Goal: Check status: Check status

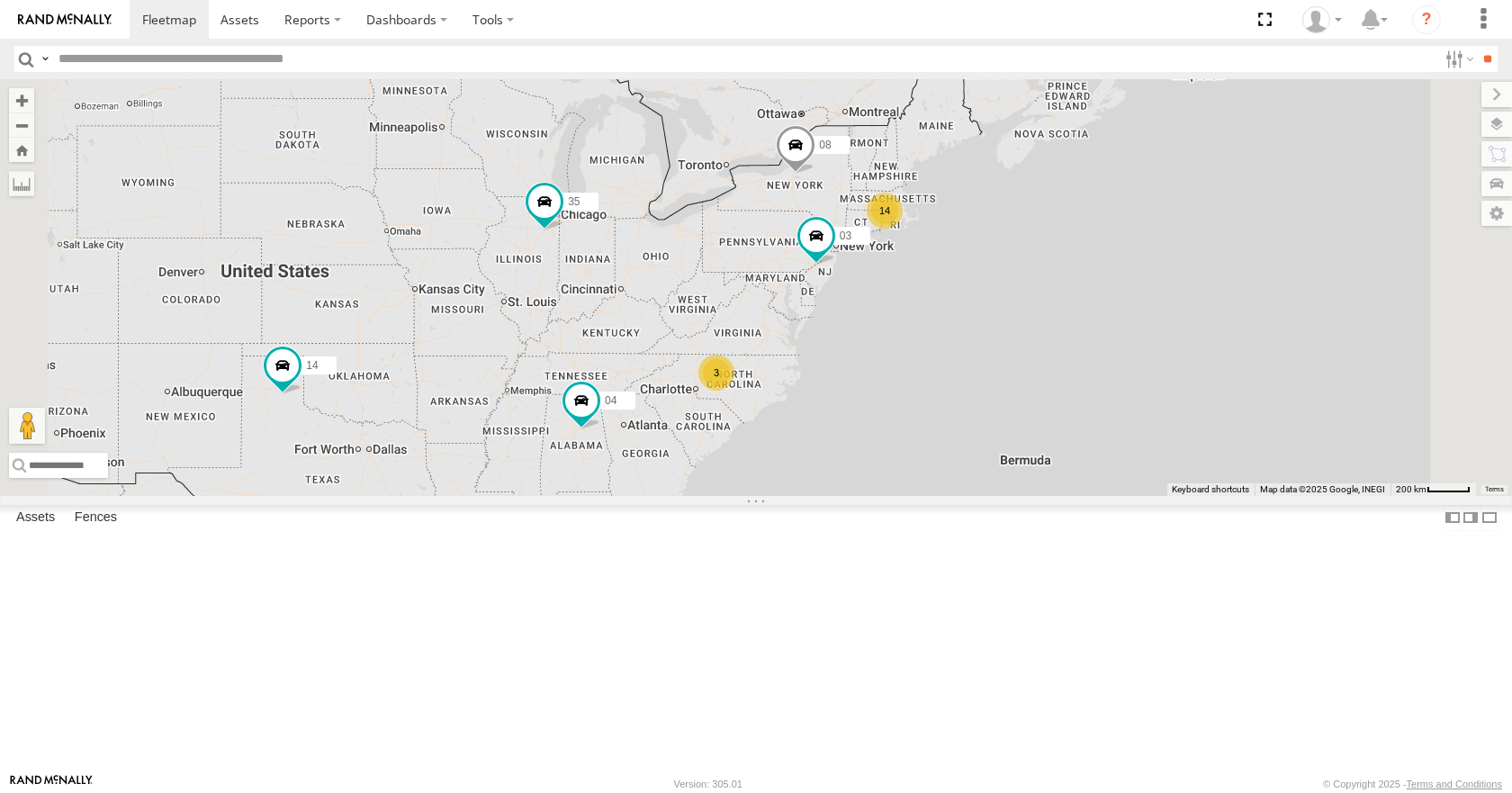
drag, startPoint x: 1166, startPoint y: 453, endPoint x: 992, endPoint y: 468, distance: 174.6
click at [992, 468] on div "14 35 14 08 04 3 03" at bounding box center [756, 287] width 1512 height 415
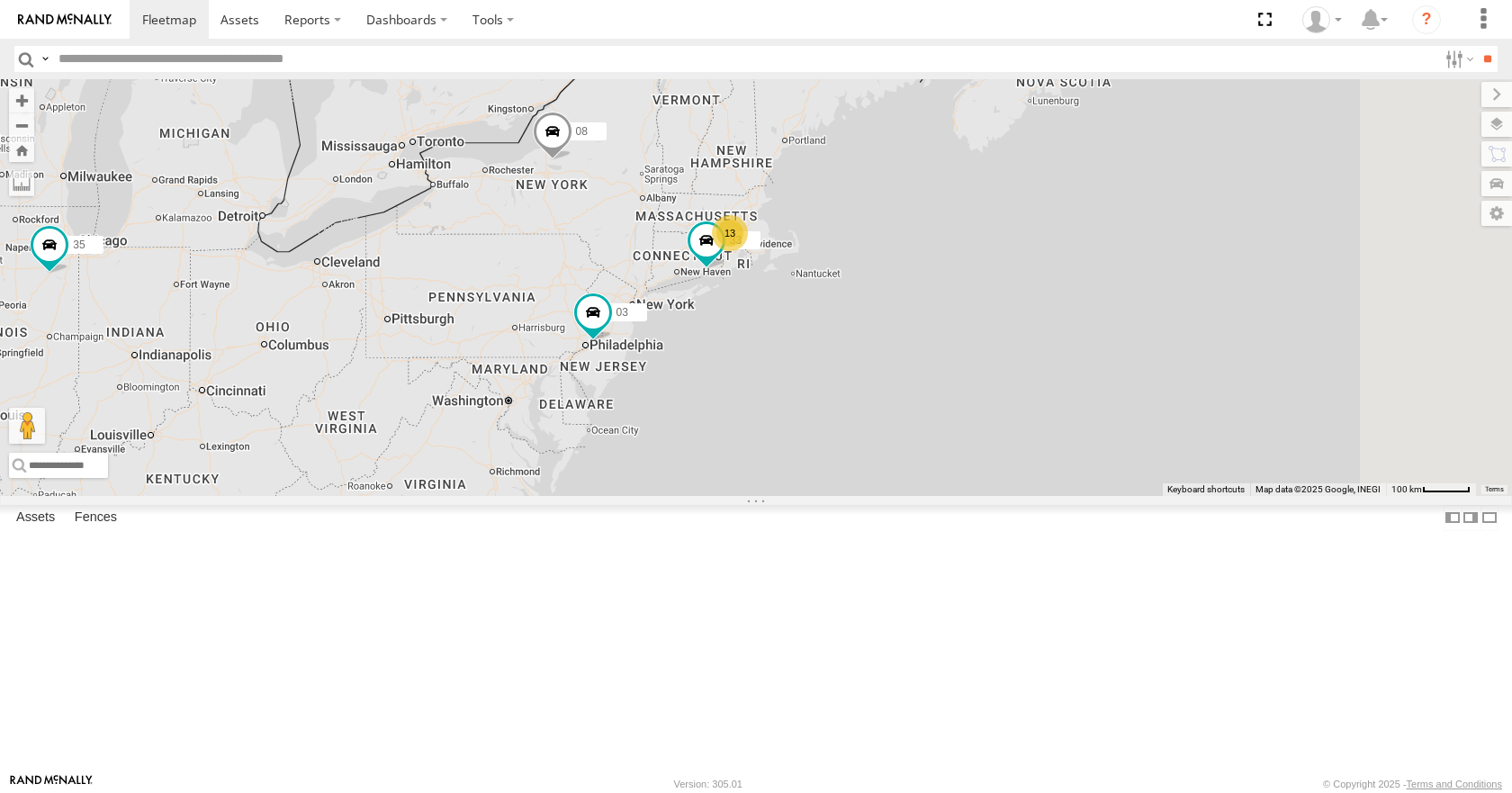
drag, startPoint x: 915, startPoint y: 383, endPoint x: 855, endPoint y: 372, distance: 61.0
click at [855, 372] on div "35 14 08 04 03 33 11 13 2" at bounding box center [756, 287] width 1512 height 415
click at [950, 273] on div "35 14 08 04 03 33 11 13 2" at bounding box center [756, 287] width 1512 height 415
click at [954, 316] on div "35 14 08 04 03 33 11 13 2" at bounding box center [756, 287] width 1512 height 415
click at [967, 277] on div "35 14 08 04 03 33 11 13 2" at bounding box center [756, 287] width 1512 height 415
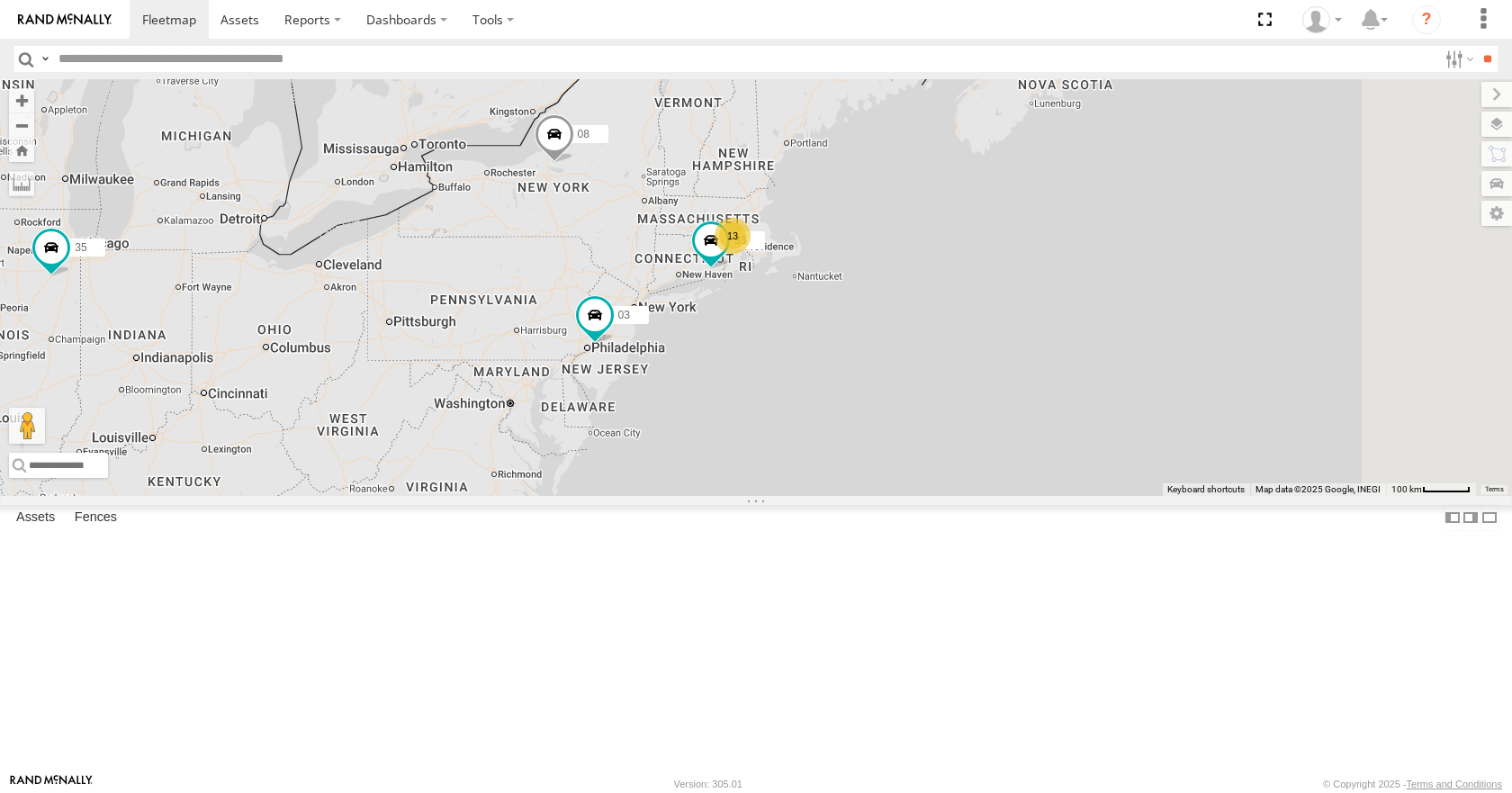
click at [1027, 267] on div "35 14 08 04 03 33 11 13 2" at bounding box center [756, 287] width 1512 height 415
drag, startPoint x: 1033, startPoint y: 298, endPoint x: 1032, endPoint y: 314, distance: 16.0
click at [1032, 314] on div "35 14 08 04 03 33 11 13 2" at bounding box center [756, 287] width 1512 height 415
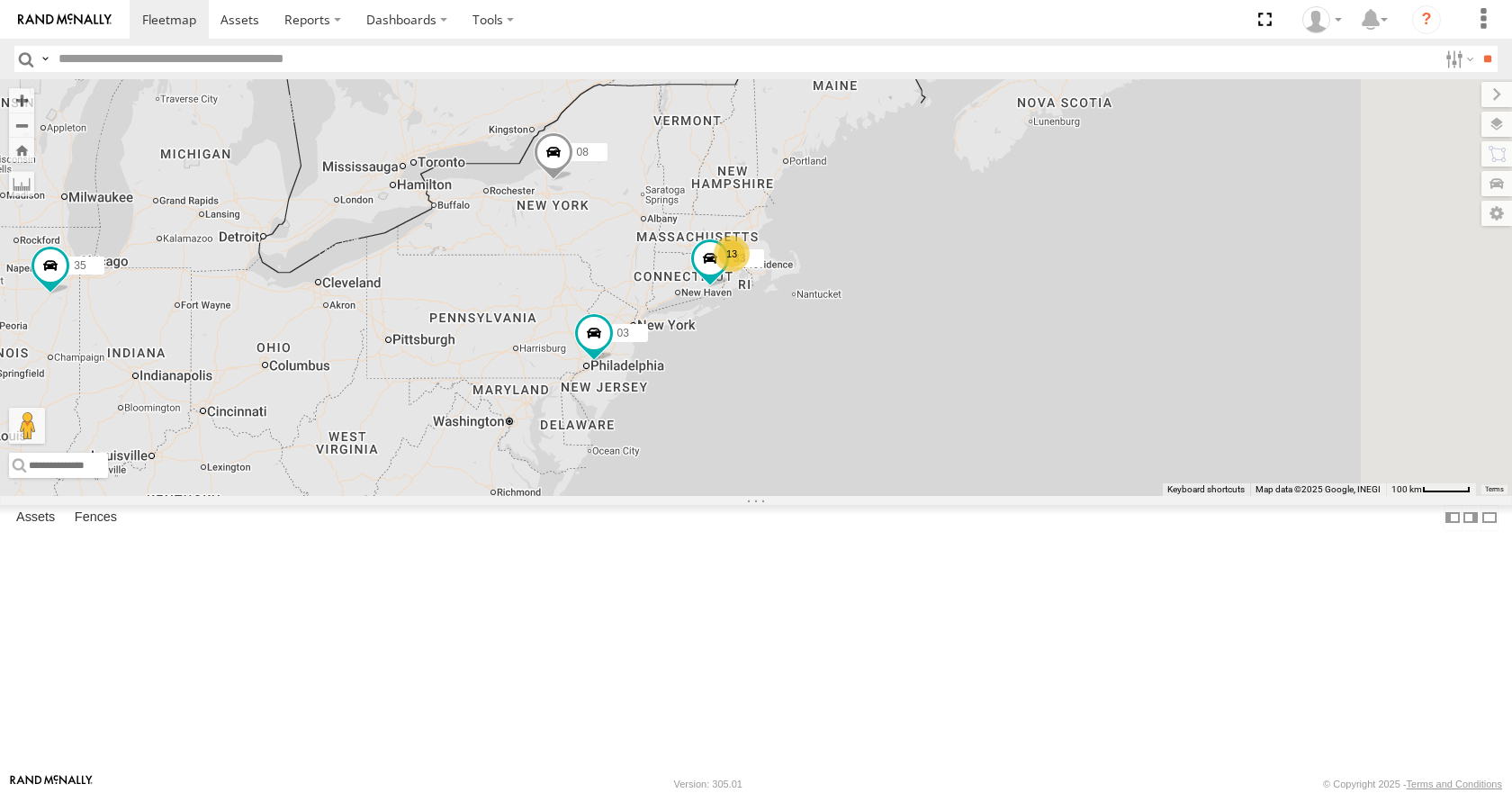
drag, startPoint x: 1041, startPoint y: 275, endPoint x: 1028, endPoint y: 299, distance: 27.3
click at [1028, 299] on div "35 14 08 04 03 33 11 13 2" at bounding box center [756, 287] width 1512 height 415
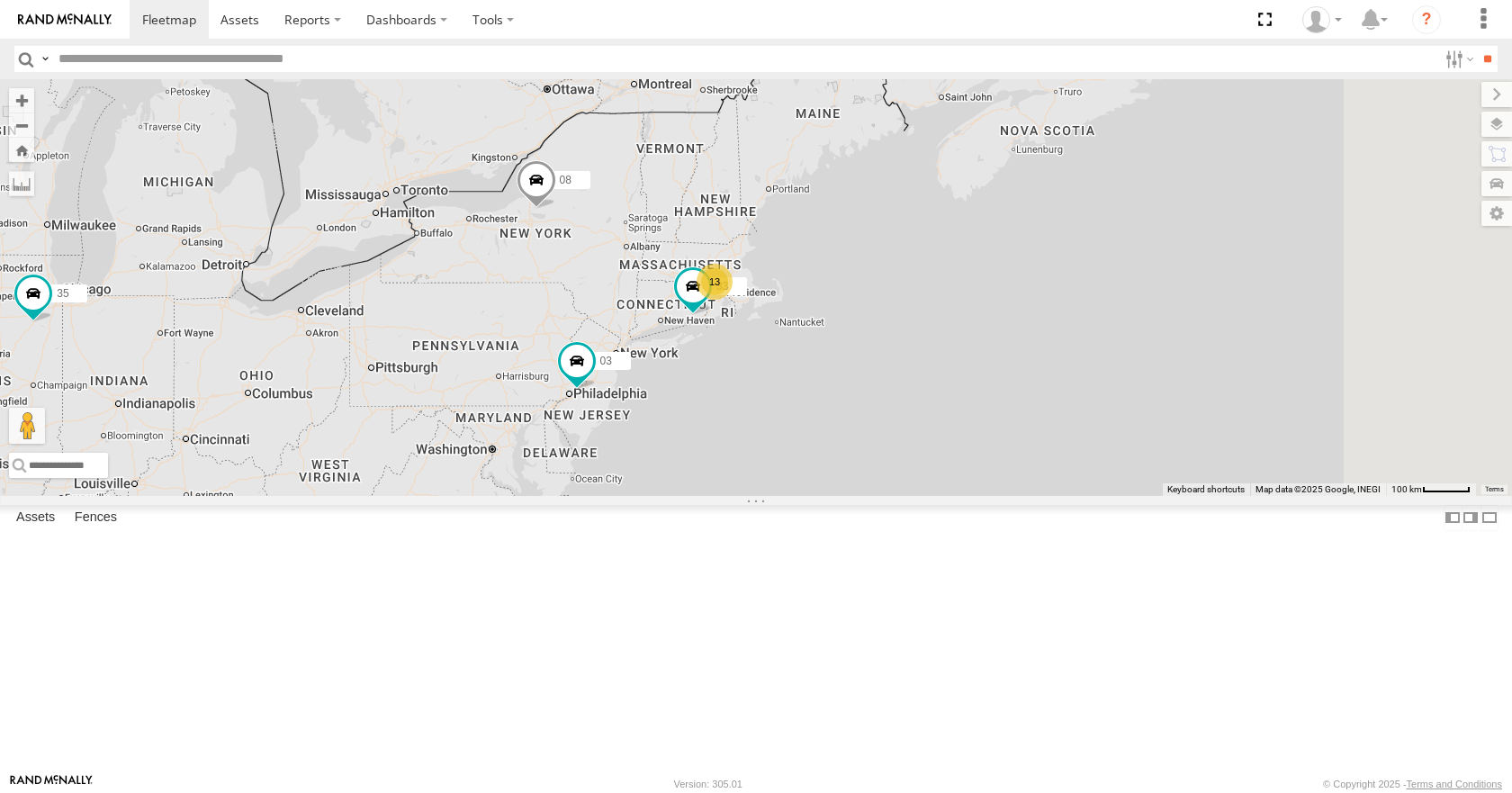
click at [1040, 233] on div "35 14 08 04 03 33 11 13 2" at bounding box center [756, 287] width 1512 height 415
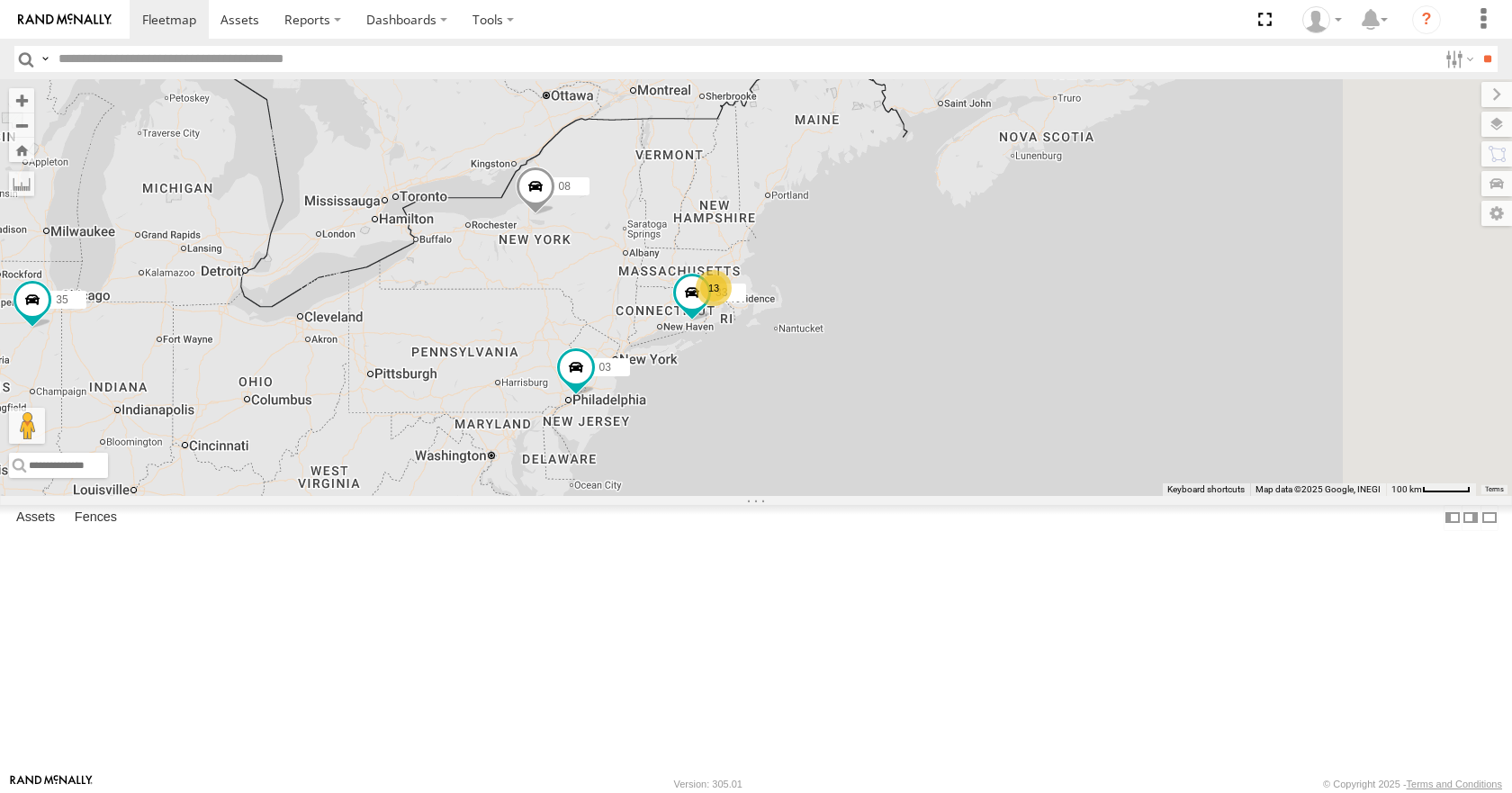
click at [1030, 286] on div "35 14 08 04 03 33 11 13 2" at bounding box center [756, 287] width 1512 height 415
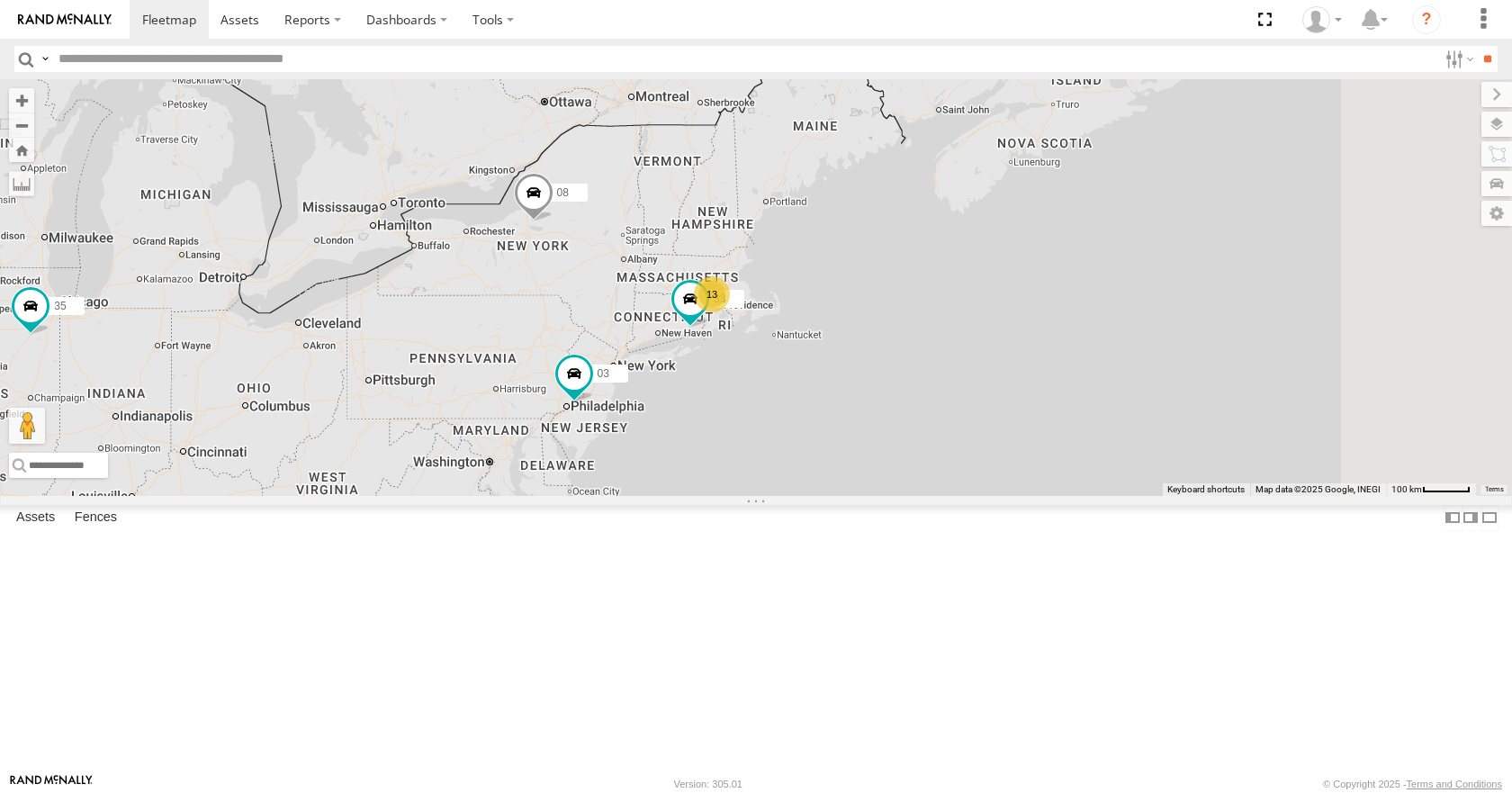
click at [1029, 245] on div "35 14 08 04 03 33 11 13 2" at bounding box center [756, 287] width 1512 height 415
drag, startPoint x: 980, startPoint y: 123, endPoint x: 965, endPoint y: 150, distance: 30.9
click at [965, 150] on div "35 14 08 04 03 33 11 13 2" at bounding box center [756, 287] width 1512 height 415
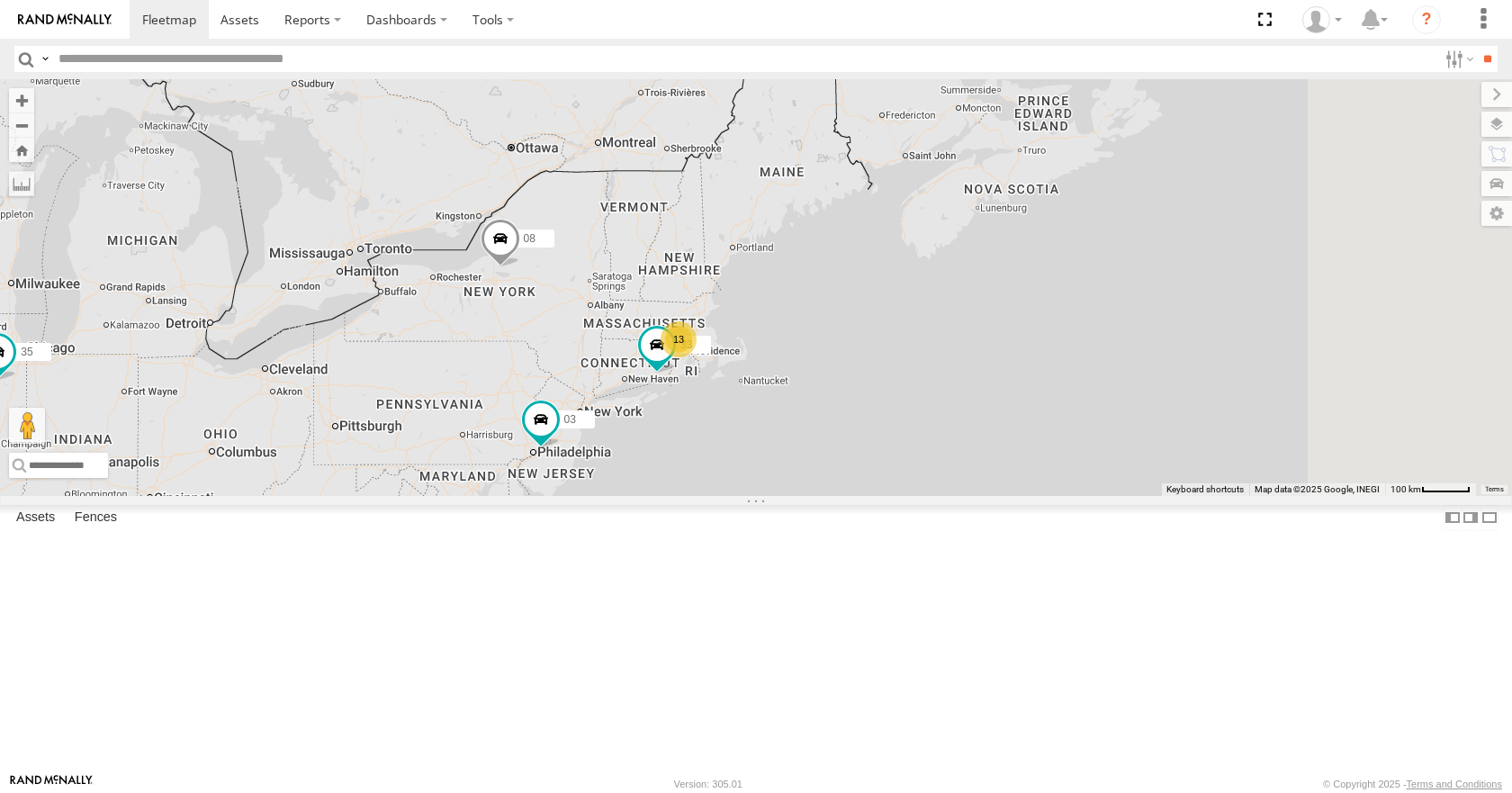
drag, startPoint x: 966, startPoint y: 121, endPoint x: 950, endPoint y: 141, distance: 25.6
click at [950, 141] on div "35 14 08 04 03 33 11 13 2" at bounding box center [756, 287] width 1512 height 415
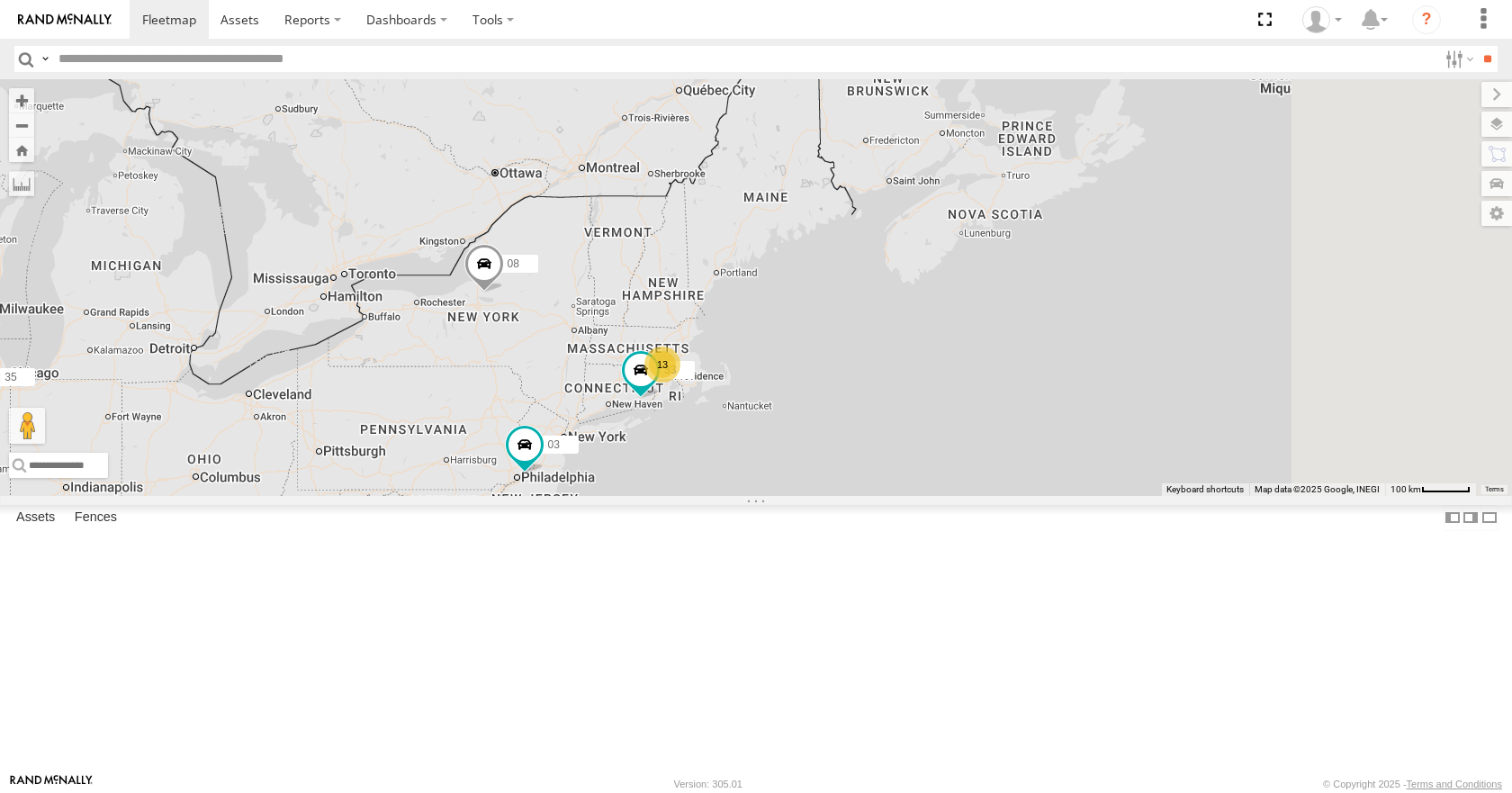
drag, startPoint x: 949, startPoint y: 102, endPoint x: 930, endPoint y: 128, distance: 32.2
click at [930, 128] on div "35 14 08 04 03 33 11 13 2" at bounding box center [756, 287] width 1512 height 415
drag, startPoint x: 996, startPoint y: 157, endPoint x: 994, endPoint y: 168, distance: 11.2
click at [994, 168] on div "35 14 08 04 03 33 11 13 2" at bounding box center [756, 287] width 1512 height 415
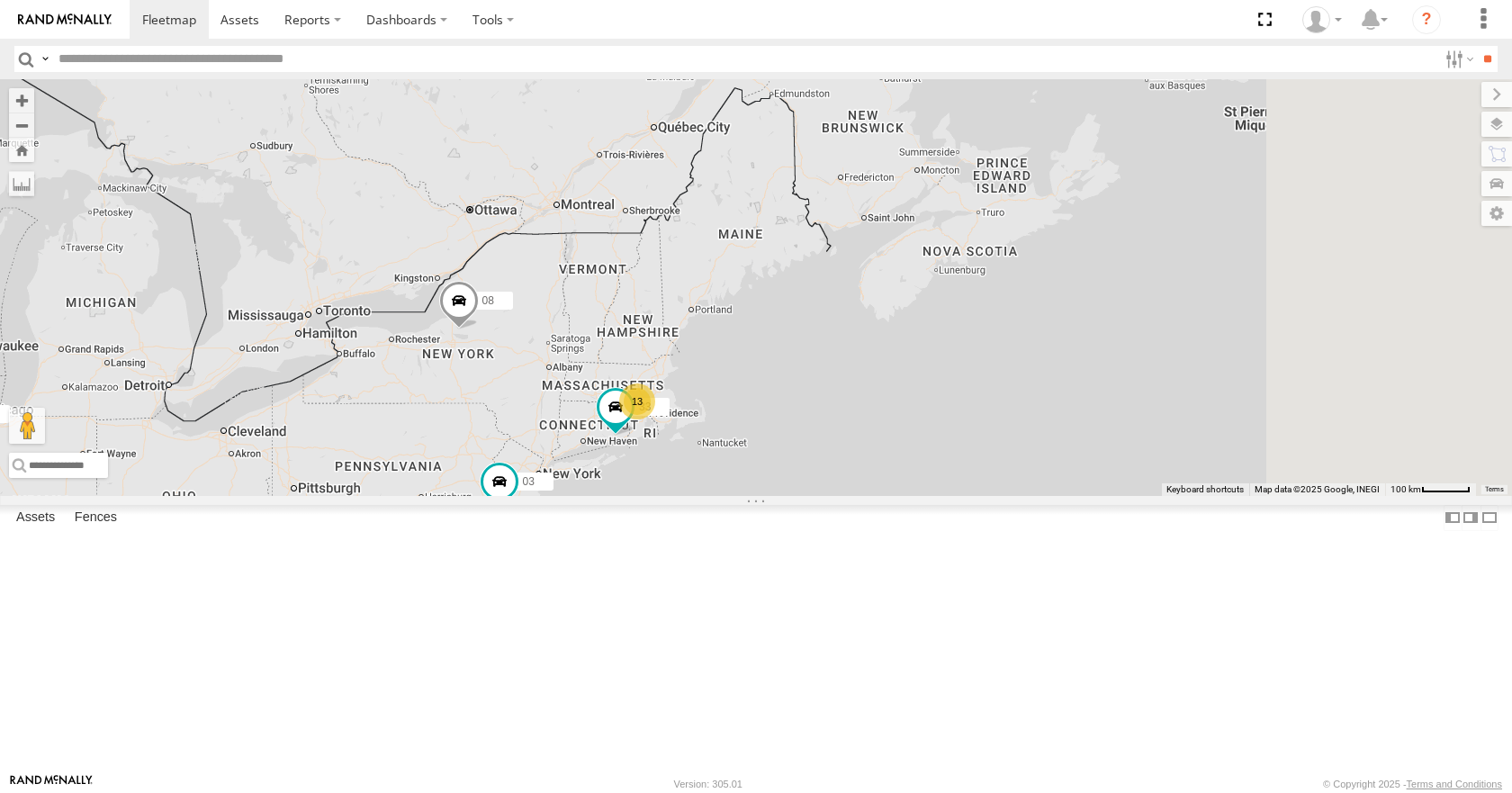
drag, startPoint x: 1069, startPoint y: 109, endPoint x: 1009, endPoint y: 158, distance: 77.5
click at [1009, 158] on div "35 14 08 04 03 33 11 13 2" at bounding box center [756, 287] width 1512 height 415
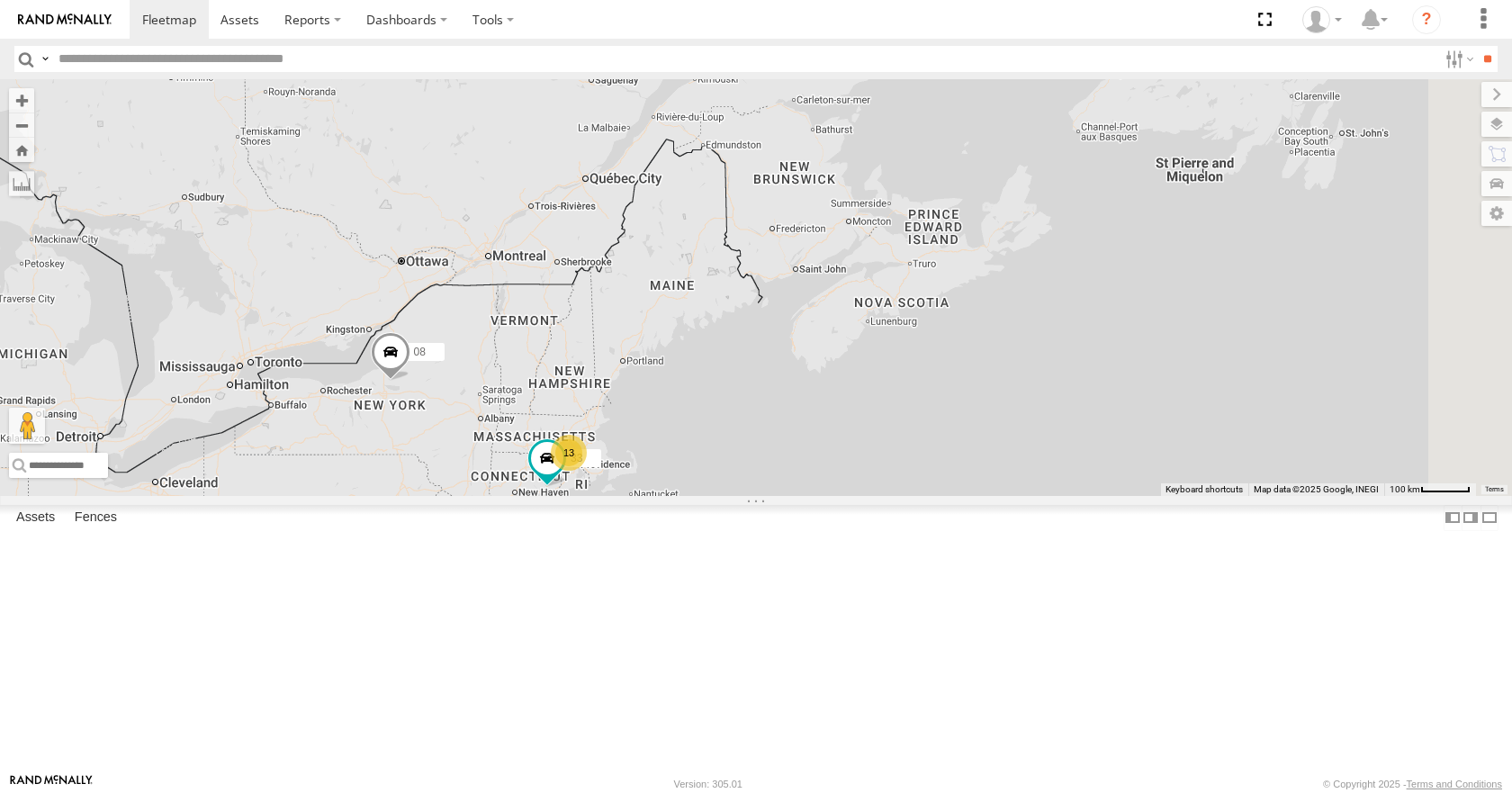
drag, startPoint x: 997, startPoint y: 128, endPoint x: 957, endPoint y: 160, distance: 51.2
click at [957, 160] on div "35 14 08 04 03 33 11 13 2" at bounding box center [756, 287] width 1512 height 415
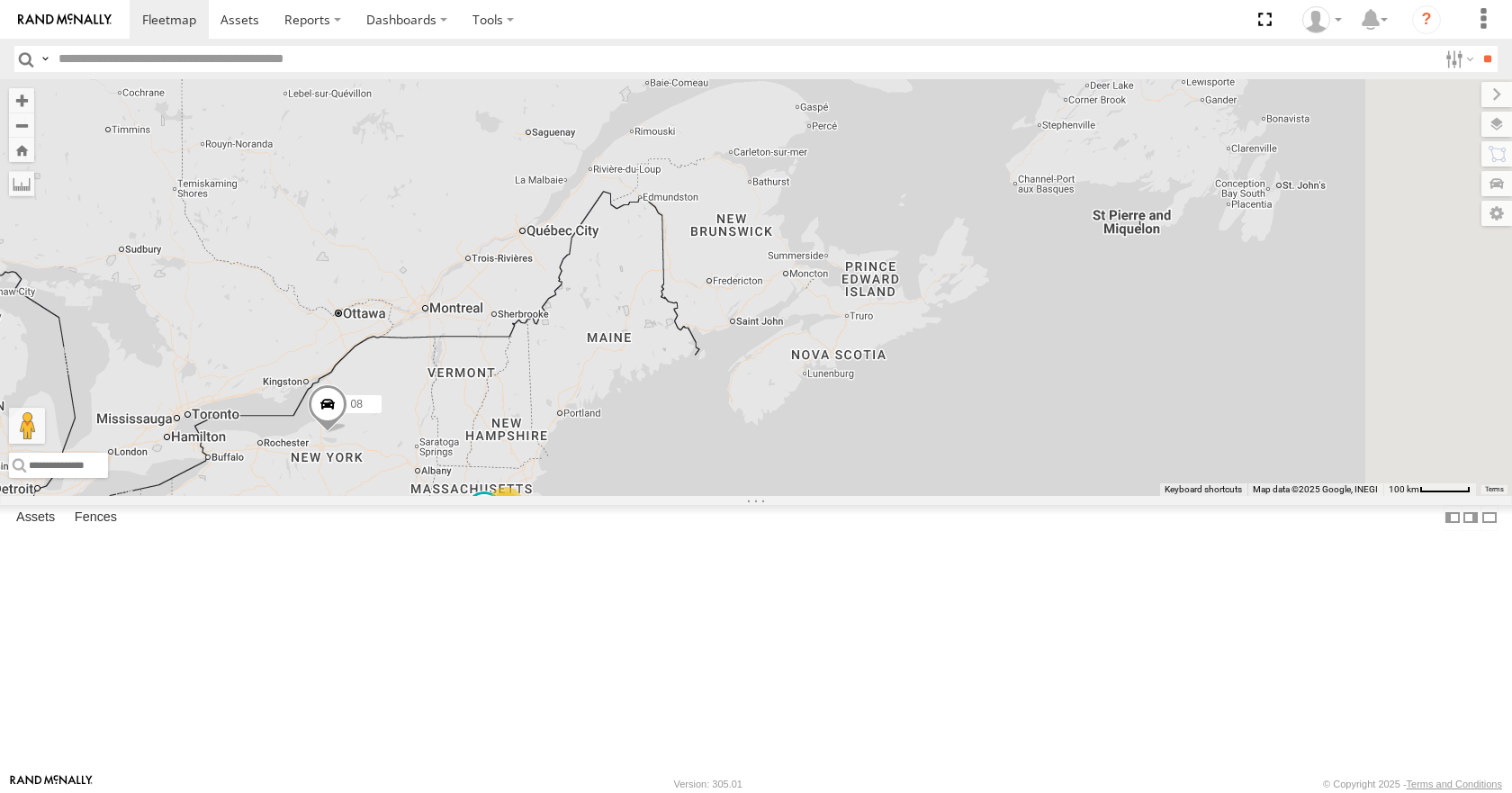
click at [985, 127] on div "35 14 08 04 03 33 11 13 2" at bounding box center [756, 287] width 1512 height 415
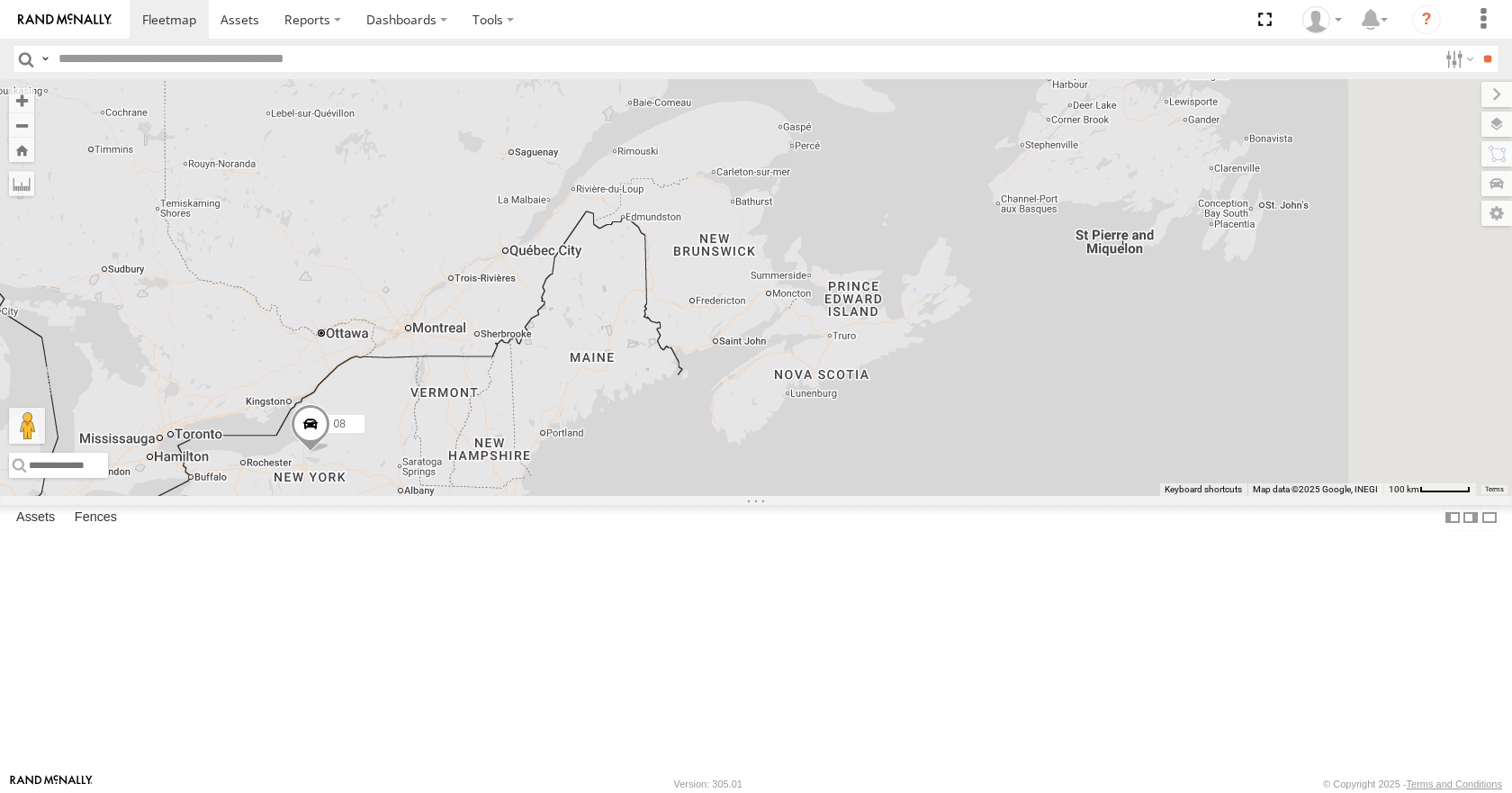
drag, startPoint x: 1097, startPoint y: 133, endPoint x: 1086, endPoint y: 150, distance: 20.2
click at [1086, 150] on div "35 14 08 04 03 33 11 13 2" at bounding box center [756, 287] width 1512 height 415
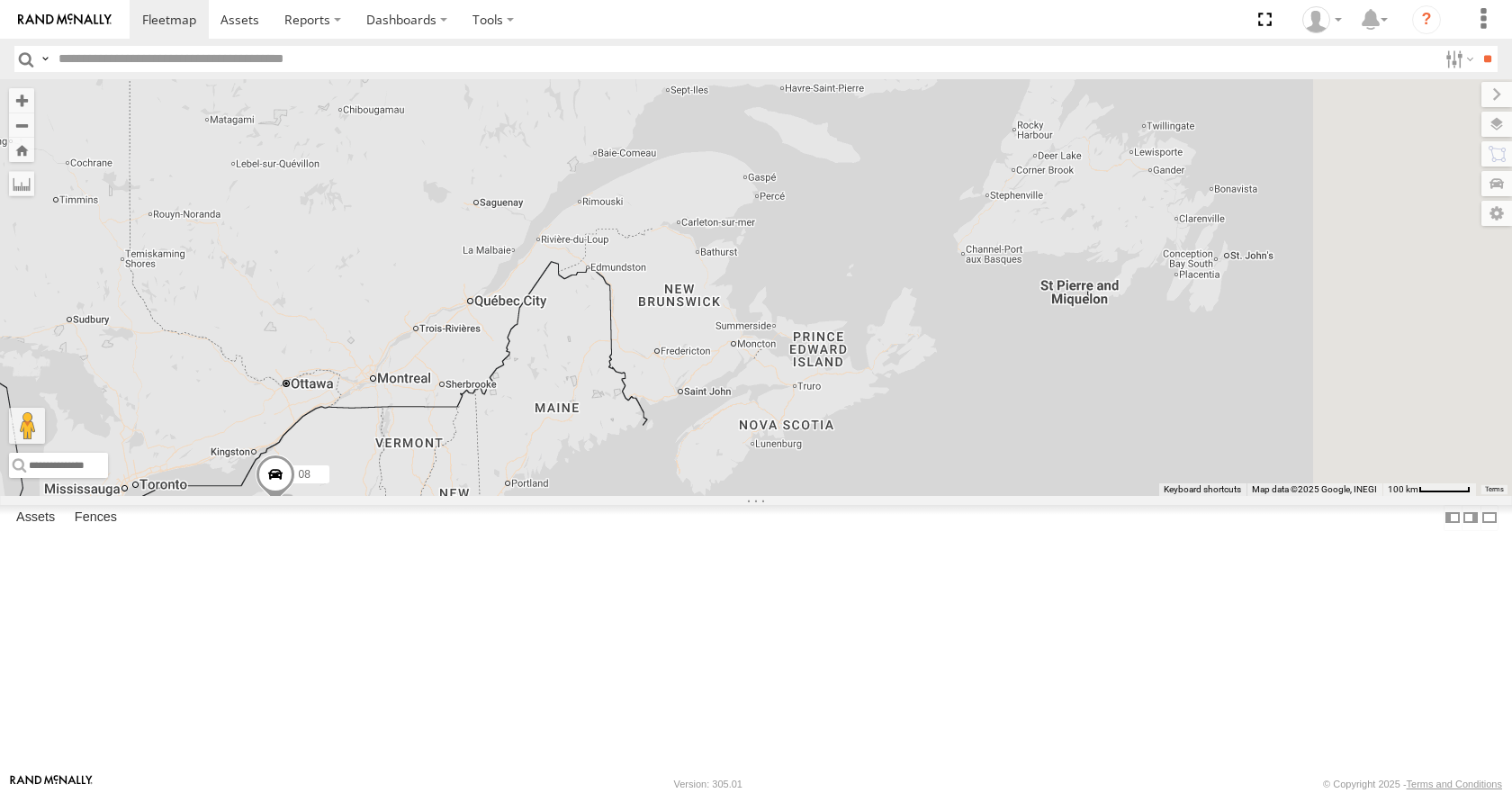
drag, startPoint x: 1086, startPoint y: 212, endPoint x: 1071, endPoint y: 243, distance: 34.4
click at [1071, 243] on div "35 14 08 04 03 33 11 13 2" at bounding box center [756, 287] width 1512 height 415
click at [1049, 214] on div "35 14 08 04 03 33 11 13 2" at bounding box center [756, 287] width 1512 height 415
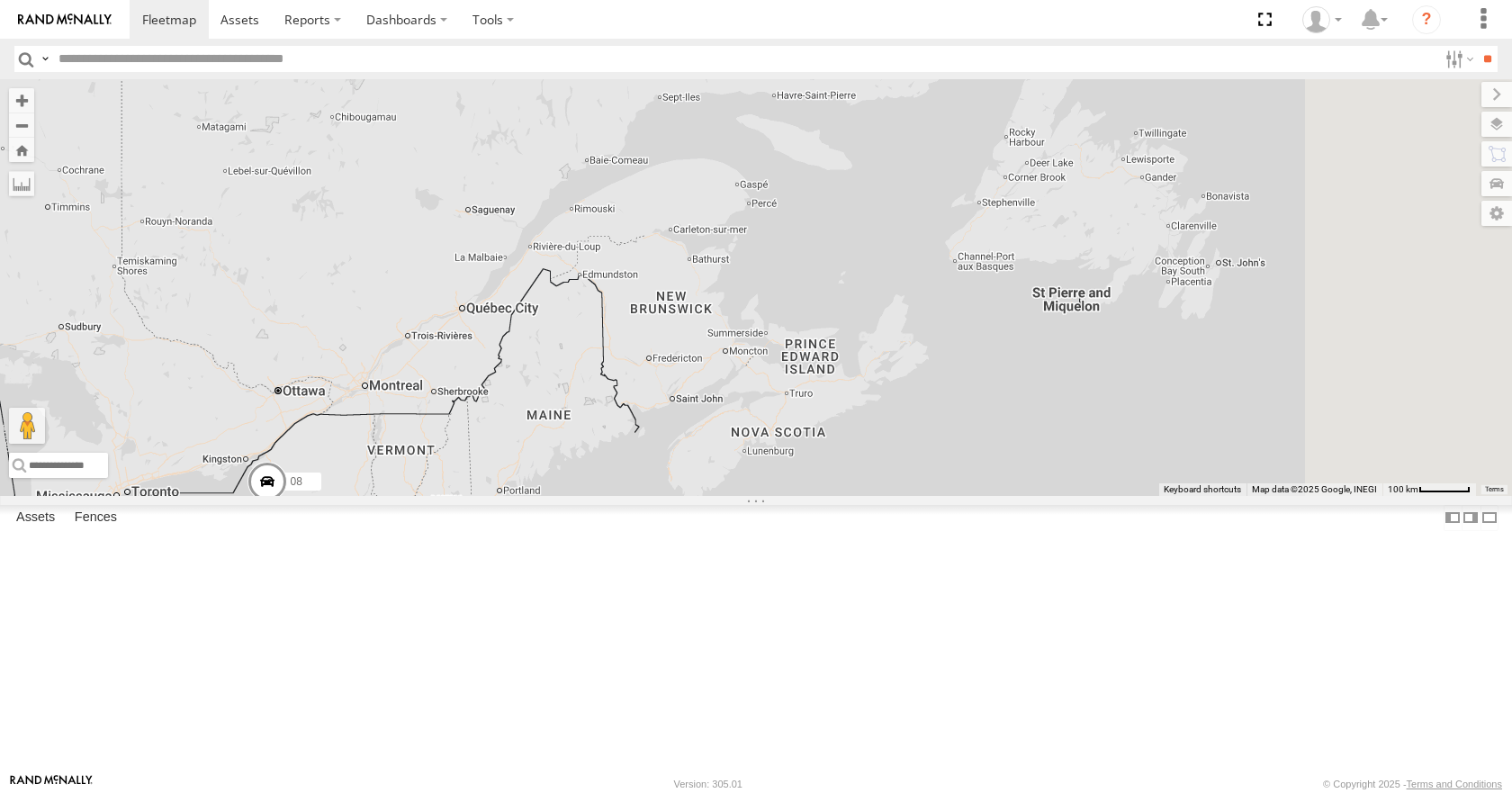
drag, startPoint x: 1026, startPoint y: 289, endPoint x: 1129, endPoint y: 106, distance: 210.0
click at [1129, 106] on div "35 14 08 04 03 33 11 13 2" at bounding box center [756, 287] width 1512 height 415
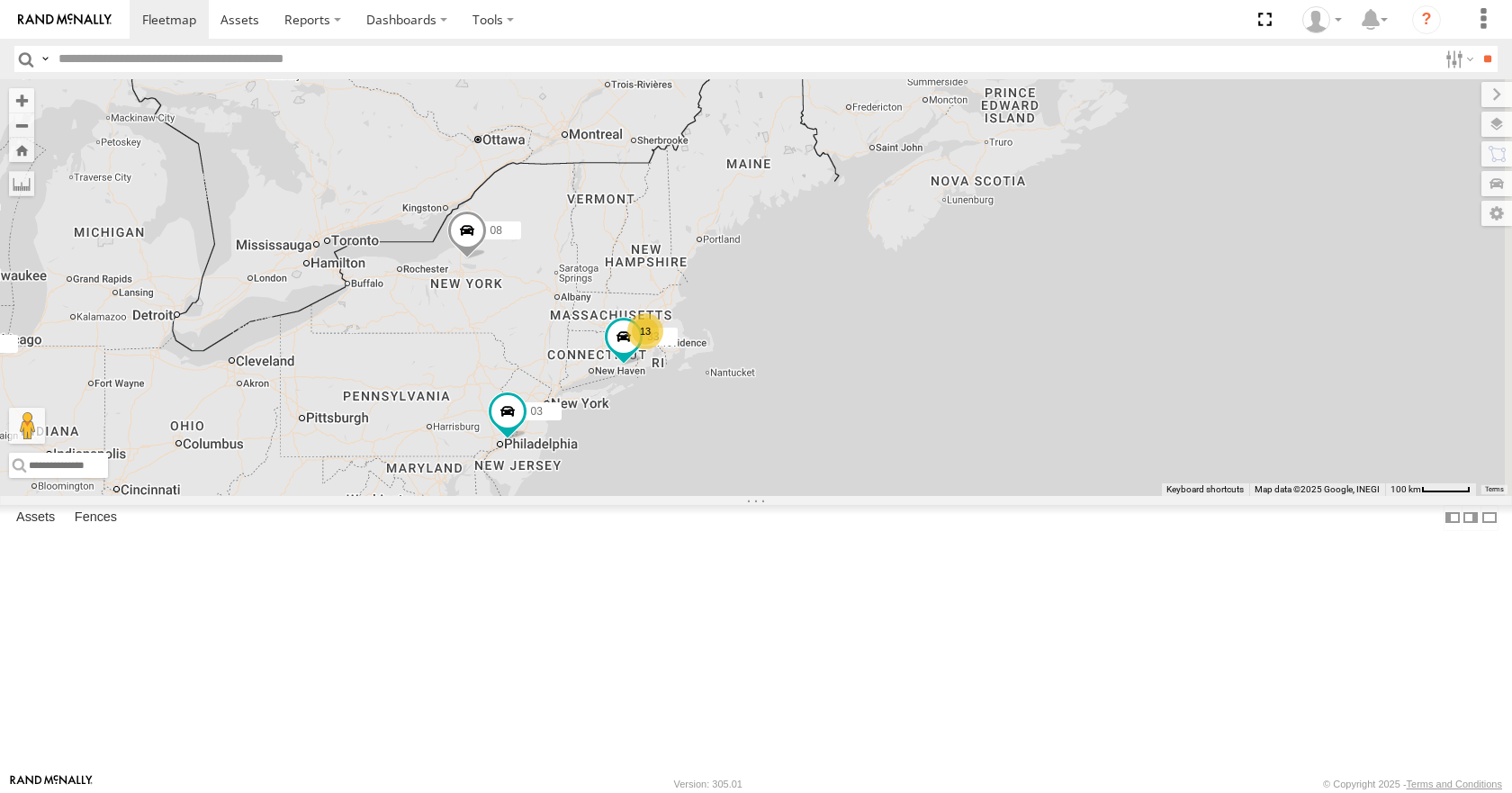
drag, startPoint x: 1030, startPoint y: 269, endPoint x: 1133, endPoint y: 223, distance: 112.8
click at [1133, 223] on div "35 14 08 04 03 33 11 13 2" at bounding box center [756, 287] width 1512 height 415
drag, startPoint x: 1095, startPoint y: 268, endPoint x: 1166, endPoint y: 218, distance: 86.8
click at [1166, 218] on div "35 14 08 04 03 33 11 13 2" at bounding box center [756, 287] width 1512 height 415
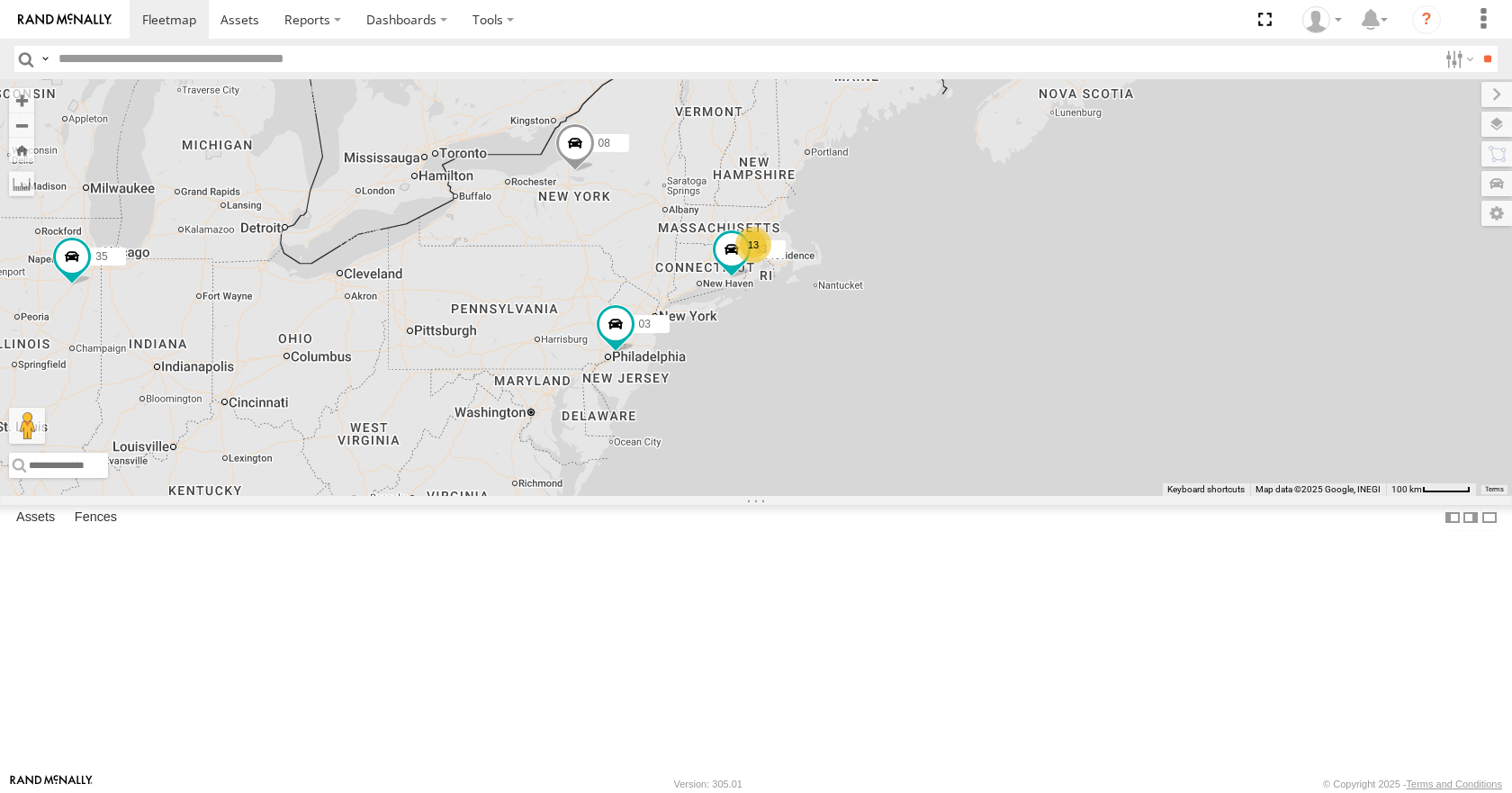
drag, startPoint x: 1041, startPoint y: 243, endPoint x: 1095, endPoint y: 183, distance: 80.7
click at [1095, 183] on div "35 14 08 04 03 33 11 13 2" at bounding box center [756, 287] width 1512 height 415
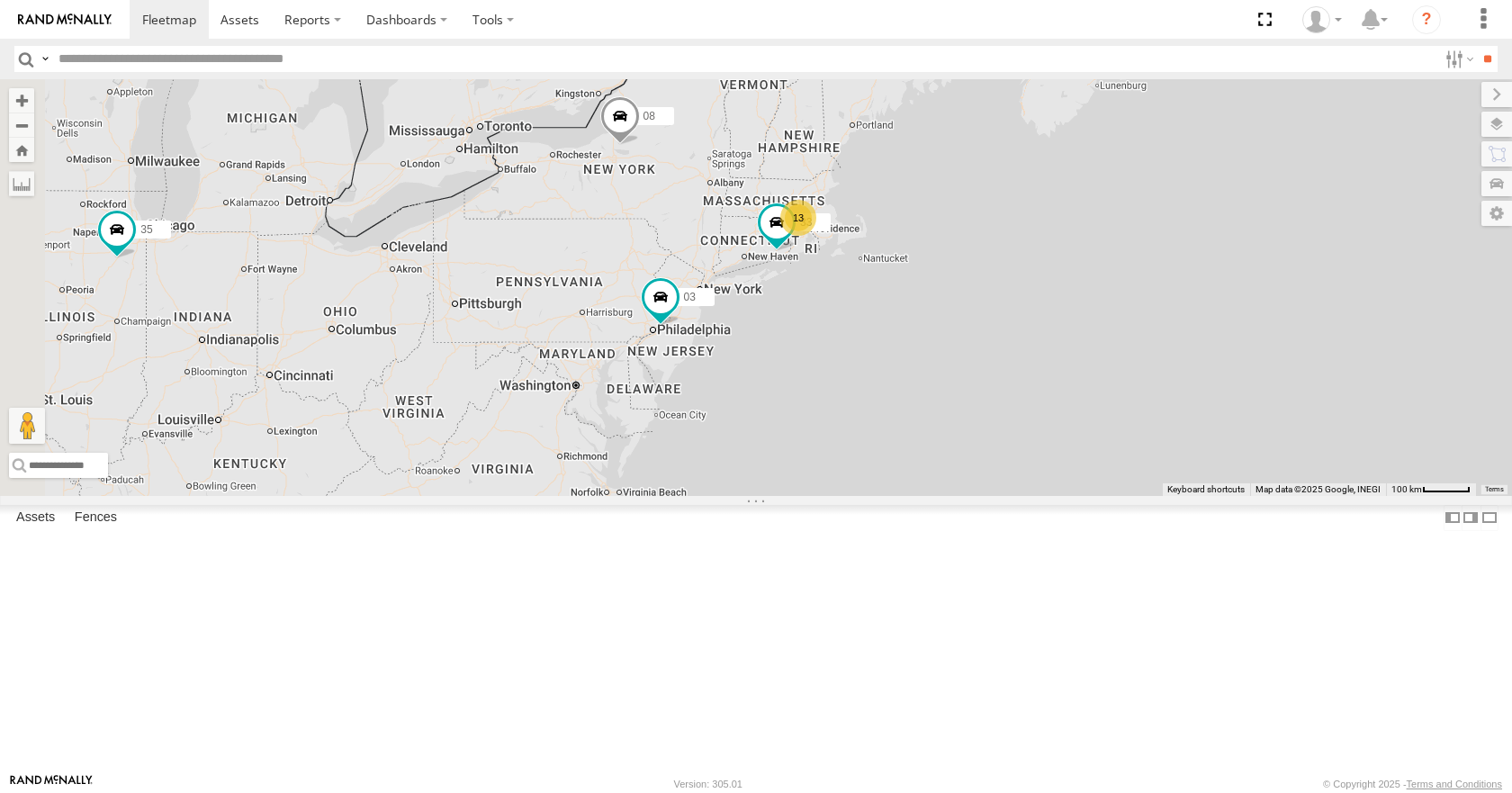
drag, startPoint x: 1080, startPoint y: 246, endPoint x: 1126, endPoint y: 218, distance: 53.9
click at [1126, 218] on div "35 14 08 04 03 33 11 13 2" at bounding box center [756, 287] width 1512 height 415
drag, startPoint x: 1022, startPoint y: 251, endPoint x: 1053, endPoint y: 231, distance: 36.9
click at [1053, 231] on div "35 14 08 04 03 33 11 13 2" at bounding box center [756, 287] width 1512 height 415
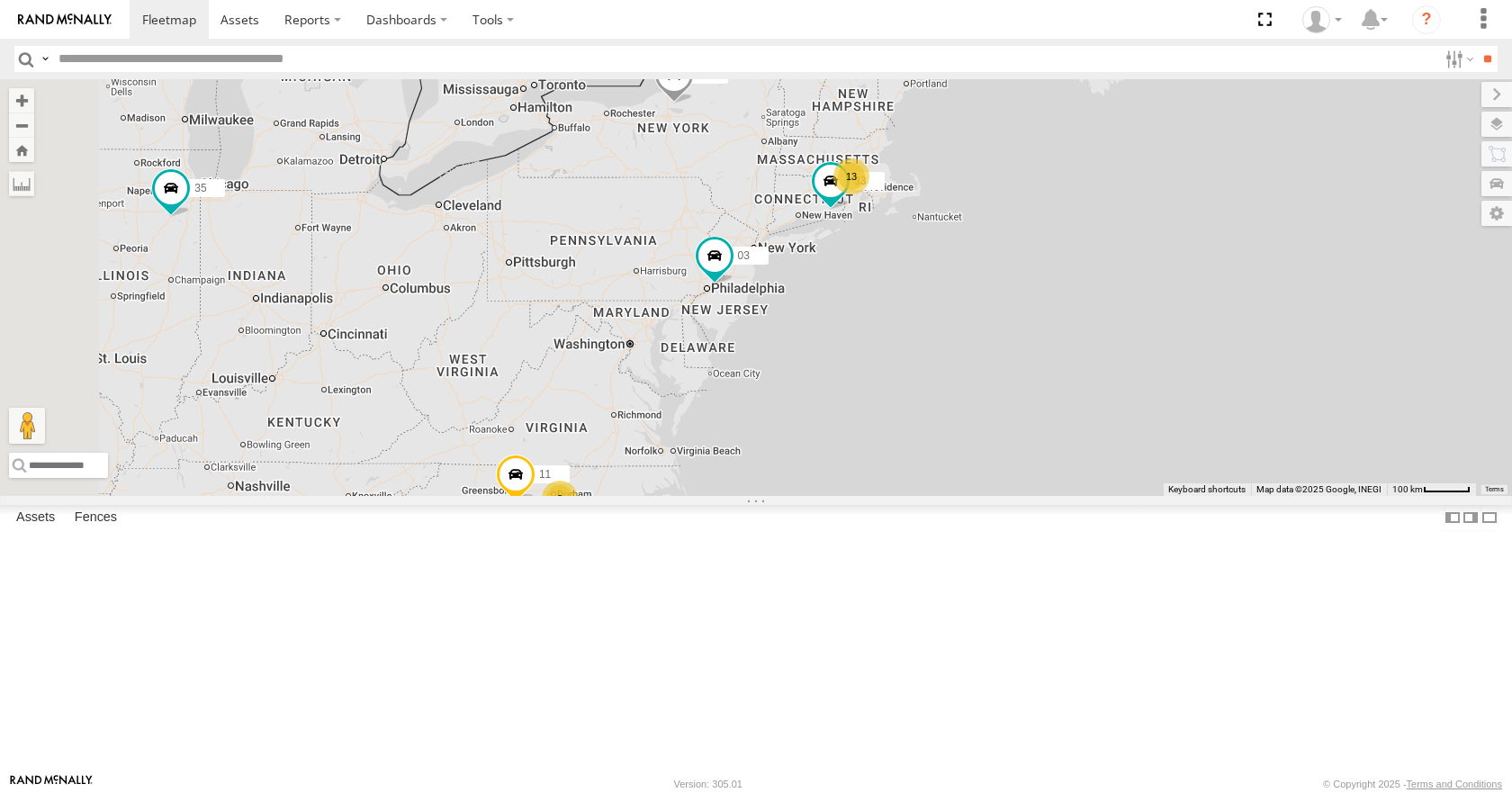
drag, startPoint x: 1056, startPoint y: 290, endPoint x: 1085, endPoint y: 266, distance: 37.6
click at [1085, 266] on div "35 14 08 04 03 33 11 13 2" at bounding box center [756, 287] width 1512 height 415
click at [1090, 215] on div "35 14 08 04 03 33 11 13 2" at bounding box center [756, 287] width 1512 height 415
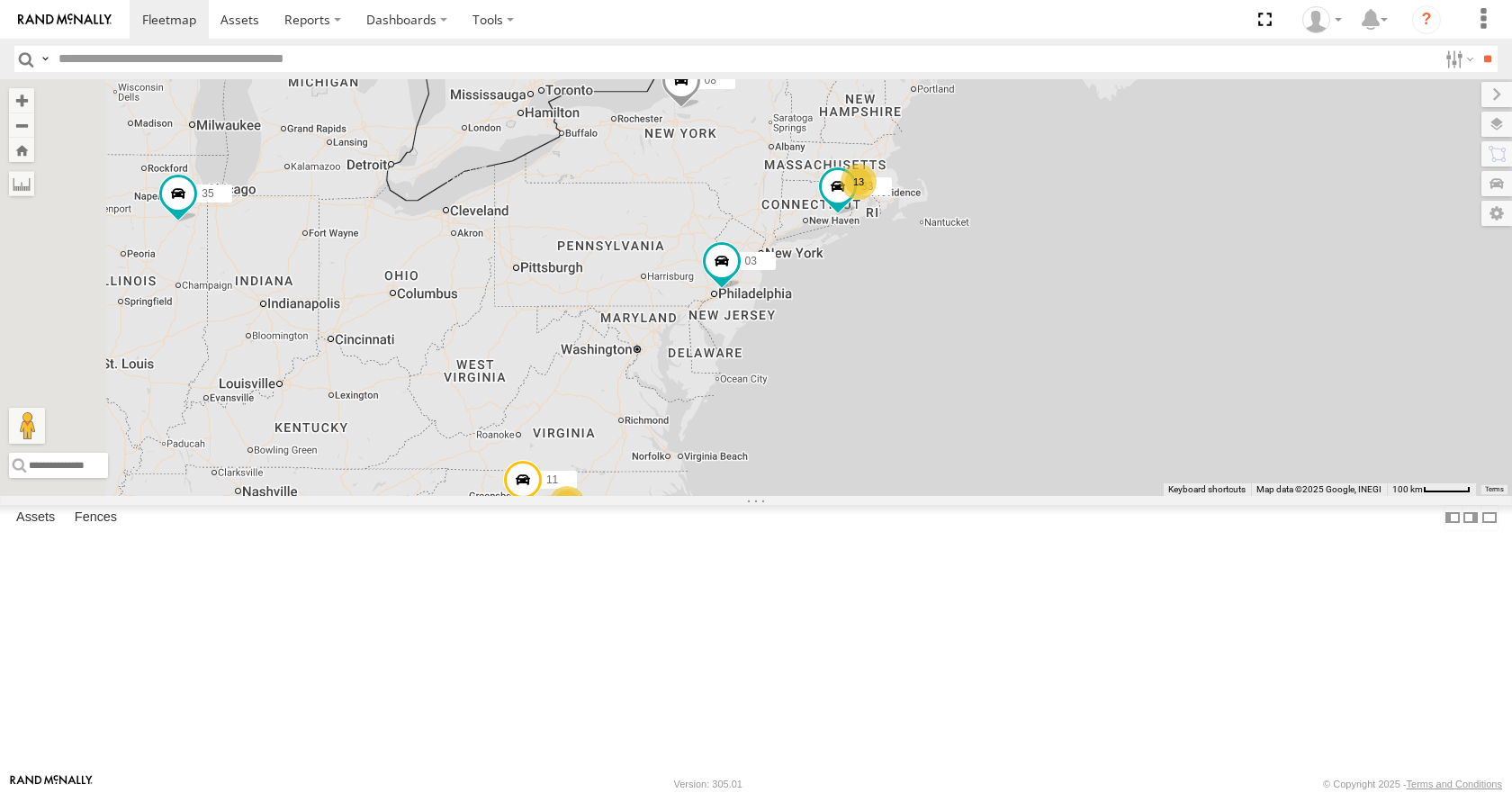
drag, startPoint x: 1092, startPoint y: 202, endPoint x: 1089, endPoint y: 214, distance: 12.4
click at [1089, 214] on div "35 14 08 04 03 33 11 13 2" at bounding box center [756, 287] width 1512 height 415
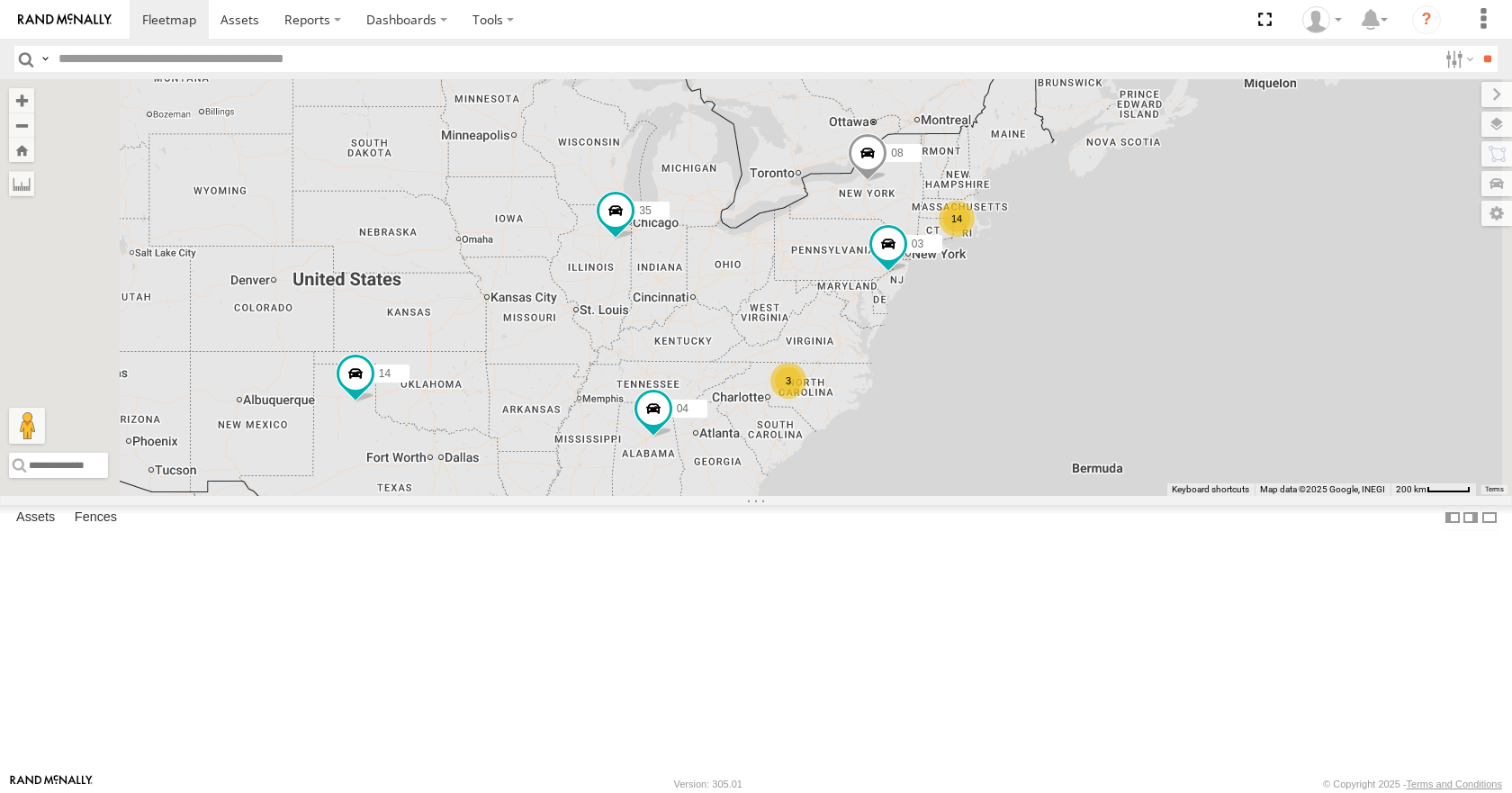
drag, startPoint x: 1379, startPoint y: 302, endPoint x: 1276, endPoint y: 325, distance: 105.5
click at [1276, 325] on div "08 04 03 14 35 14 3" at bounding box center [756, 287] width 1512 height 415
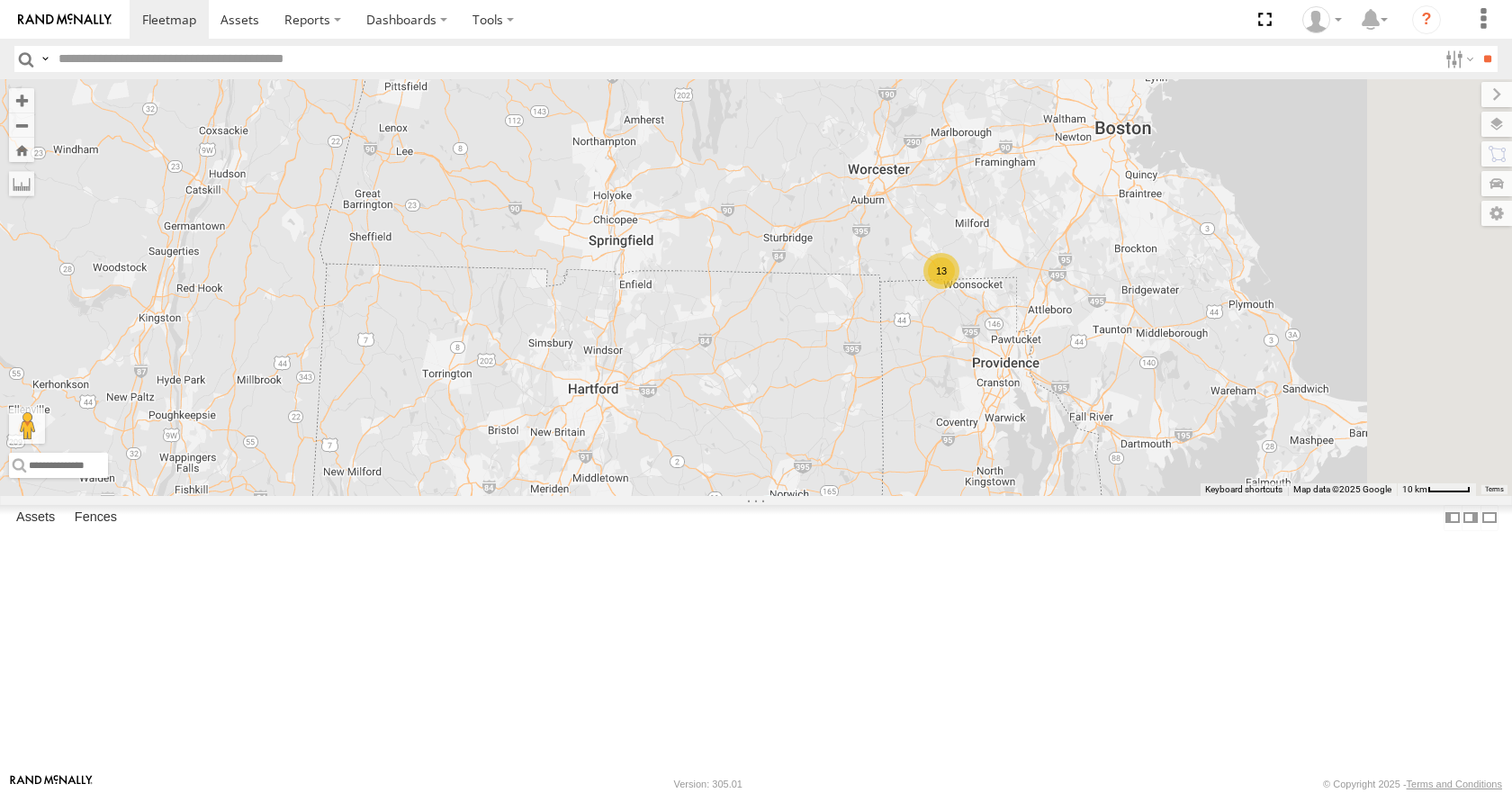
drag, startPoint x: 1149, startPoint y: 403, endPoint x: 1102, endPoint y: 324, distance: 91.9
click at [1102, 324] on div "08 04 03 35 14 33 13" at bounding box center [756, 287] width 1512 height 415
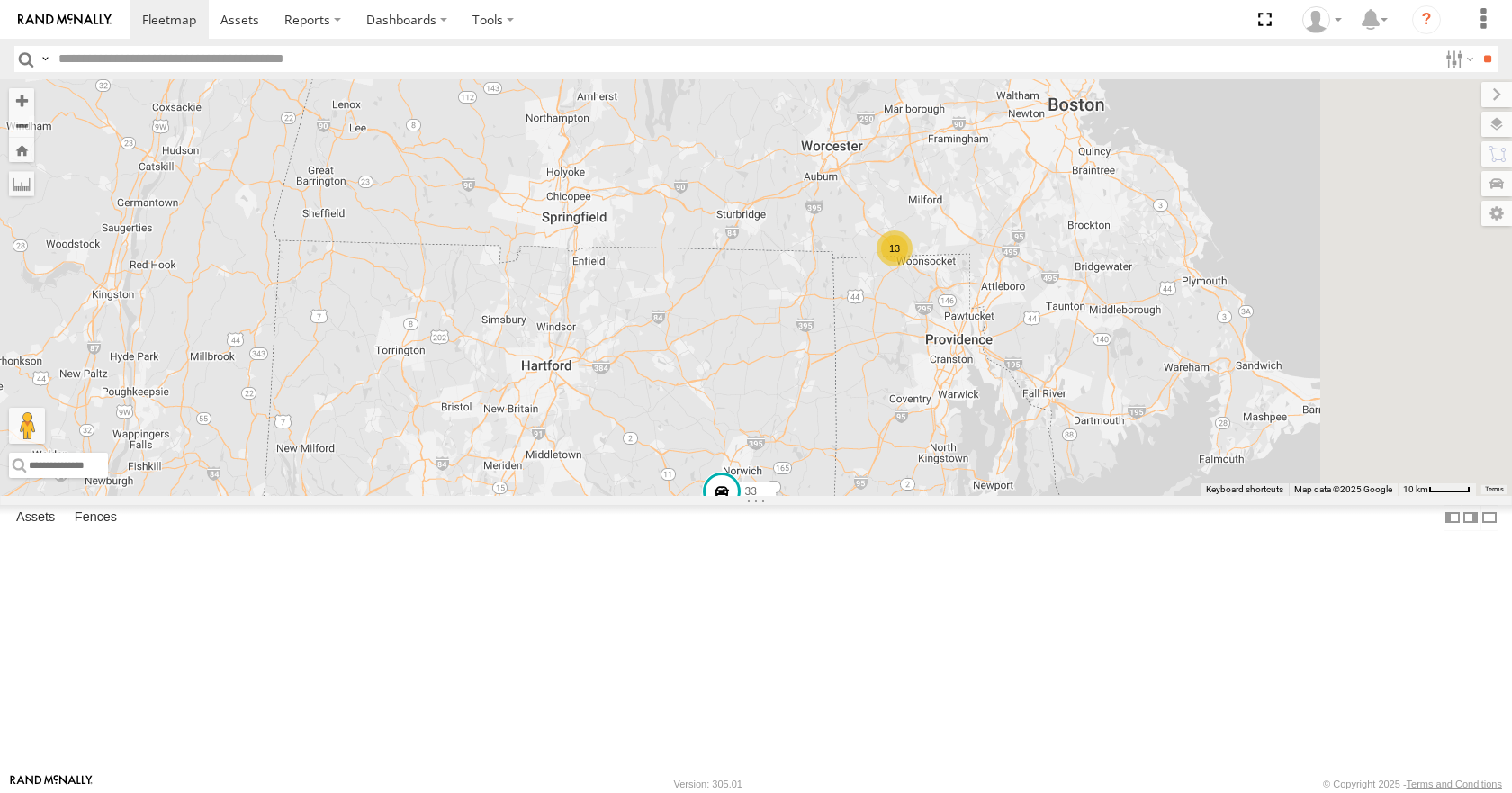
drag, startPoint x: 1102, startPoint y: 287, endPoint x: 1054, endPoint y: 264, distance: 53.2
click at [1054, 264] on div "08 04 03 35 14 33 13" at bounding box center [756, 287] width 1512 height 415
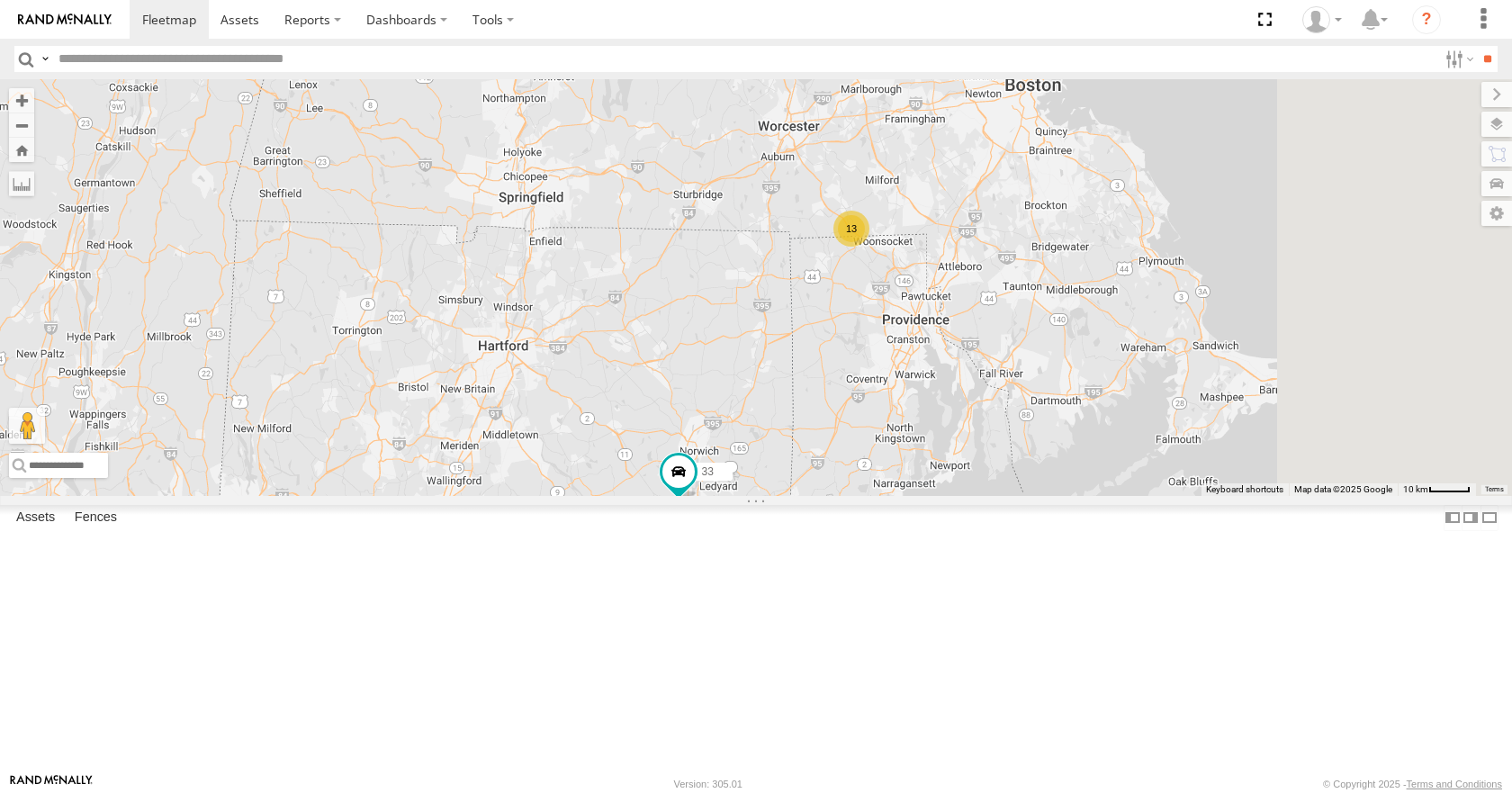
drag, startPoint x: 1135, startPoint y: 234, endPoint x: 1094, endPoint y: 214, distance: 45.6
click at [1094, 214] on div "08 04 03 35 14 33 13" at bounding box center [756, 287] width 1512 height 415
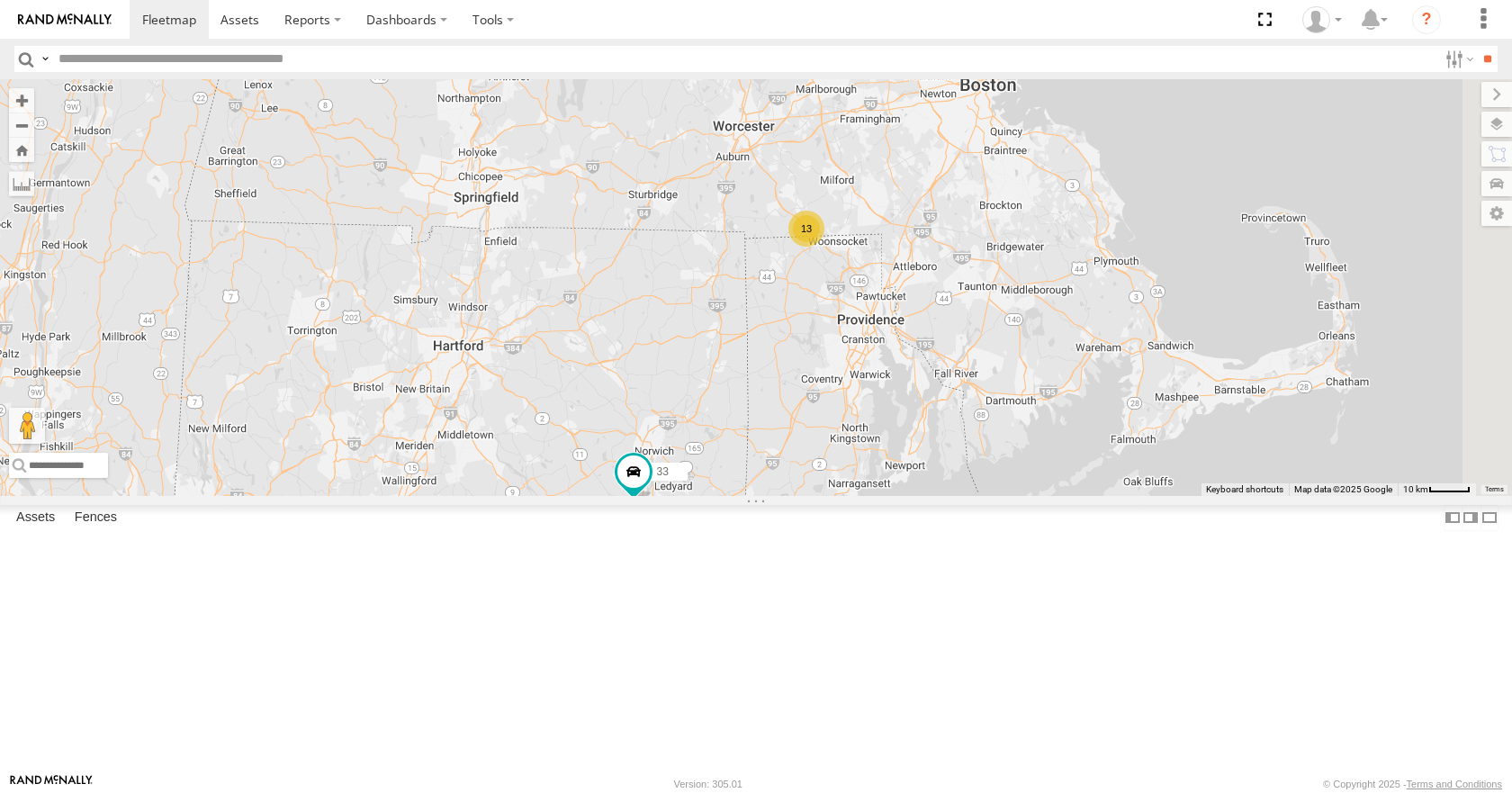
drag, startPoint x: 1093, startPoint y: 222, endPoint x: 1074, endPoint y: 258, distance: 40.7
click at [1074, 258] on div "08 04 03 35 14 33 13" at bounding box center [756, 287] width 1512 height 415
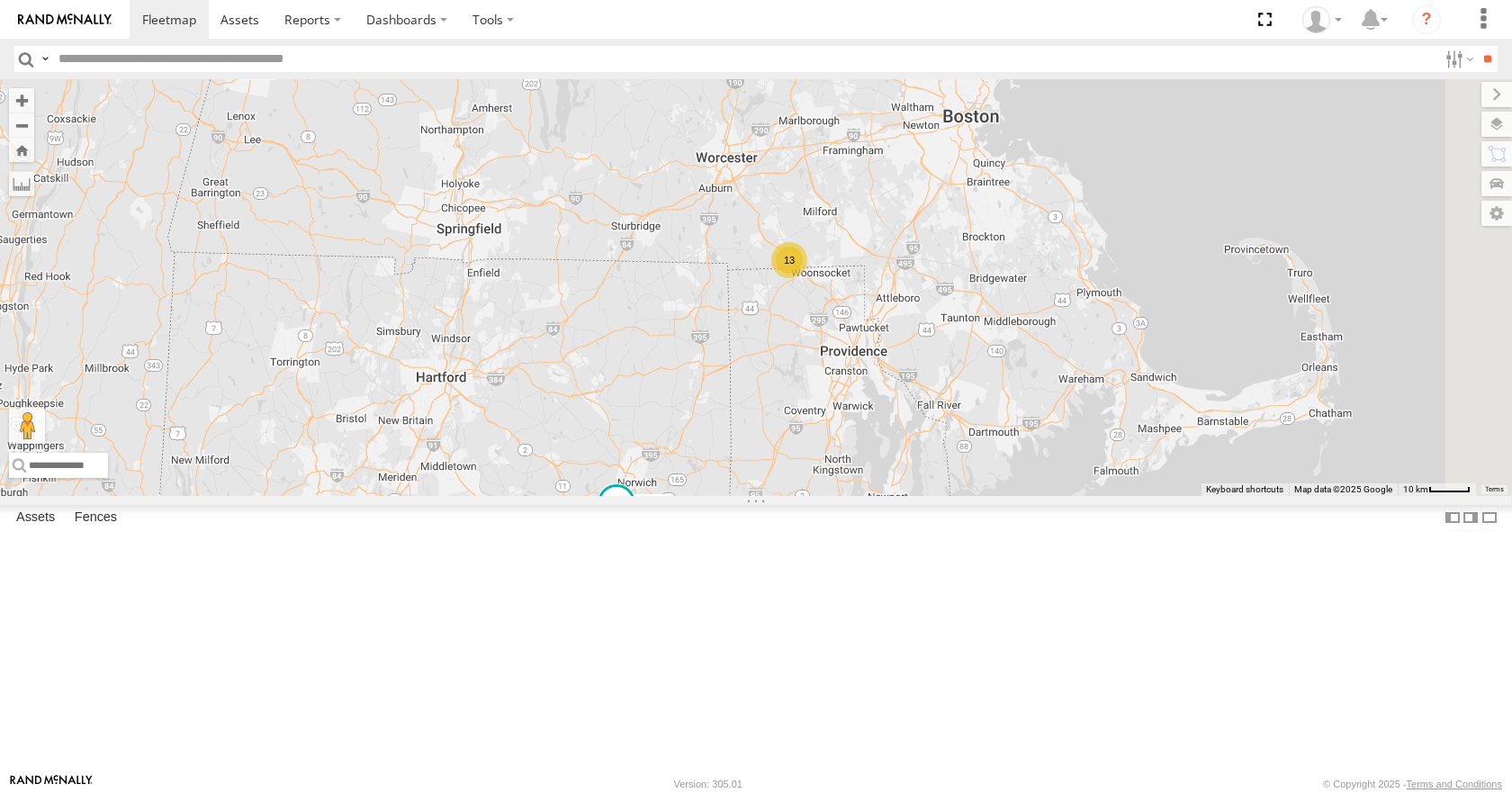
drag, startPoint x: 1079, startPoint y: 306, endPoint x: 1072, endPoint y: 328, distance: 23.1
click at [1072, 328] on div "08 04 03 35 14 33 13" at bounding box center [756, 287] width 1512 height 415
drag, startPoint x: 1128, startPoint y: 246, endPoint x: 1141, endPoint y: 212, distance: 36.4
click at [1141, 212] on div "08 04 03 35 14 33 13" at bounding box center [756, 287] width 1512 height 415
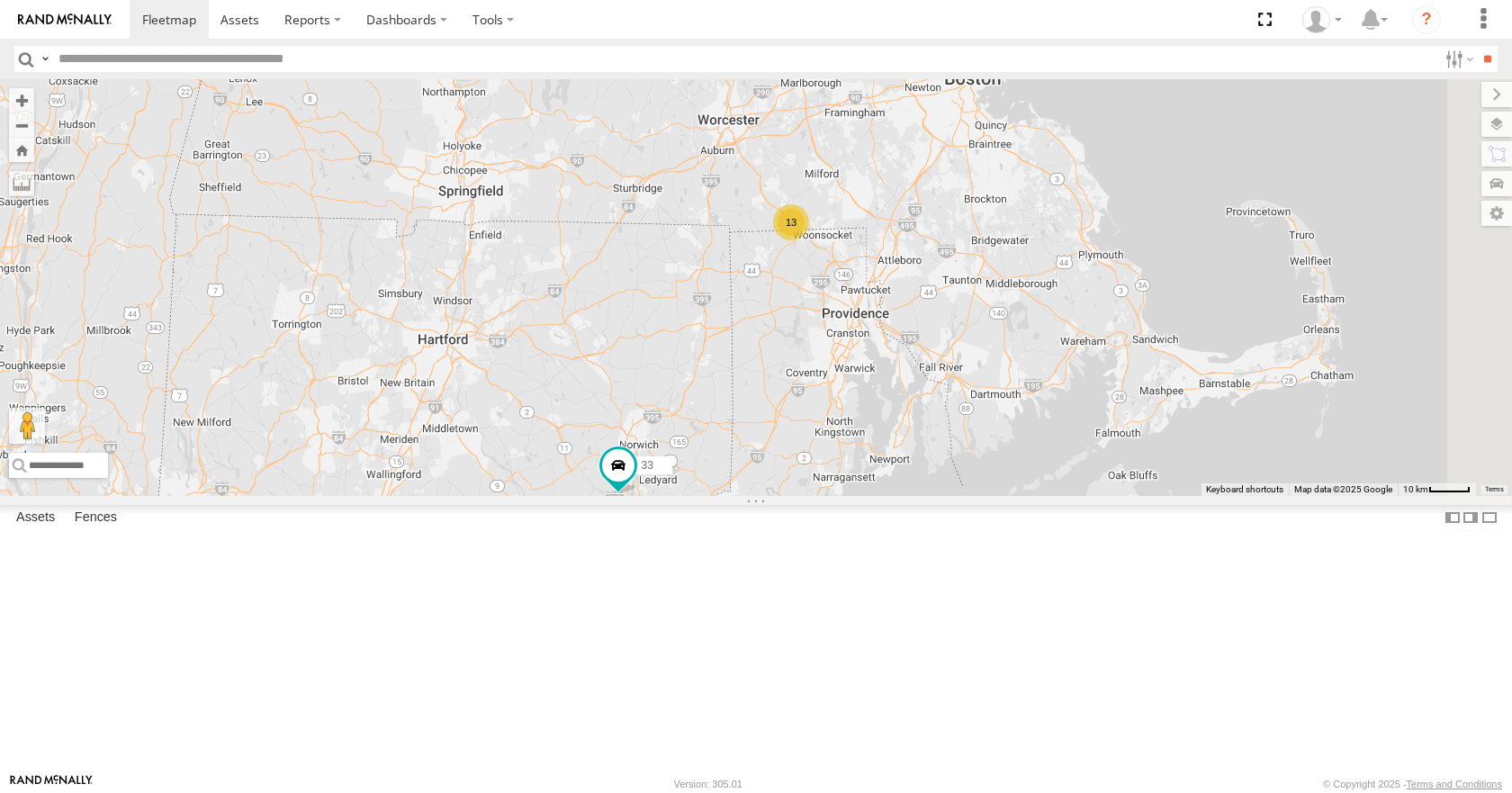
drag, startPoint x: 1153, startPoint y: 262, endPoint x: 1144, endPoint y: 263, distance: 9.1
click at [1144, 263] on div "08 04 03 35 14 33 13" at bounding box center [756, 287] width 1512 height 415
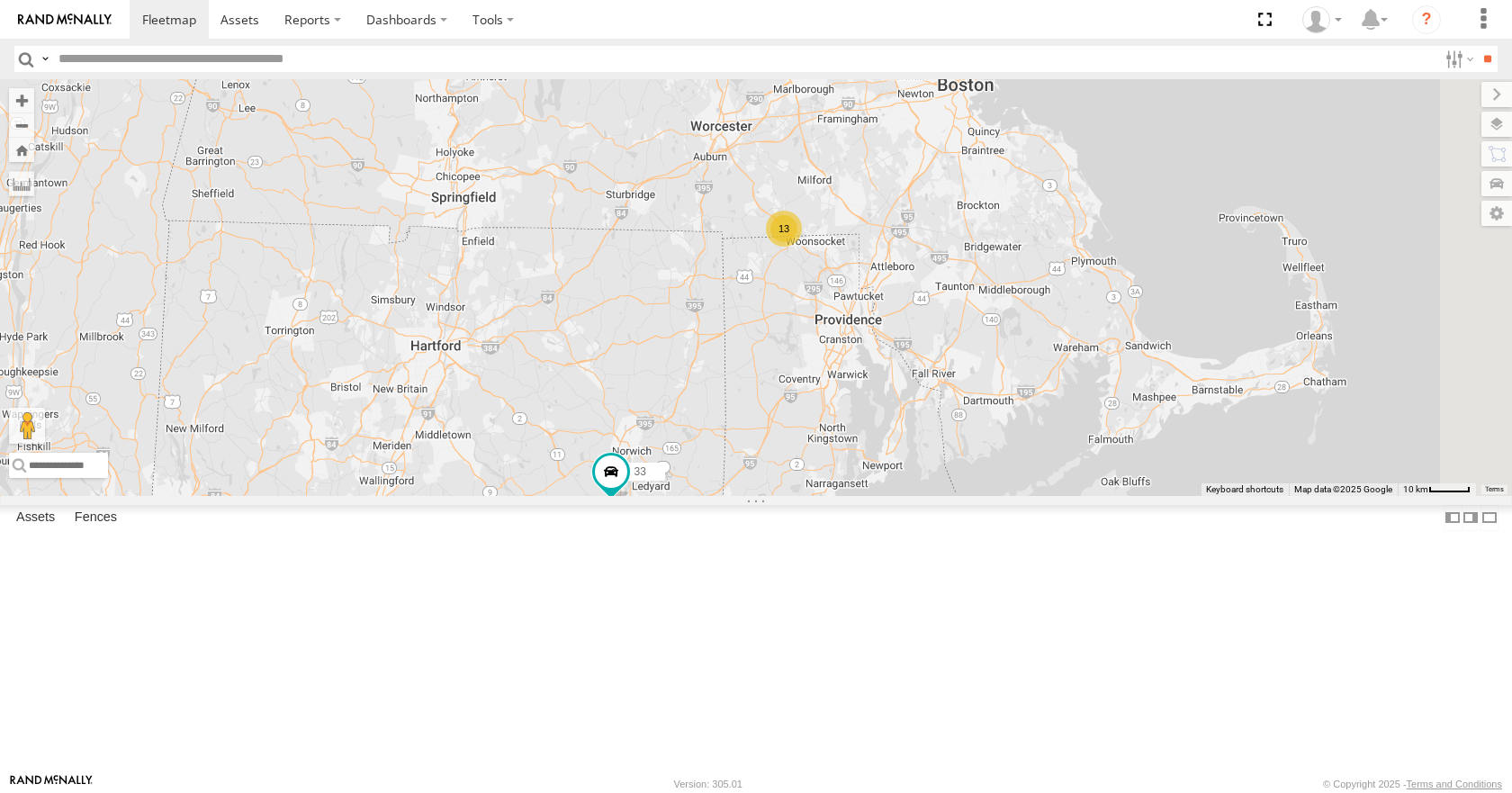
click at [1184, 198] on div "08 04 03 35 14 33 13" at bounding box center [756, 287] width 1512 height 415
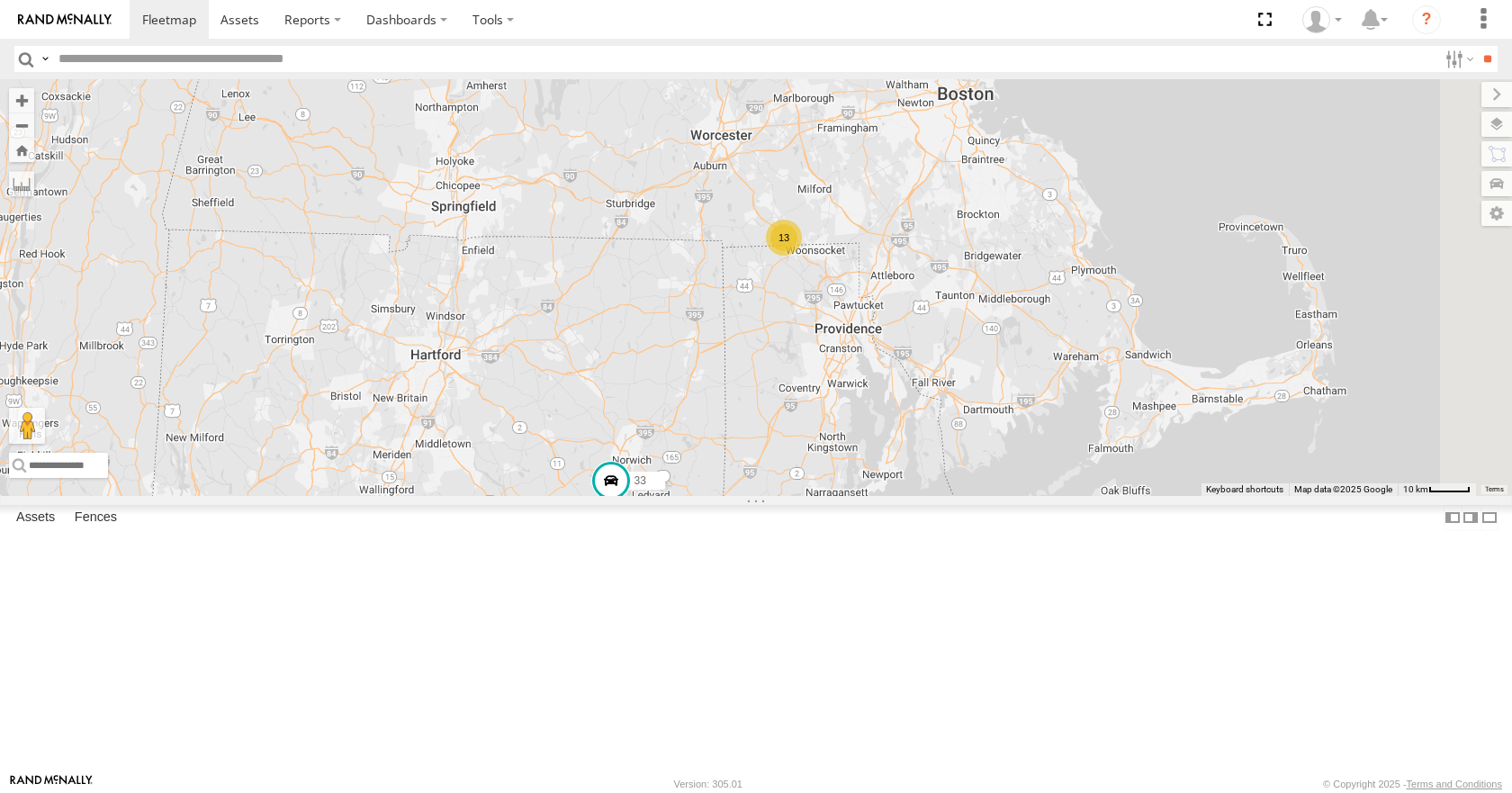
click at [1212, 258] on div "08 04 03 35 14 33 13" at bounding box center [756, 287] width 1512 height 415
drag, startPoint x: 1241, startPoint y: 156, endPoint x: 1236, endPoint y: 189, distance: 33.4
click at [1236, 189] on div "08 04 03 35 14 33 13" at bounding box center [756, 287] width 1512 height 415
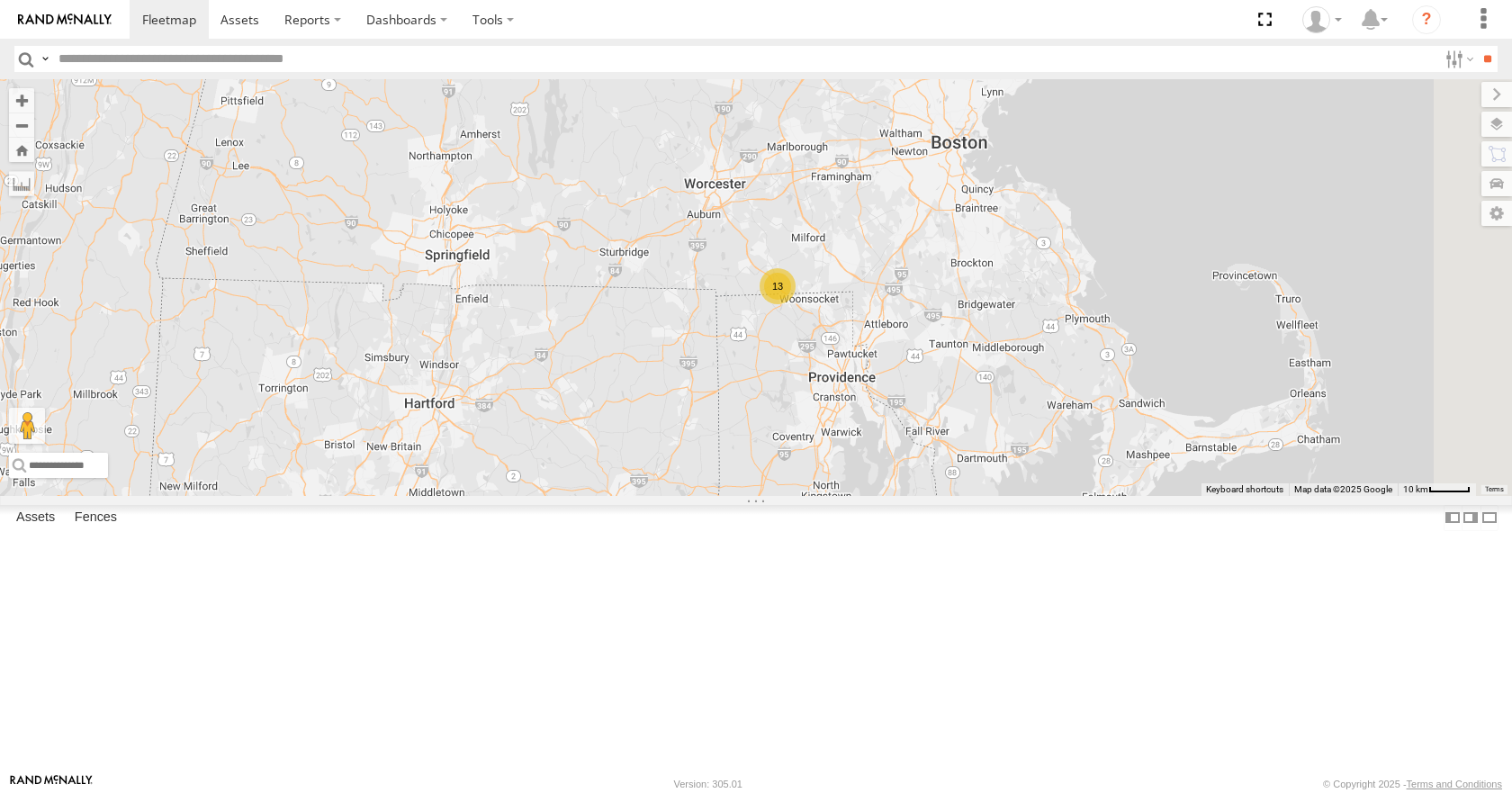
drag, startPoint x: 1247, startPoint y: 149, endPoint x: 1245, endPoint y: 162, distance: 13.2
click at [1245, 162] on div "08 04 03 35 14 33 13" at bounding box center [756, 287] width 1512 height 415
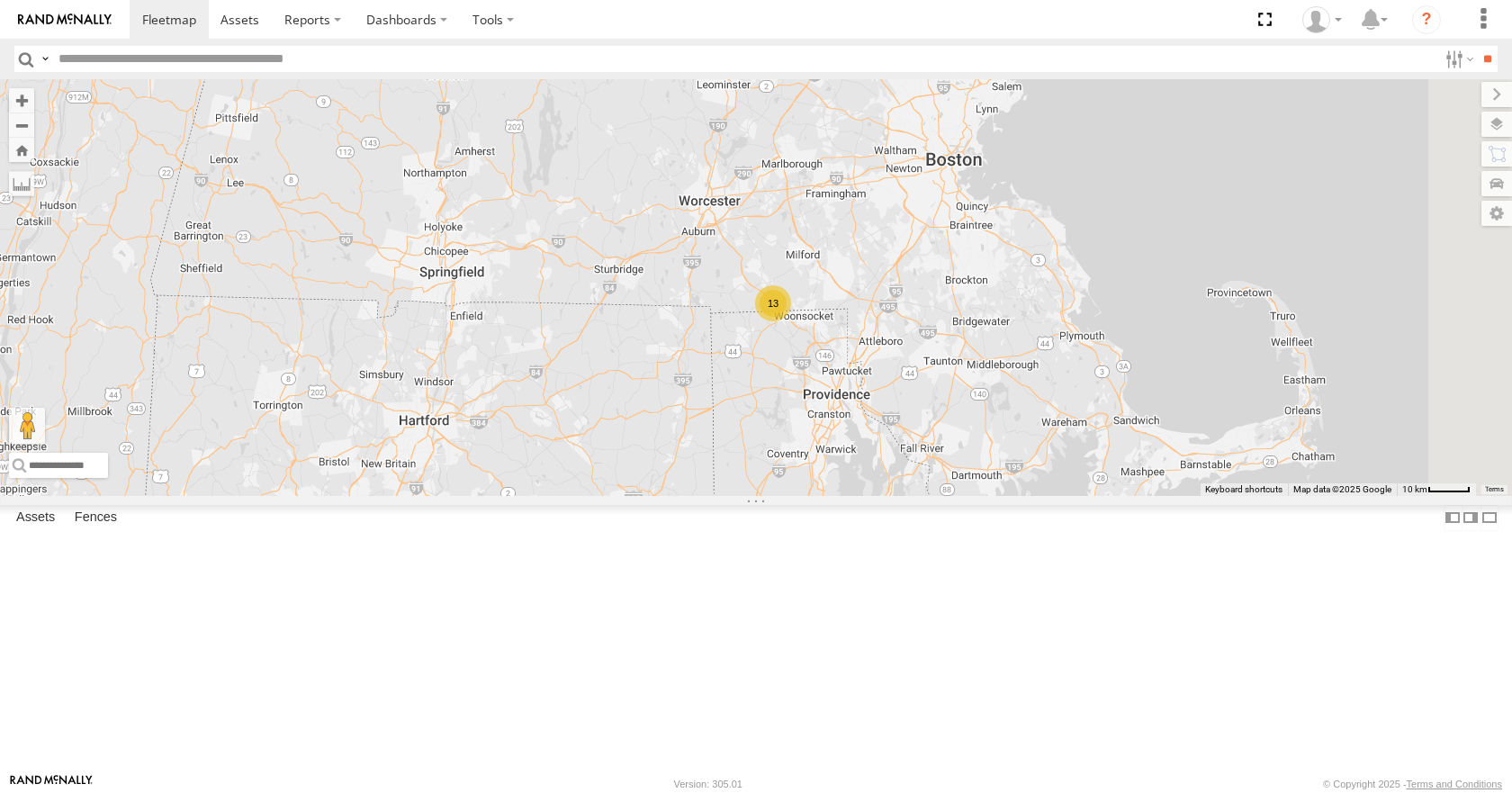
click at [1335, 145] on div "08 04 03 35 14 33 13" at bounding box center [756, 287] width 1512 height 415
drag, startPoint x: 1317, startPoint y: 198, endPoint x: 1345, endPoint y: 193, distance: 28.4
click at [1345, 193] on div "08 04 03 35 14 33 13" at bounding box center [756, 287] width 1512 height 415
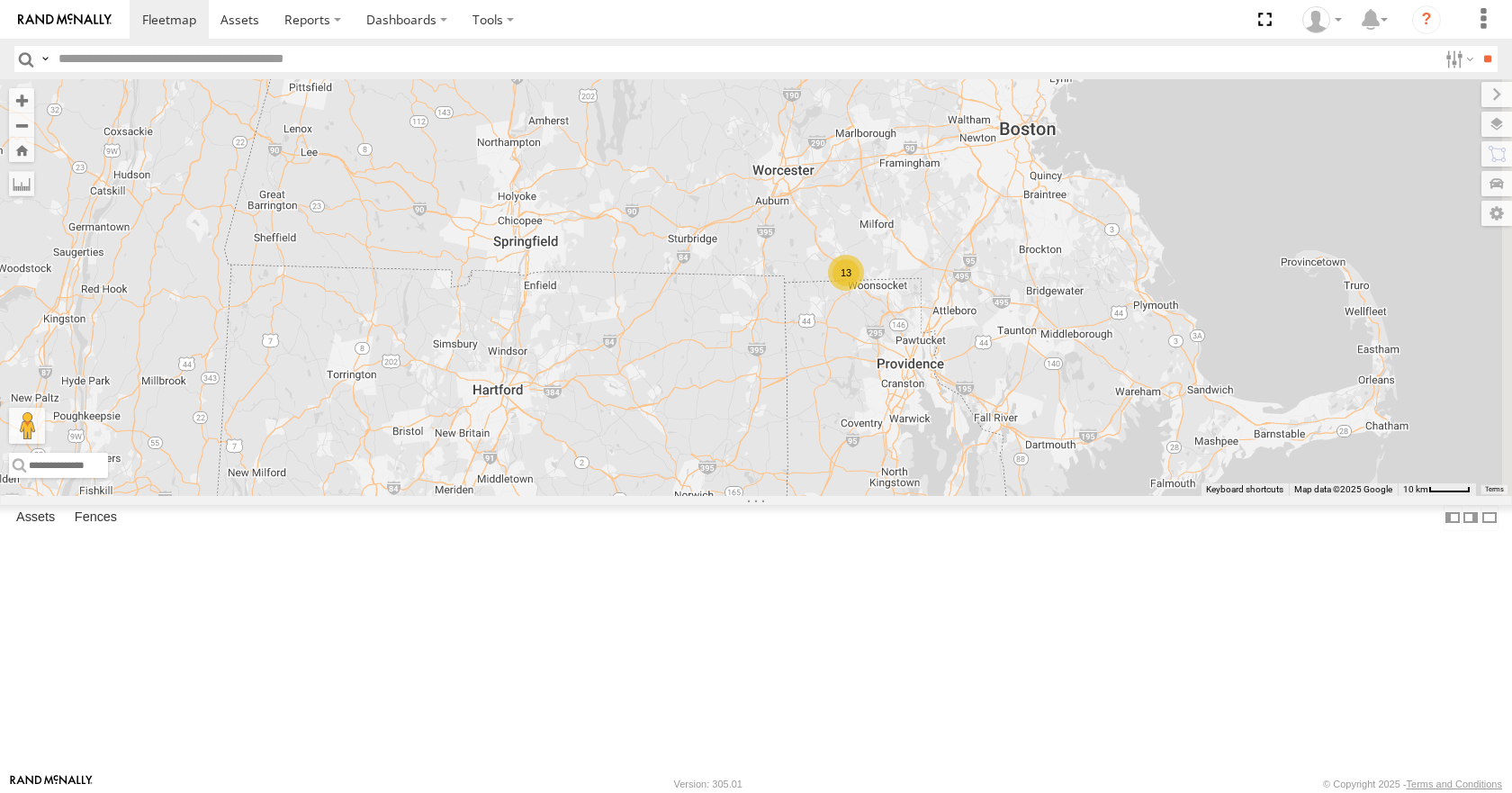
drag, startPoint x: 1242, startPoint y: 115, endPoint x: 1270, endPoint y: 102, distance: 30.9
click at [1270, 102] on div "08 04 03 35 14 33 13" at bounding box center [756, 287] width 1512 height 415
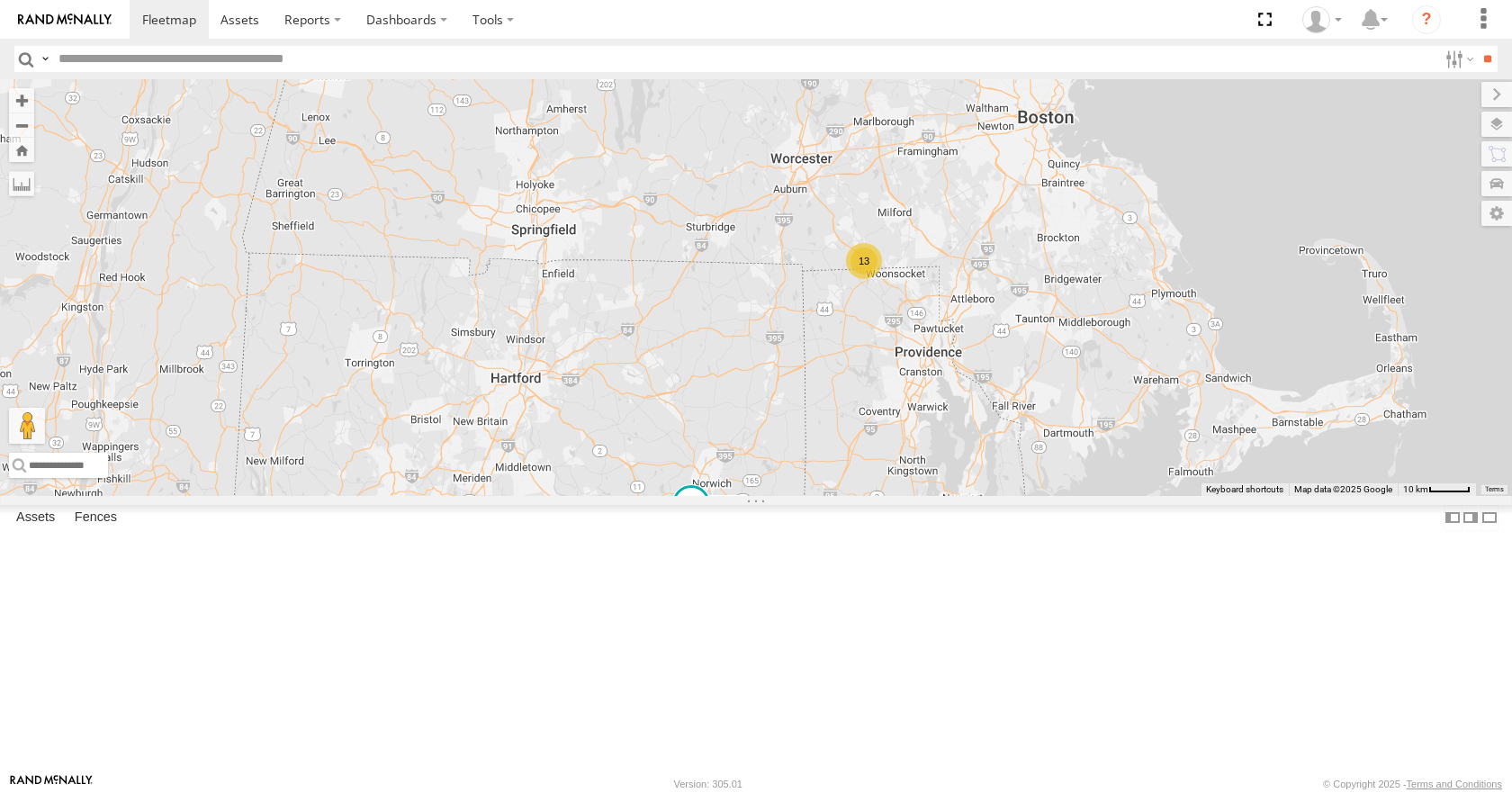
drag, startPoint x: 1193, startPoint y: 294, endPoint x: 1183, endPoint y: 290, distance: 10.8
click at [1183, 290] on div "08 04 03 35 14 33 13" at bounding box center [756, 287] width 1512 height 415
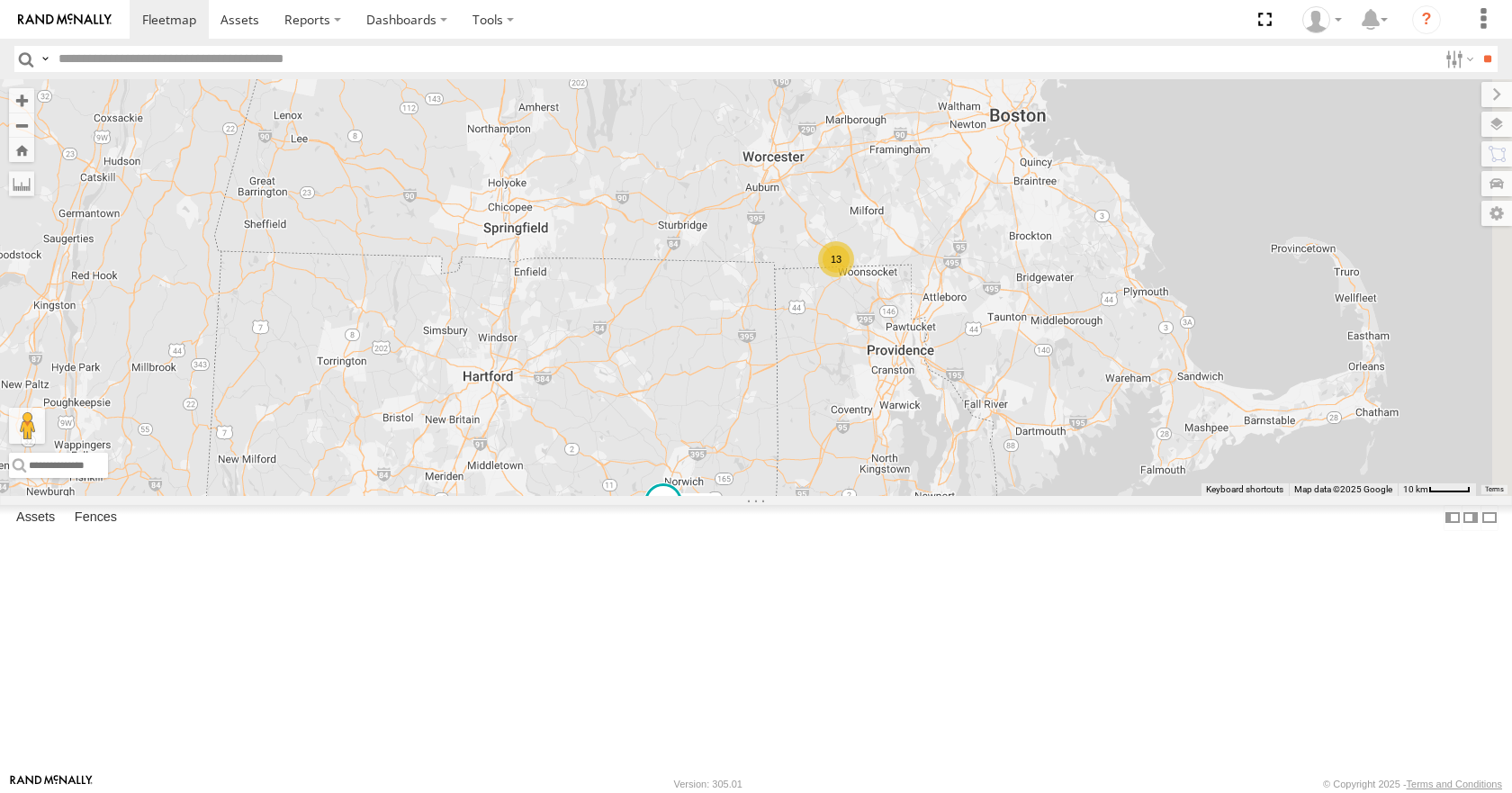
drag, startPoint x: 1163, startPoint y: 264, endPoint x: 1144, endPoint y: 266, distance: 19.1
click at [1144, 266] on div "08 04 03 35 14 33 13" at bounding box center [756, 287] width 1512 height 415
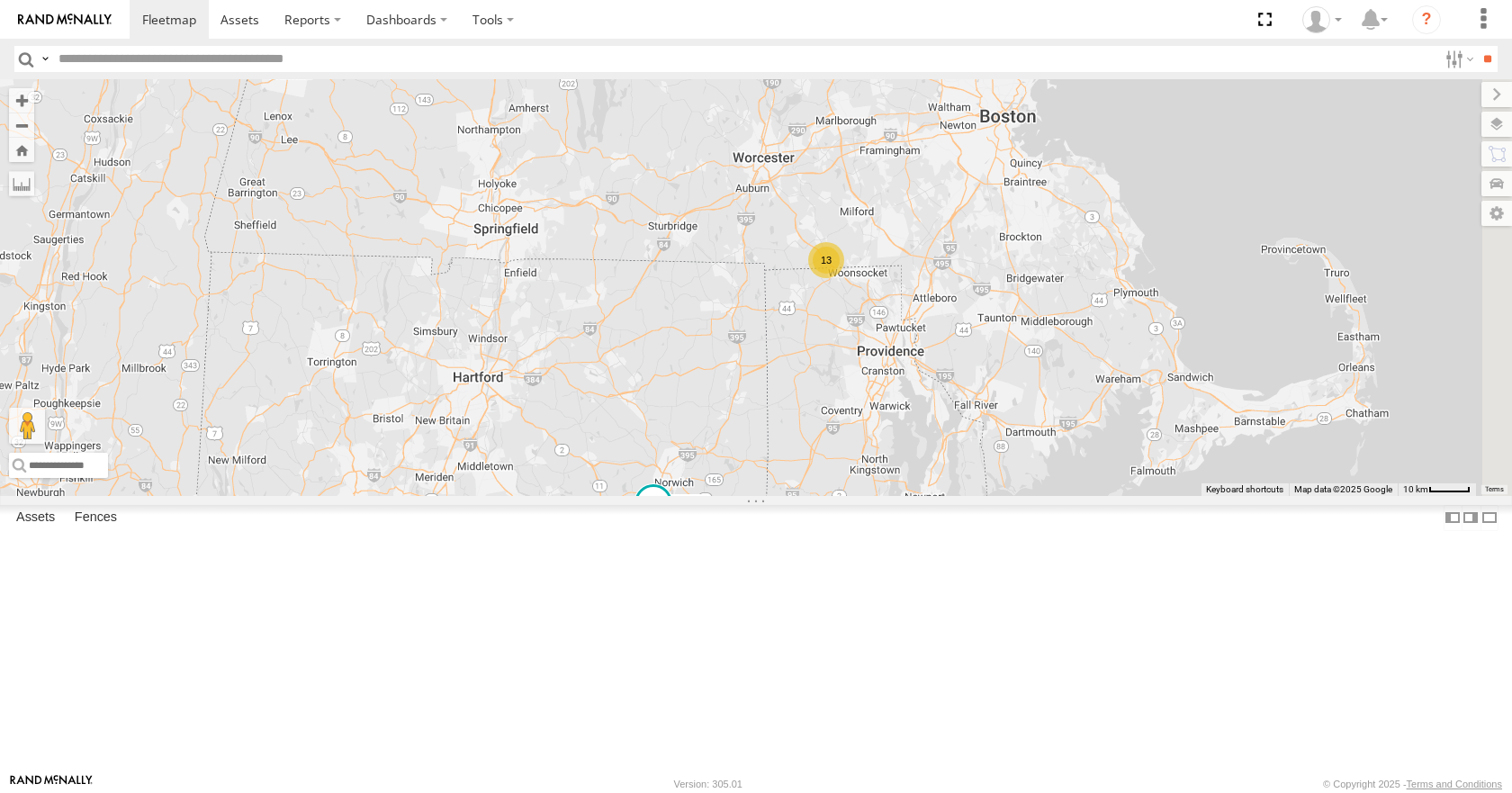
click at [1100, 242] on div "08 04 03 35 14 33 13" at bounding box center [756, 287] width 1512 height 415
click at [1113, 277] on div "08 04 03 35 14 33 13" at bounding box center [756, 287] width 1512 height 415
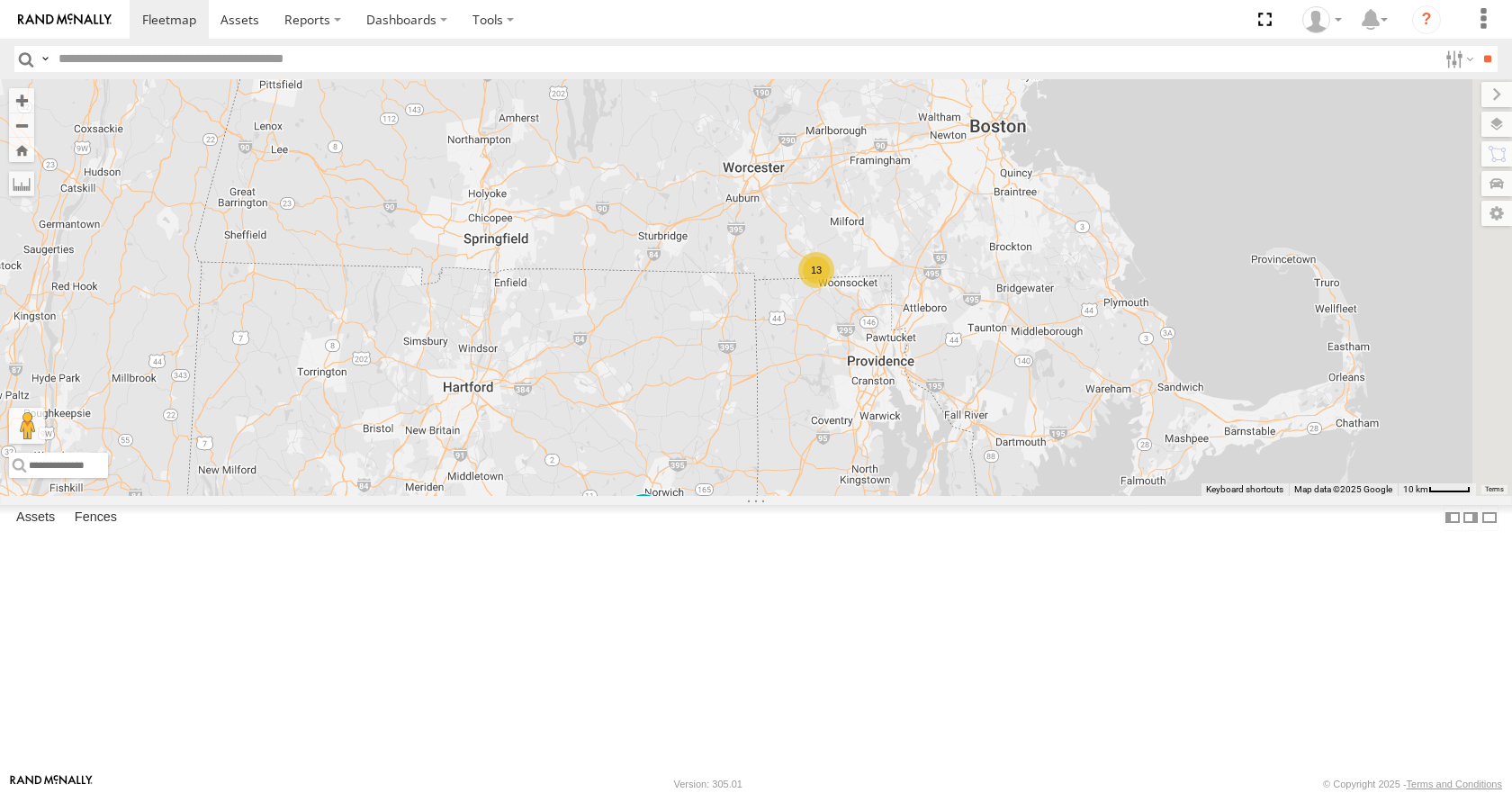
drag, startPoint x: 1110, startPoint y: 325, endPoint x: 1095, endPoint y: 305, distance: 25.0
click at [1102, 339] on div "08 04 03 35 14 33 13" at bounding box center [756, 287] width 1512 height 415
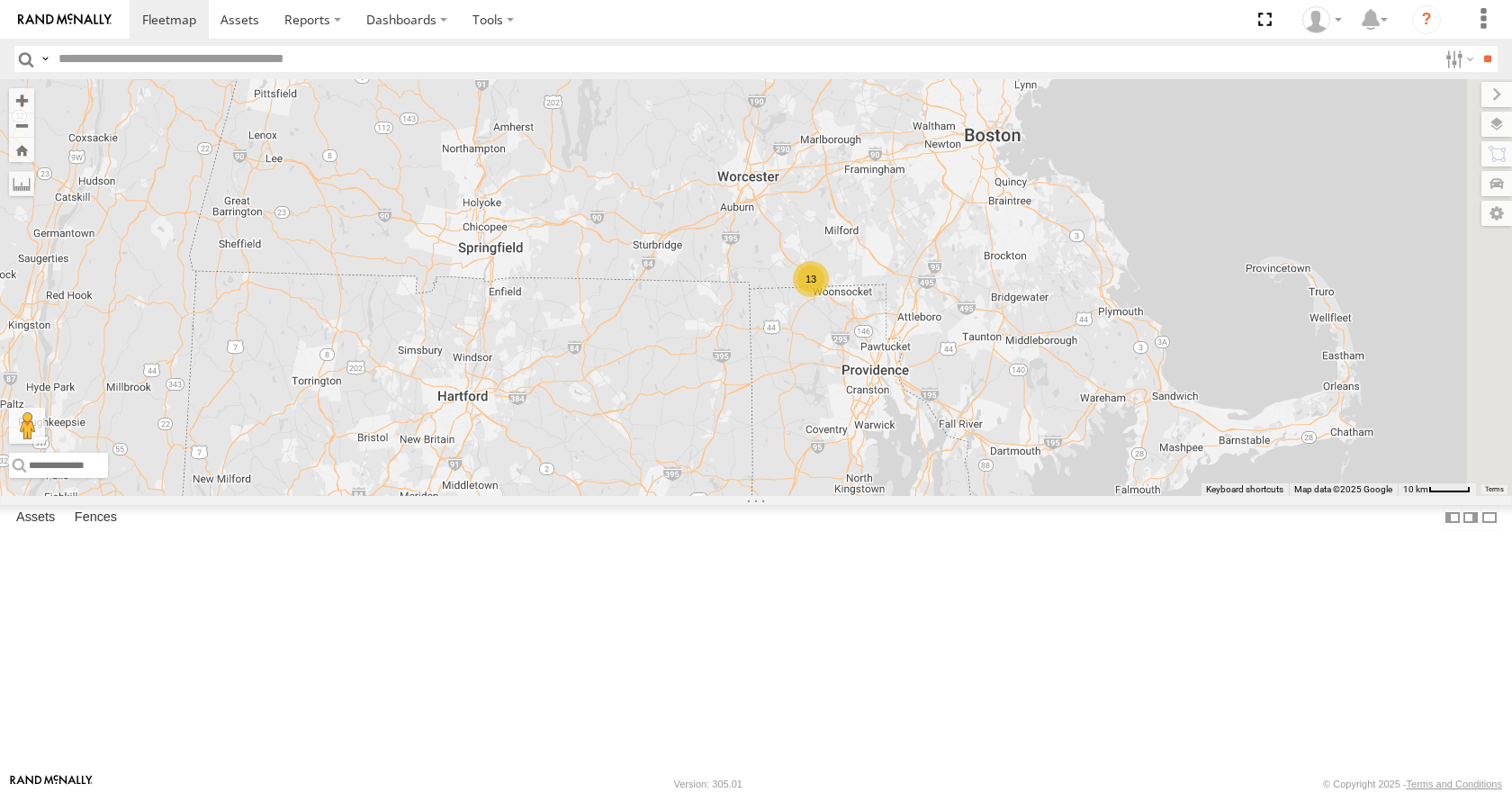
drag, startPoint x: 1093, startPoint y: 285, endPoint x: 1069, endPoint y: 298, distance: 27.3
click at [1073, 300] on div "08 04 03 35 14 33 13" at bounding box center [756, 287] width 1512 height 415
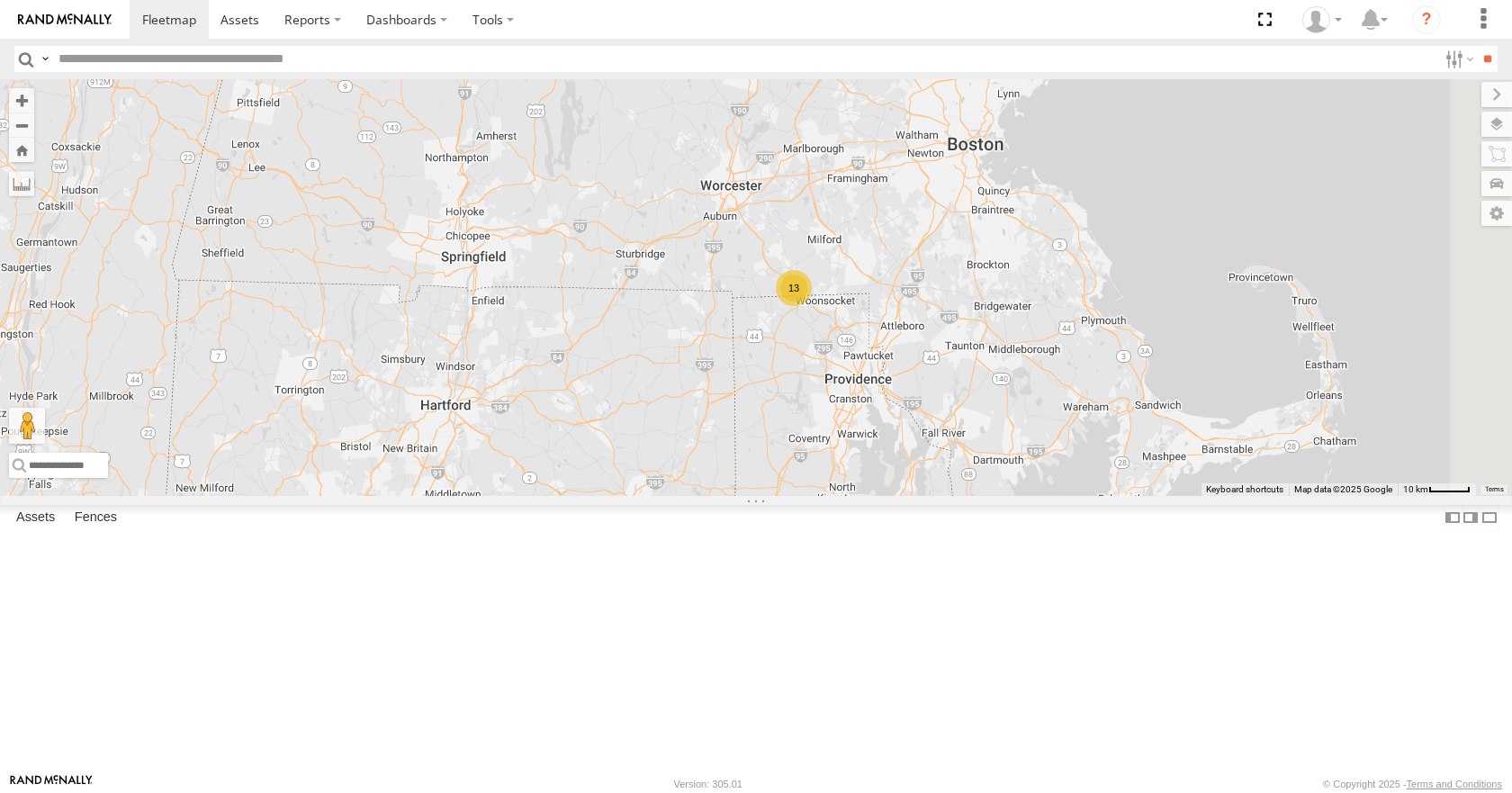
drag, startPoint x: 1035, startPoint y: 253, endPoint x: 1008, endPoint y: 286, distance: 42.6
click at [1008, 286] on div "08 04 03 35 14 33 13" at bounding box center [756, 287] width 1512 height 415
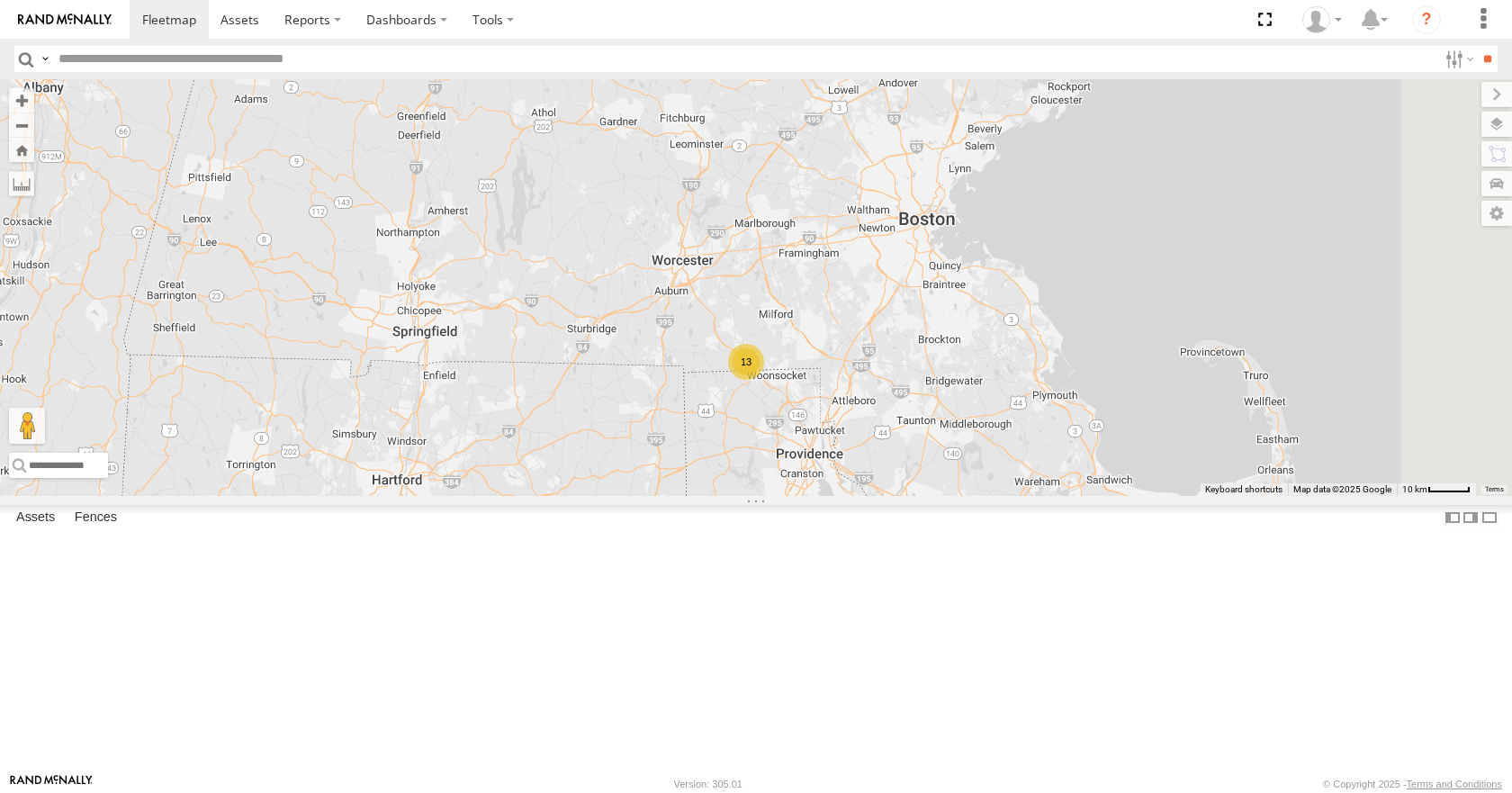
drag, startPoint x: 1016, startPoint y: 225, endPoint x: 1028, endPoint y: 248, distance: 25.9
click at [1028, 248] on div "08 04 03 35 14 33 13" at bounding box center [756, 287] width 1512 height 415
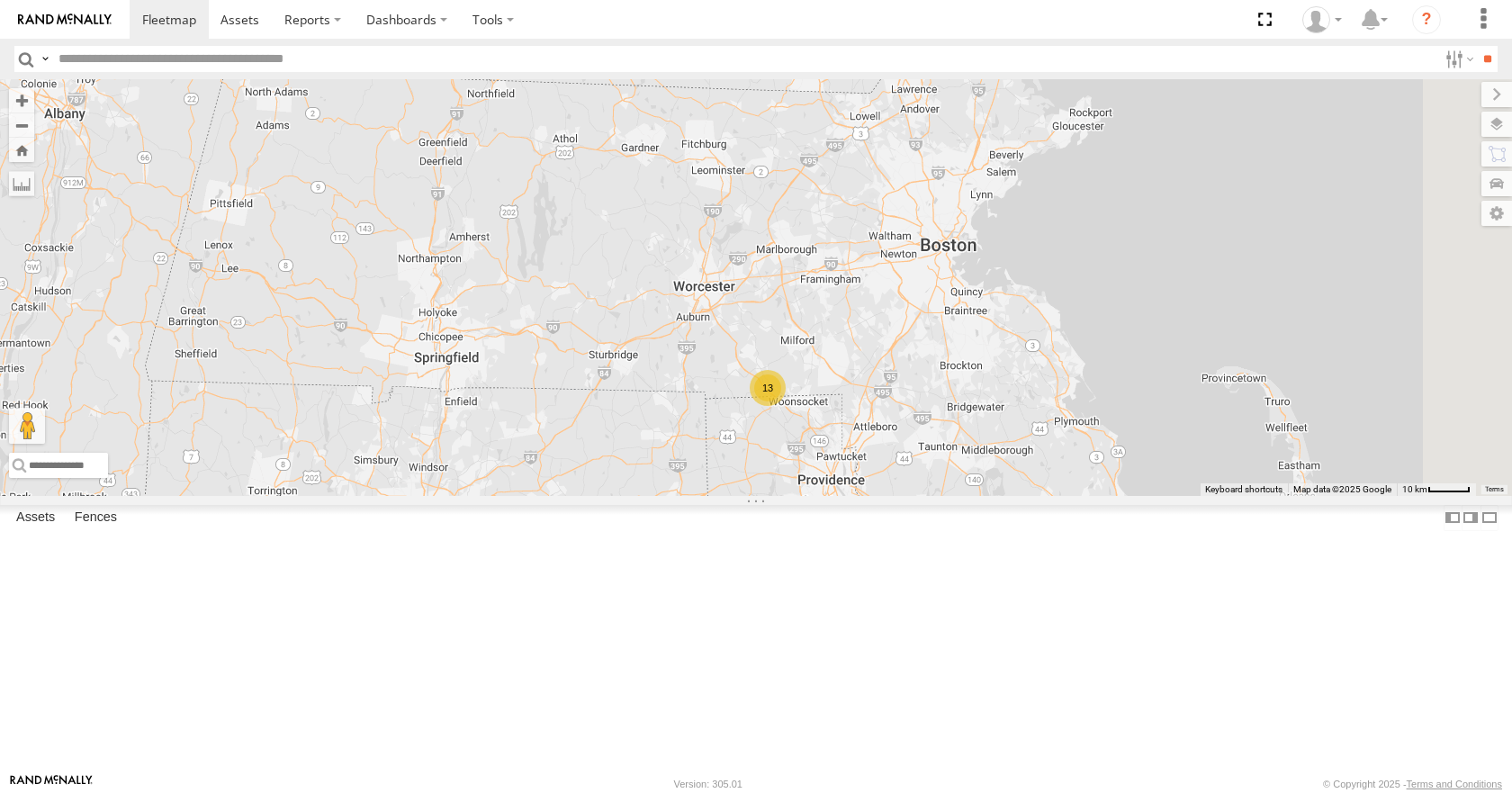
drag, startPoint x: 1072, startPoint y: 234, endPoint x: 1075, endPoint y: 247, distance: 13.3
click at [1075, 247] on div "08 04 03 35 14 33 13" at bounding box center [756, 287] width 1512 height 415
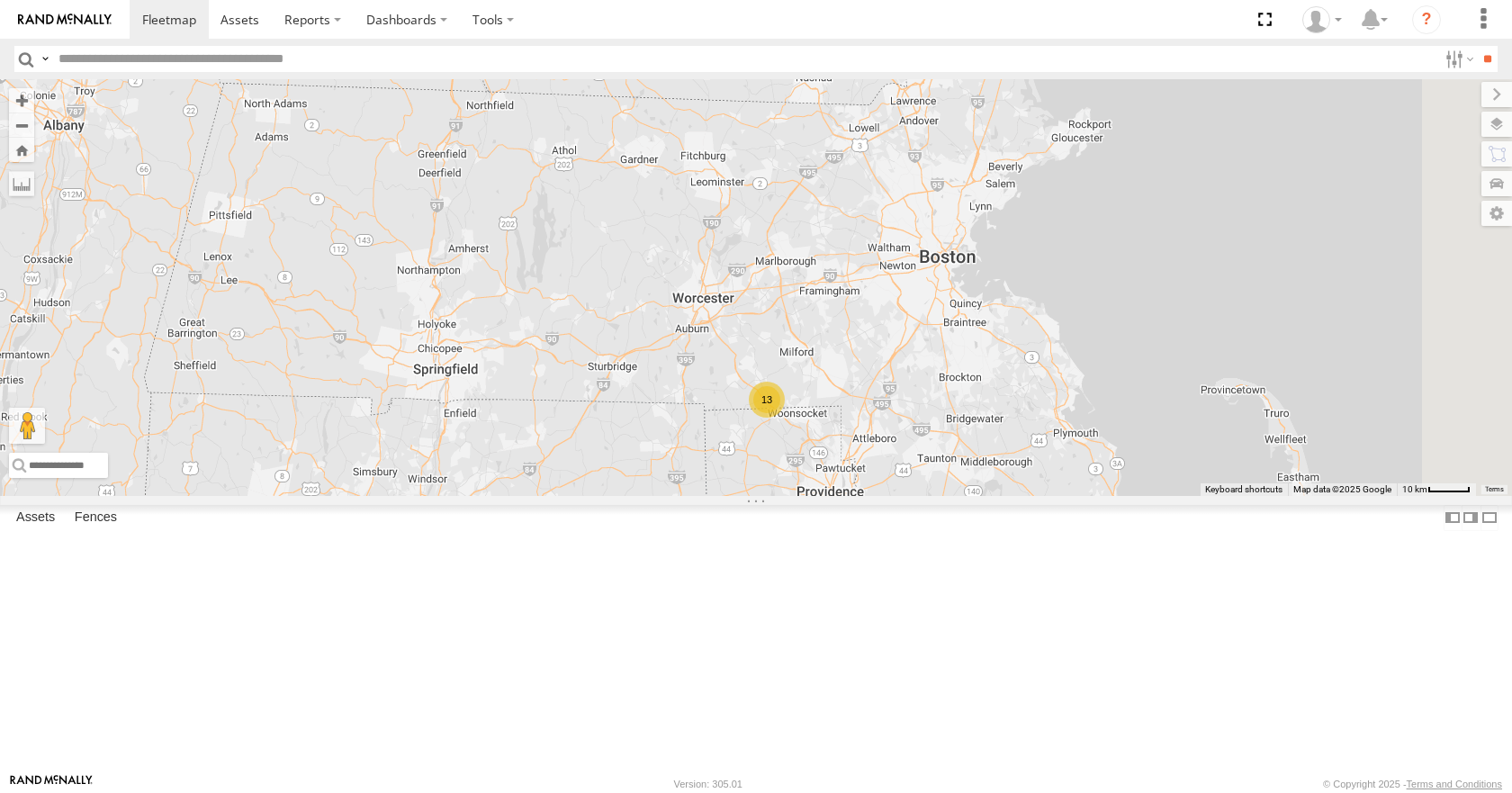
click at [1144, 247] on div "08 04 03 35 14 33 13" at bounding box center [756, 287] width 1512 height 415
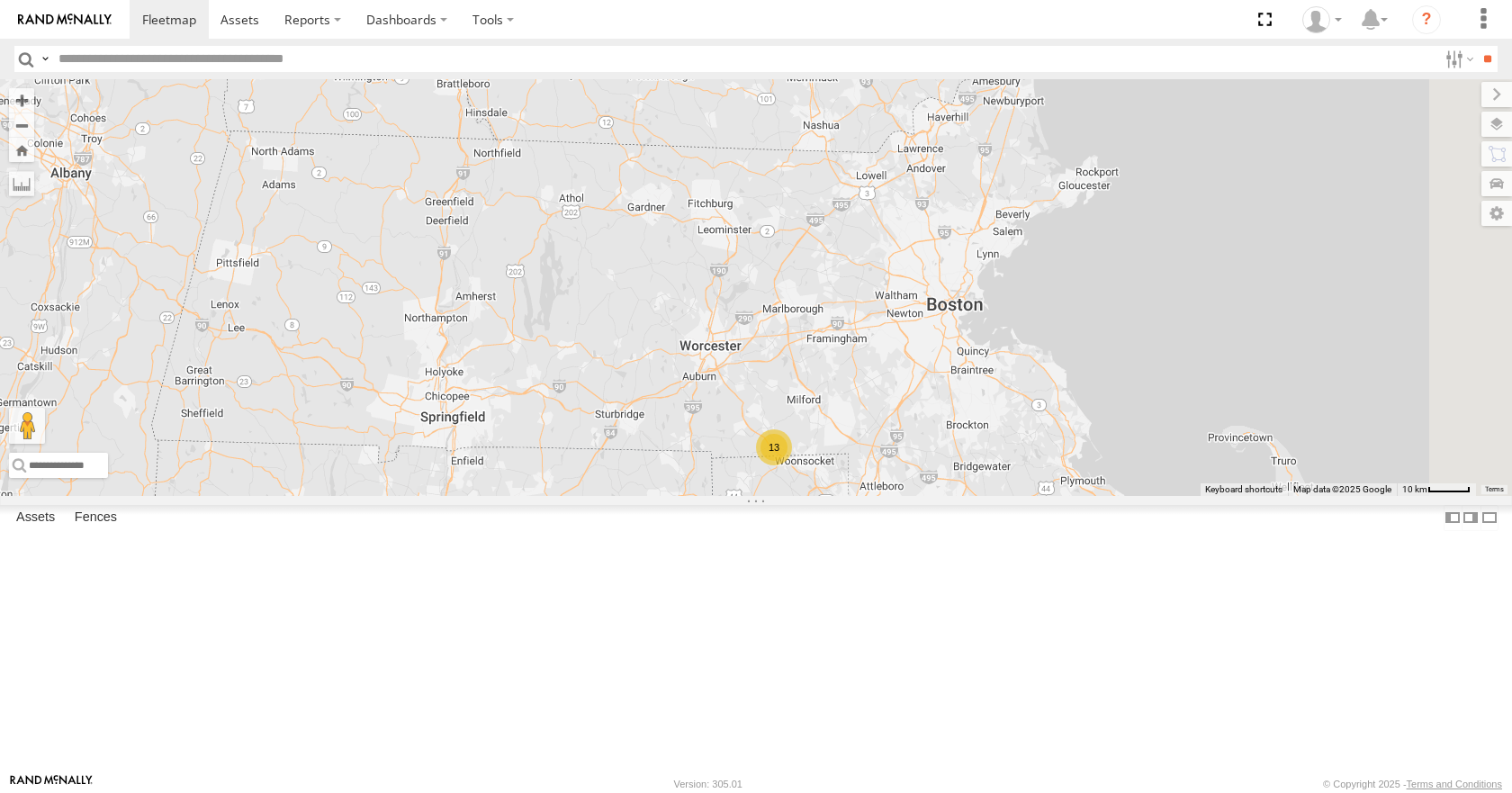
drag, startPoint x: 1188, startPoint y: 229, endPoint x: 1181, endPoint y: 248, distance: 20.2
click at [1181, 248] on div "08 04 03 35 14 33 13" at bounding box center [756, 287] width 1512 height 415
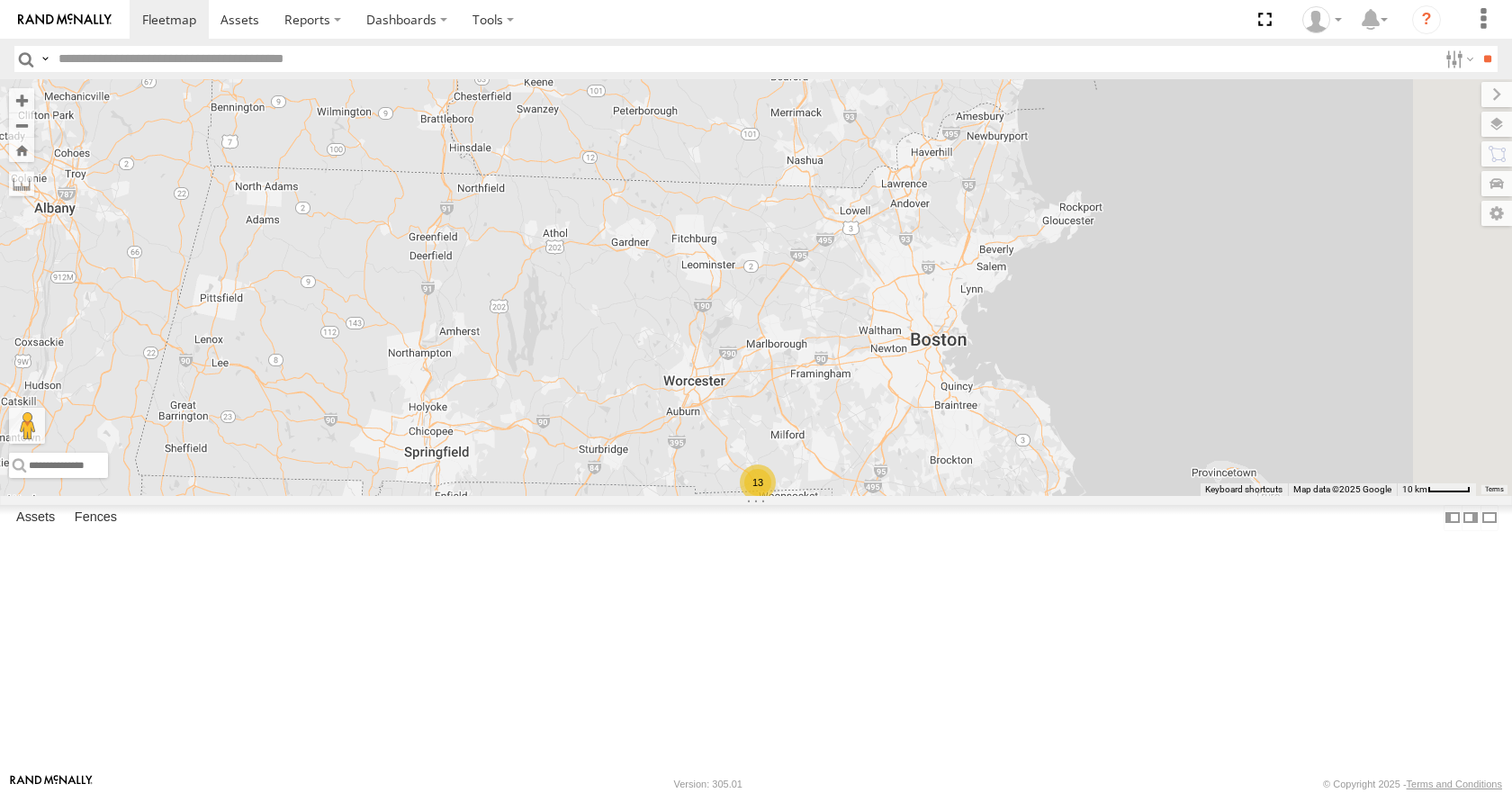
drag, startPoint x: 1216, startPoint y: 231, endPoint x: 1190, endPoint y: 256, distance: 36.1
click at [1190, 256] on div "08 04 03 35 14 33 13" at bounding box center [756, 287] width 1512 height 415
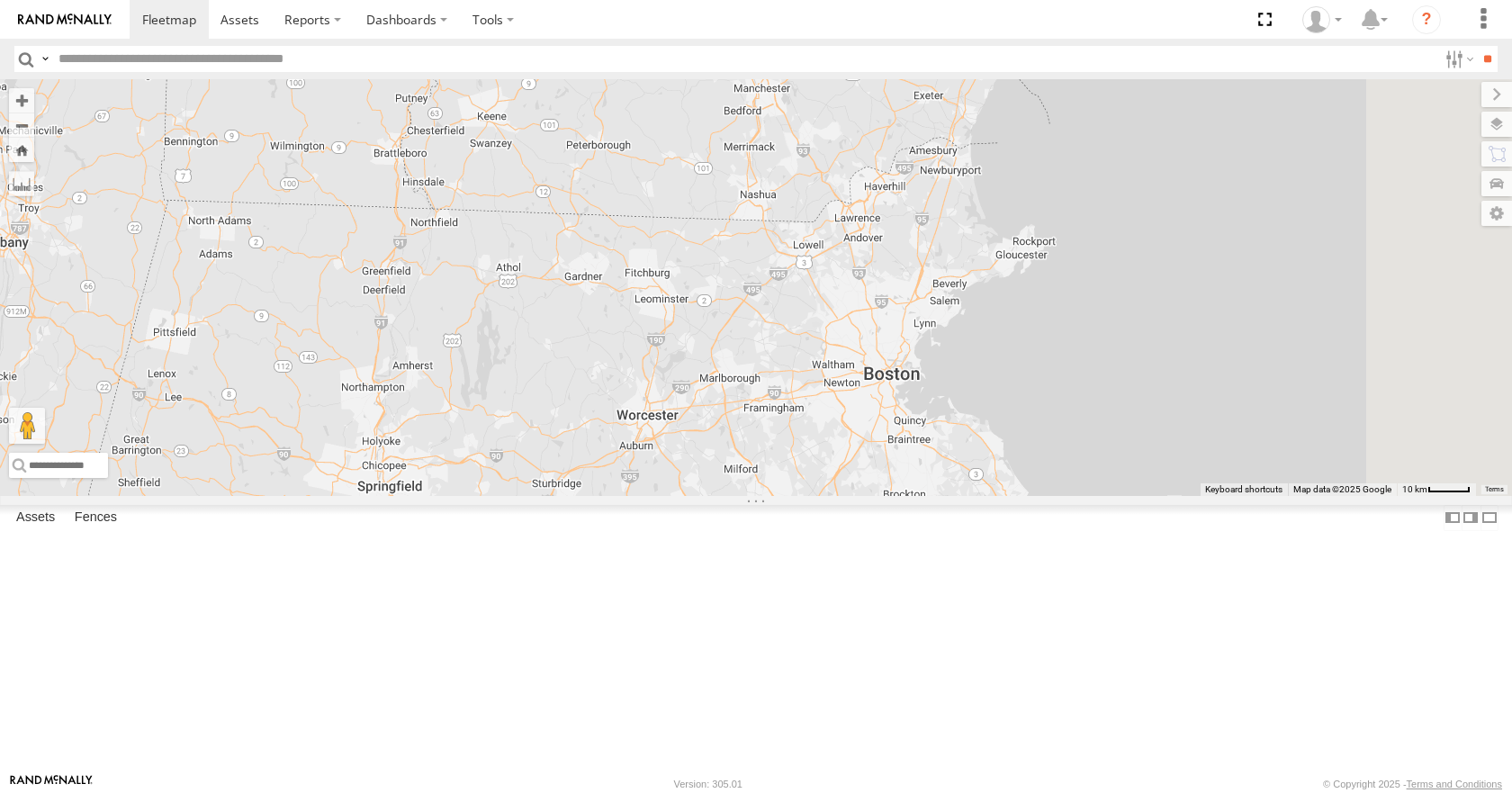
drag, startPoint x: 1169, startPoint y: 222, endPoint x: 1160, endPoint y: 229, distance: 11.4
click at [1160, 229] on div "08 04 03 35 14 33 13" at bounding box center [756, 287] width 1512 height 415
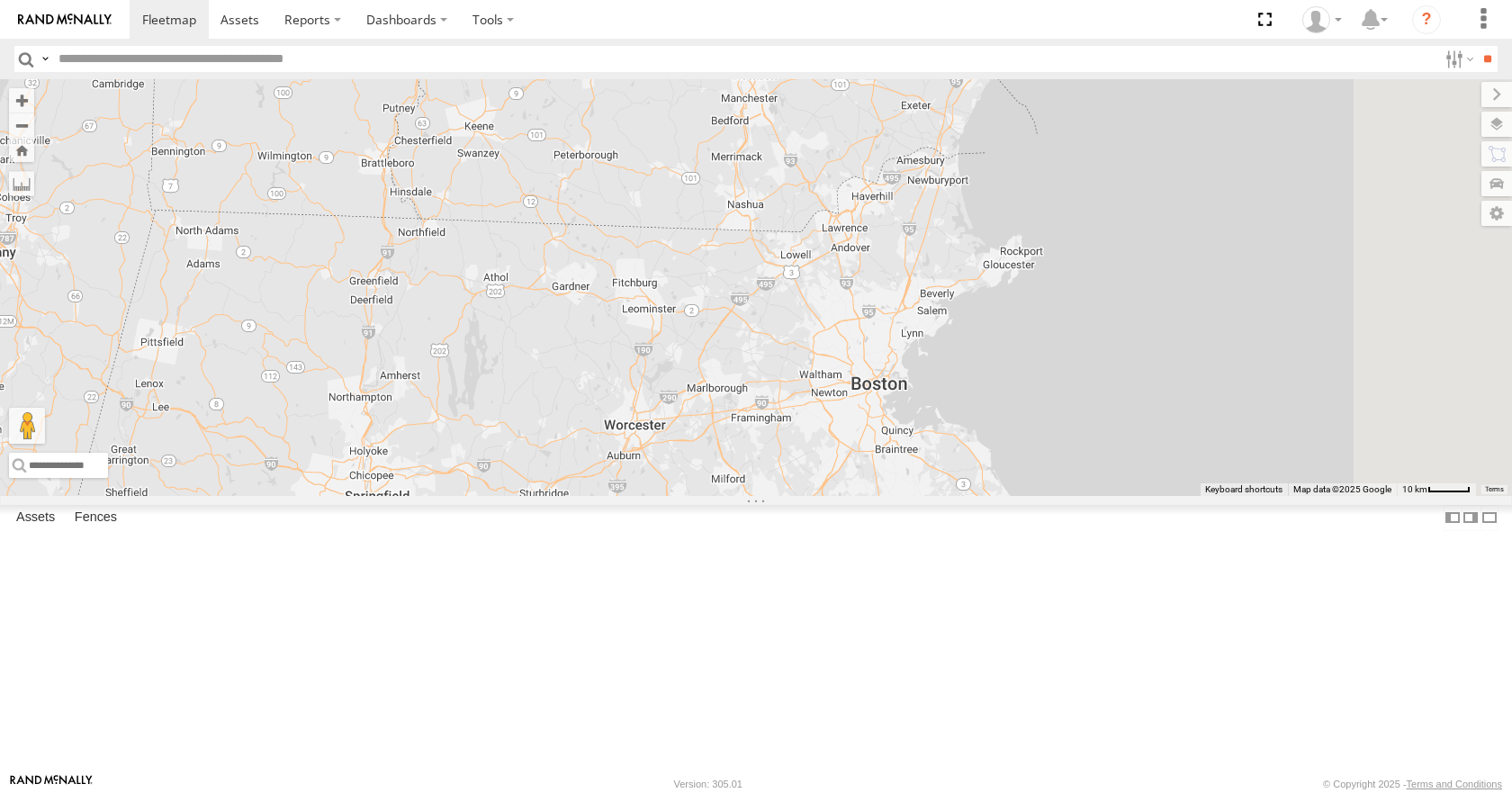
drag, startPoint x: 1190, startPoint y: 174, endPoint x: 1202, endPoint y: 174, distance: 12.0
click at [1174, 207] on div "08 04 03 35 14 33 13" at bounding box center [756, 287] width 1512 height 415
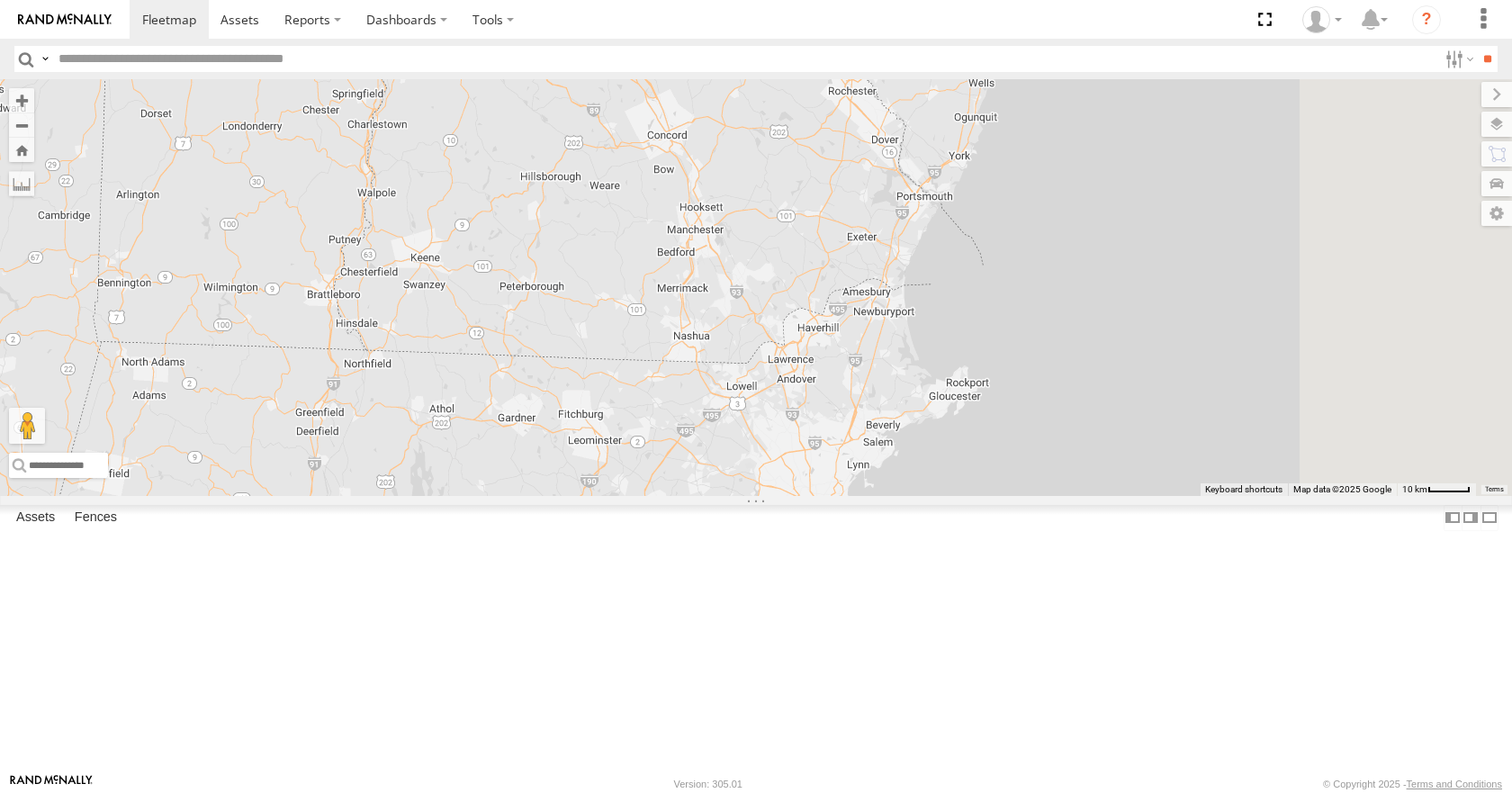
drag, startPoint x: 1212, startPoint y: 182, endPoint x: 1196, endPoint y: 239, distance: 59.2
click at [1197, 237] on div "08 04 03 35 14 33 13" at bounding box center [756, 287] width 1512 height 415
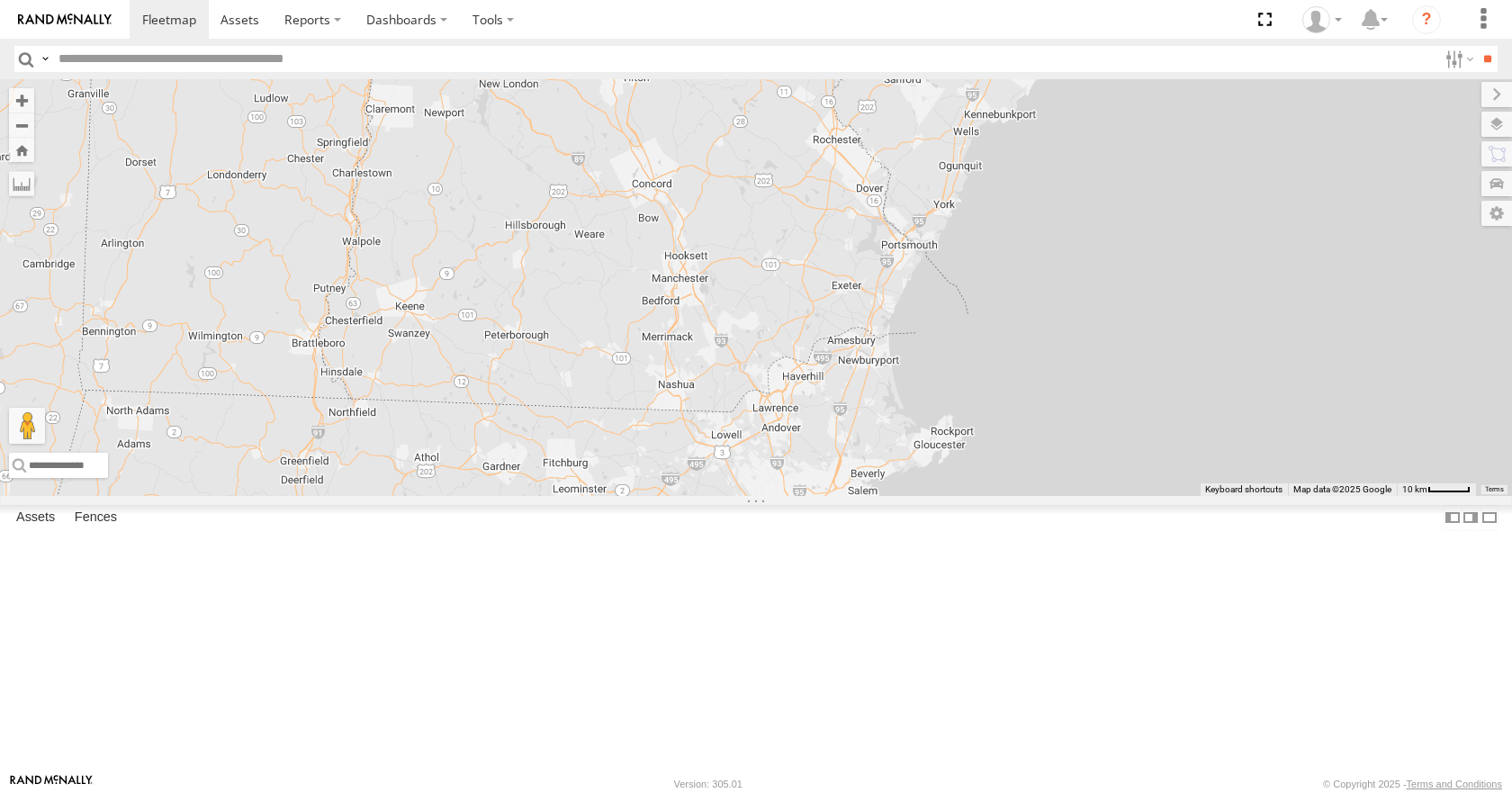
click at [1194, 241] on div "08 04 03 35 14 33 13" at bounding box center [756, 287] width 1512 height 415
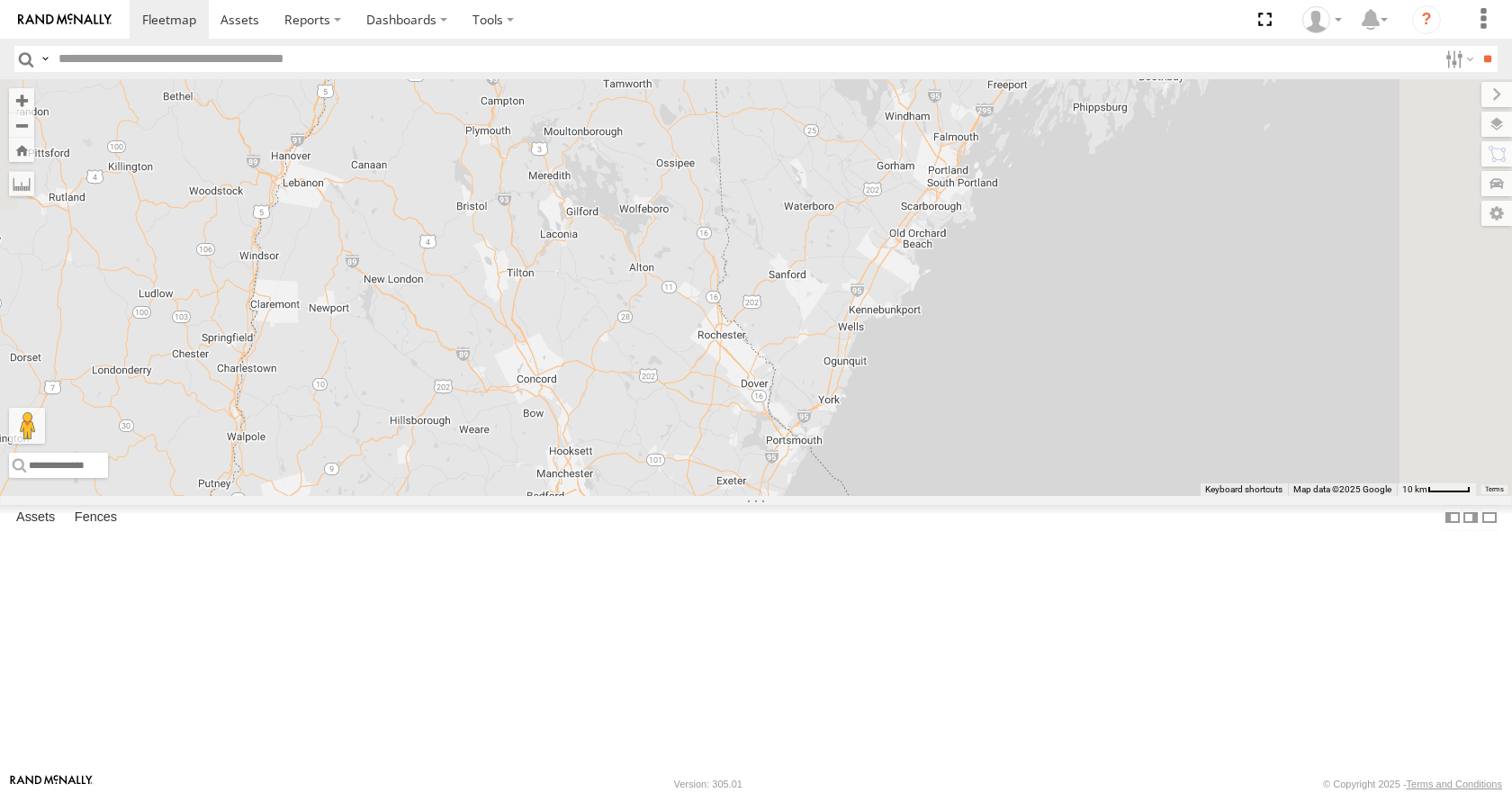
drag, startPoint x: 1225, startPoint y: 207, endPoint x: 1186, endPoint y: 295, distance: 96.3
click at [1186, 295] on div "08 04 03 35 14 33 13" at bounding box center [756, 287] width 1512 height 415
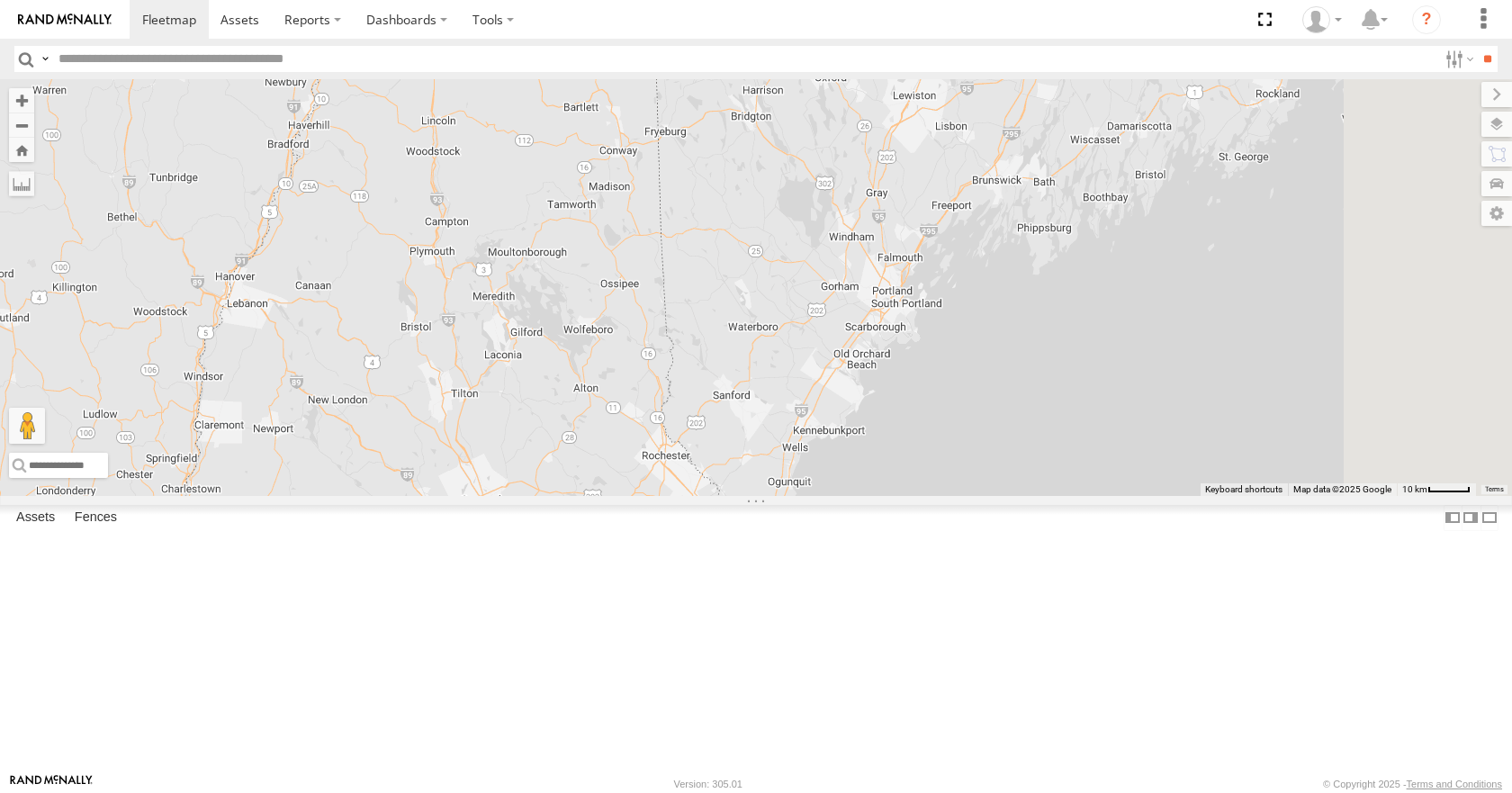
drag, startPoint x: 1169, startPoint y: 313, endPoint x: 1119, endPoint y: 380, distance: 83.6
click at [1123, 377] on div "08 04 03 35 14 33 13" at bounding box center [756, 287] width 1512 height 415
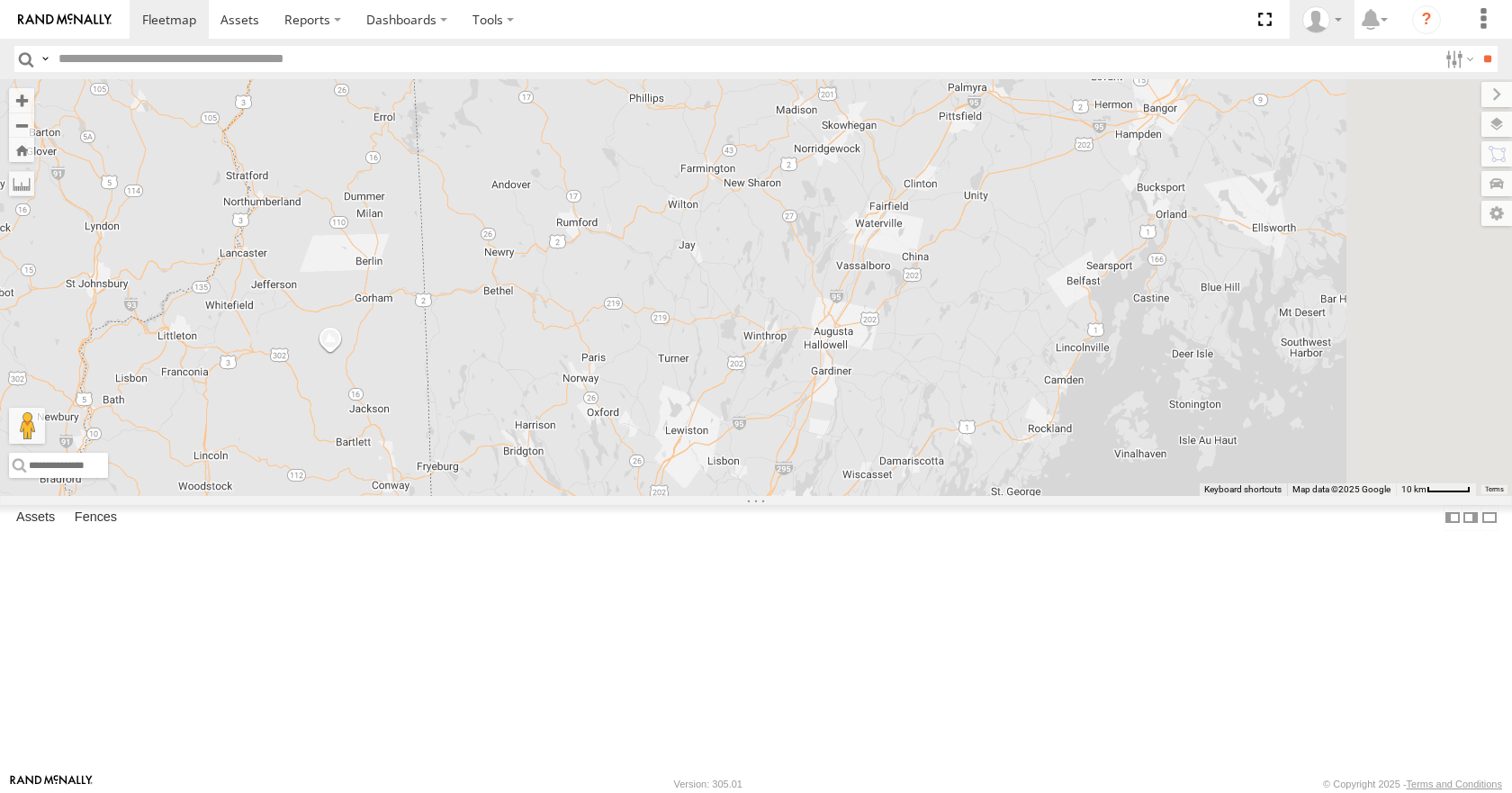
drag, startPoint x: 978, startPoint y: 541, endPoint x: 1331, endPoint y: 4, distance: 642.6
click at [1326, 13] on body at bounding box center [756, 396] width 1512 height 793
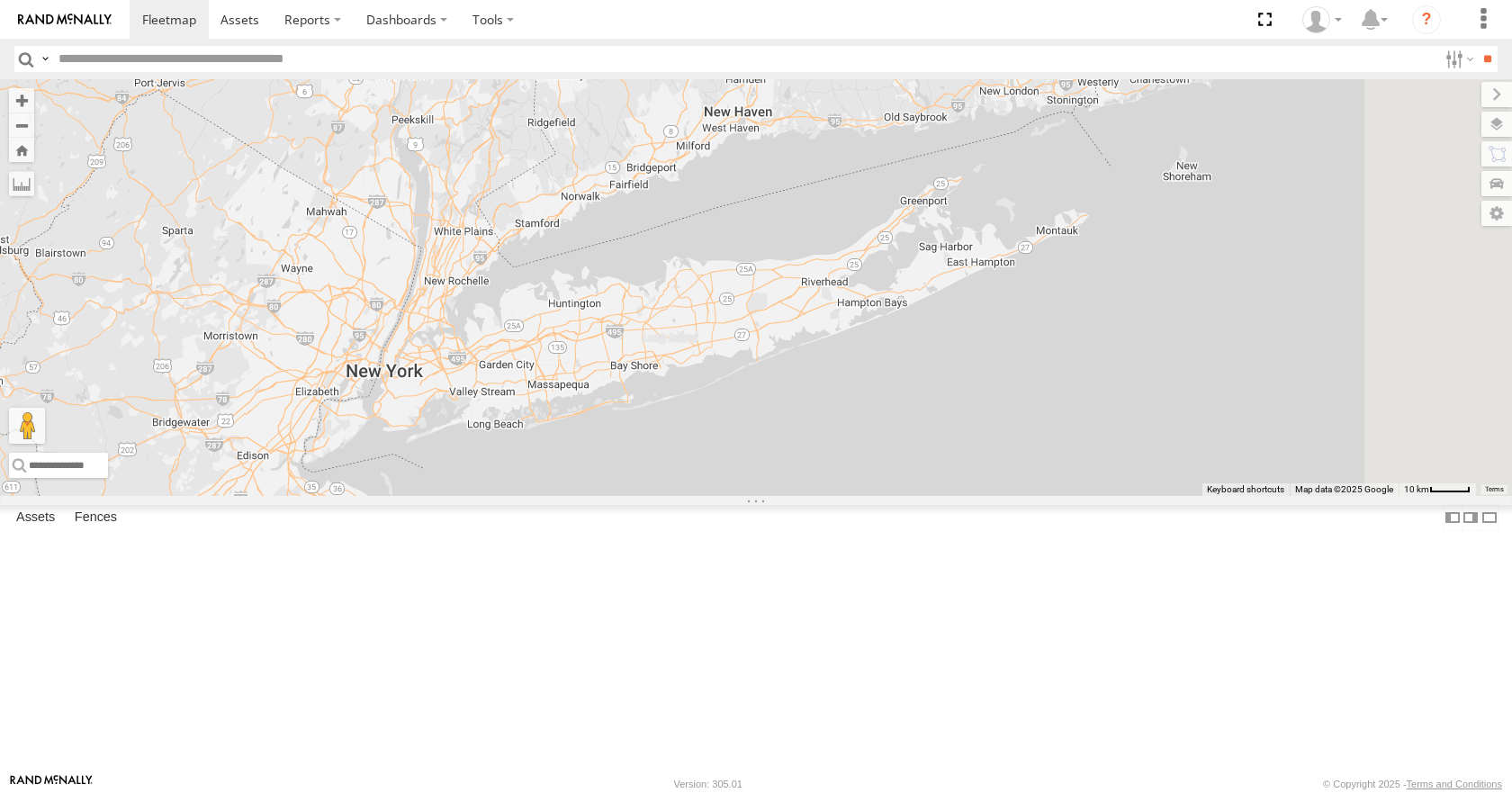
drag, startPoint x: 1216, startPoint y: 264, endPoint x: 864, endPoint y: 655, distance: 526.1
click at [864, 495] on div "08 04 03 35 14 33 13" at bounding box center [756, 287] width 1512 height 415
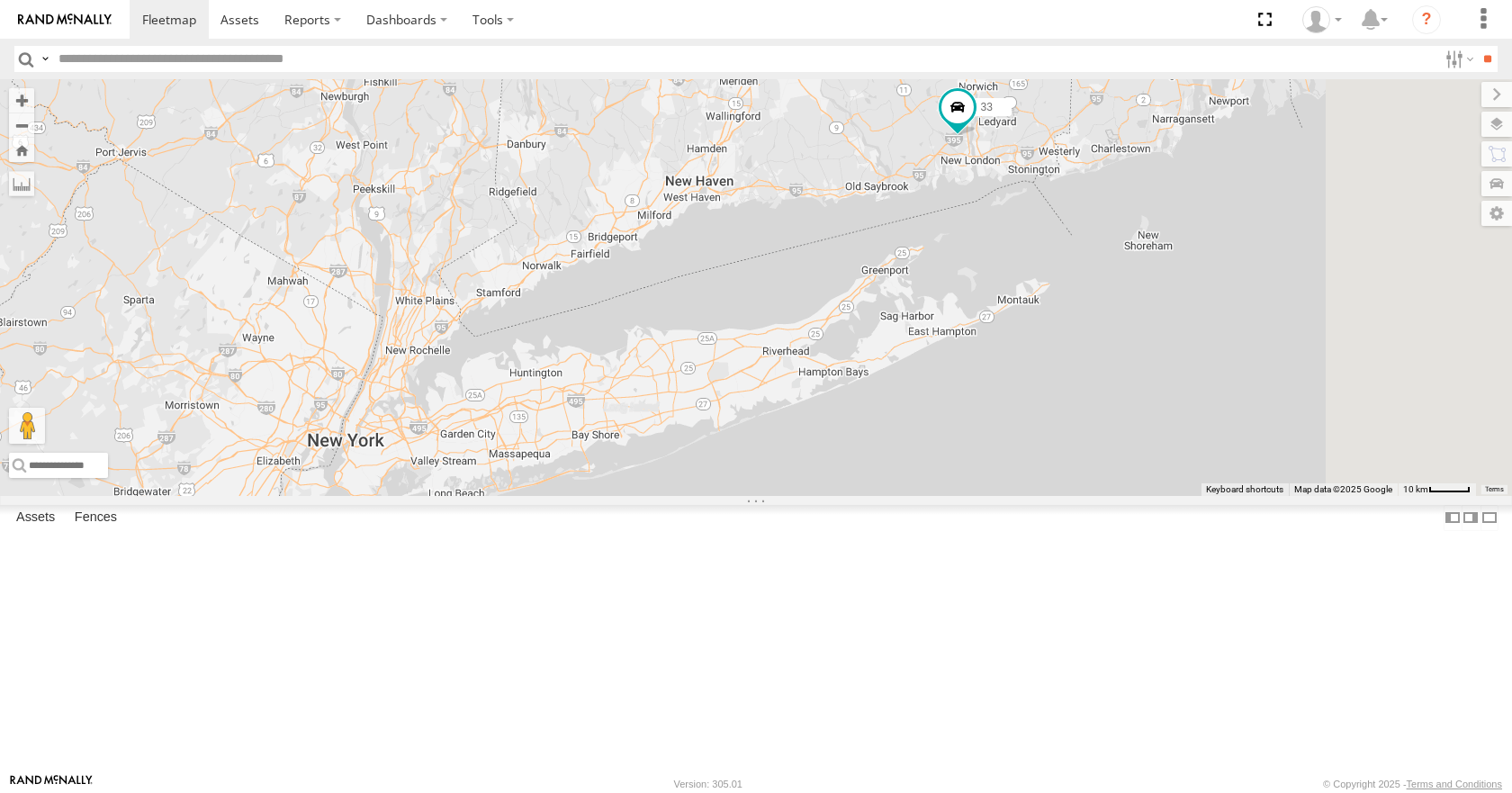
drag, startPoint x: 1003, startPoint y: 366, endPoint x: 805, endPoint y: 715, distance: 401.3
click at [806, 495] on div "08 04 03 35 14 33 13" at bounding box center [756, 287] width 1512 height 415
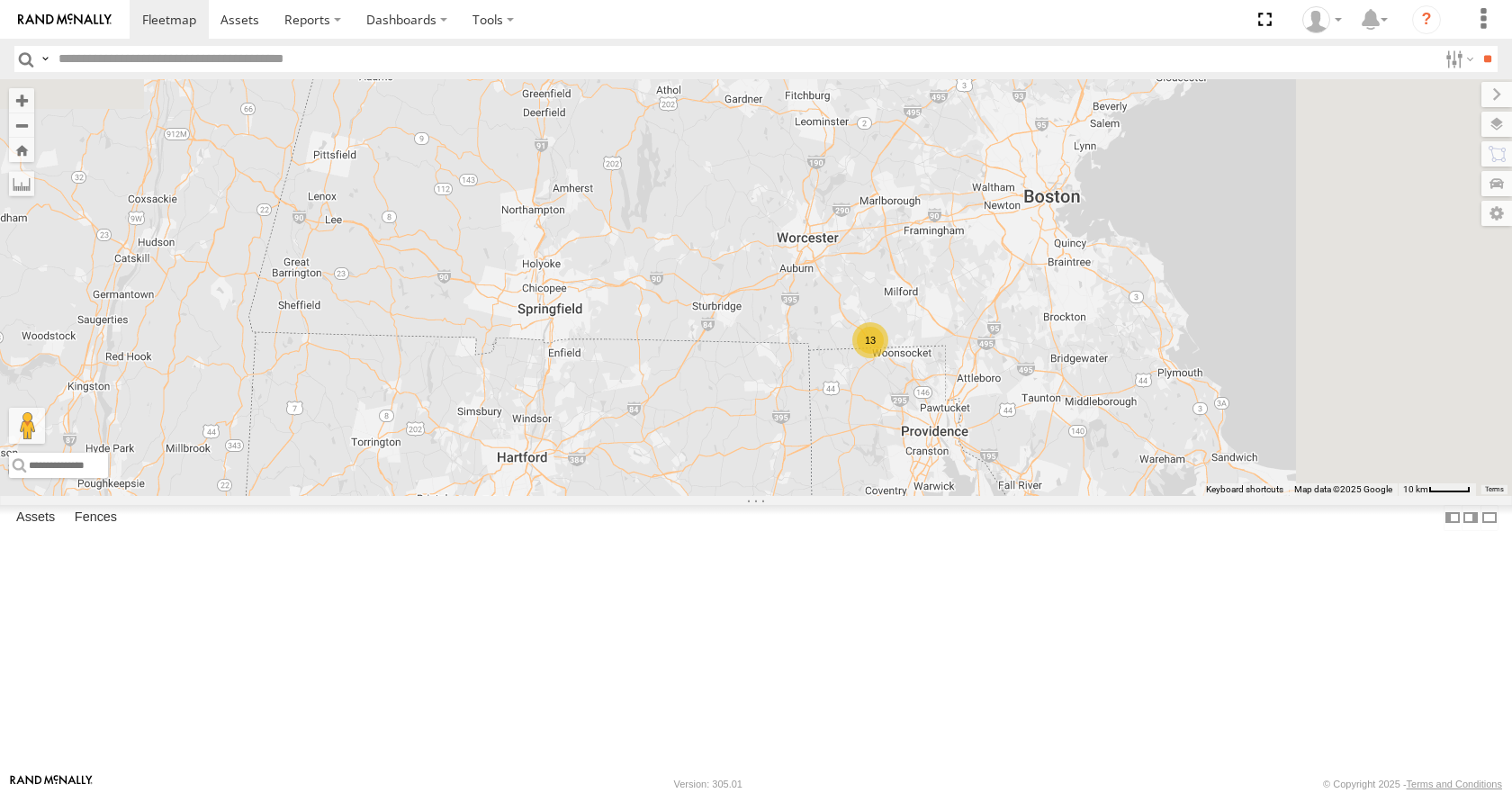
drag, startPoint x: 869, startPoint y: 495, endPoint x: 773, endPoint y: 685, distance: 212.9
click at [773, 495] on div "08 04 03 35 14 33 13" at bounding box center [756, 287] width 1512 height 415
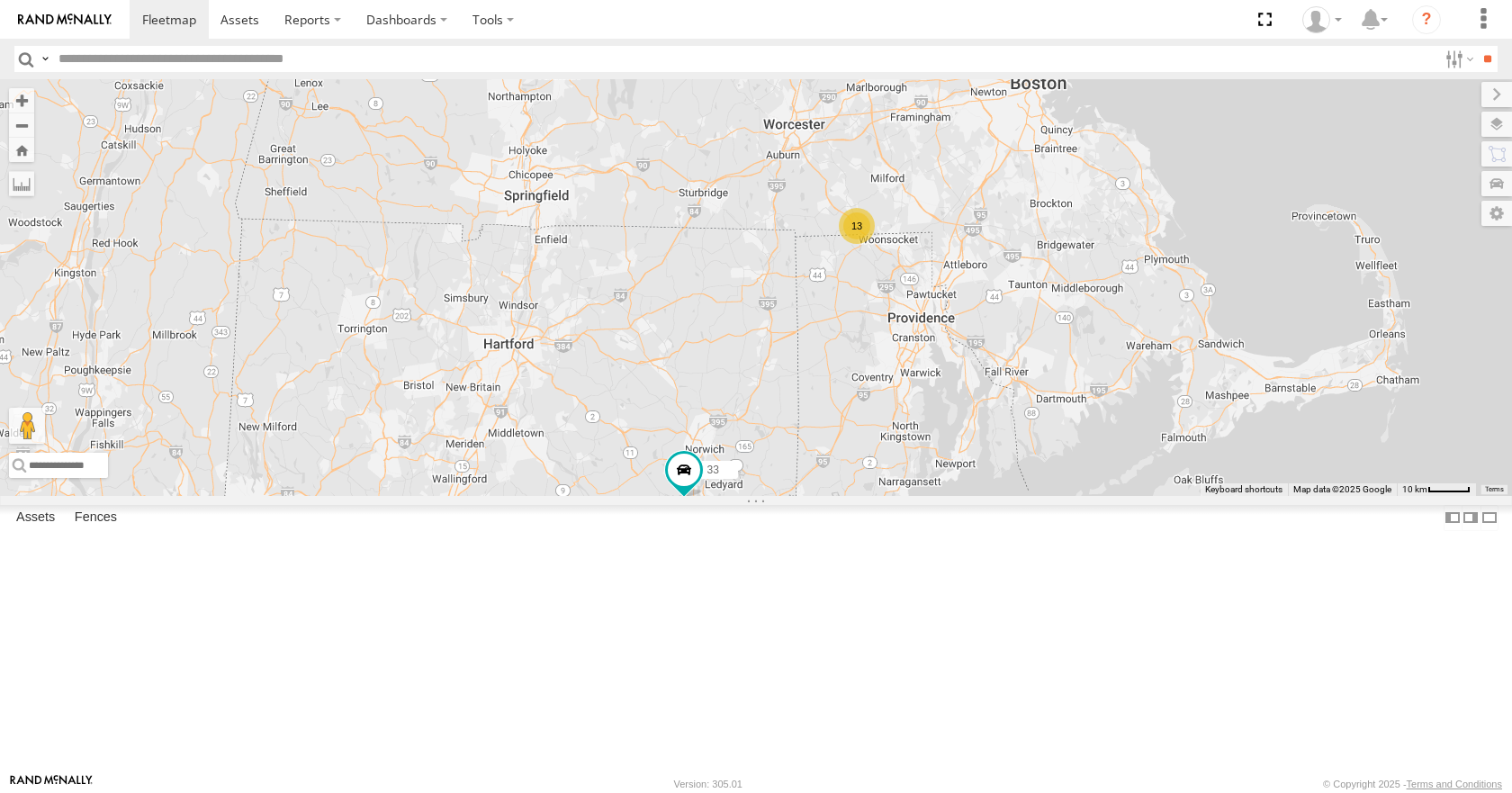
drag
click at [806, 487] on div "08 04 03 35 14 33 13" at bounding box center [756, 287] width 1512 height 415
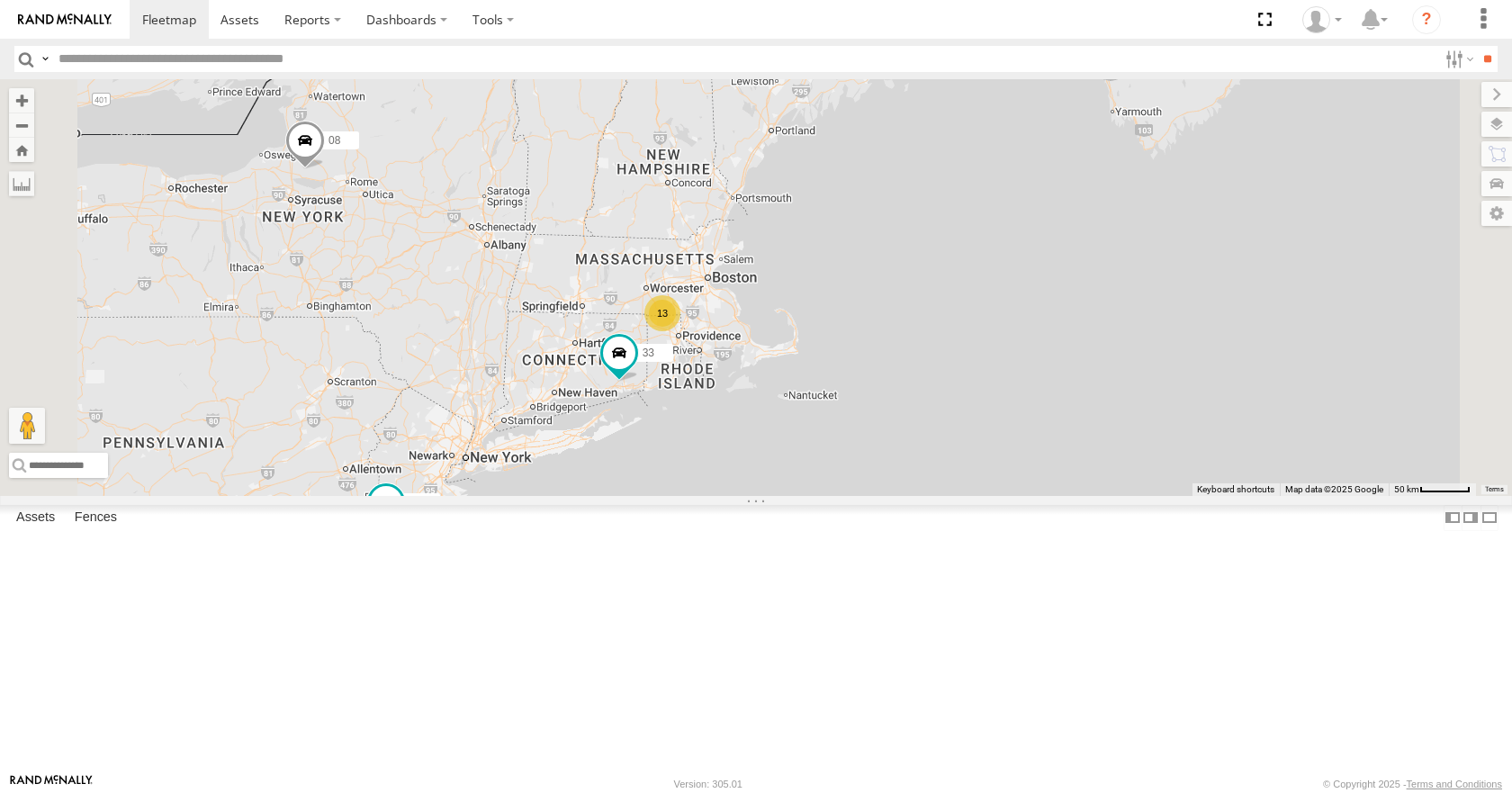
click at [879, 421] on div "08 04 03 35 14 33 13" at bounding box center [756, 287] width 1512 height 415
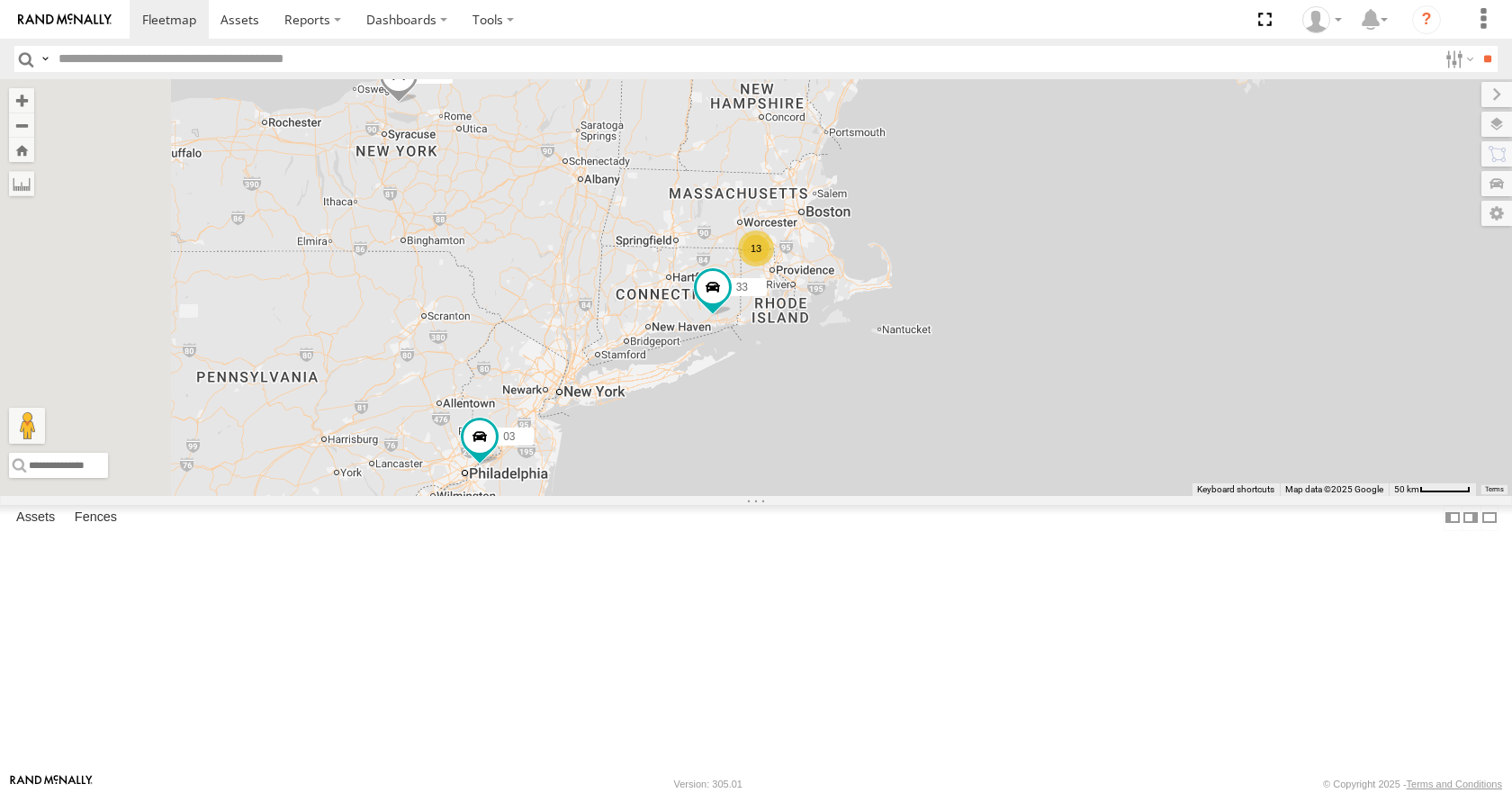
click at [951, 307] on div "08 04 03 35 14 33 13" at bounding box center [756, 287] width 1512 height 415
click at [993, 193] on div "08 04 03 35 14 33 13" at bounding box center [756, 287] width 1512 height 415
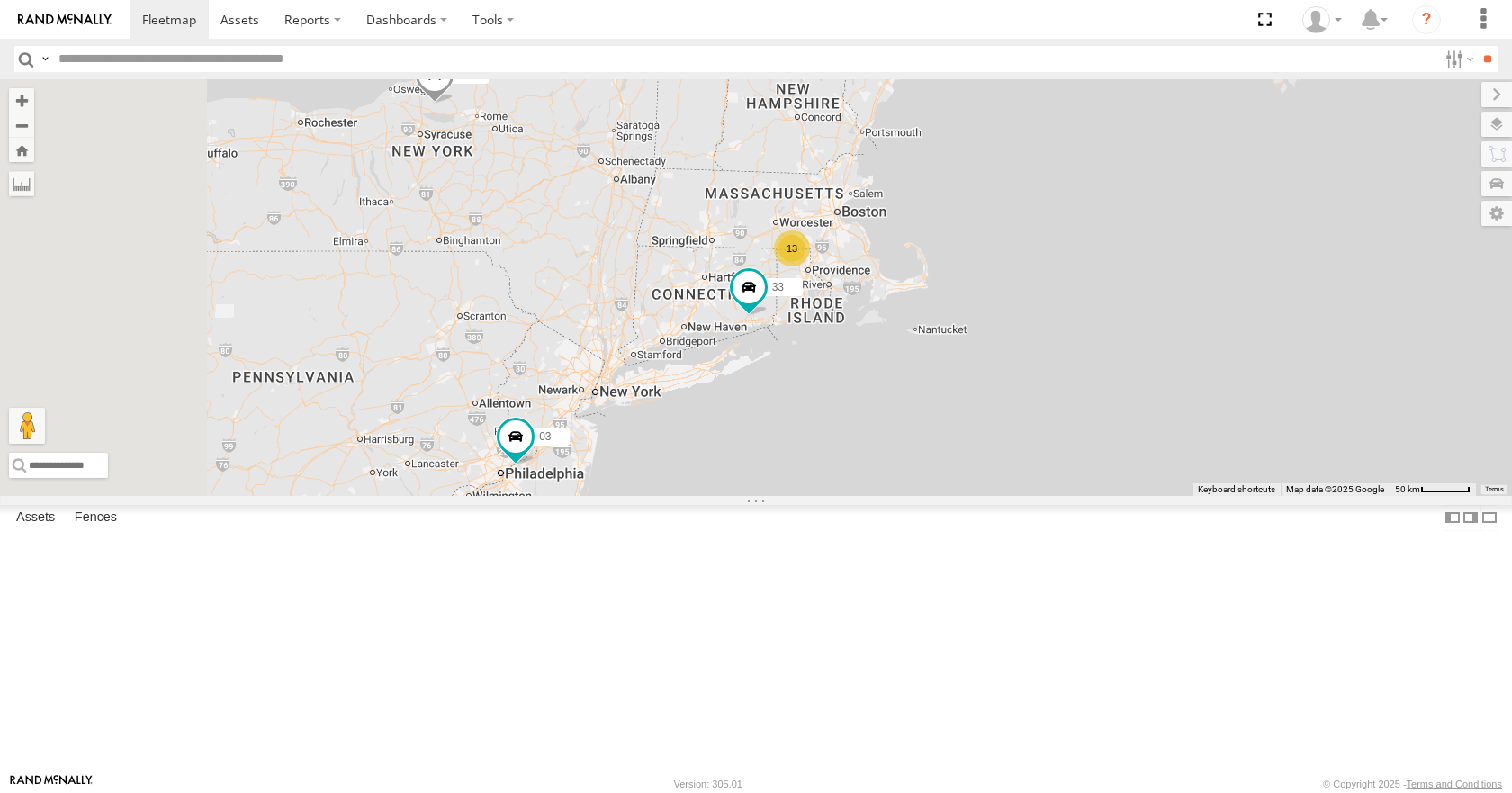
click at [1160, 429] on div "08 04 03 35 14 33 13" at bounding box center [756, 287] width 1512 height 415
click at [1072, 405] on div "08 04 03 35 14 33 13" at bounding box center [756, 287] width 1512 height 415
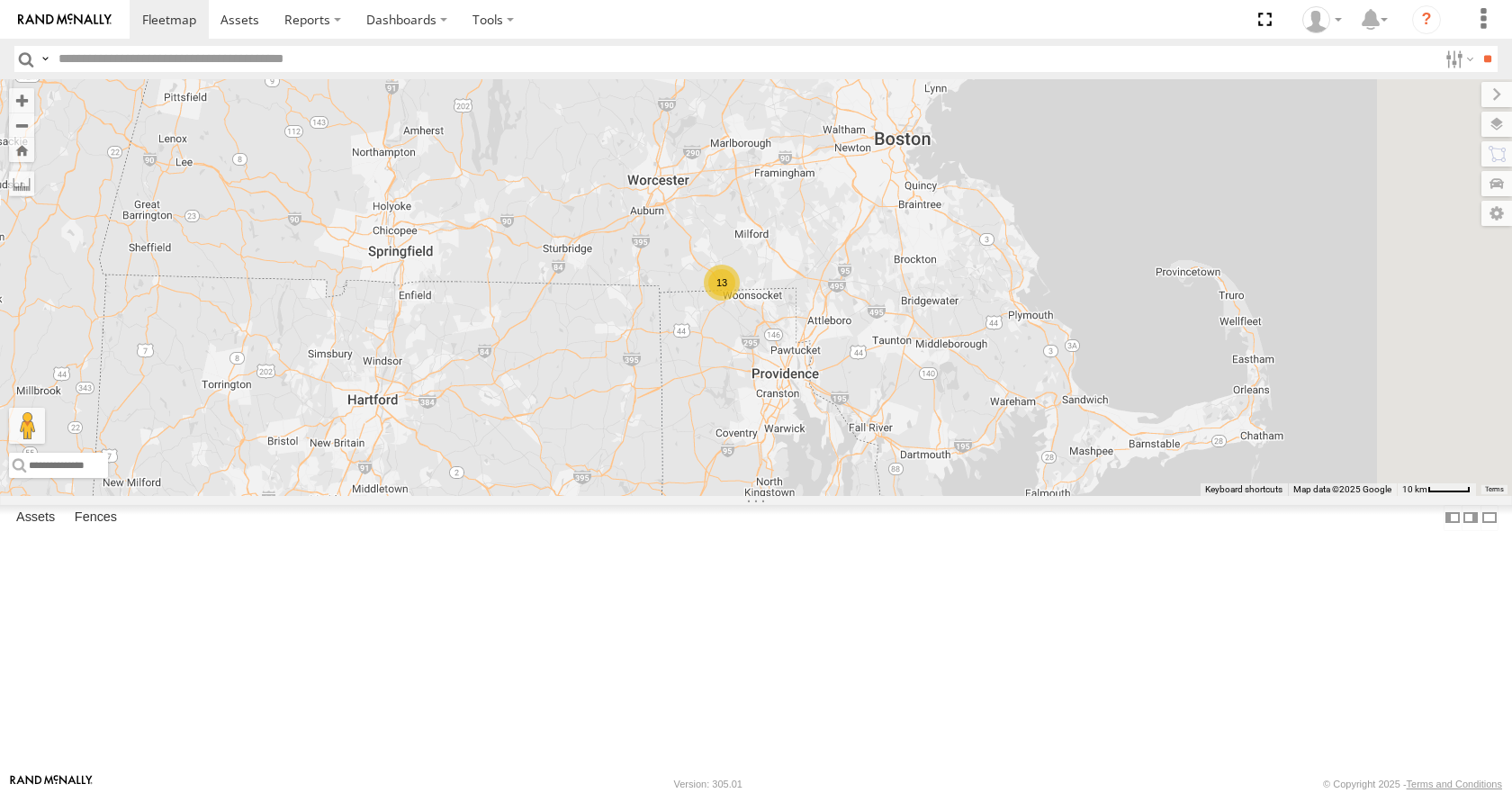
click at [957, 352] on div "08 04 03 35 14 33 13" at bounding box center [756, 287] width 1512 height 415
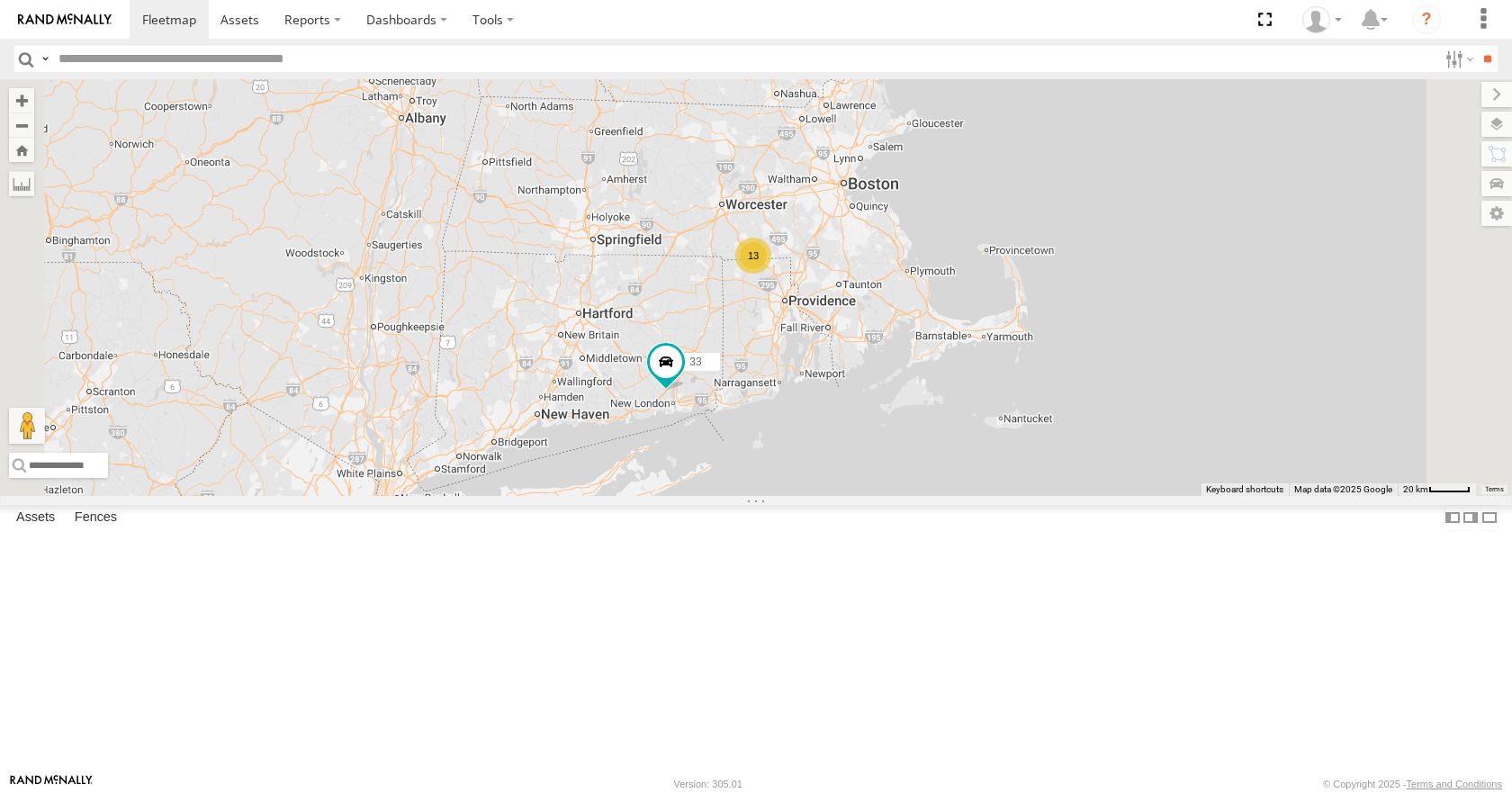
click at [987, 315] on div "08 04 03 35 14 33 13" at bounding box center [756, 287] width 1512 height 415
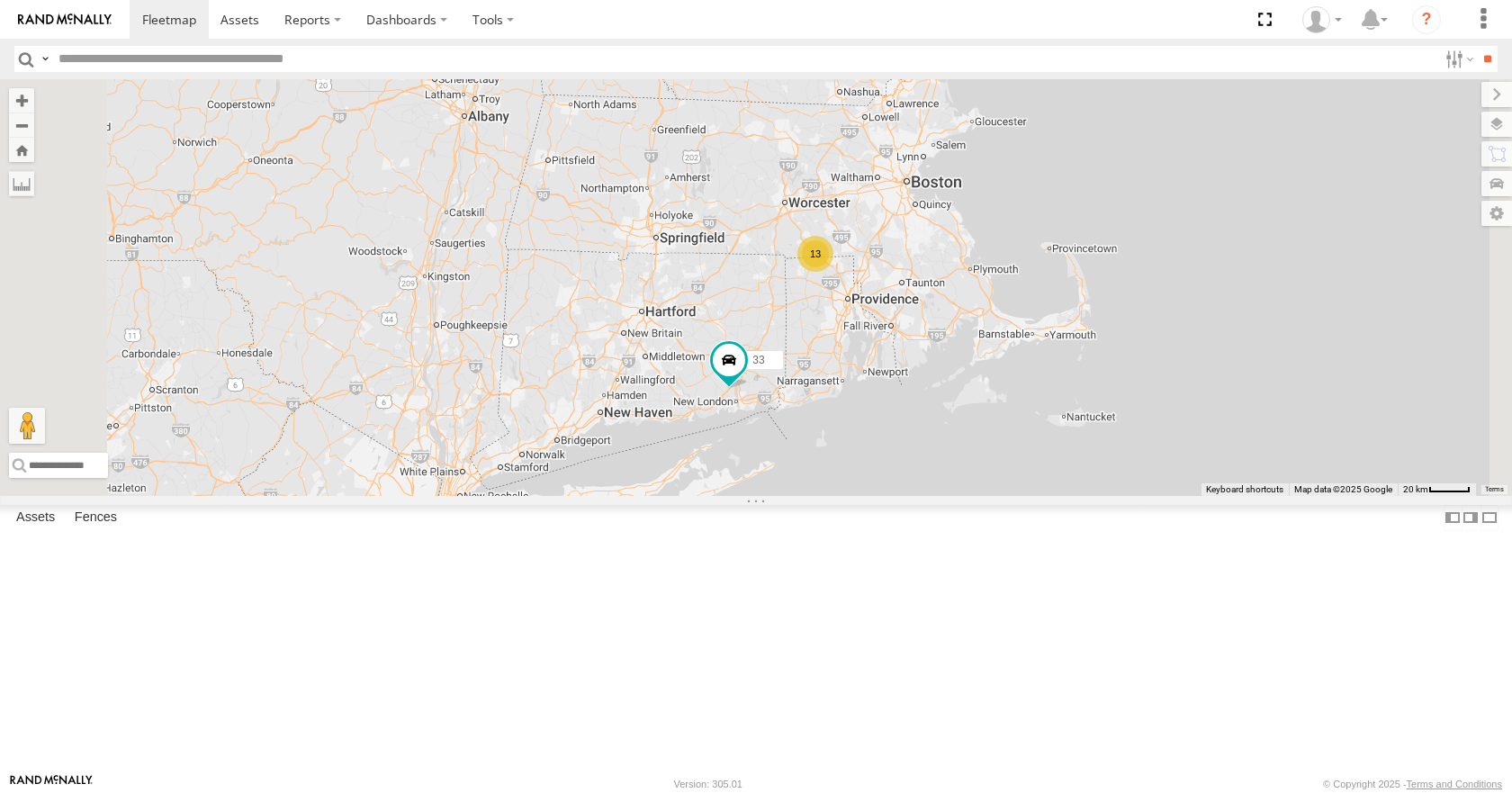
click at [1050, 305] on div "08 04 03 35 14 33 13" at bounding box center [756, 287] width 1512 height 415
drag, startPoint x: 988, startPoint y: 379, endPoint x: 967, endPoint y: 382, distance: 21.2
click at [967, 382] on div "08 04 03 35 14 33 13" at bounding box center [756, 287] width 1512 height 415
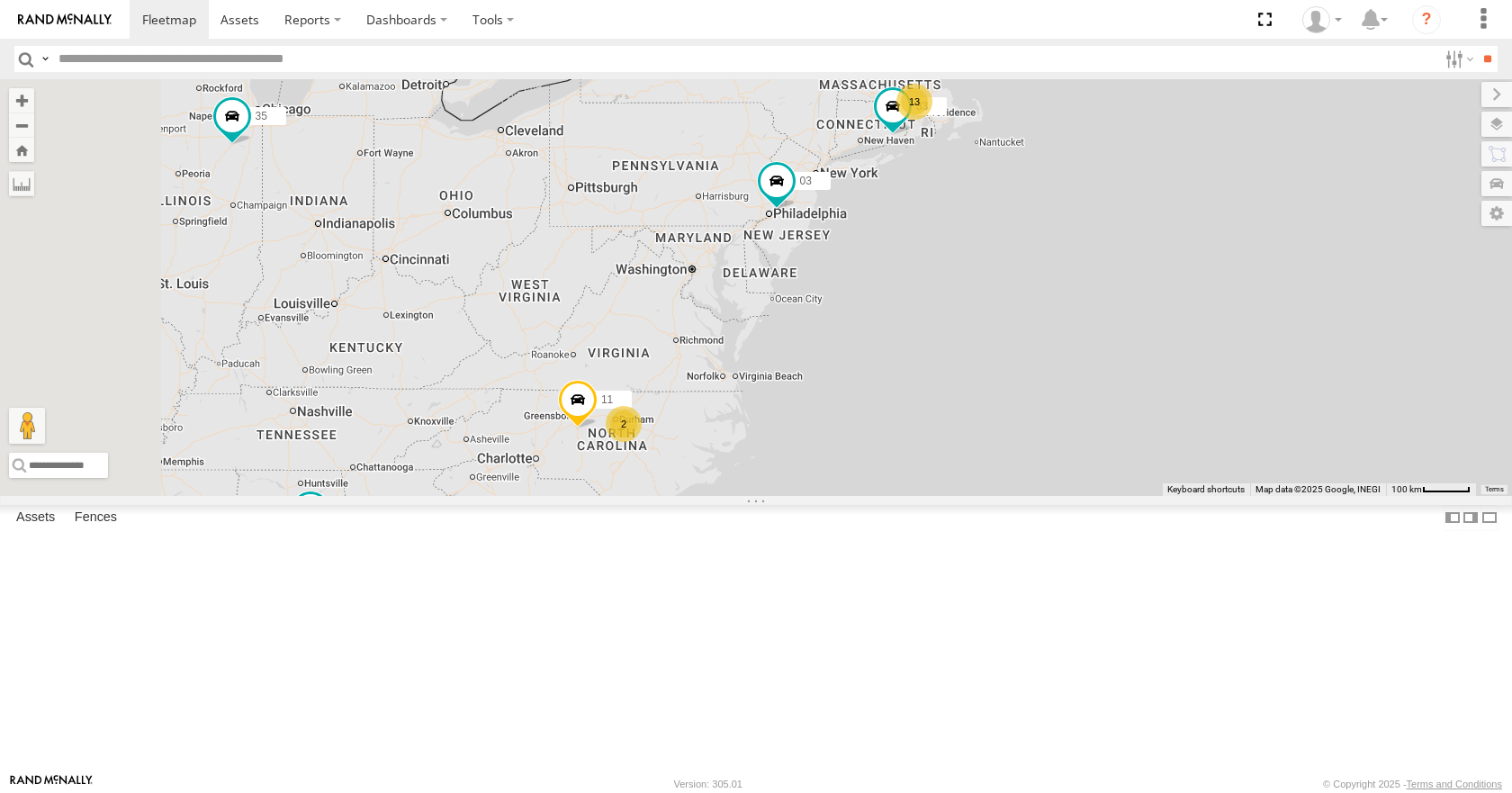
drag, startPoint x: 780, startPoint y: 457, endPoint x: 1045, endPoint y: 255, distance: 333.2
click at [1045, 255] on div "08 04 03 35 14 33 11 13 2" at bounding box center [756, 287] width 1512 height 415
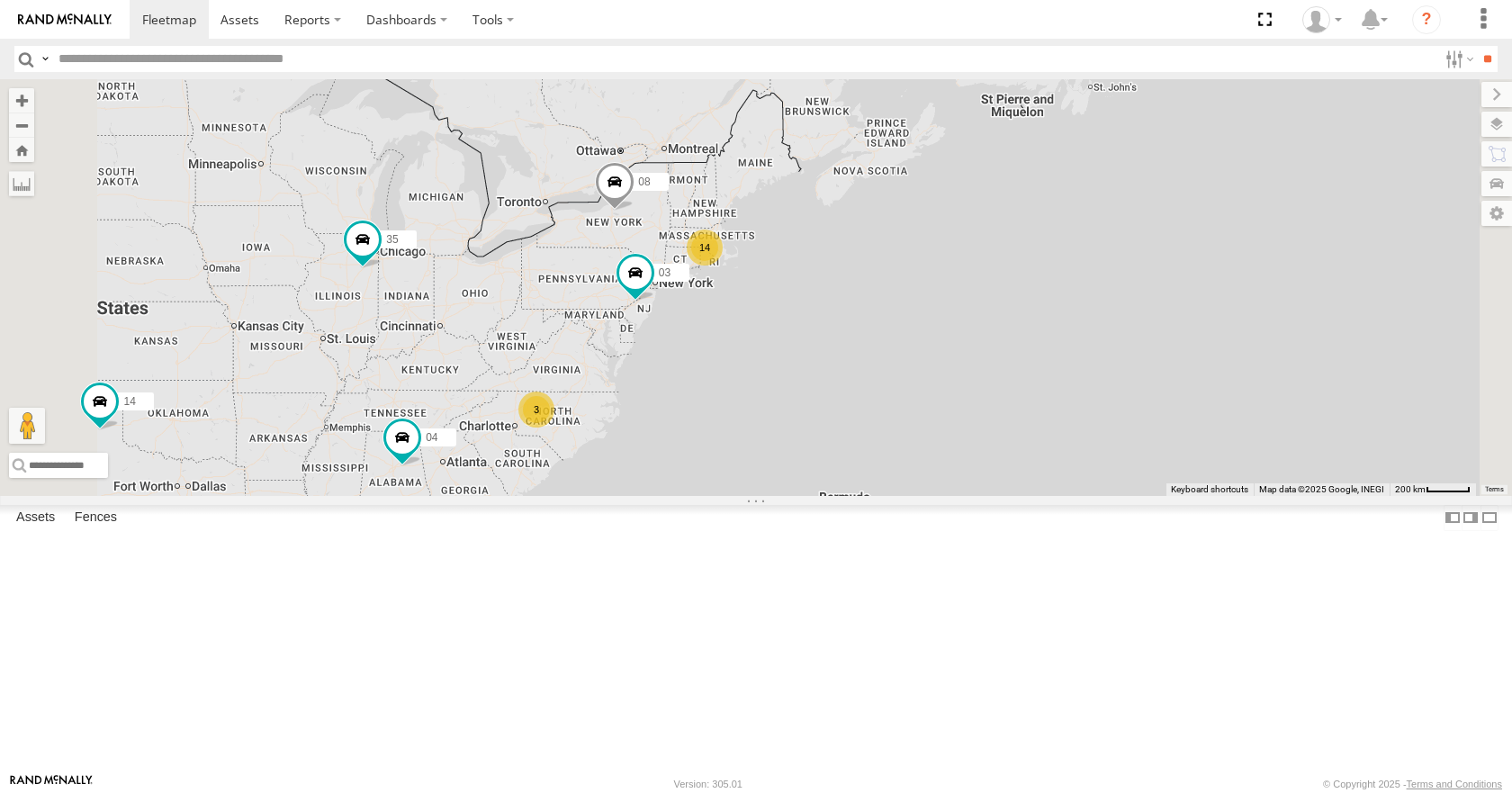
drag, startPoint x: 842, startPoint y: 386, endPoint x: 802, endPoint y: 395, distance: 41.0
click at [802, 395] on div "08 04 03 35 14 14 3" at bounding box center [756, 287] width 1512 height 415
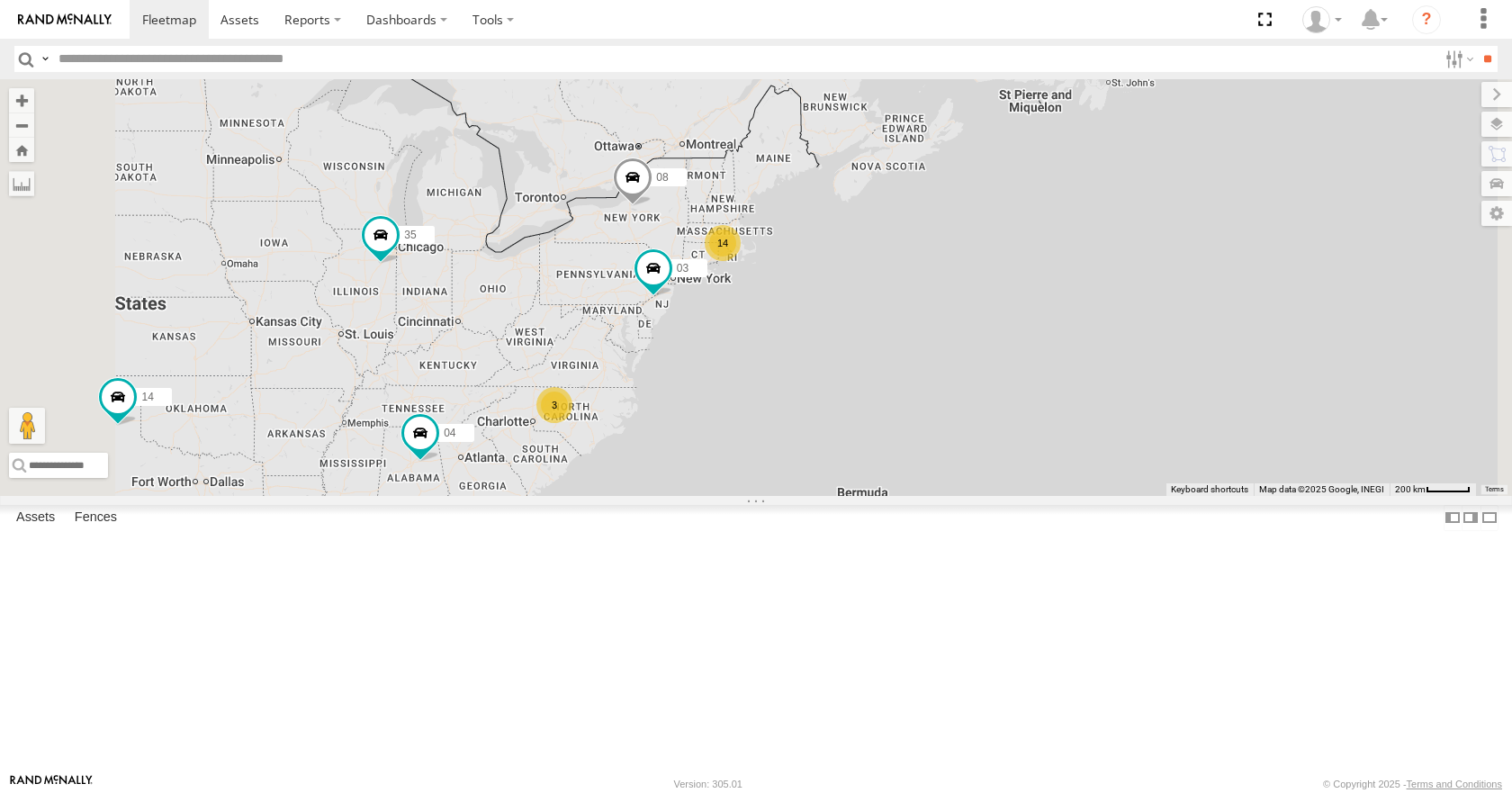
drag, startPoint x: 795, startPoint y: 397, endPoint x: 819, endPoint y: 390, distance: 25.0
click at [819, 390] on div "08 04 03 35 14 14 3" at bounding box center [756, 287] width 1512 height 415
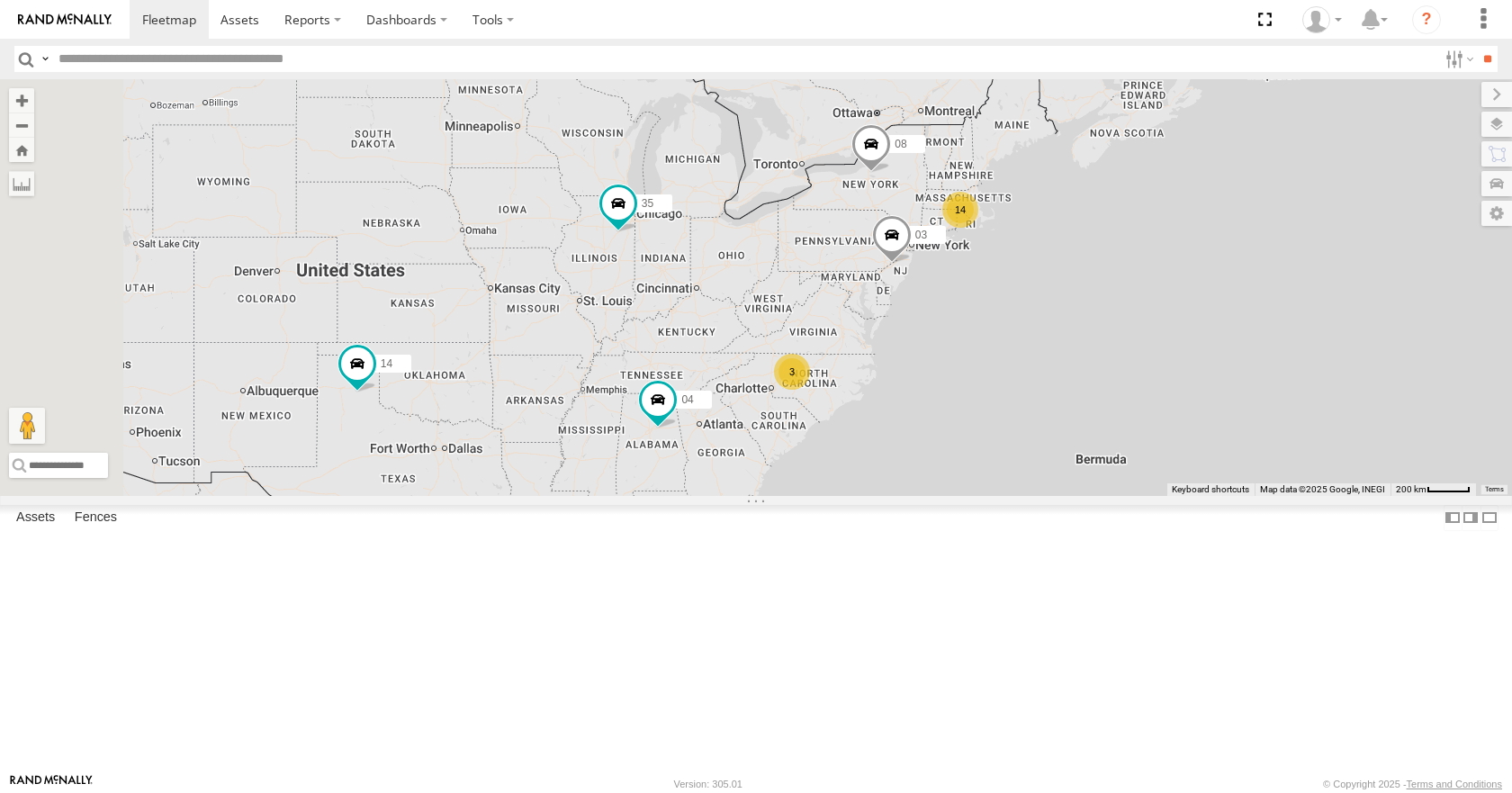
drag, startPoint x: 1123, startPoint y: 438, endPoint x: 1021, endPoint y: 451, distance: 102.8
click at [1021, 451] on div "14 35 08 04 3 03 14" at bounding box center [756, 287] width 1512 height 415
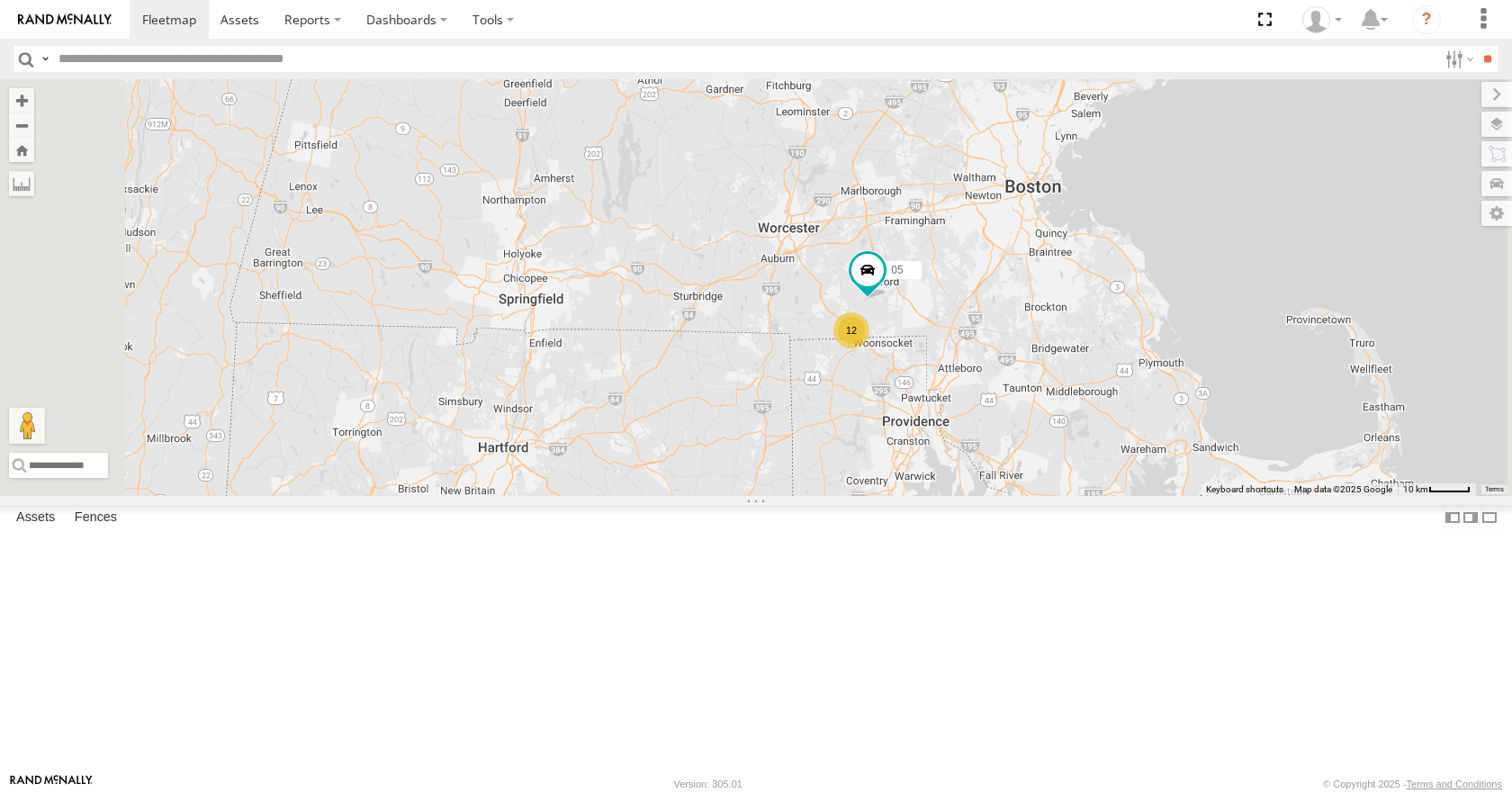
drag, startPoint x: 774, startPoint y: 250, endPoint x: 827, endPoint y: 336, distance: 101.0
click at [827, 336] on div "35 08 04 03 14 33 11 12 05" at bounding box center [756, 287] width 1512 height 415
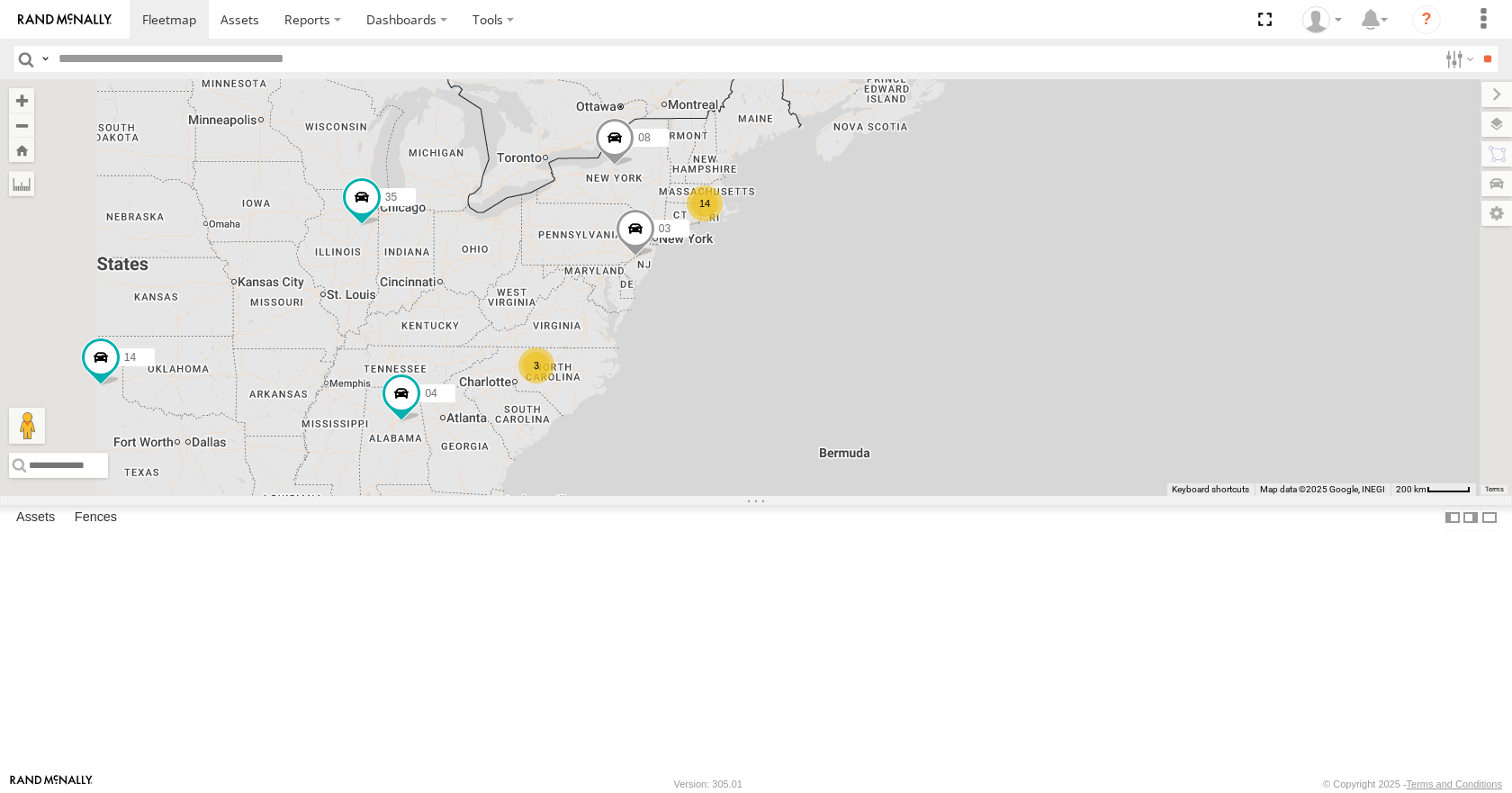
drag, startPoint x: 739, startPoint y: 342, endPoint x: 866, endPoint y: 325, distance: 128.1
click at [866, 325] on div "35 08 04 03 14 14 3" at bounding box center [756, 287] width 1512 height 415
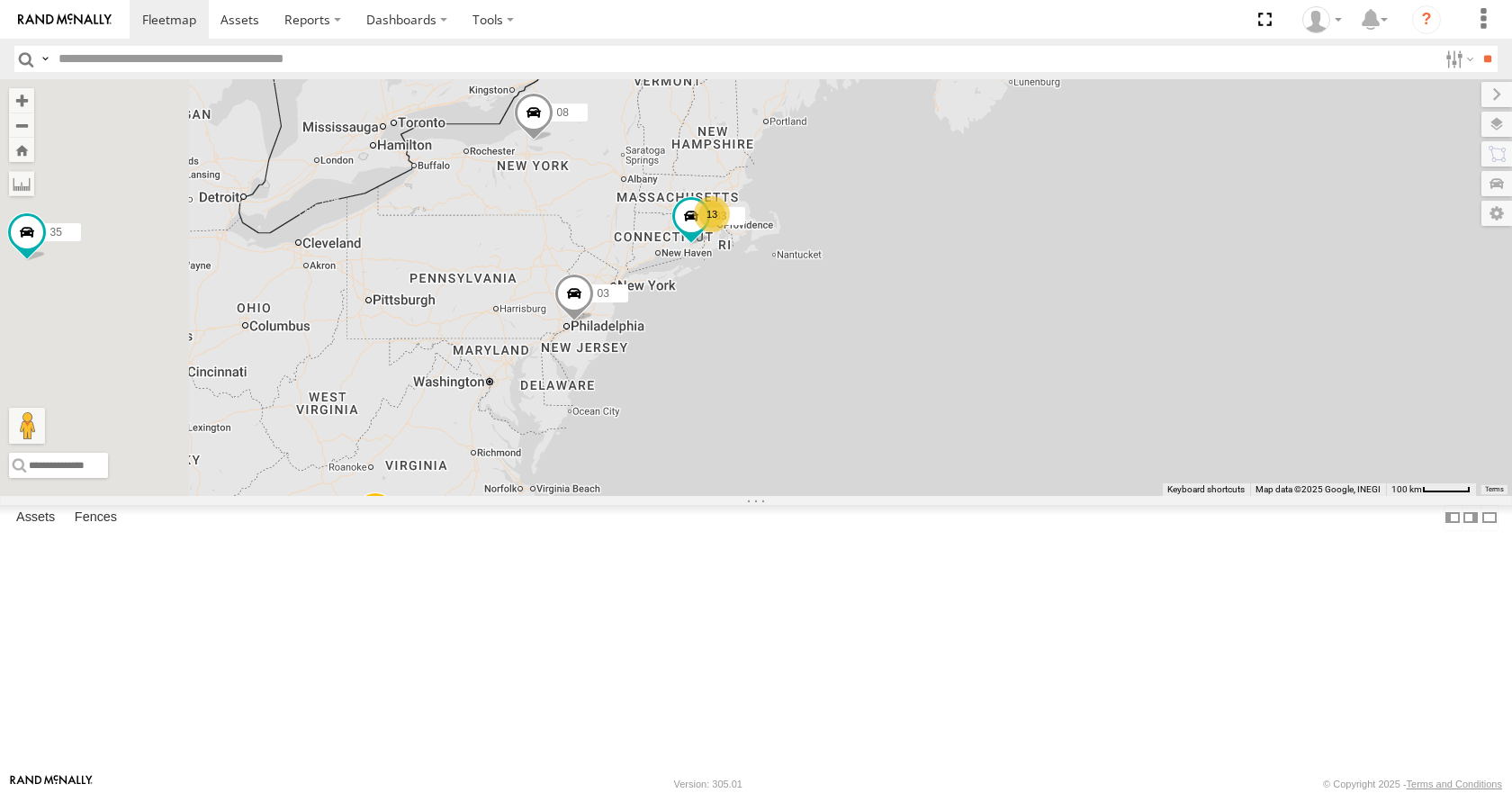
drag, startPoint x: 653, startPoint y: 361, endPoint x: 918, endPoint y: 264, distance: 282.2
click at [918, 264] on div "35 08 04 03 14 33 11 13 2" at bounding box center [756, 287] width 1512 height 415
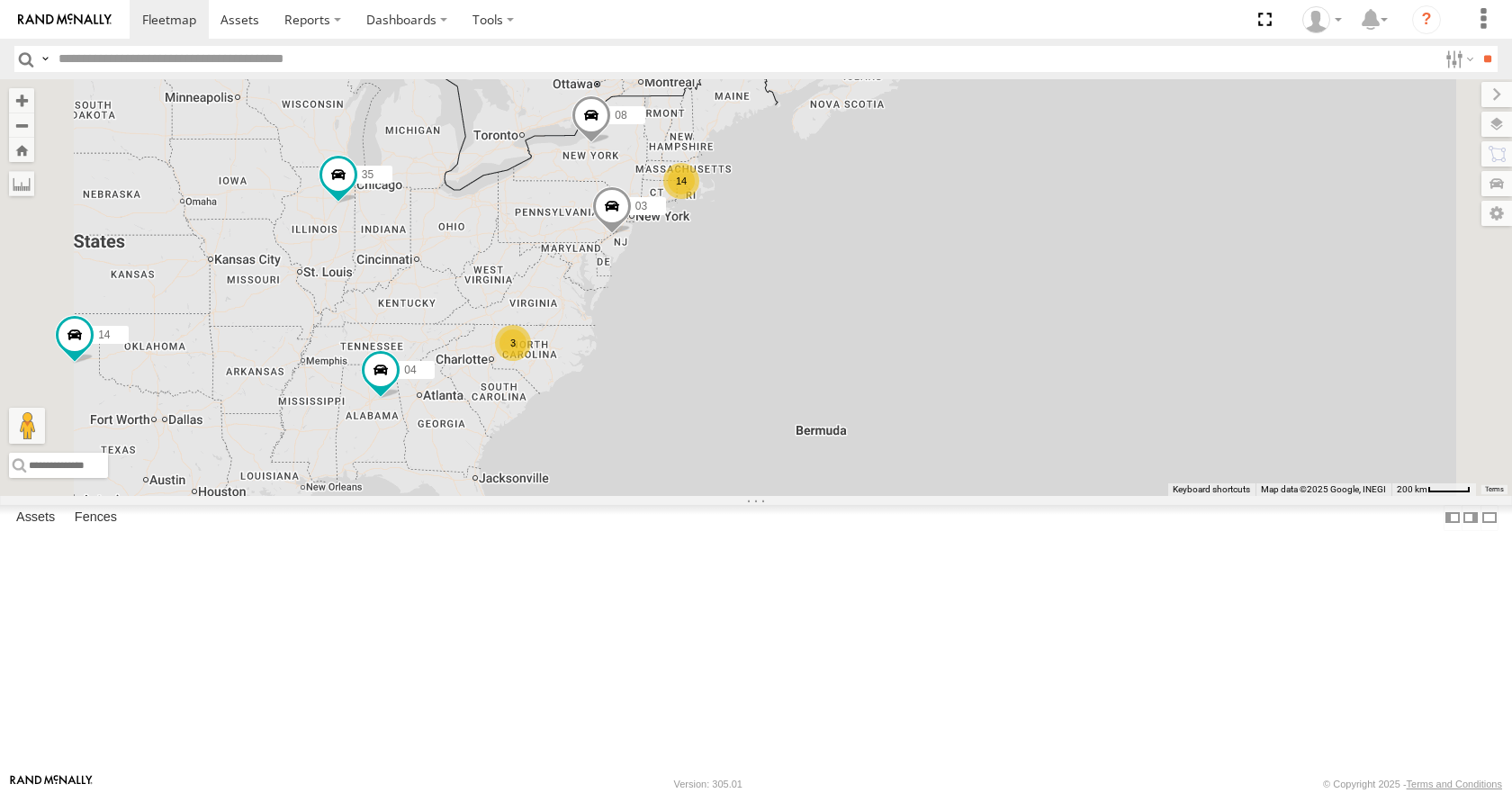
drag, startPoint x: 866, startPoint y: 304, endPoint x: 806, endPoint y: 329, distance: 65.0
click at [806, 329] on div "35 08 04 03 14 14 3" at bounding box center [756, 287] width 1512 height 415
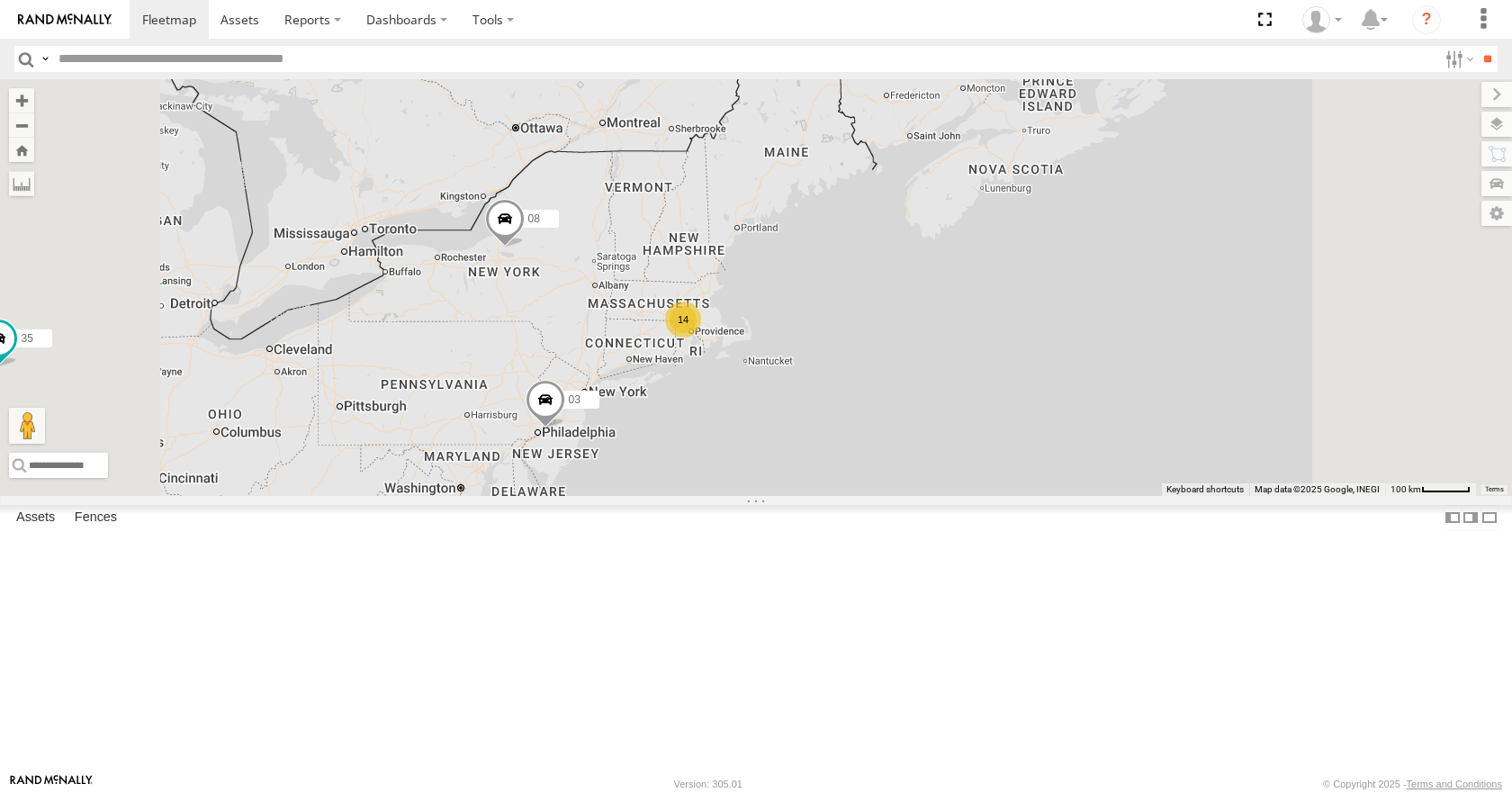
drag, startPoint x: 835, startPoint y: 461, endPoint x: 988, endPoint y: 324, distance: 205.4
click at [988, 324] on div "35 08 04 03 14 11 14 2" at bounding box center [756, 287] width 1512 height 415
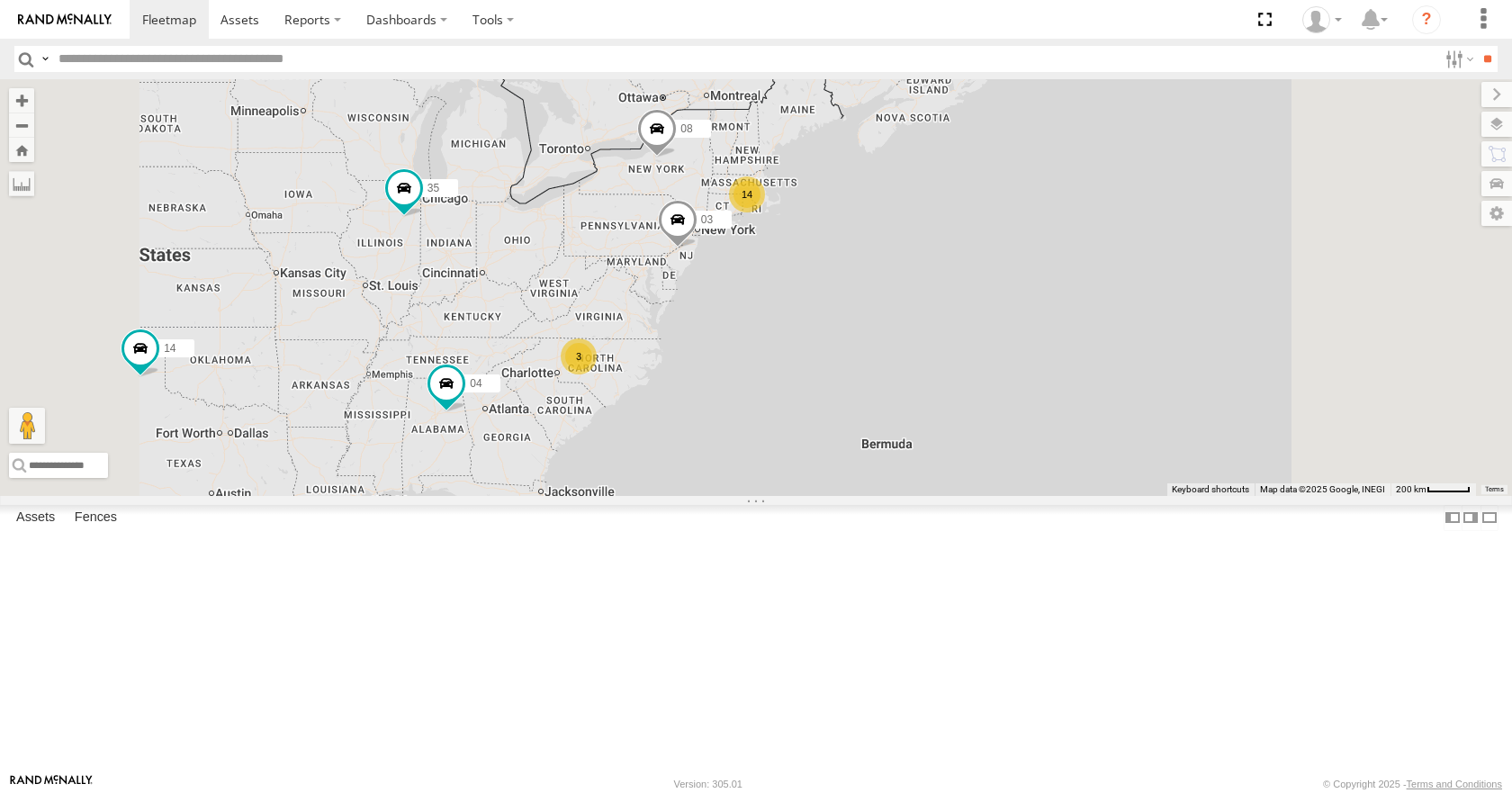
drag, startPoint x: 926, startPoint y: 326, endPoint x: 900, endPoint y: 314, distance: 28.6
click at [900, 314] on div "35 08 04 03 14 14 3" at bounding box center [756, 287] width 1512 height 415
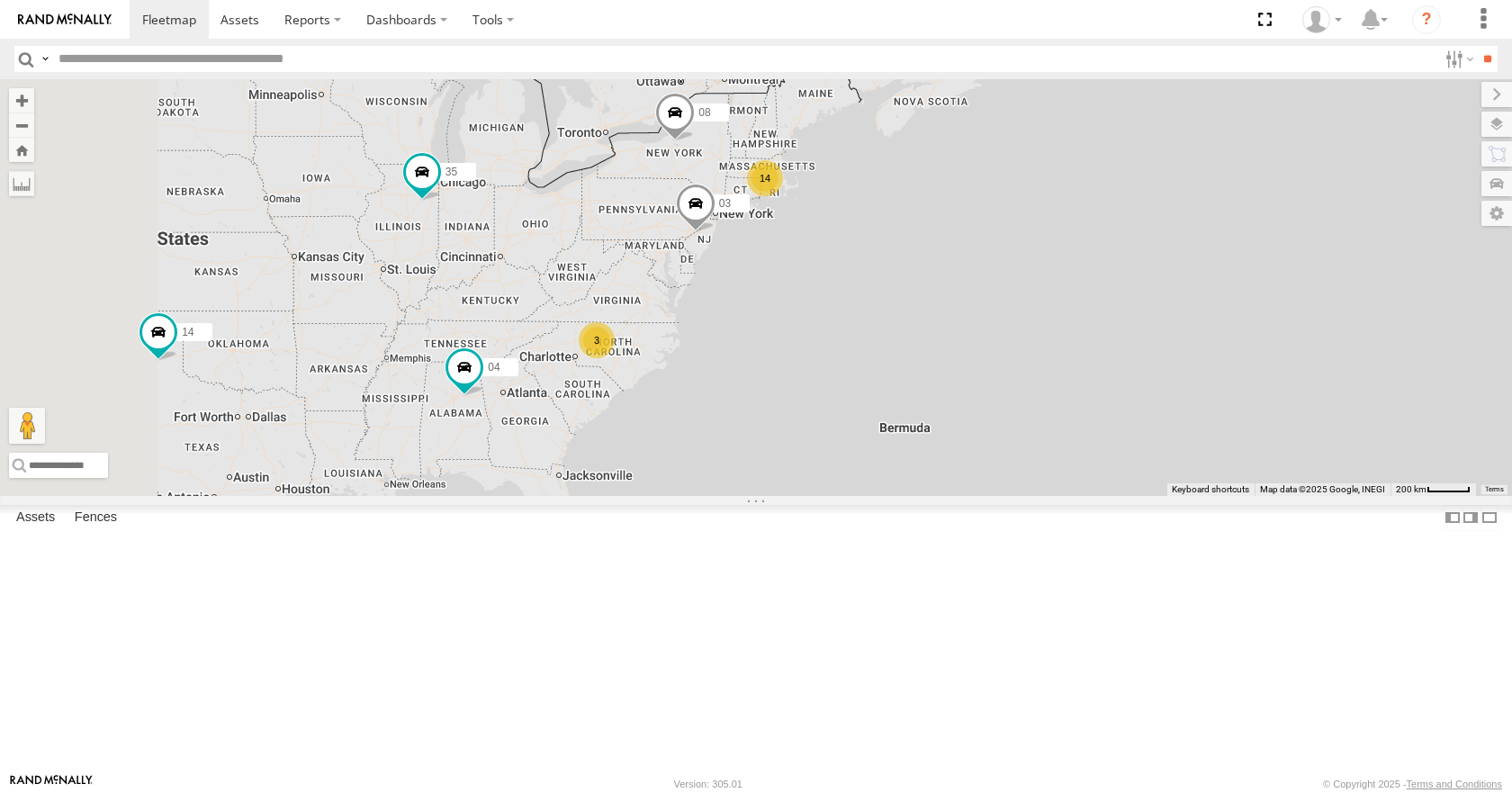
drag, startPoint x: 870, startPoint y: 308, endPoint x: 888, endPoint y: 294, distance: 22.8
click at [888, 294] on div "35 08 04 03 14 14 3" at bounding box center [756, 287] width 1512 height 415
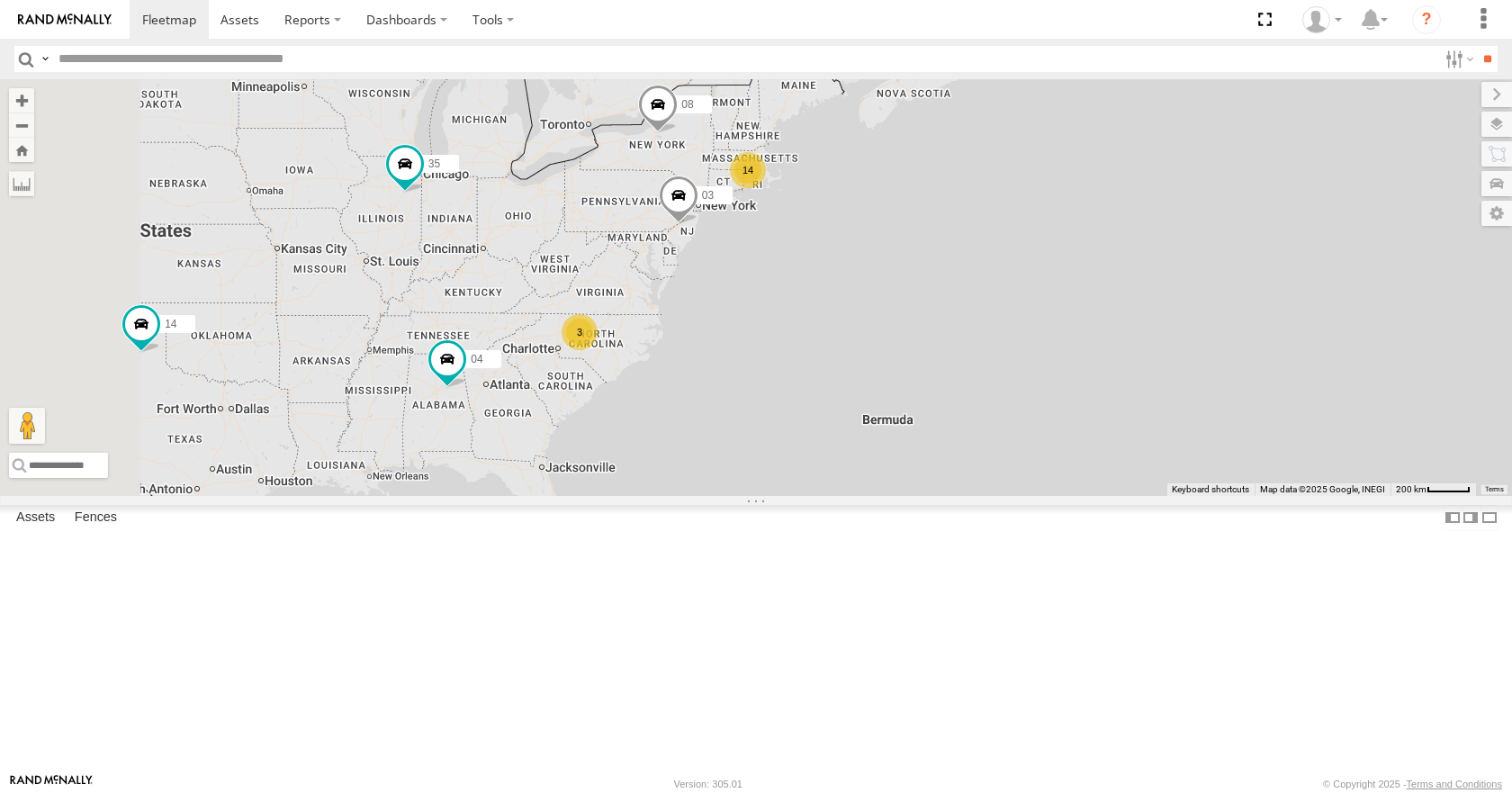
drag, startPoint x: 901, startPoint y: 297, endPoint x: 881, endPoint y: 289, distance: 21.5
click at [881, 289] on div "35 08 04 03 14 14 3" at bounding box center [756, 287] width 1512 height 415
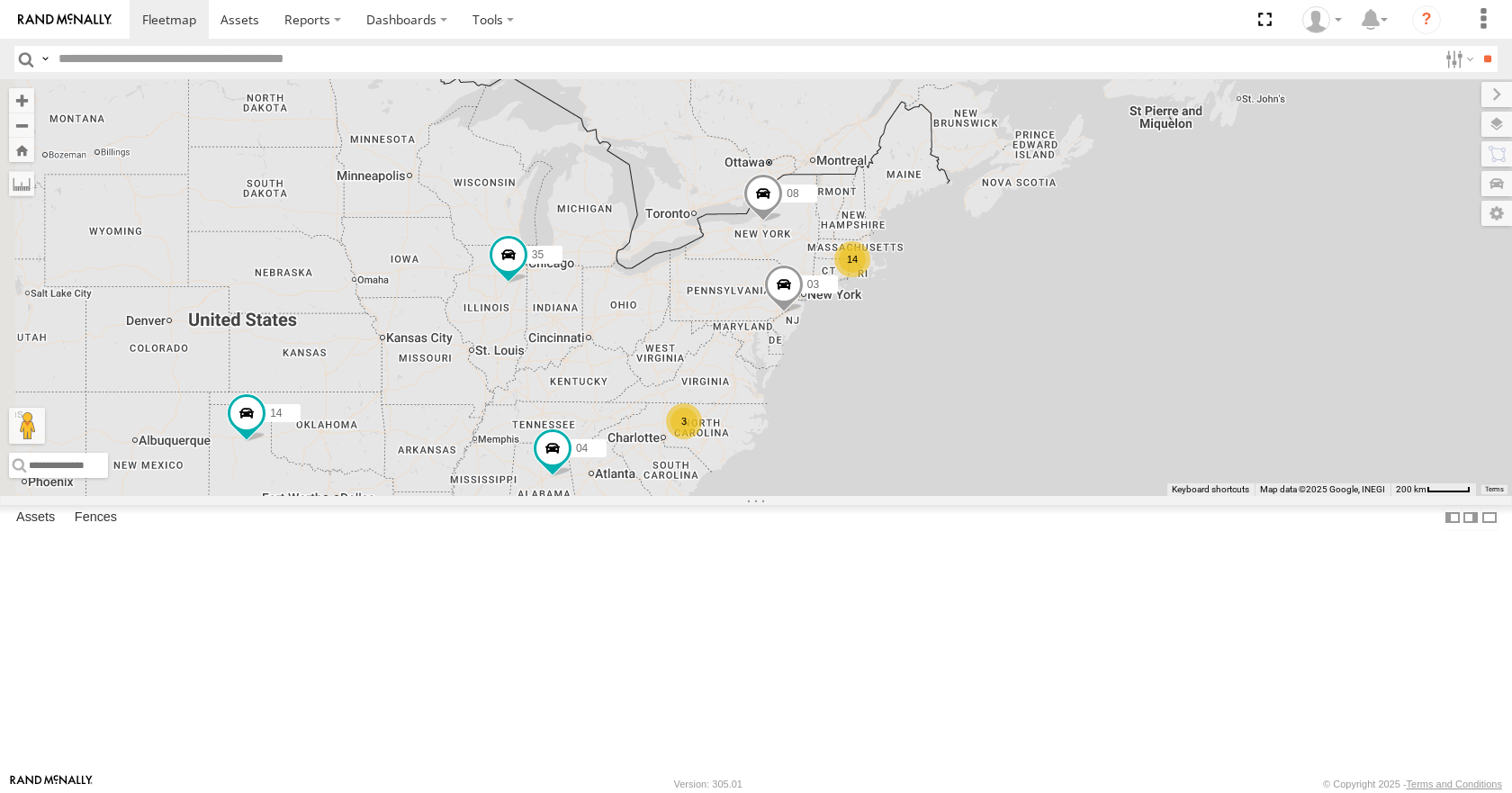
drag, startPoint x: 1139, startPoint y: 388, endPoint x: 917, endPoint y: 457, distance: 232.5
click at [917, 457] on div "14 35 08 04 3 03 14" at bounding box center [756, 287] width 1512 height 415
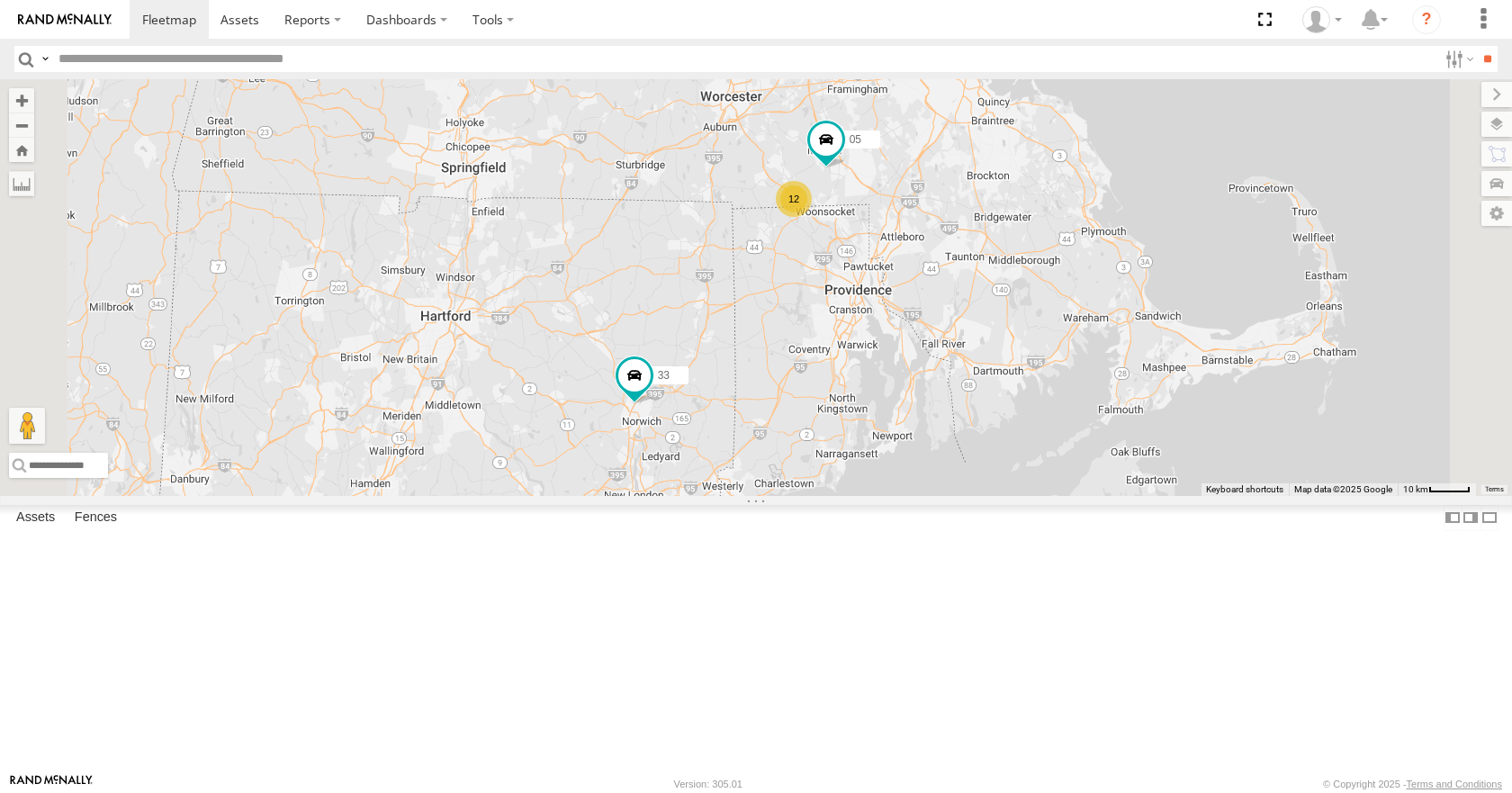
drag, startPoint x: 1001, startPoint y: 318, endPoint x: 942, endPoint y: 455, distance: 149.2
click at [942, 455] on div "35 08 04 03 14 33 12 05" at bounding box center [756, 287] width 1512 height 415
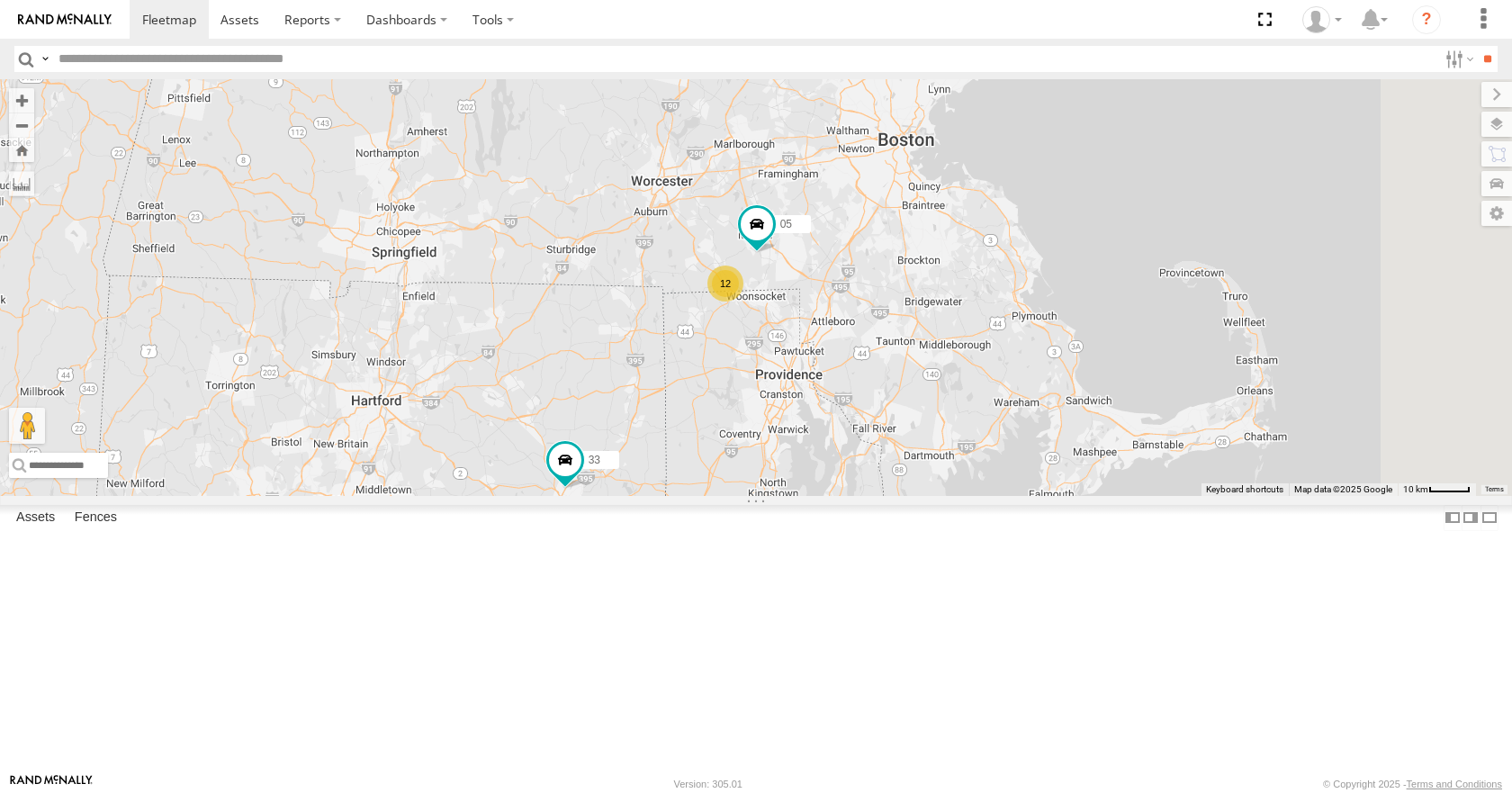
drag, startPoint x: 834, startPoint y: 384, endPoint x: 907, endPoint y: 384, distance: 73.0
click at [907, 384] on div "35 08 04 03 14 33 12 05" at bounding box center [756, 287] width 1512 height 415
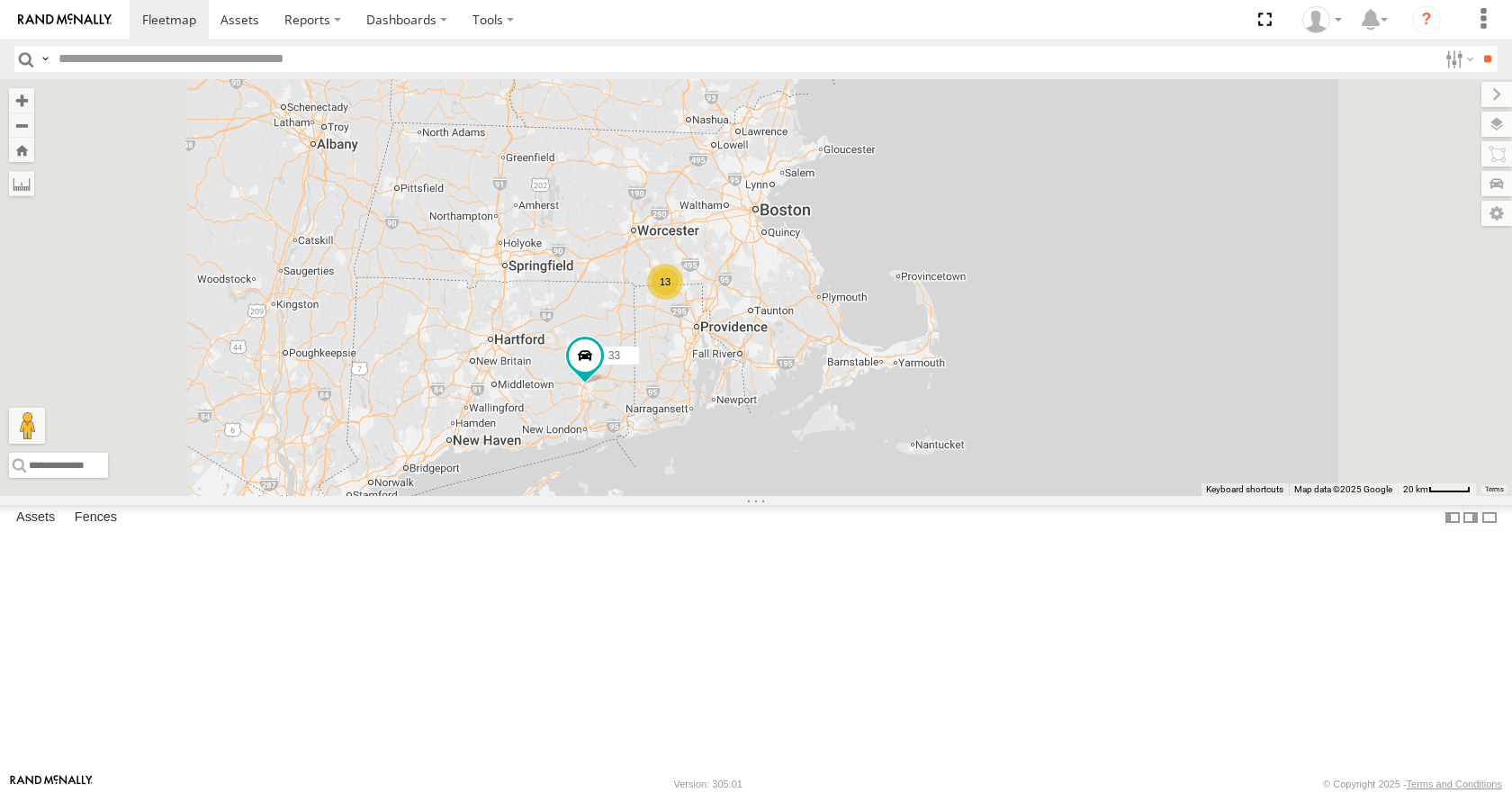
drag, startPoint x: 825, startPoint y: 366, endPoint x: 910, endPoint y: 381, distance: 86.3
click at [910, 381] on div "35 08 04 03 14 33 13" at bounding box center [756, 287] width 1512 height 415
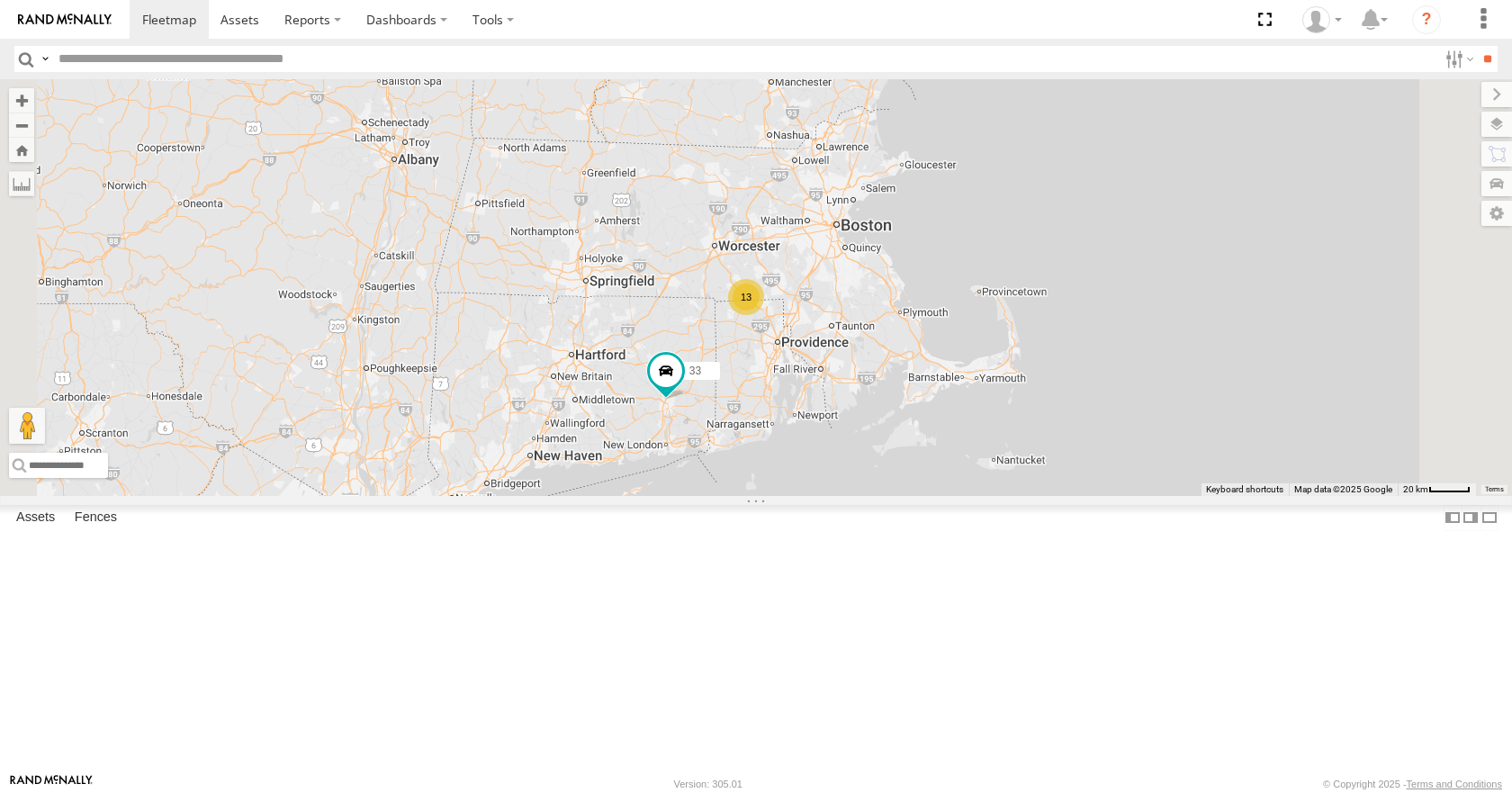
drag, startPoint x: 926, startPoint y: 365, endPoint x: 966, endPoint y: 351, distance: 42.4
click at [966, 351] on div "35 08 04 03 14 33 13" at bounding box center [756, 287] width 1512 height 415
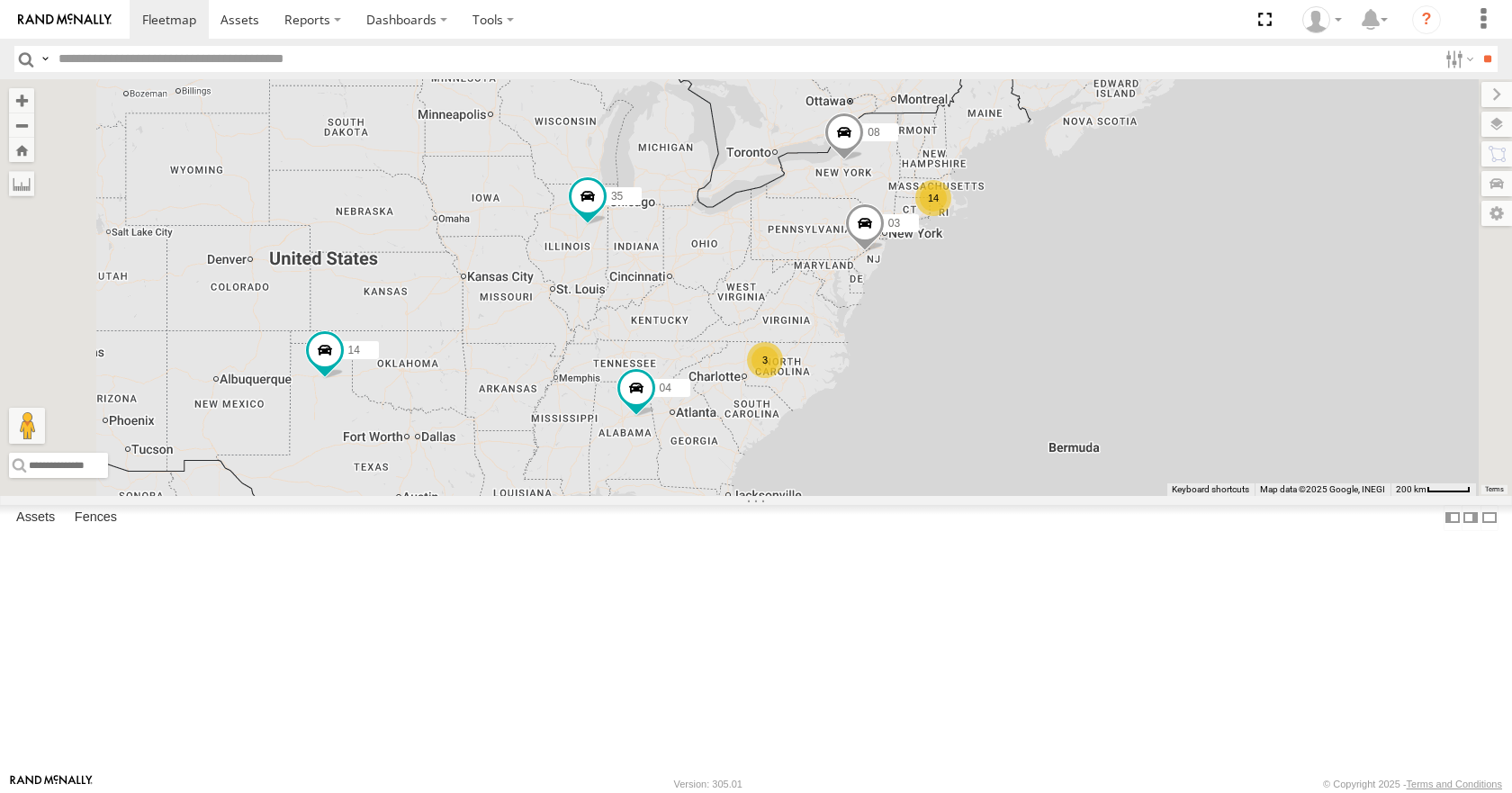
drag, startPoint x: 1075, startPoint y: 426, endPoint x: 947, endPoint y: 427, distance: 128.0
click at [947, 427] on div "35 14 08 04 03 14 3" at bounding box center [756, 287] width 1512 height 415
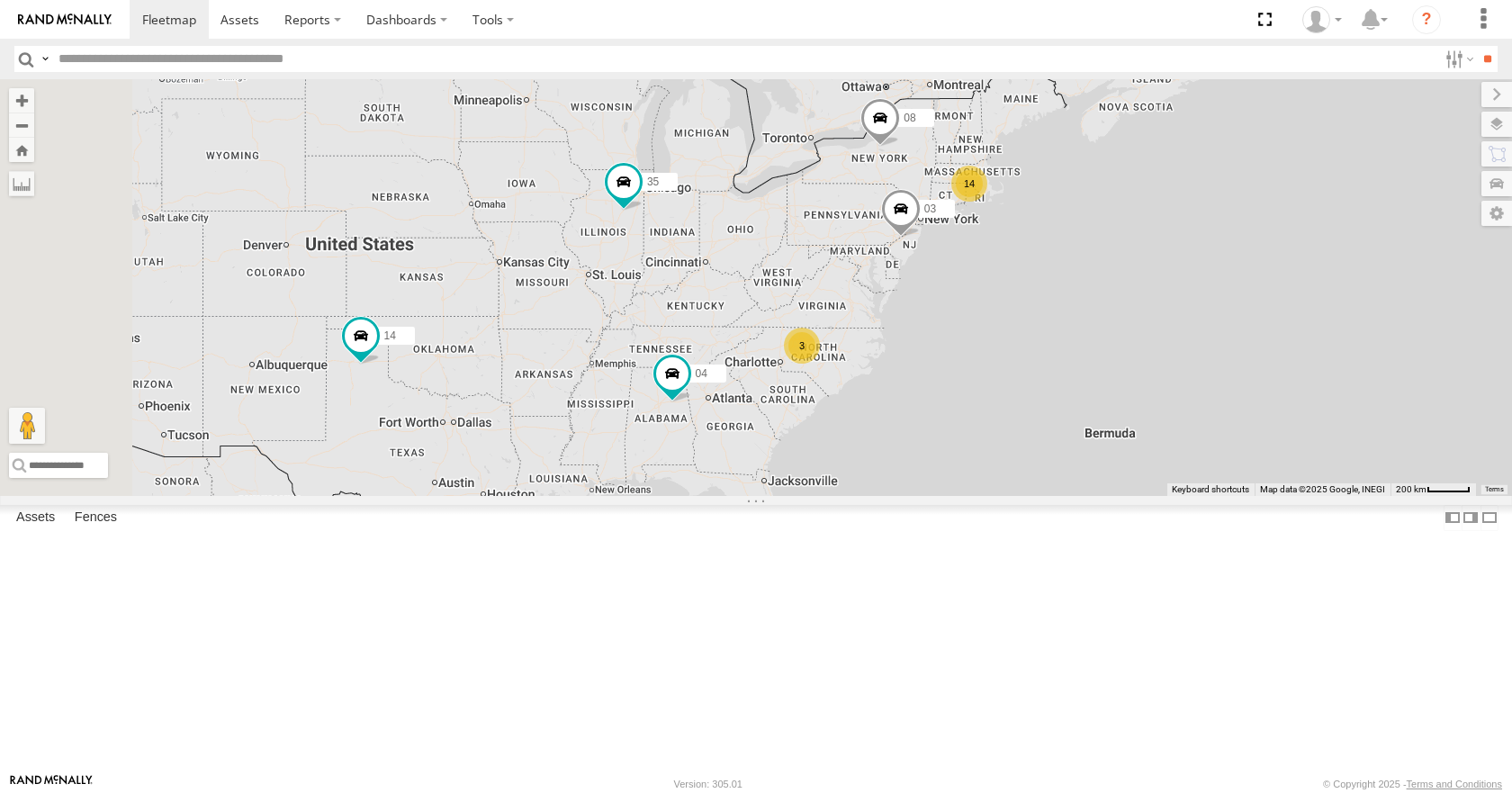
drag, startPoint x: 947, startPoint y: 427, endPoint x: 983, endPoint y: 410, distance: 39.8
click at [983, 410] on div "35 14 08 04 03 14 3" at bounding box center [756, 287] width 1512 height 415
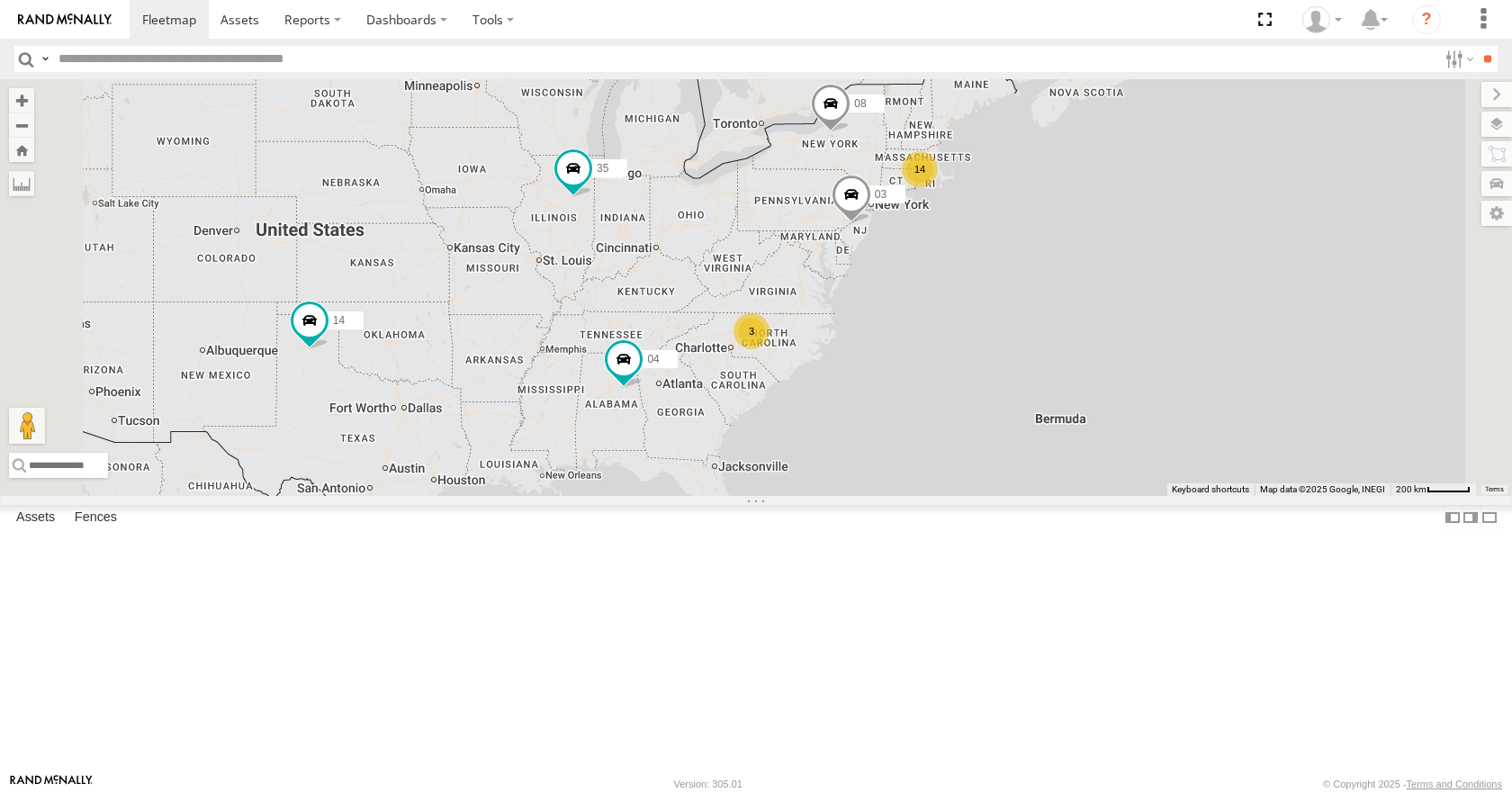
drag, startPoint x: 1141, startPoint y: 406, endPoint x: 991, endPoint y: 378, distance: 152.6
click at [991, 378] on div "14 35 14 08 04 3 03" at bounding box center [756, 287] width 1512 height 415
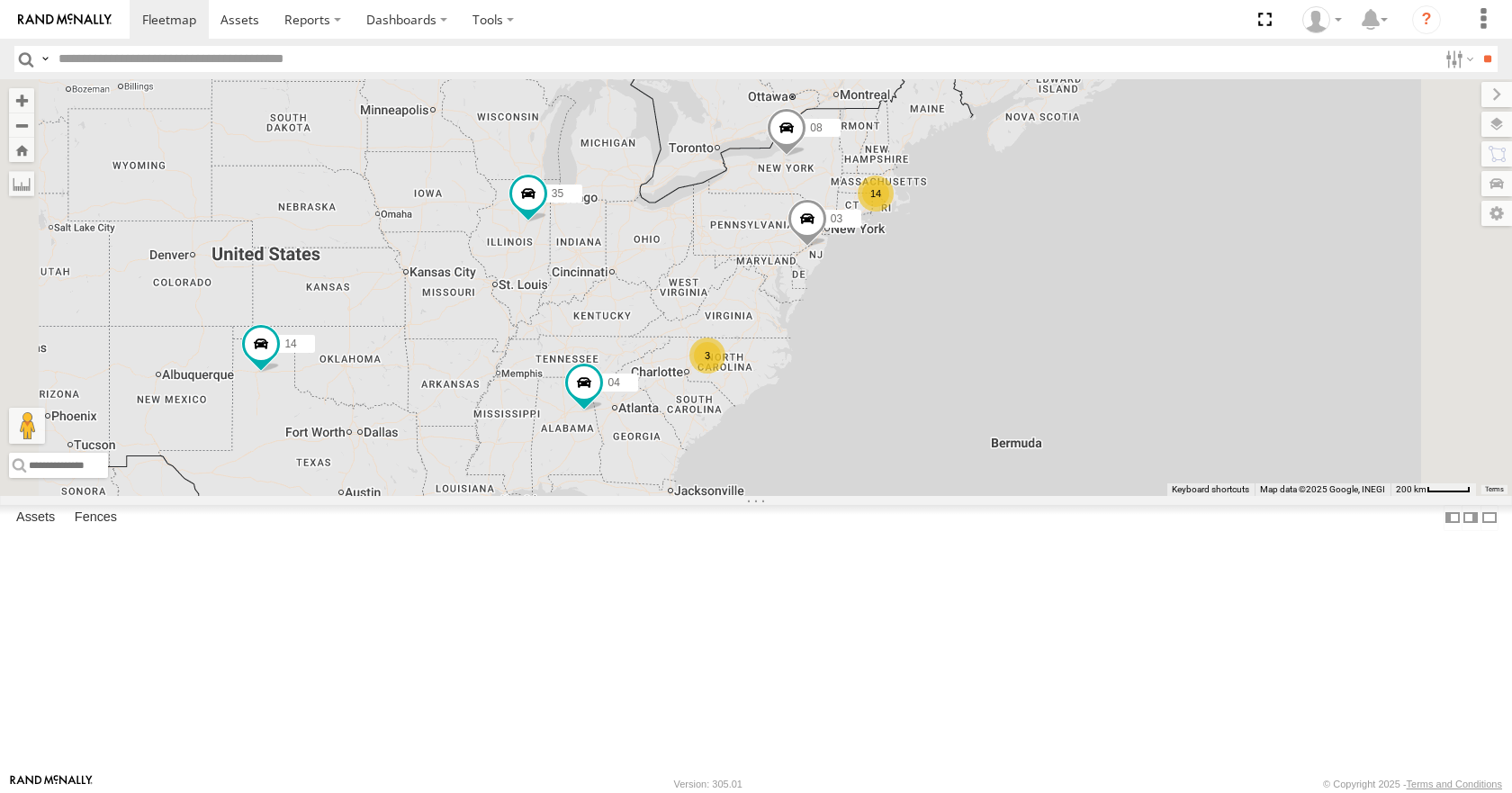
drag, startPoint x: 1093, startPoint y: 407, endPoint x: 907, endPoint y: 403, distance: 186.0
click at [907, 403] on div "14 35 14 08 04 3 03" at bounding box center [756, 287] width 1512 height 415
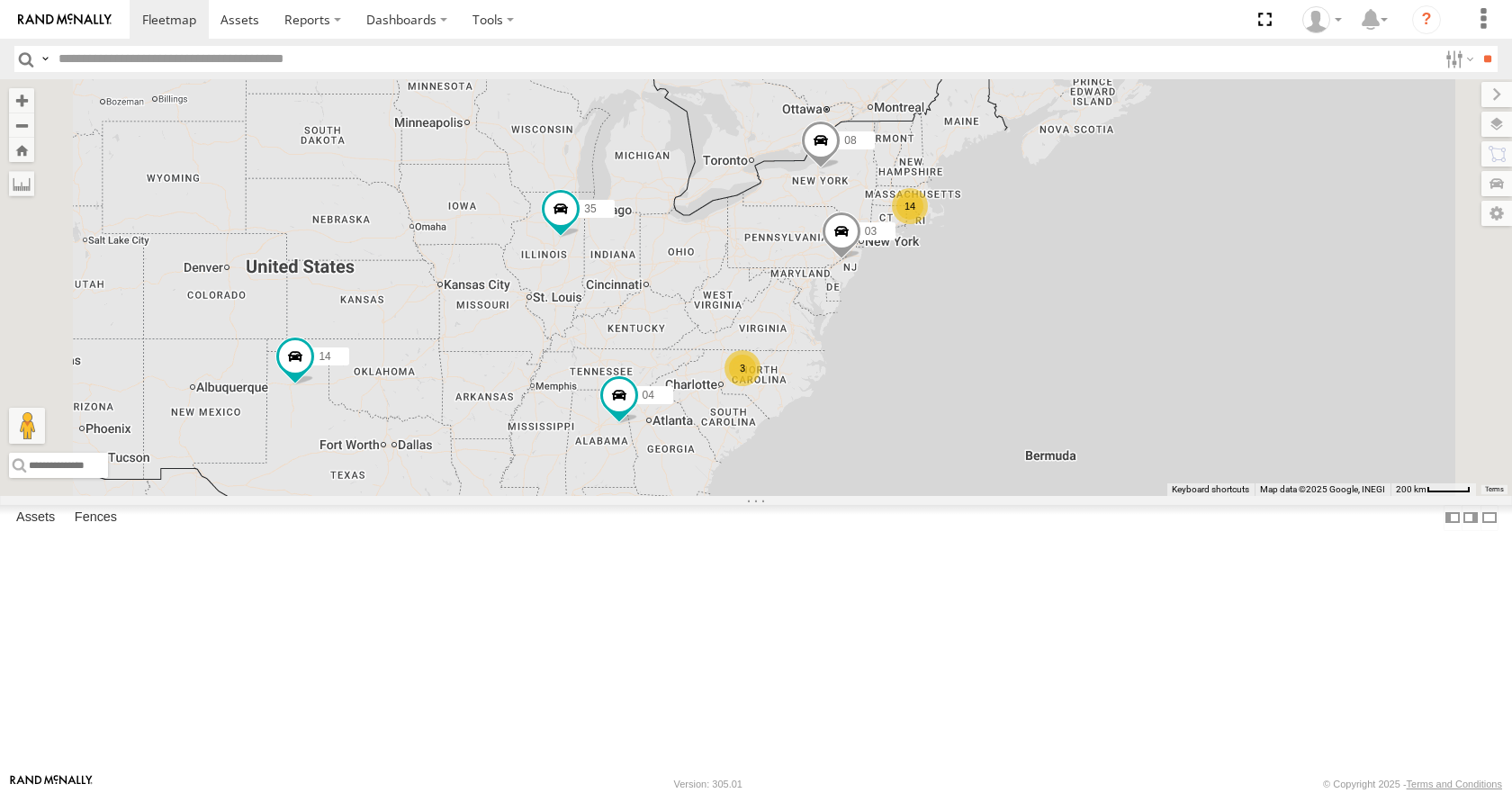
drag, startPoint x: 933, startPoint y: 358, endPoint x: 978, endPoint y: 371, distance: 46.8
click at [978, 371] on div "35 14 08 04 03 14 3" at bounding box center [756, 287] width 1512 height 415
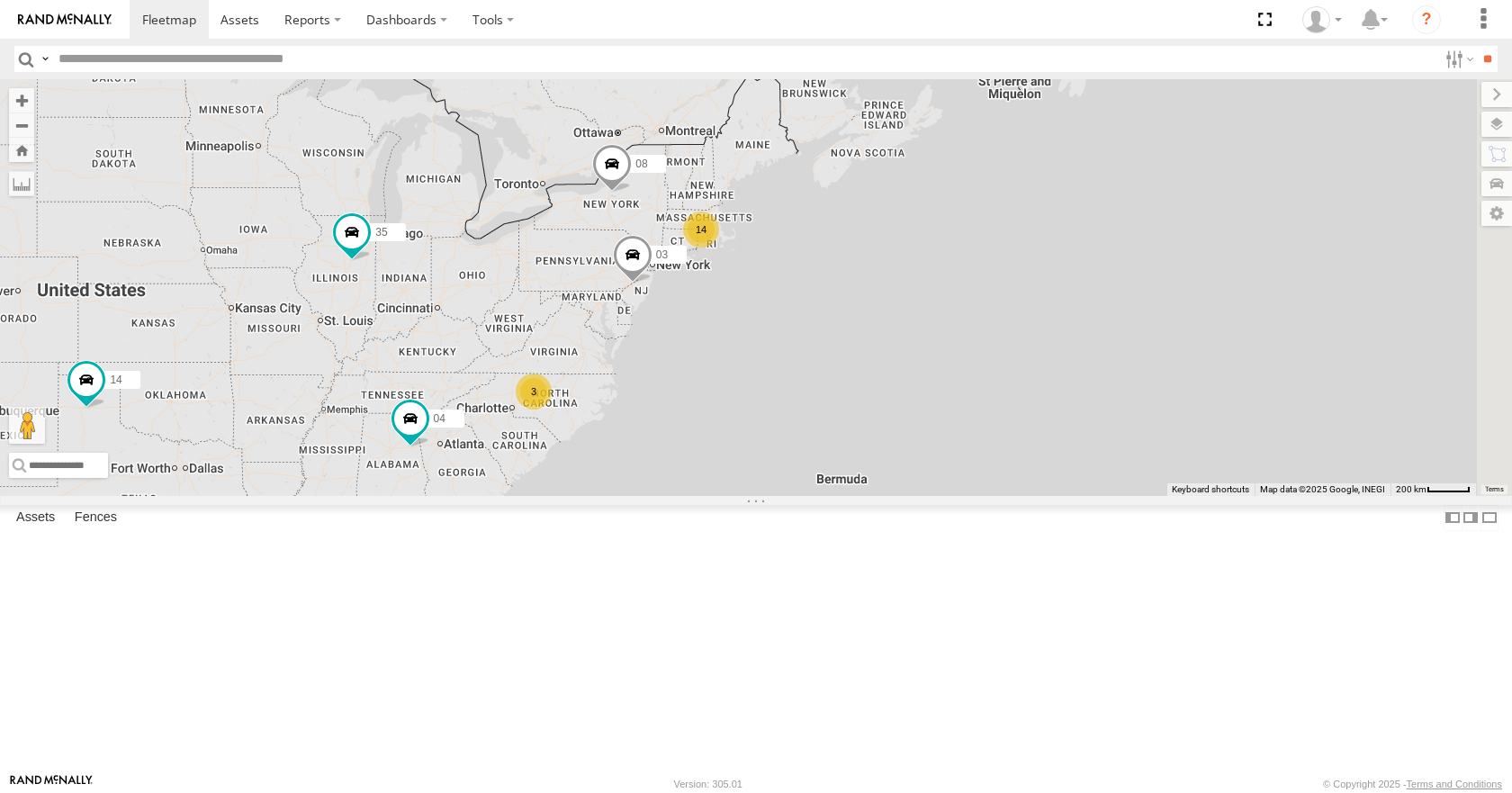
drag, startPoint x: 1033, startPoint y: 454, endPoint x: 822, endPoint y: 478, distance: 212.4
click at [822, 478] on div "35 14 08 04 03 14 3" at bounding box center [756, 287] width 1512 height 415
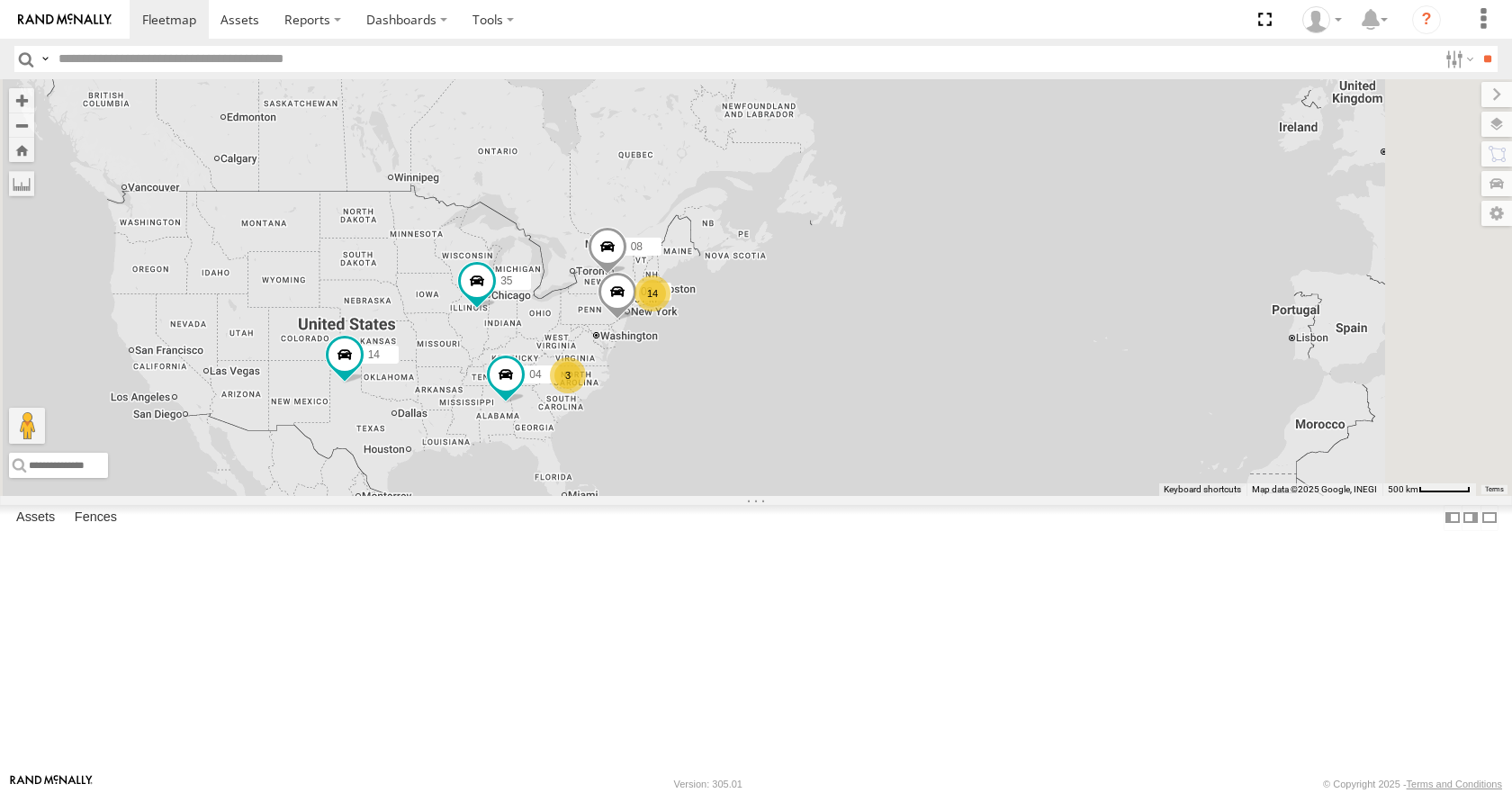
drag, startPoint x: 718, startPoint y: 398, endPoint x: 822, endPoint y: 322, distance: 128.8
click at [822, 322] on div "35 14 08 04 03 14 3" at bounding box center [756, 287] width 1512 height 415
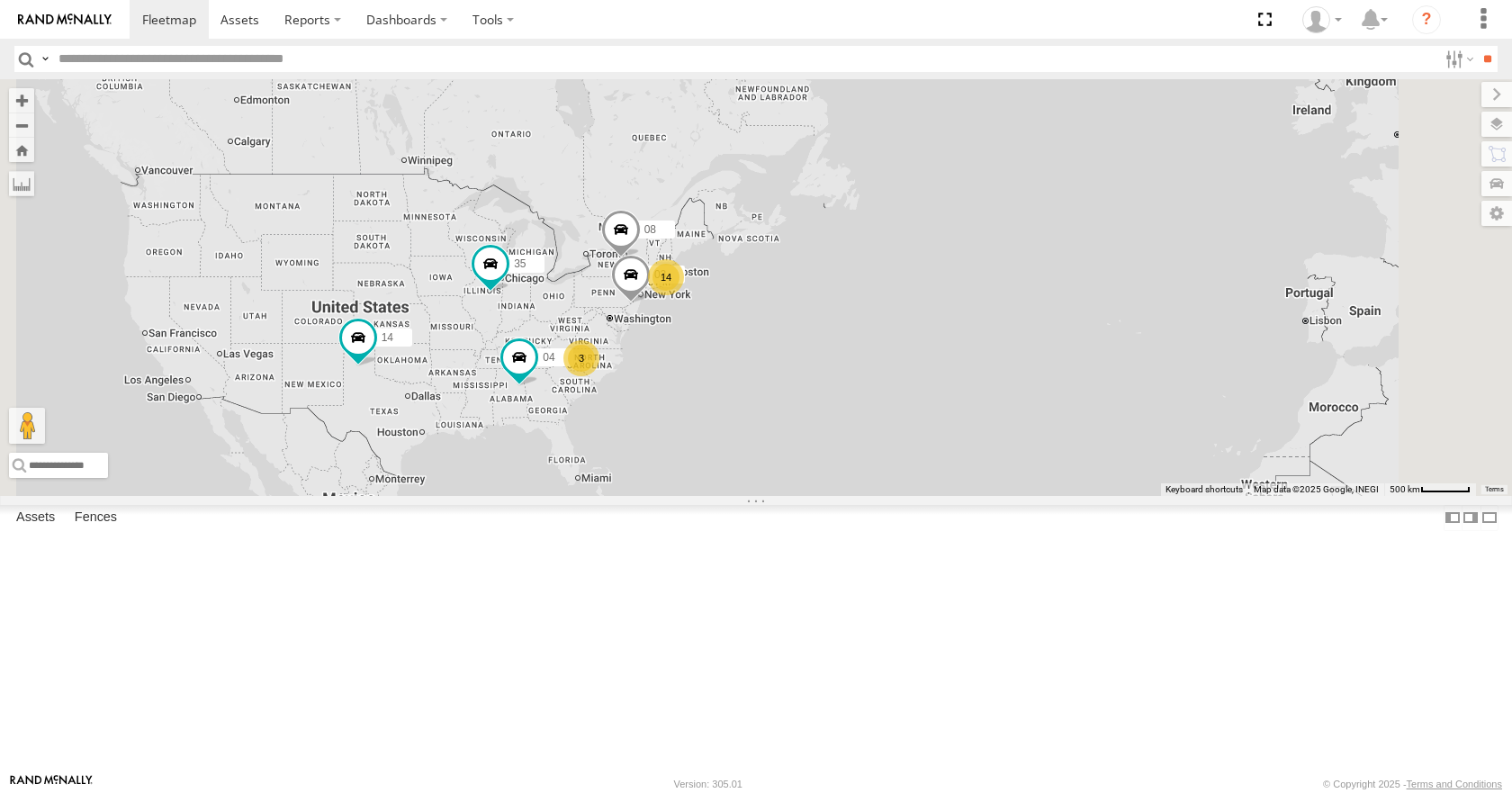
drag, startPoint x: 871, startPoint y: 238, endPoint x: 896, endPoint y: 210, distance: 37.5
click at [896, 210] on div "35 14 08 04 03 14 3" at bounding box center [756, 287] width 1512 height 415
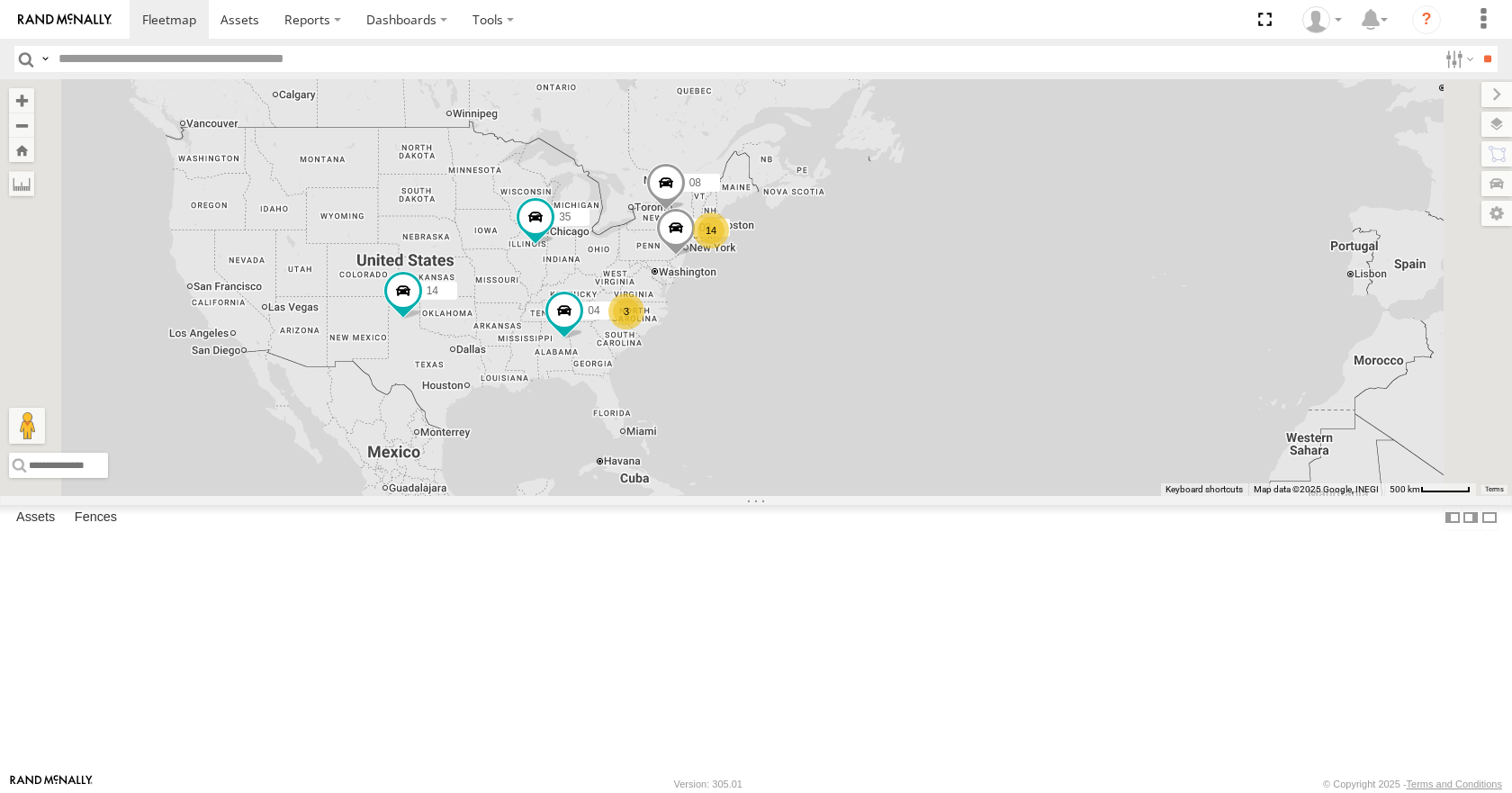
drag, startPoint x: 1048, startPoint y: 155, endPoint x: 1060, endPoint y: 146, distance: 15.0
click at [1060, 146] on div "35 14 08 04 03 14 3" at bounding box center [756, 287] width 1512 height 415
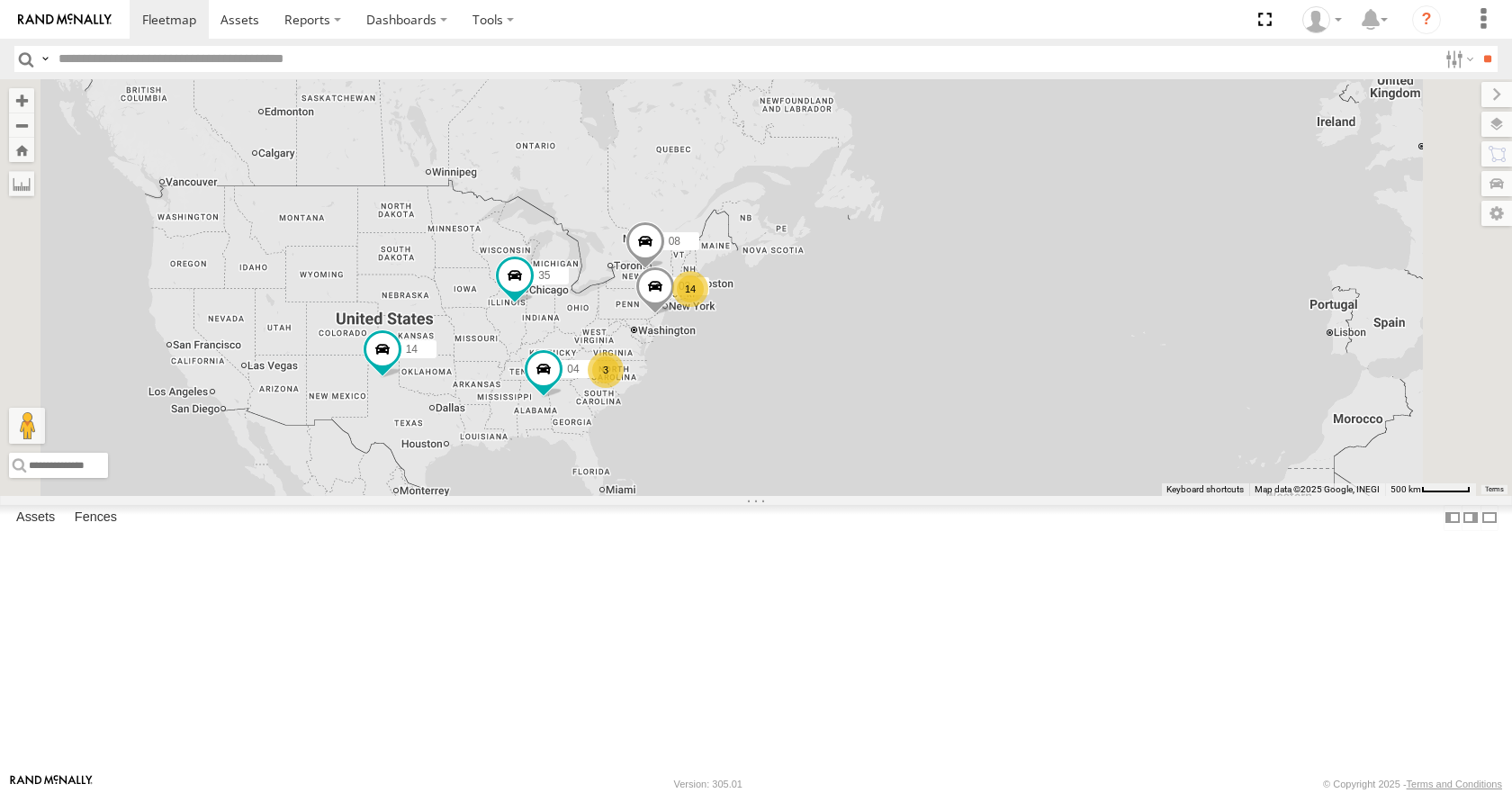
drag, startPoint x: 1042, startPoint y: 198, endPoint x: 1018, endPoint y: 263, distance: 69.3
click at [1018, 263] on div "35 14 08 04 03 14 3" at bounding box center [756, 287] width 1512 height 415
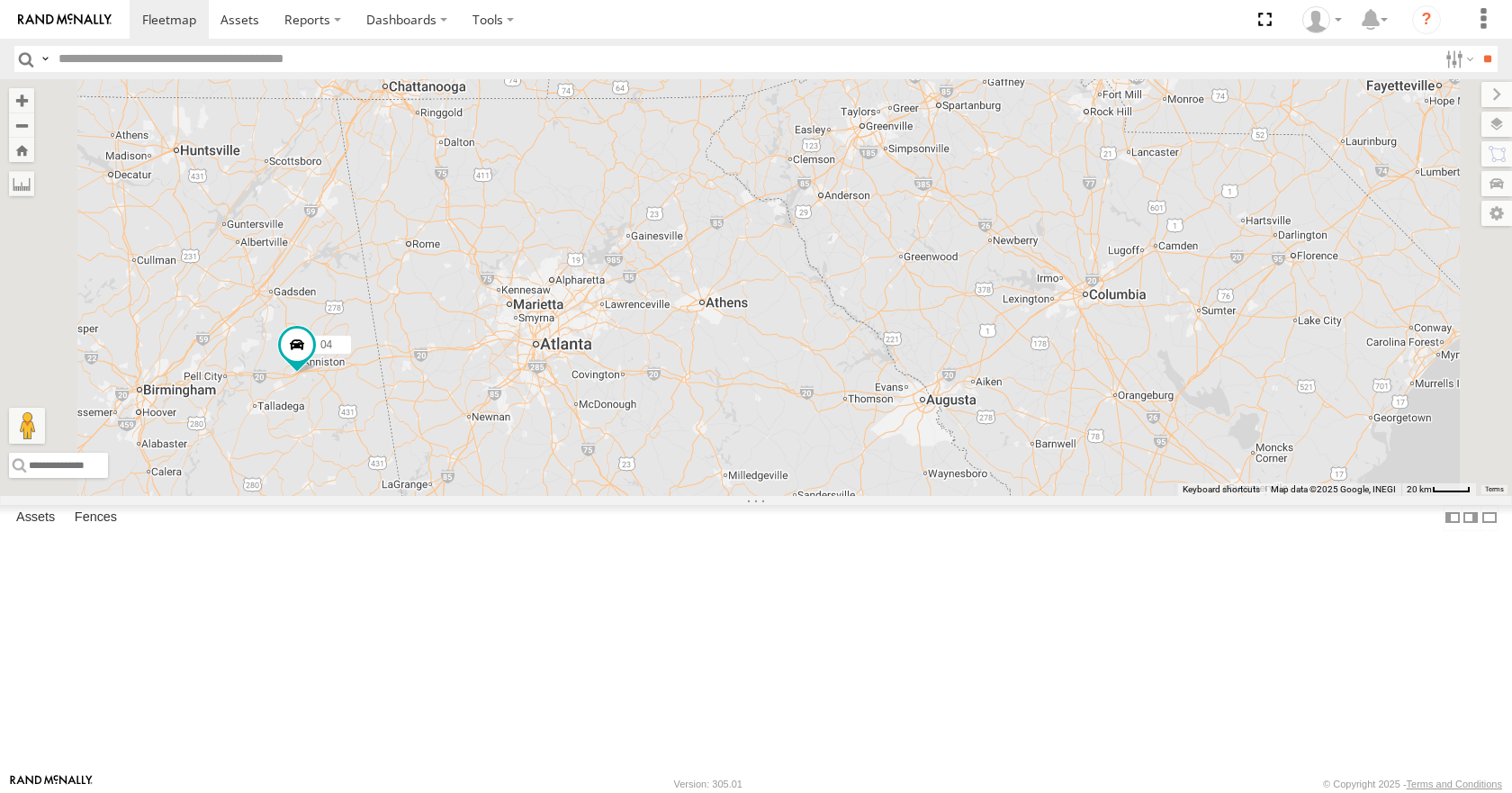
drag, startPoint x: 738, startPoint y: 475, endPoint x: 672, endPoint y: 631, distance: 169.4
click at [672, 495] on div "35 14 08 04 03 11" at bounding box center [756, 287] width 1512 height 415
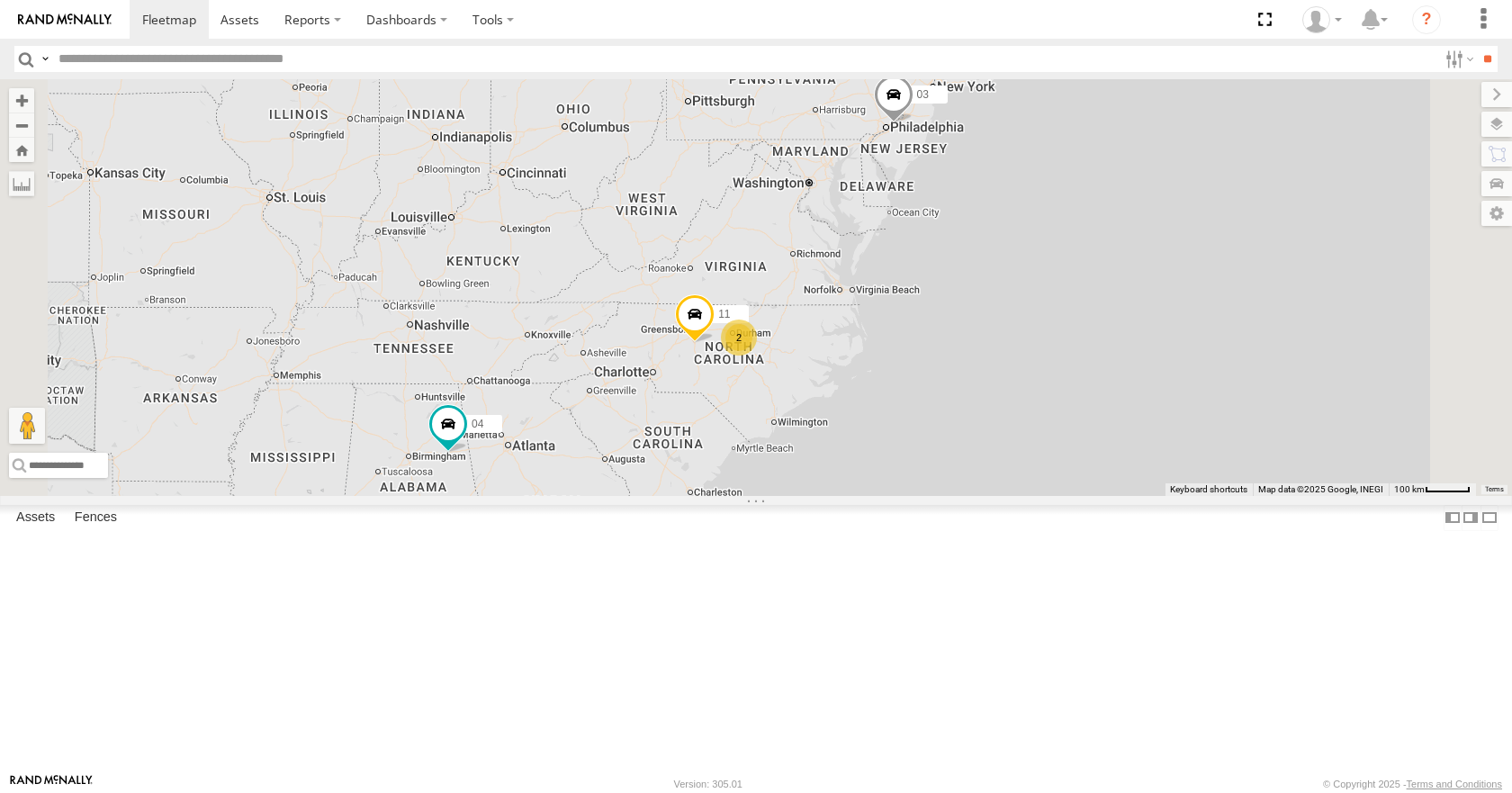
drag, startPoint x: 740, startPoint y: 475, endPoint x: 797, endPoint y: 446, distance: 64.0
click at [797, 446] on div "35 14 08 04 03 11 14 2" at bounding box center [756, 287] width 1512 height 415
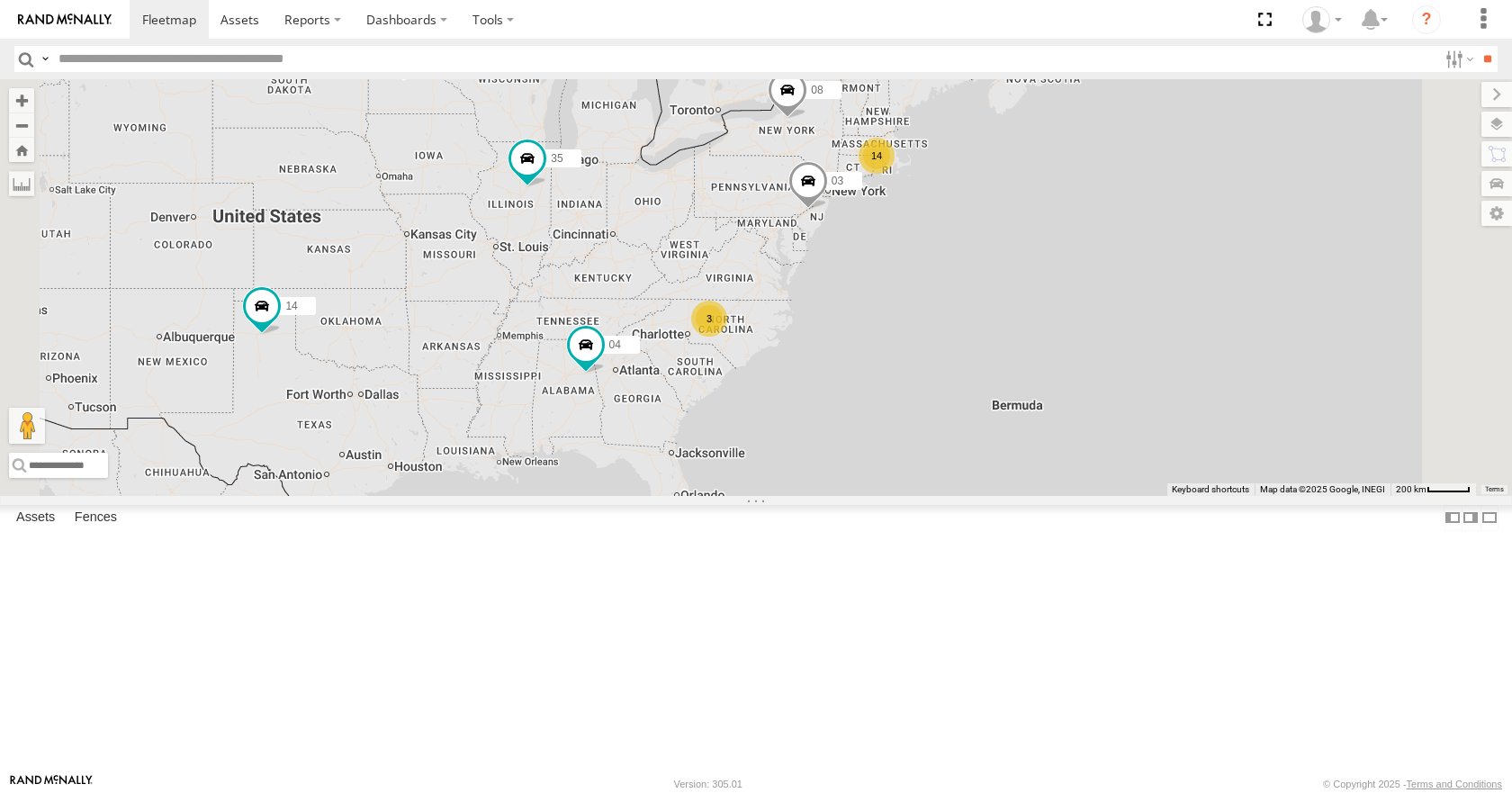
drag, startPoint x: 800, startPoint y: 474, endPoint x: 883, endPoint y: 428, distance: 94.9
click at [883, 428] on div "35 14 08 04 03 14 3" at bounding box center [756, 287] width 1512 height 415
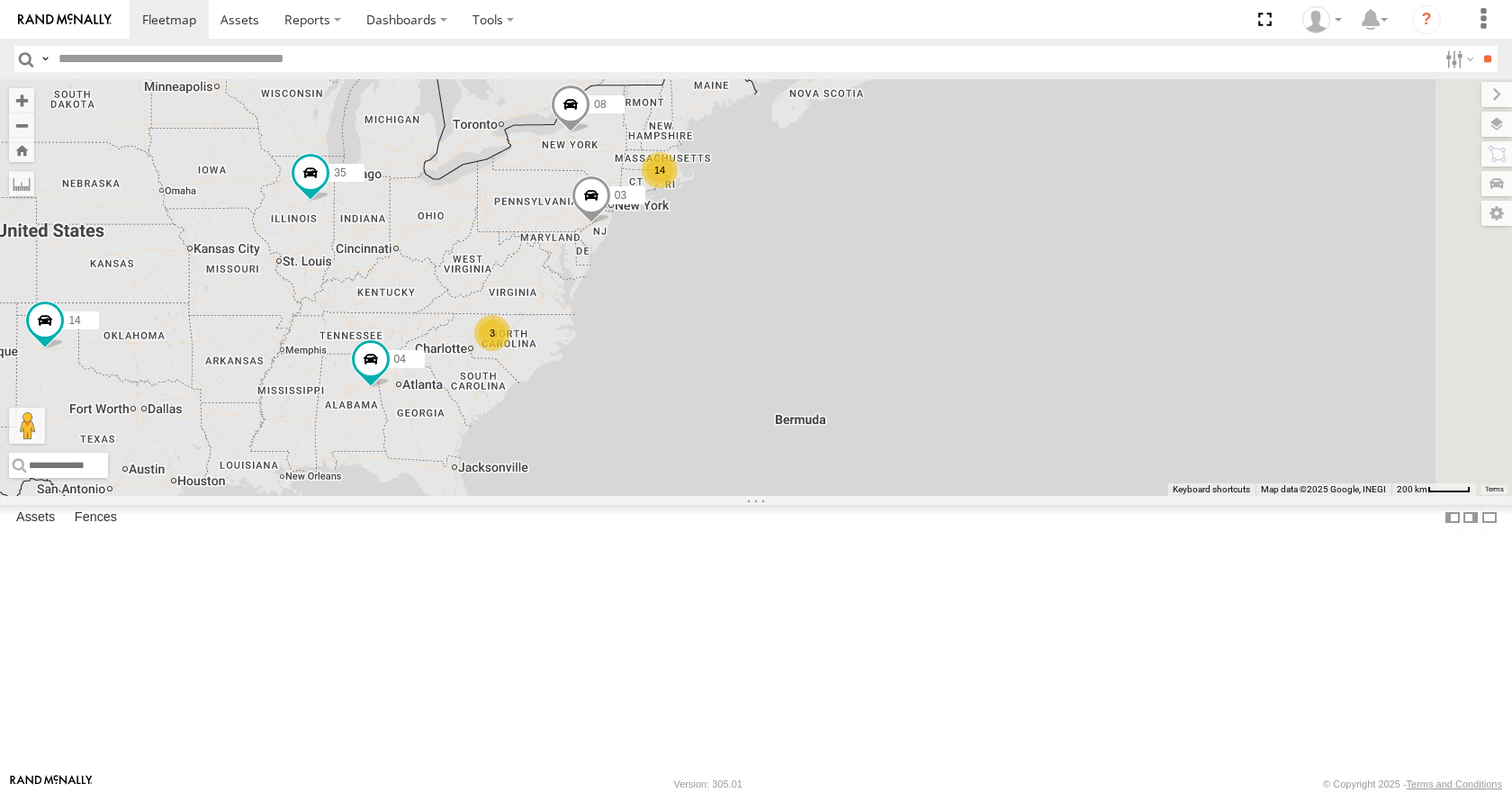
drag, startPoint x: 919, startPoint y: 249, endPoint x: 700, endPoint y: 264, distance: 219.5
click at [700, 264] on div "35 14 08 04 03 14 3" at bounding box center [756, 287] width 1512 height 415
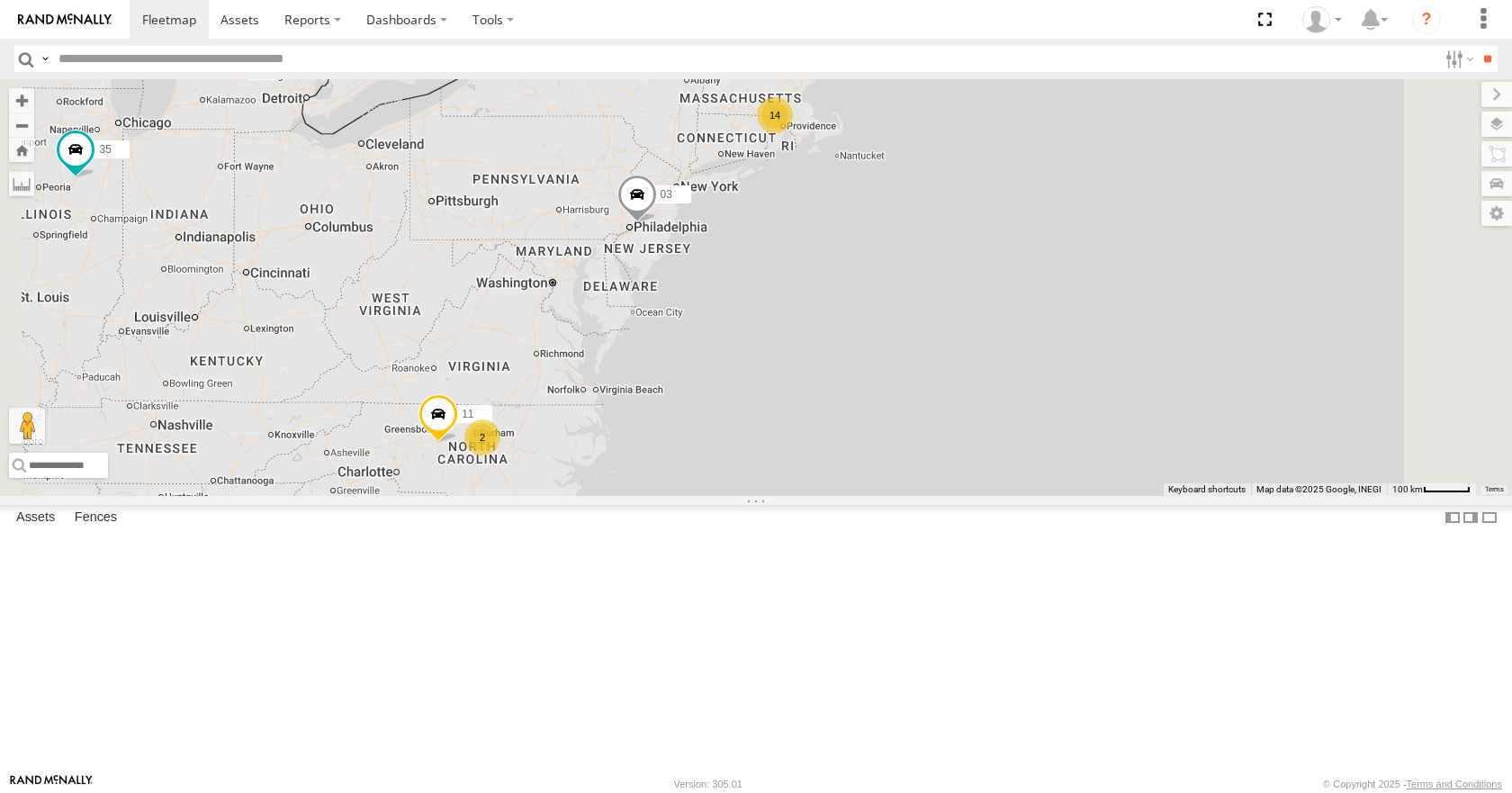
drag, startPoint x: 833, startPoint y: 304, endPoint x: 928, endPoint y: 234, distance: 118.0
click at [928, 234] on div "35 14 08 04 03 11 14 2" at bounding box center [756, 287] width 1512 height 415
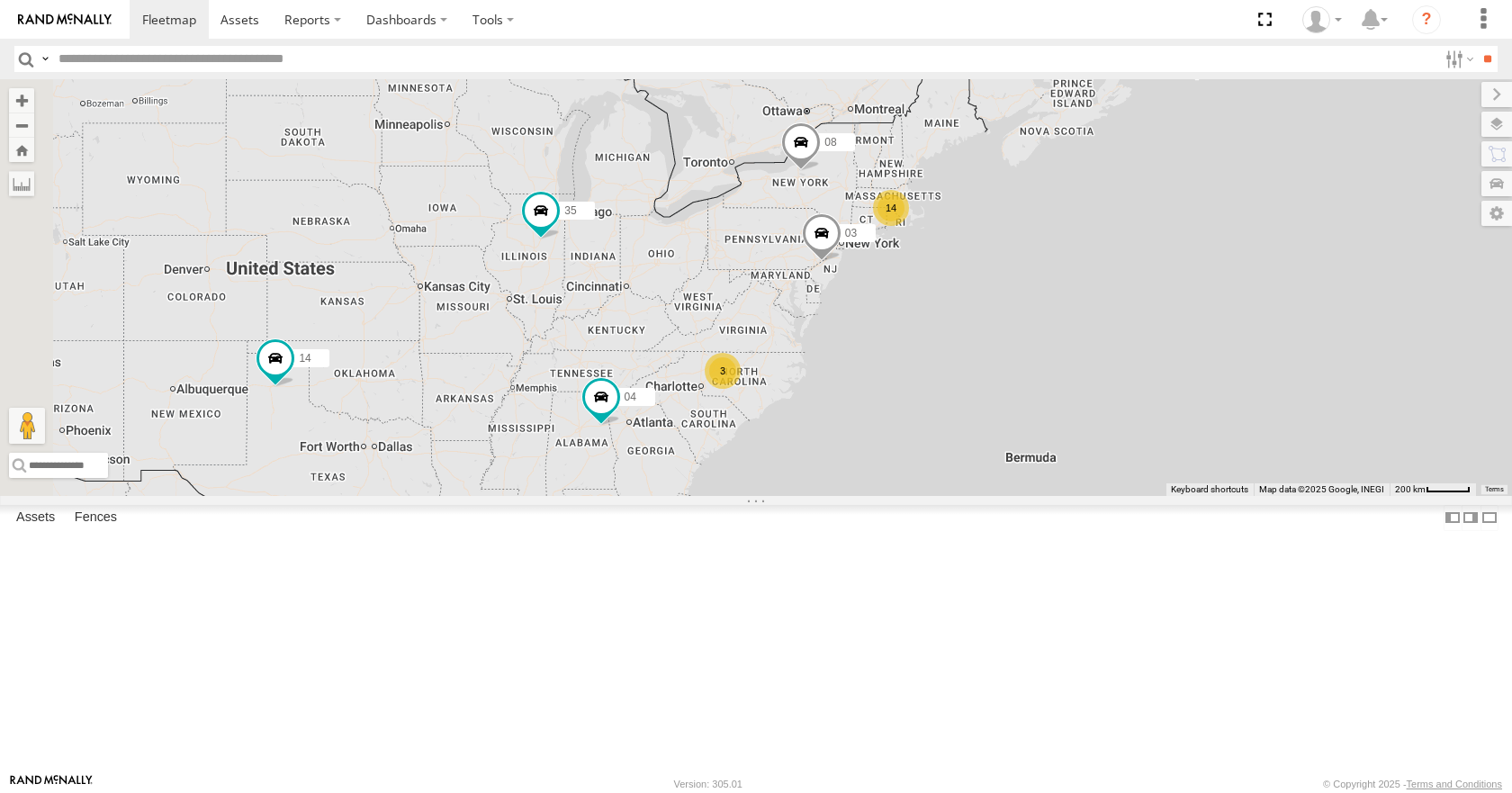
drag, startPoint x: 605, startPoint y: 463, endPoint x: 894, endPoint y: 422, distance: 291.9
click at [894, 422] on div "35 14 08 04 03 14 3" at bounding box center [756, 287] width 1512 height 415
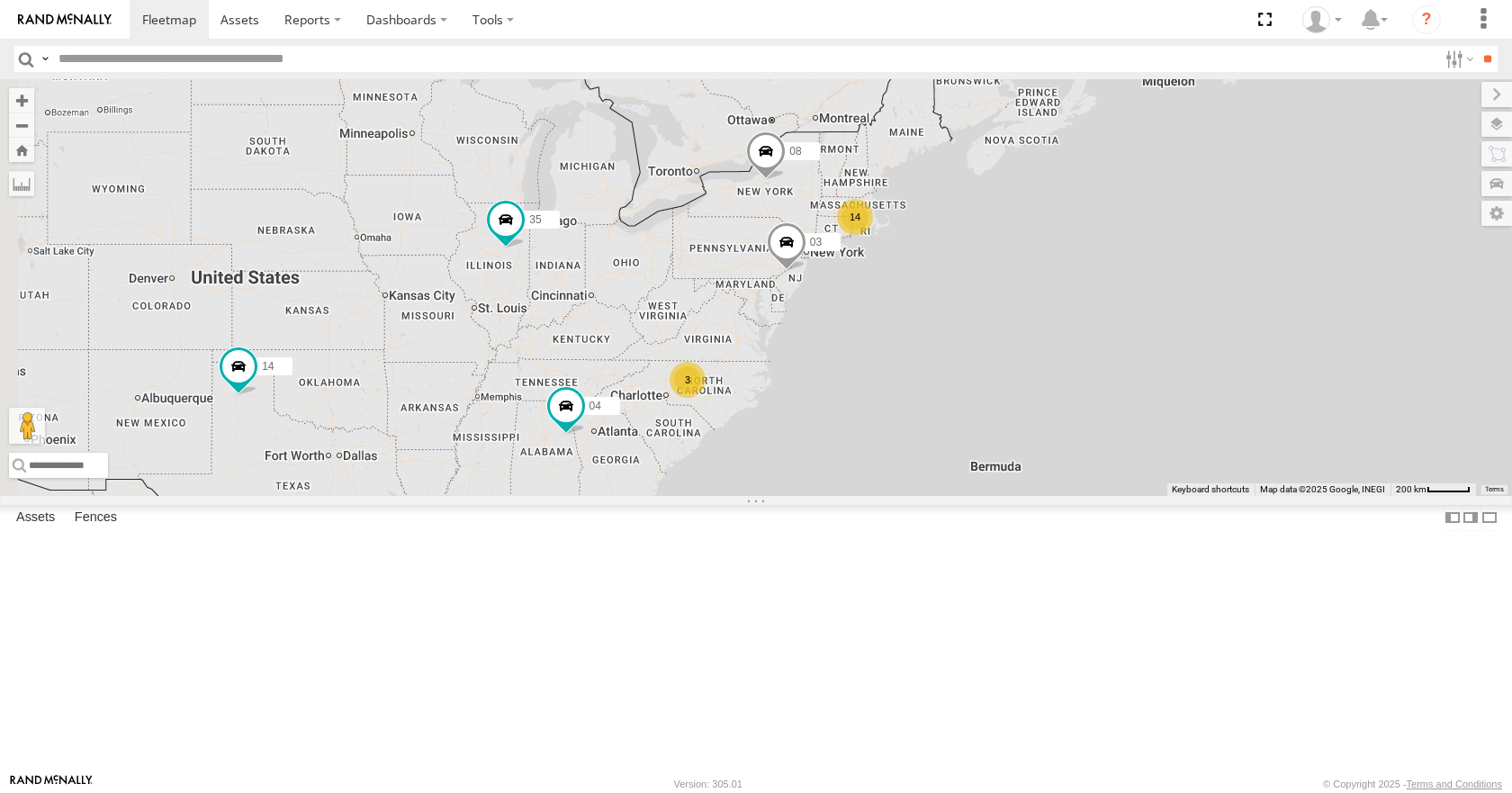
drag, startPoint x: 754, startPoint y: 485, endPoint x: 714, endPoint y: 494, distance: 41.0
click at [714, 494] on div "35 14 08 04 03 14 3" at bounding box center [756, 287] width 1512 height 415
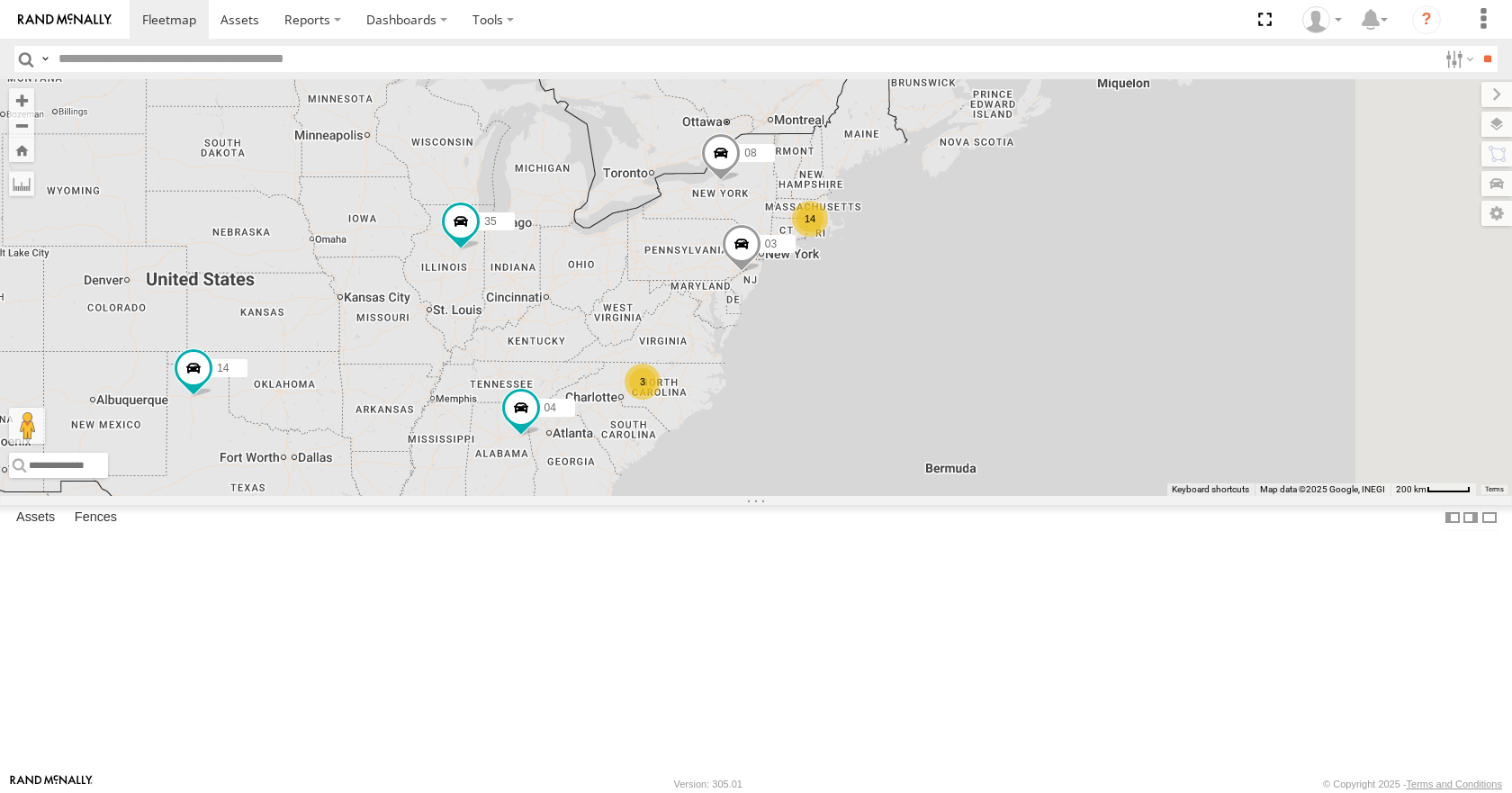
drag, startPoint x: 762, startPoint y: 461, endPoint x: 713, endPoint y: 463, distance: 49.0
click at [713, 463] on div "35 14 08 04 03 14 3" at bounding box center [756, 287] width 1512 height 415
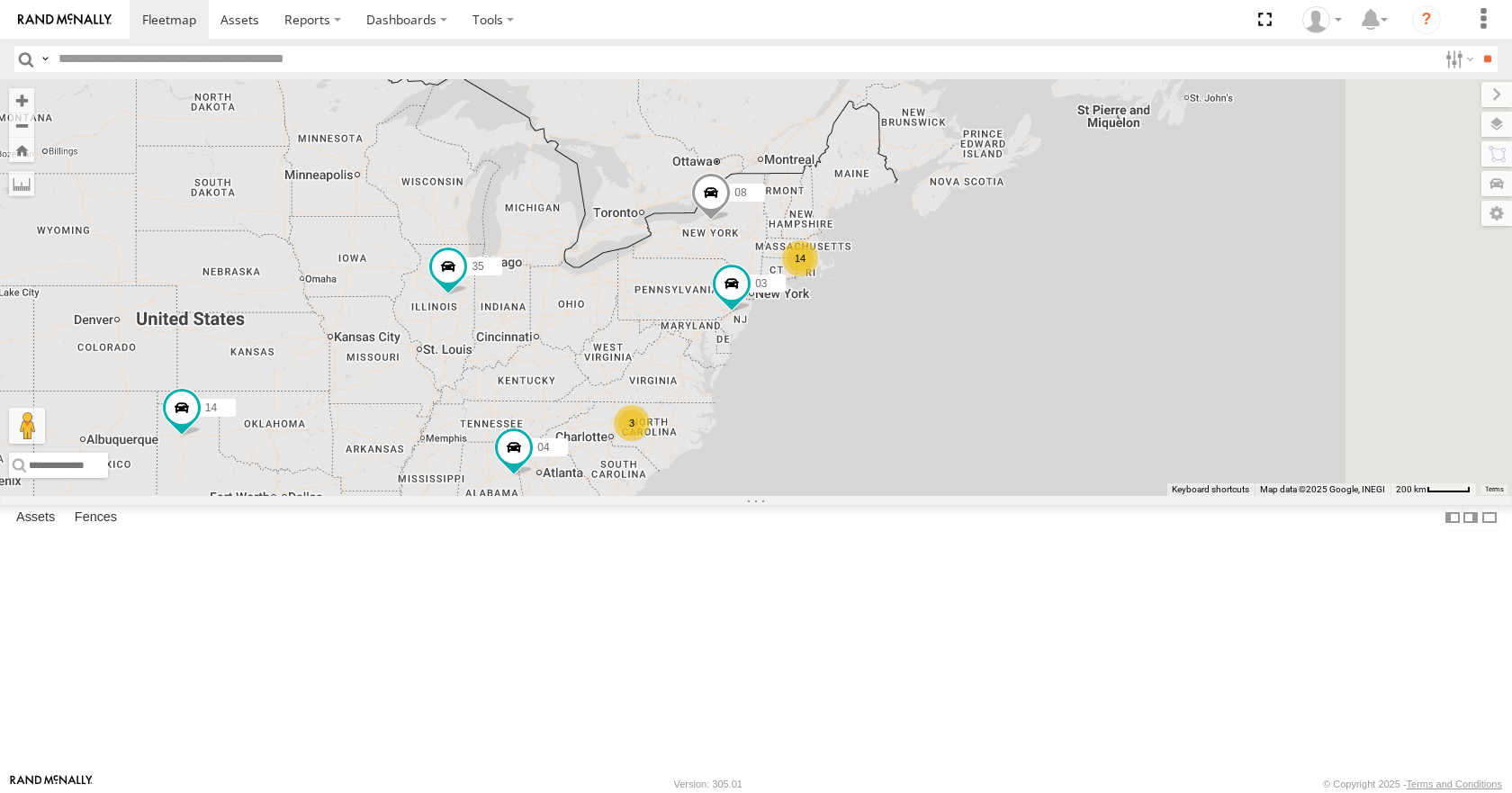
drag, startPoint x: 1138, startPoint y: 403, endPoint x: 869, endPoint y: 465, distance: 276.1
click at [869, 465] on div "14 35 14 08 04 3 03" at bounding box center [756, 287] width 1512 height 415
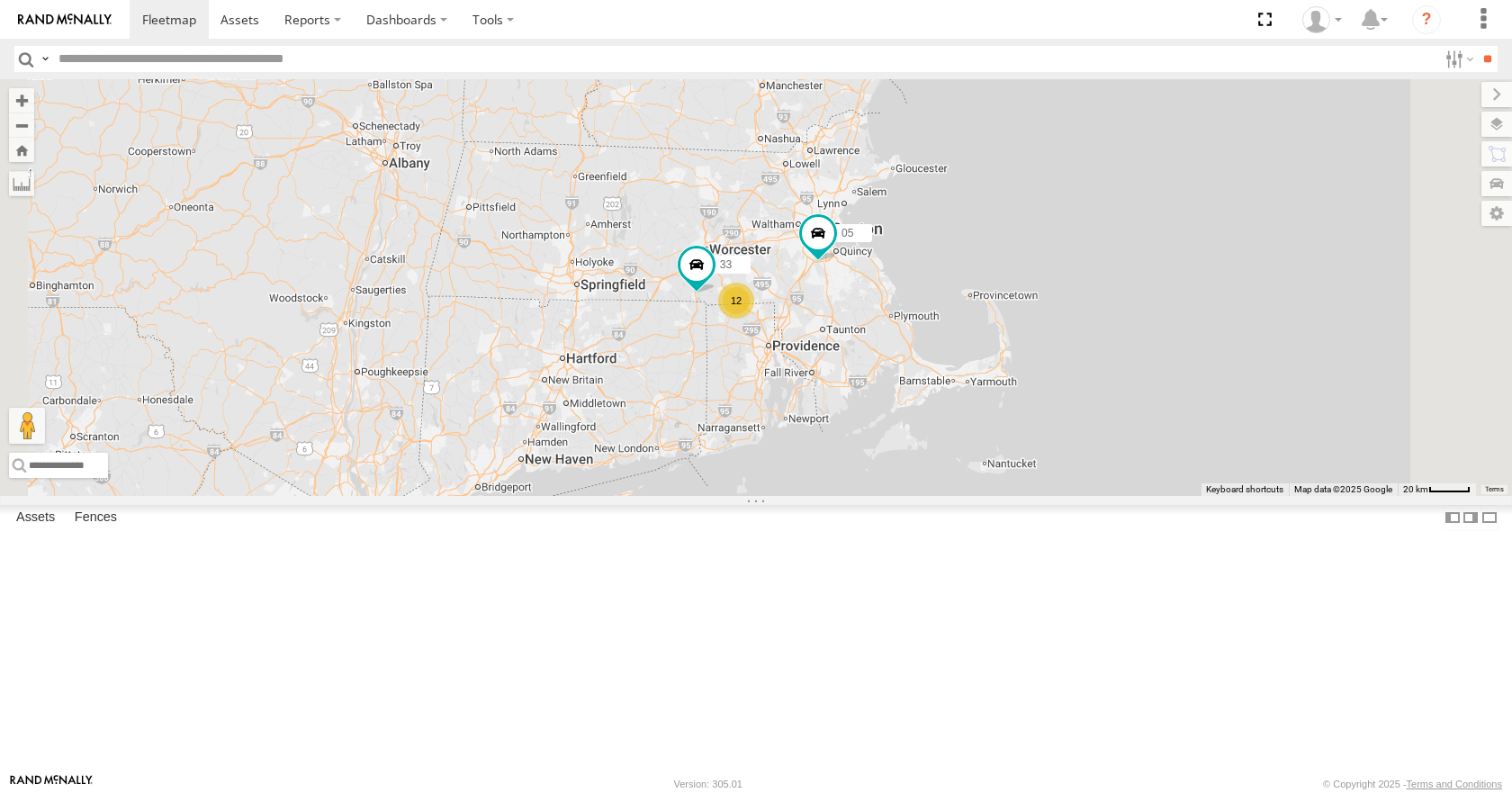
drag, startPoint x: 1019, startPoint y: 310, endPoint x: 898, endPoint y: 570, distance: 286.8
click at [898, 495] on div "35 14 08 04 03 05 12 33" at bounding box center [756, 287] width 1512 height 415
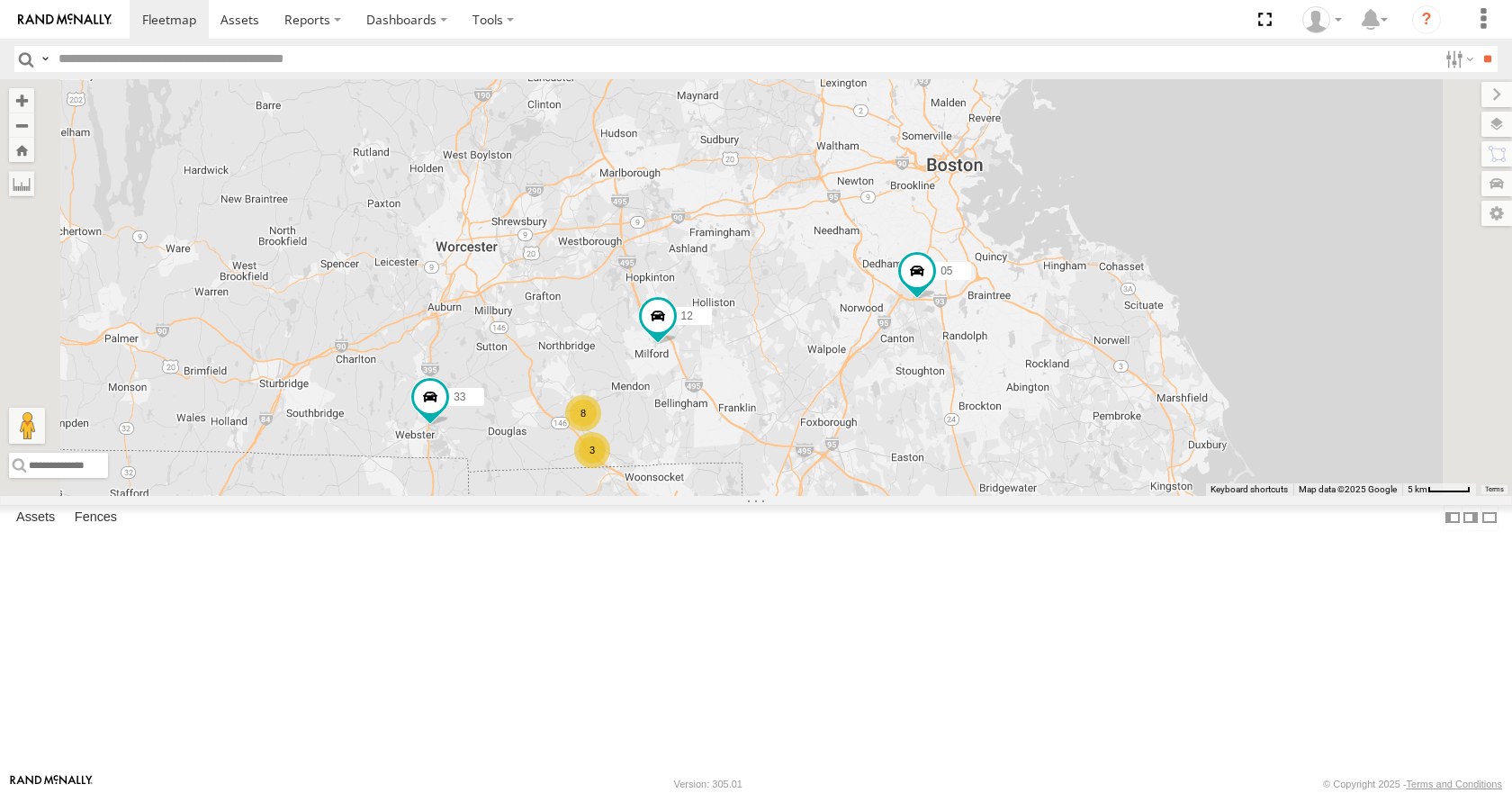
drag, startPoint x: 942, startPoint y: 507, endPoint x: 853, endPoint y: 537, distance: 93.9
click at [853, 495] on div "35 14 08 04 03 05 33 3 8 12" at bounding box center [756, 287] width 1512 height 415
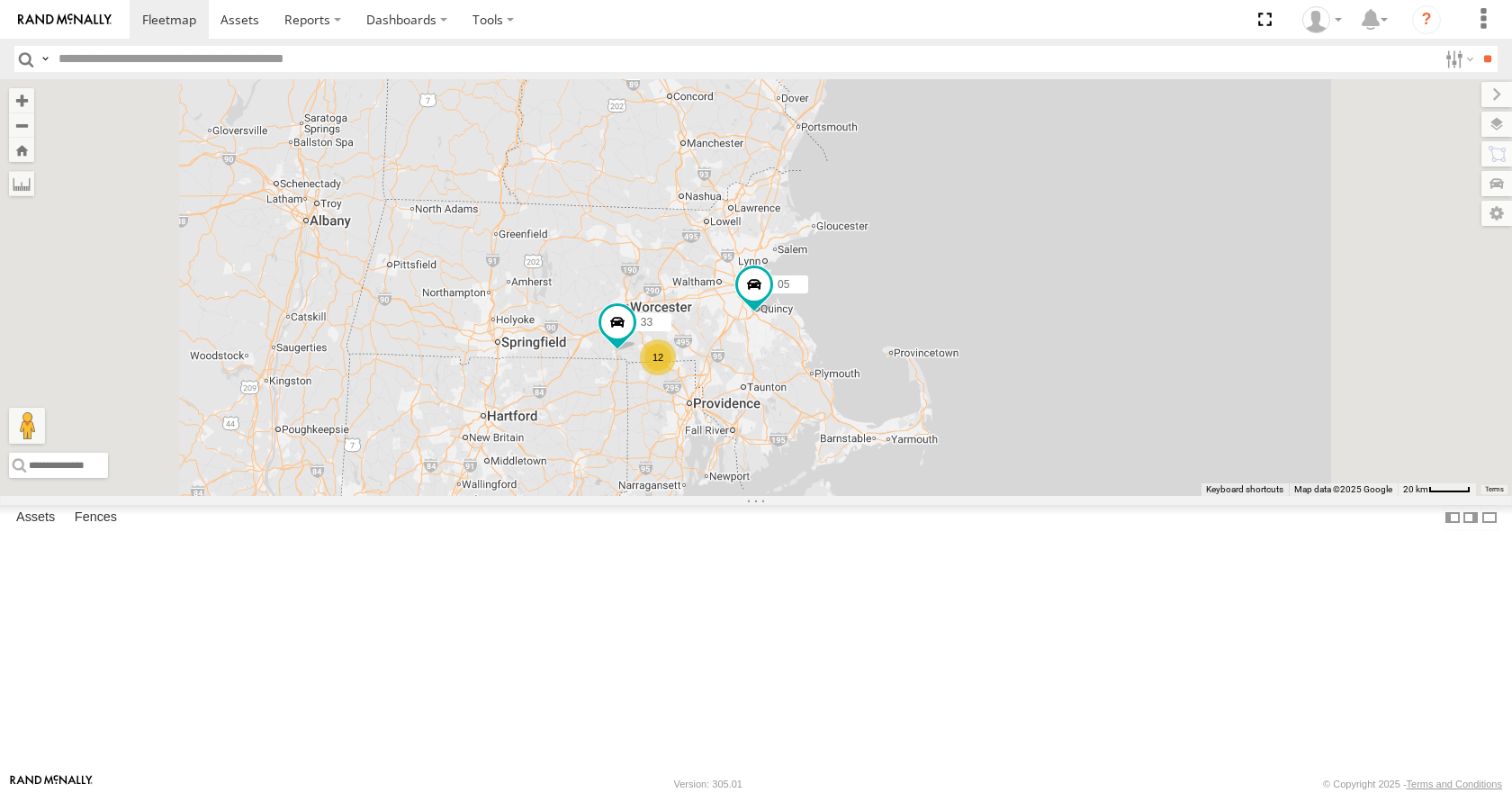
drag, startPoint x: 1022, startPoint y: 423, endPoint x: 1061, endPoint y: 382, distance: 56.6
click at [1061, 382] on div "35 14 08 04 03 05 33 12" at bounding box center [756, 287] width 1512 height 415
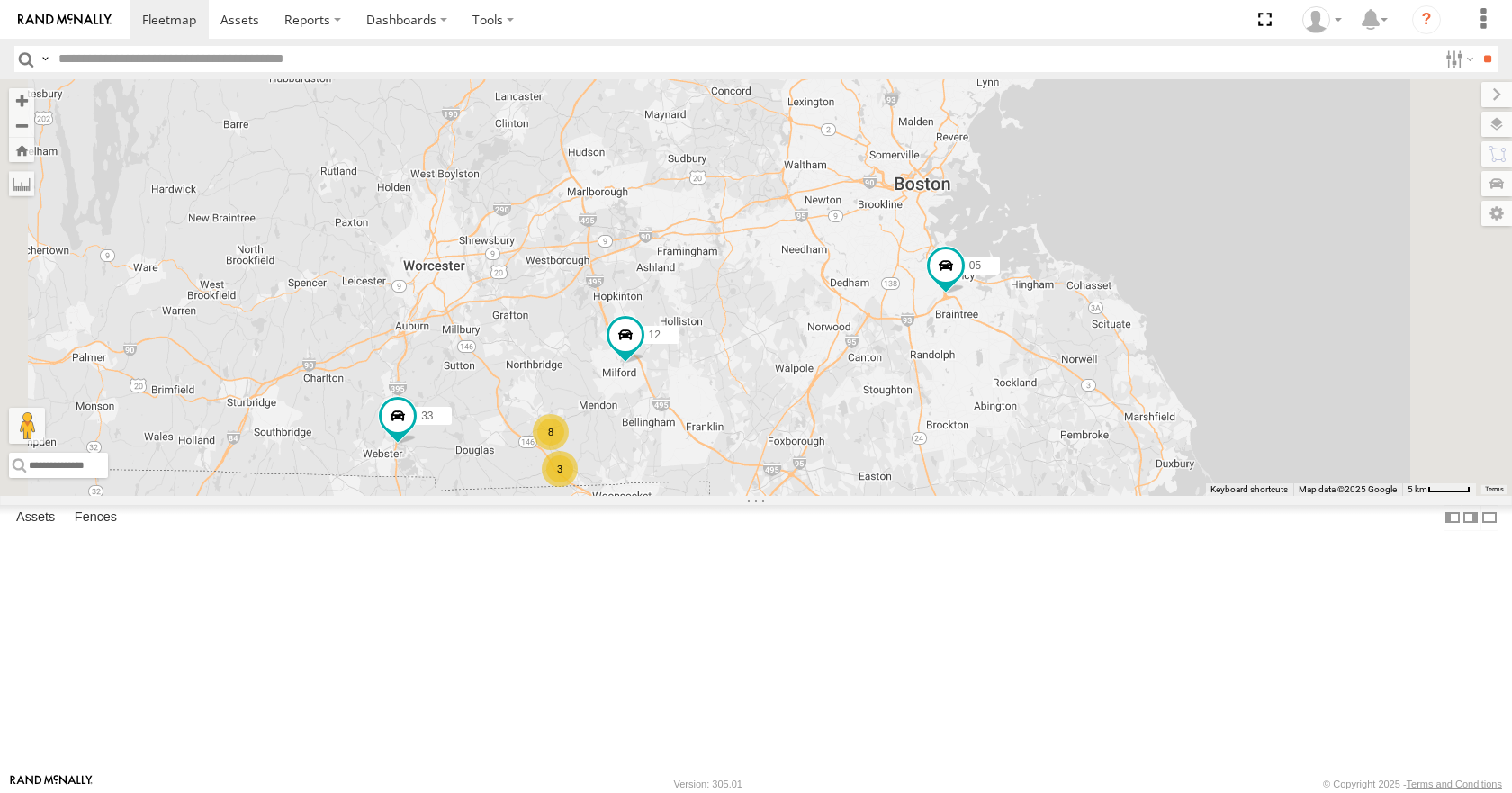
drag, startPoint x: 1029, startPoint y: 334, endPoint x: 939, endPoint y: 422, distance: 125.9
click at [939, 422] on div "35 14 08 04 03 05 33 3 8 12" at bounding box center [756, 287] width 1512 height 415
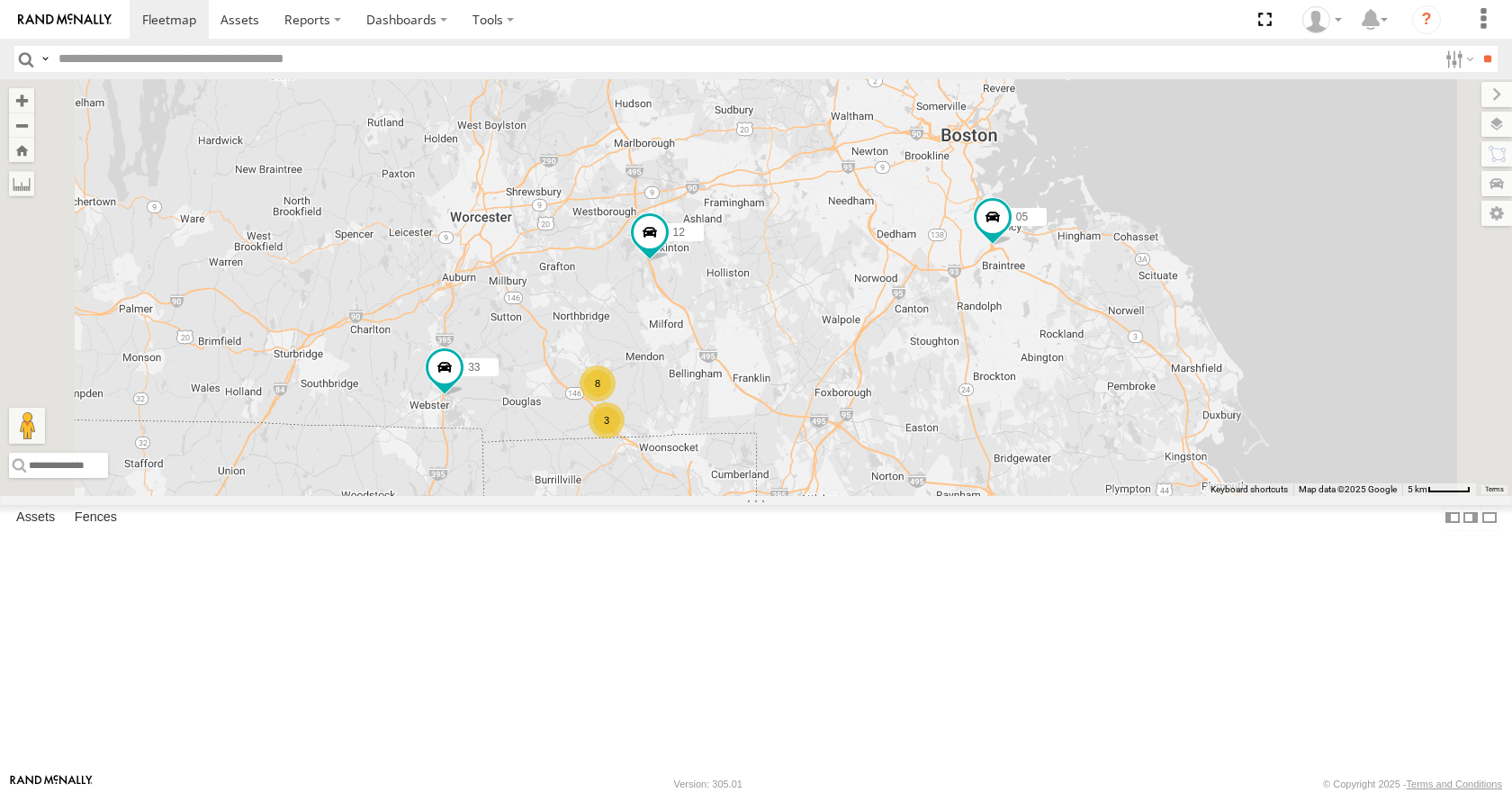
drag, startPoint x: 870, startPoint y: 574, endPoint x: 1246, endPoint y: 102, distance: 603.5
click at [1246, 102] on div "35 14 08 04 03 05 33 3 8 12" at bounding box center [756, 287] width 1512 height 415
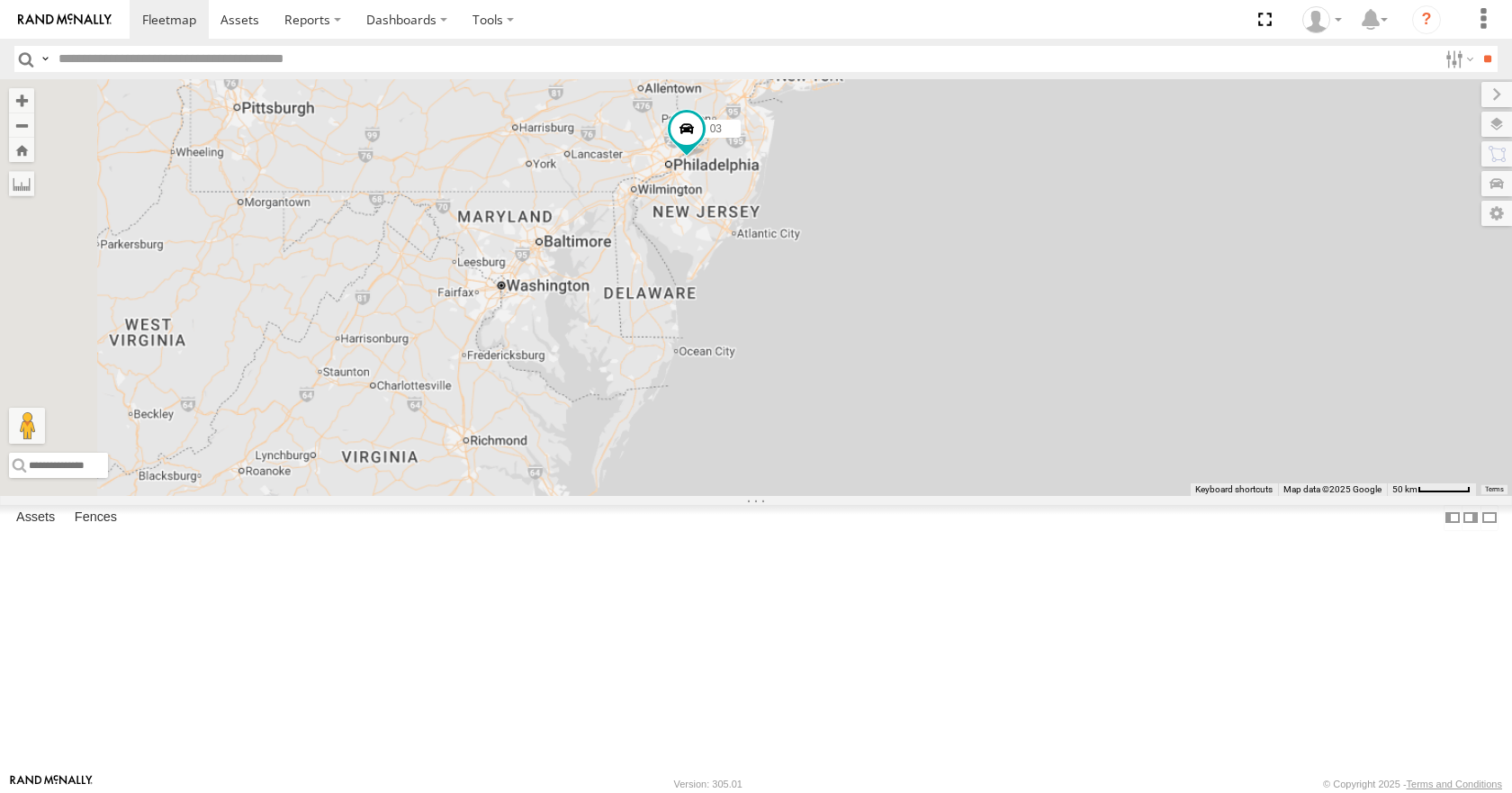
drag, startPoint x: 811, startPoint y: 671, endPoint x: 1048, endPoint y: 287, distance: 451.2
click at [1048, 287] on div "35 14 08 04 03 05 33 12" at bounding box center [756, 287] width 1512 height 415
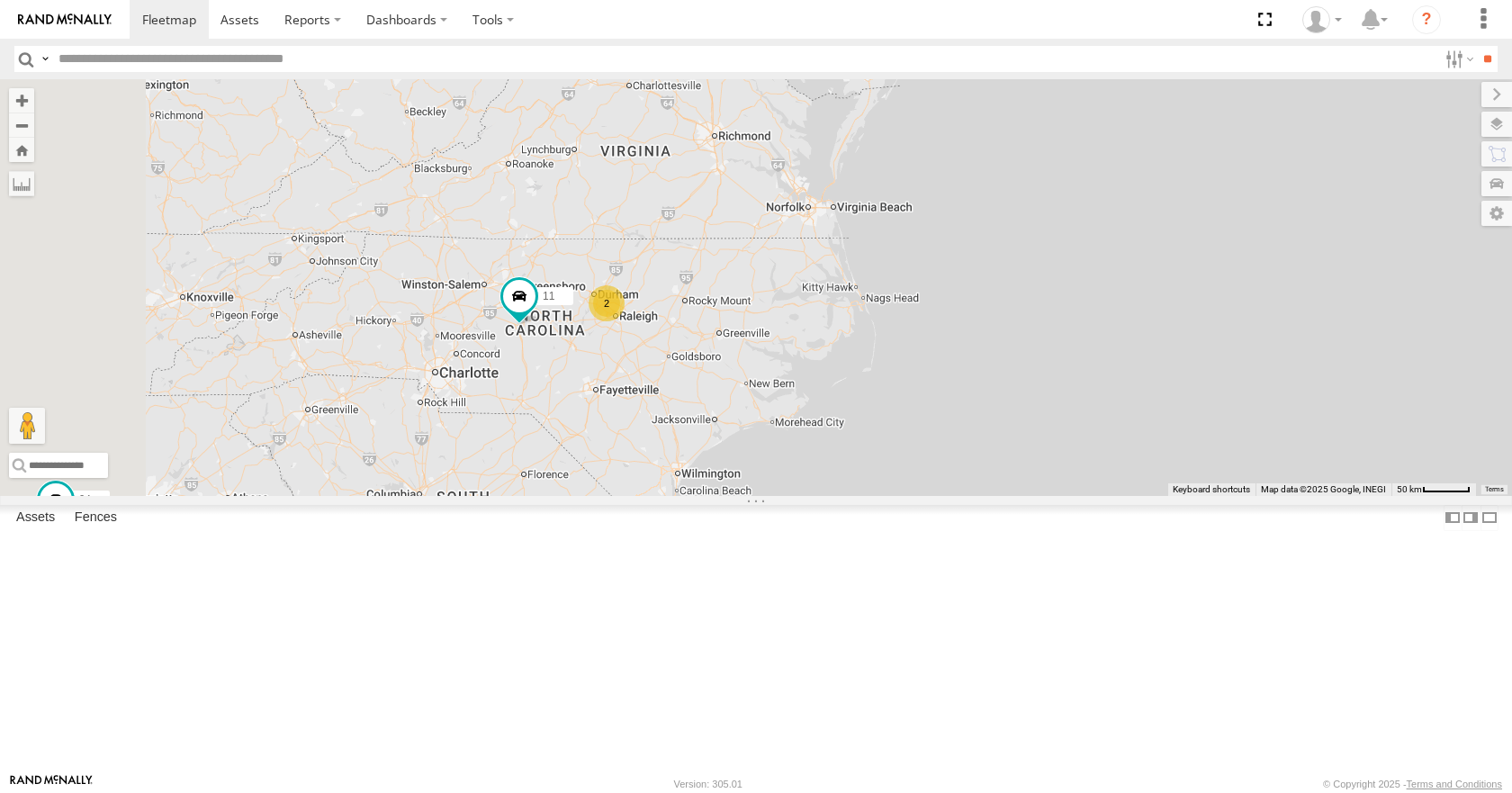
drag, startPoint x: 879, startPoint y: 536, endPoint x: 1110, endPoint y: 242, distance: 373.9
click at [1110, 242] on div "35 14 08 04 03 05 13 11 2" at bounding box center [756, 287] width 1512 height 415
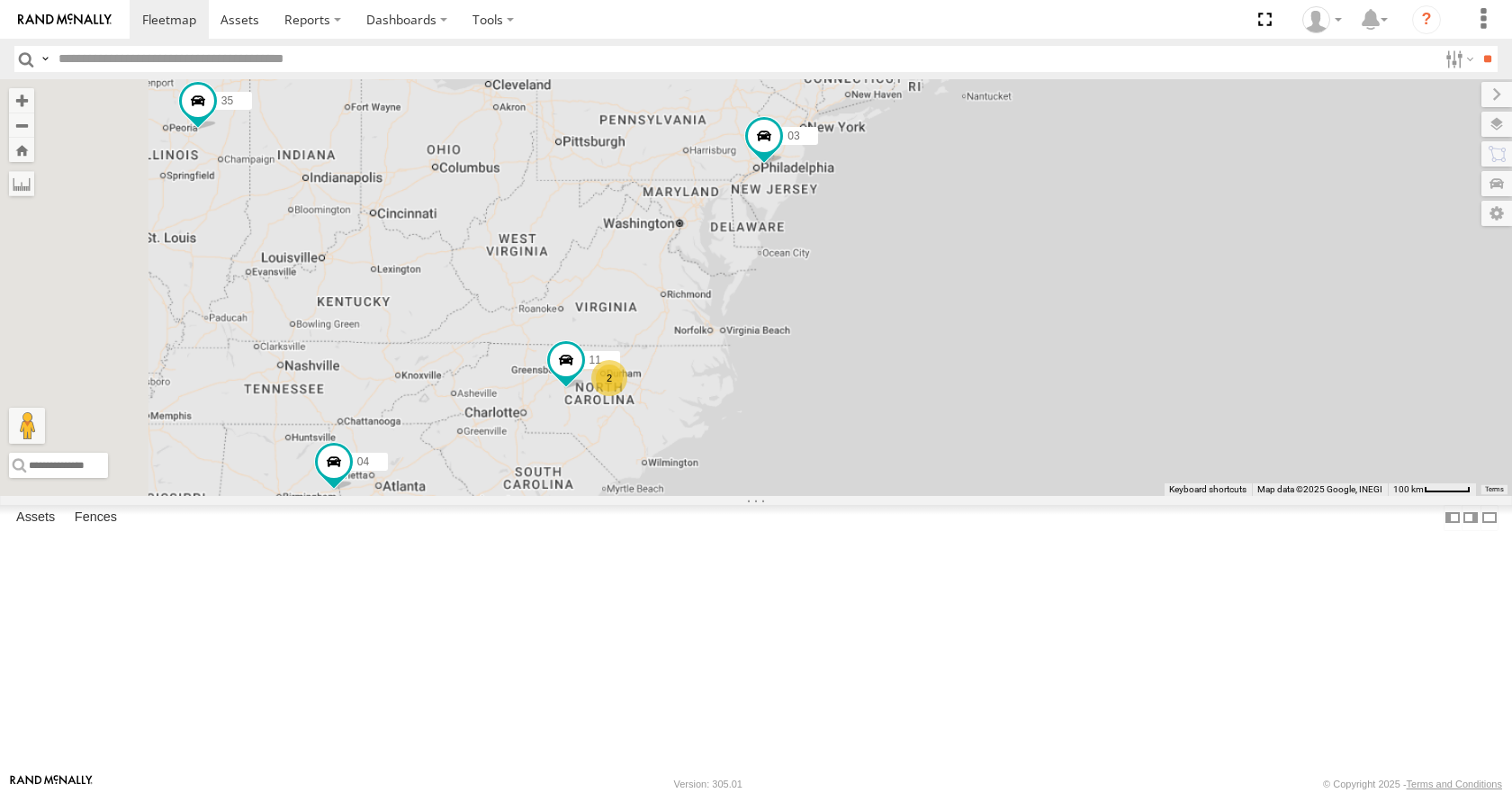
drag, startPoint x: 666, startPoint y: 341, endPoint x: 951, endPoint y: 295, distance: 288.7
click at [951, 295] on div "35 14 08 04 03 11 14 2" at bounding box center [756, 287] width 1512 height 415
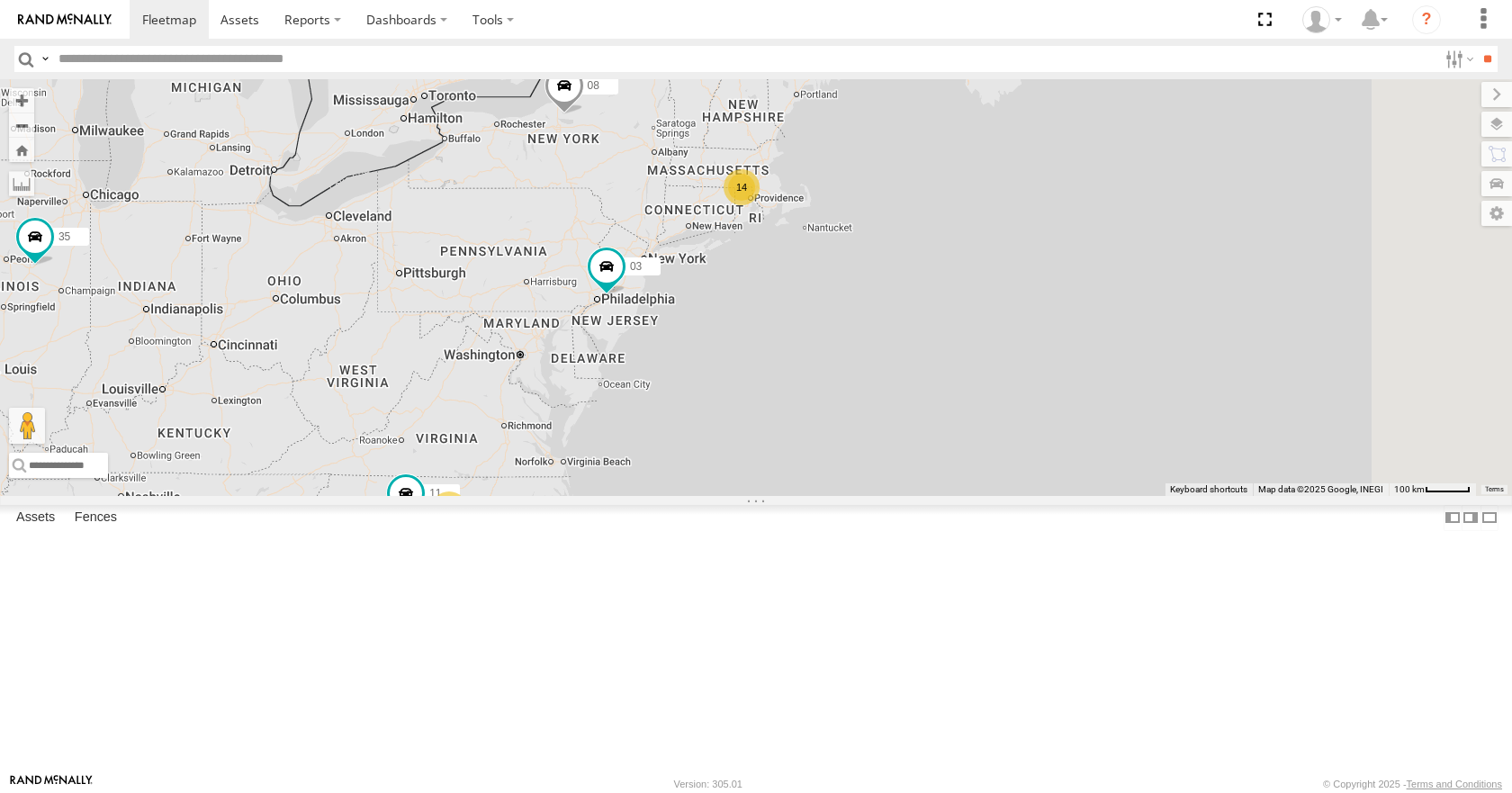
drag, startPoint x: 1243, startPoint y: 181, endPoint x: 833, endPoint y: 362, distance: 448.2
click at [833, 362] on div "35 08 04 11 03 14 2" at bounding box center [756, 287] width 1512 height 415
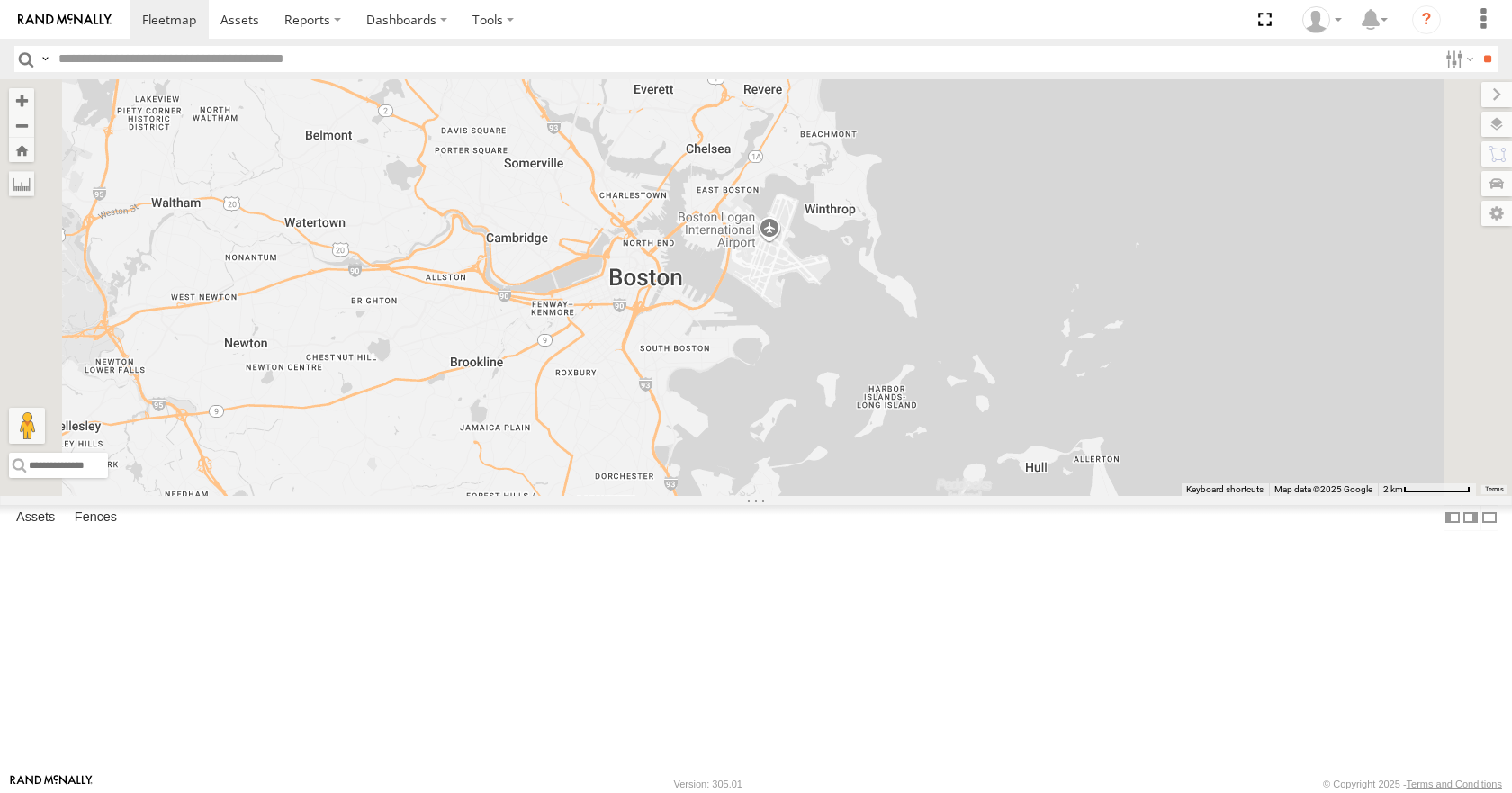
drag, startPoint x: 782, startPoint y: 291, endPoint x: 865, endPoint y: 512, distance: 236.1
click at [865, 495] on div "35 08 04 11 03 12 05 33" at bounding box center [756, 287] width 1512 height 415
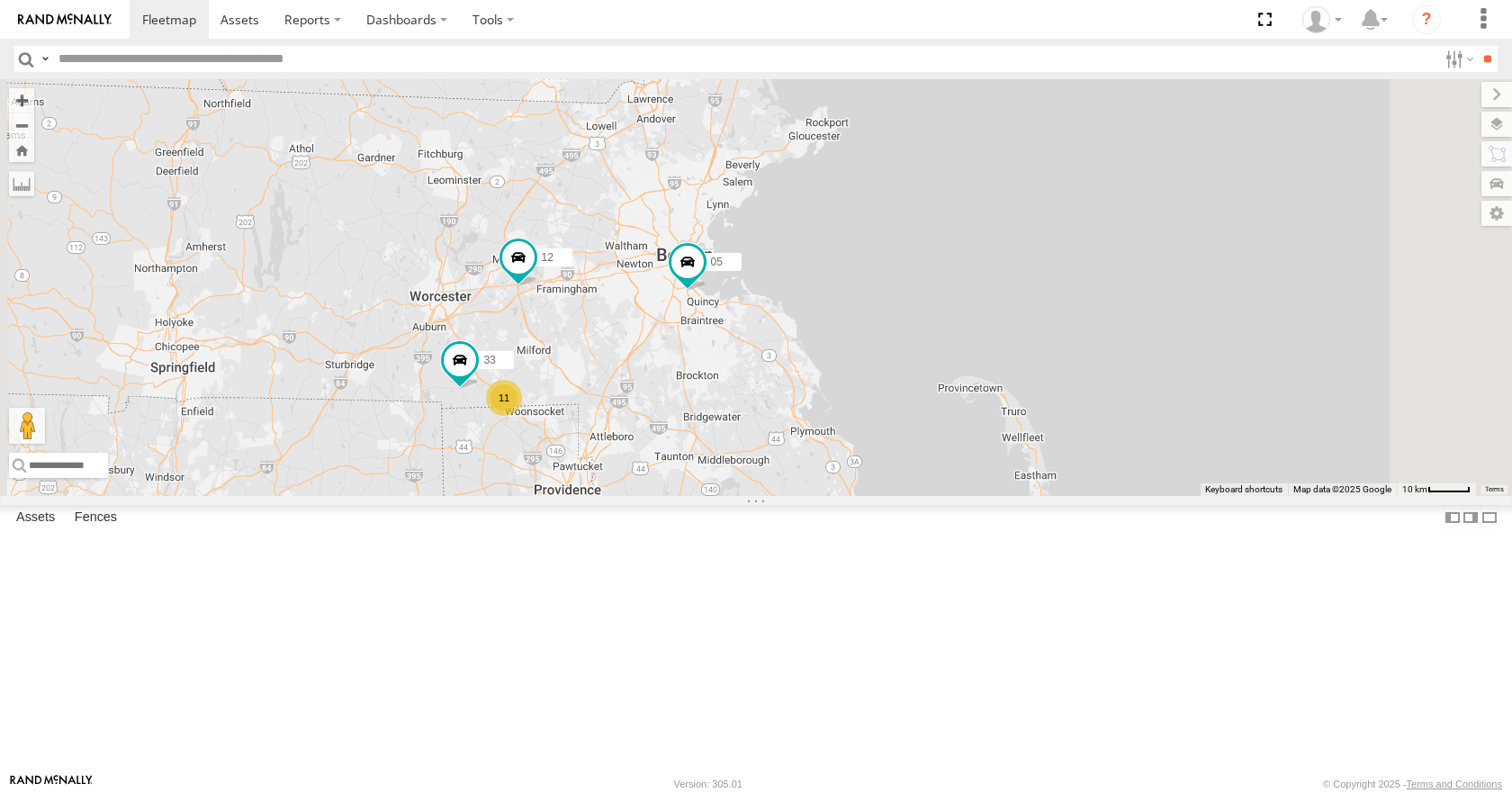
drag, startPoint x: 763, startPoint y: 307, endPoint x: 833, endPoint y: 342, distance: 78.3
click at [833, 342] on div "35 08 04 11 03 12 05 11 33" at bounding box center [756, 287] width 1512 height 415
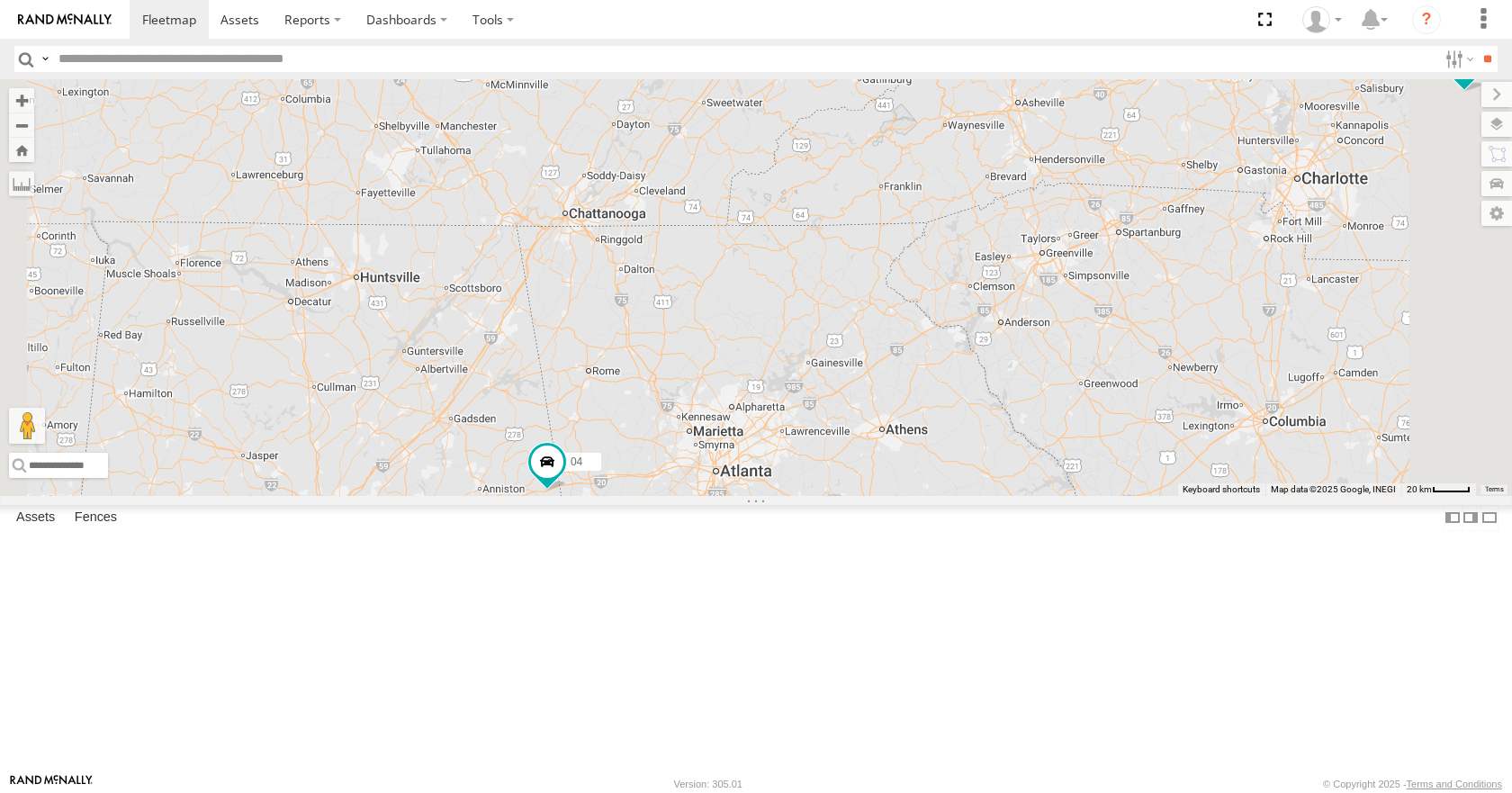
drag, startPoint x: 1031, startPoint y: 509, endPoint x: 891, endPoint y: 545, distance: 144.6
click at [891, 495] on div "35 14 08 04 03 11" at bounding box center [756, 287] width 1512 height 415
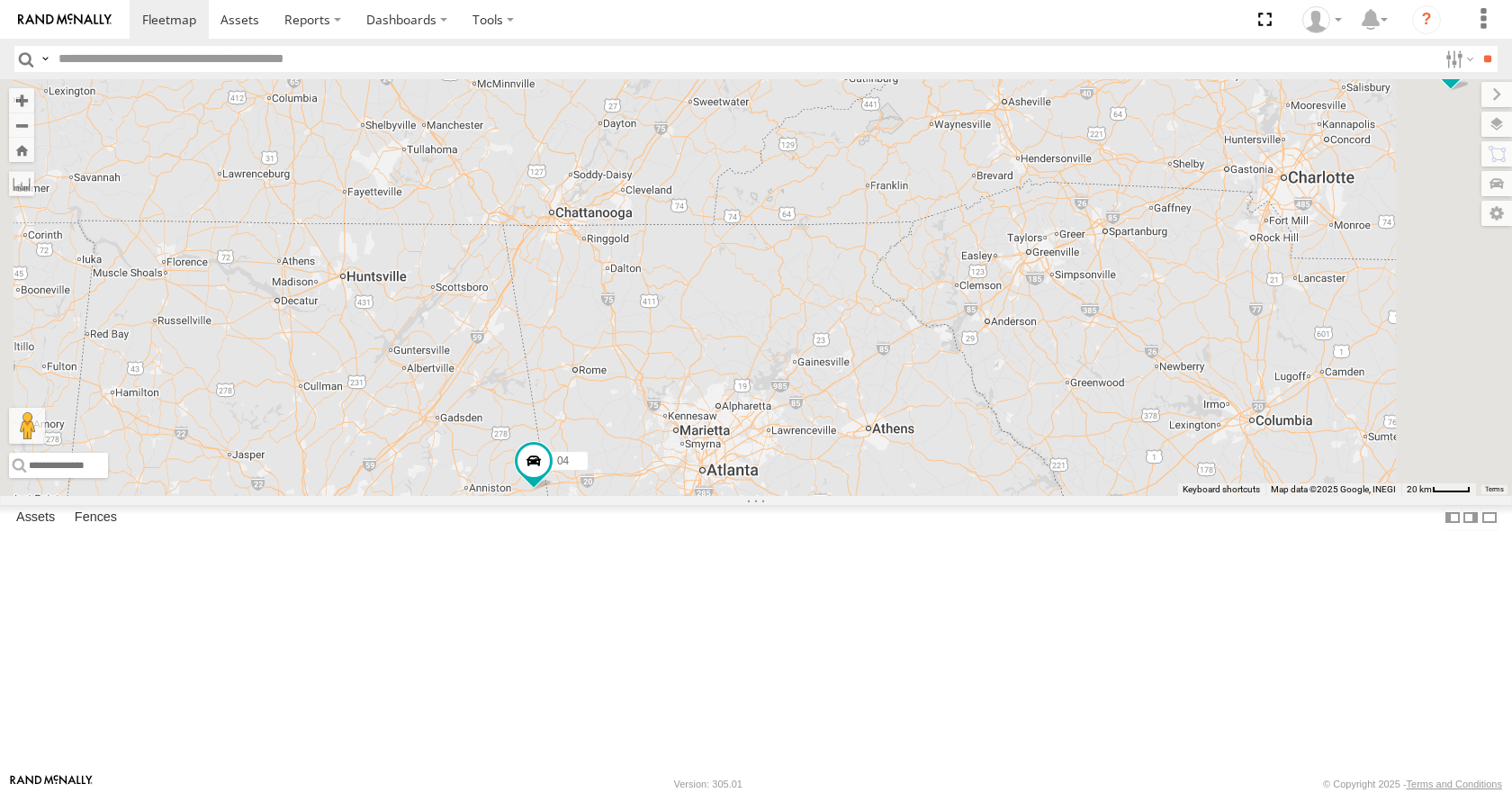
drag, startPoint x: 1050, startPoint y: 490, endPoint x: 981, endPoint y: 485, distance: 69.2
click at [981, 485] on div "35 14 08 04 03 11" at bounding box center [756, 287] width 1512 height 415
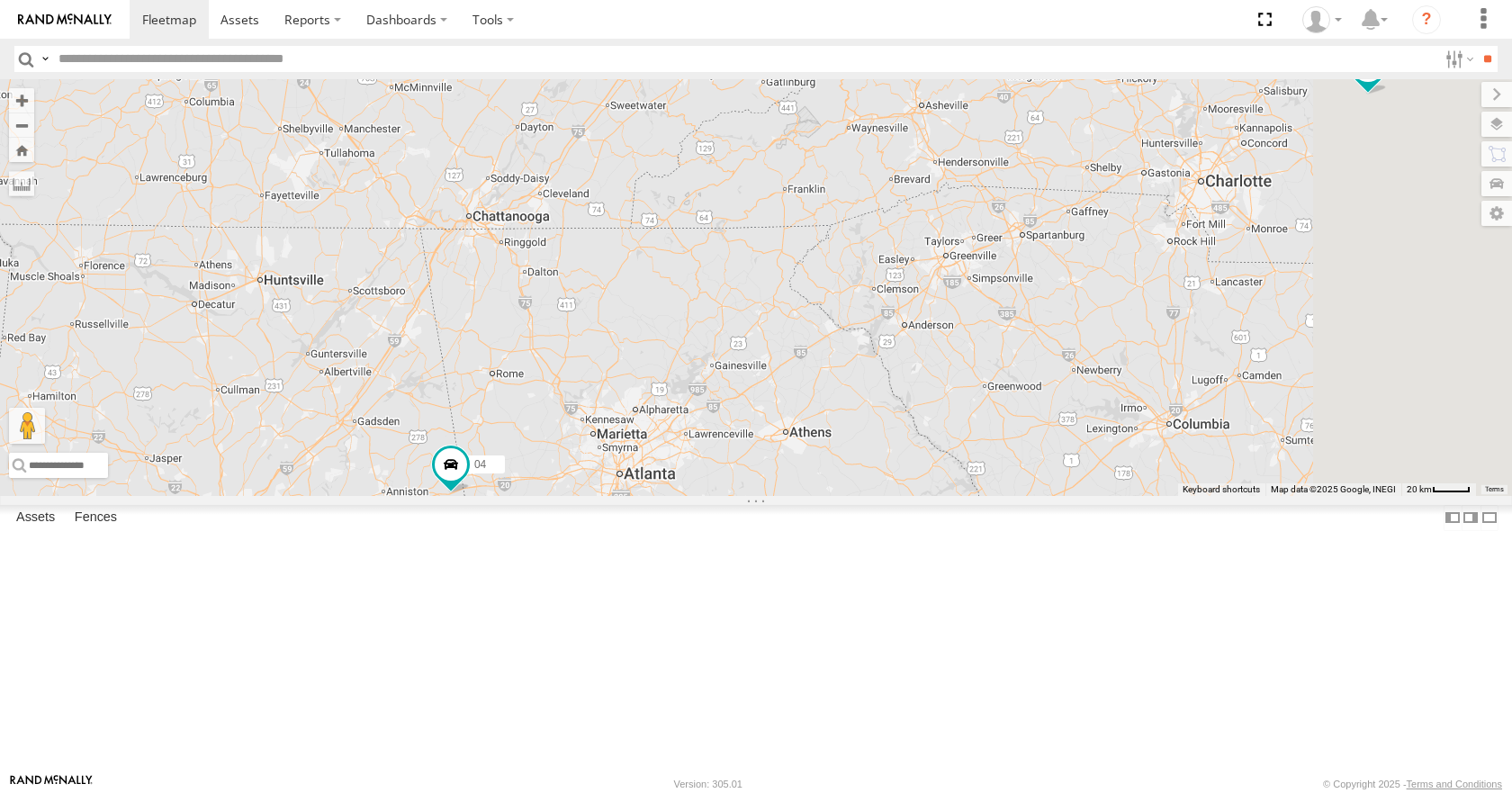
drag, startPoint x: 972, startPoint y: 469, endPoint x: 947, endPoint y: 485, distance: 29.7
click at [947, 485] on div "35 14 08 04 03 11" at bounding box center [756, 287] width 1512 height 415
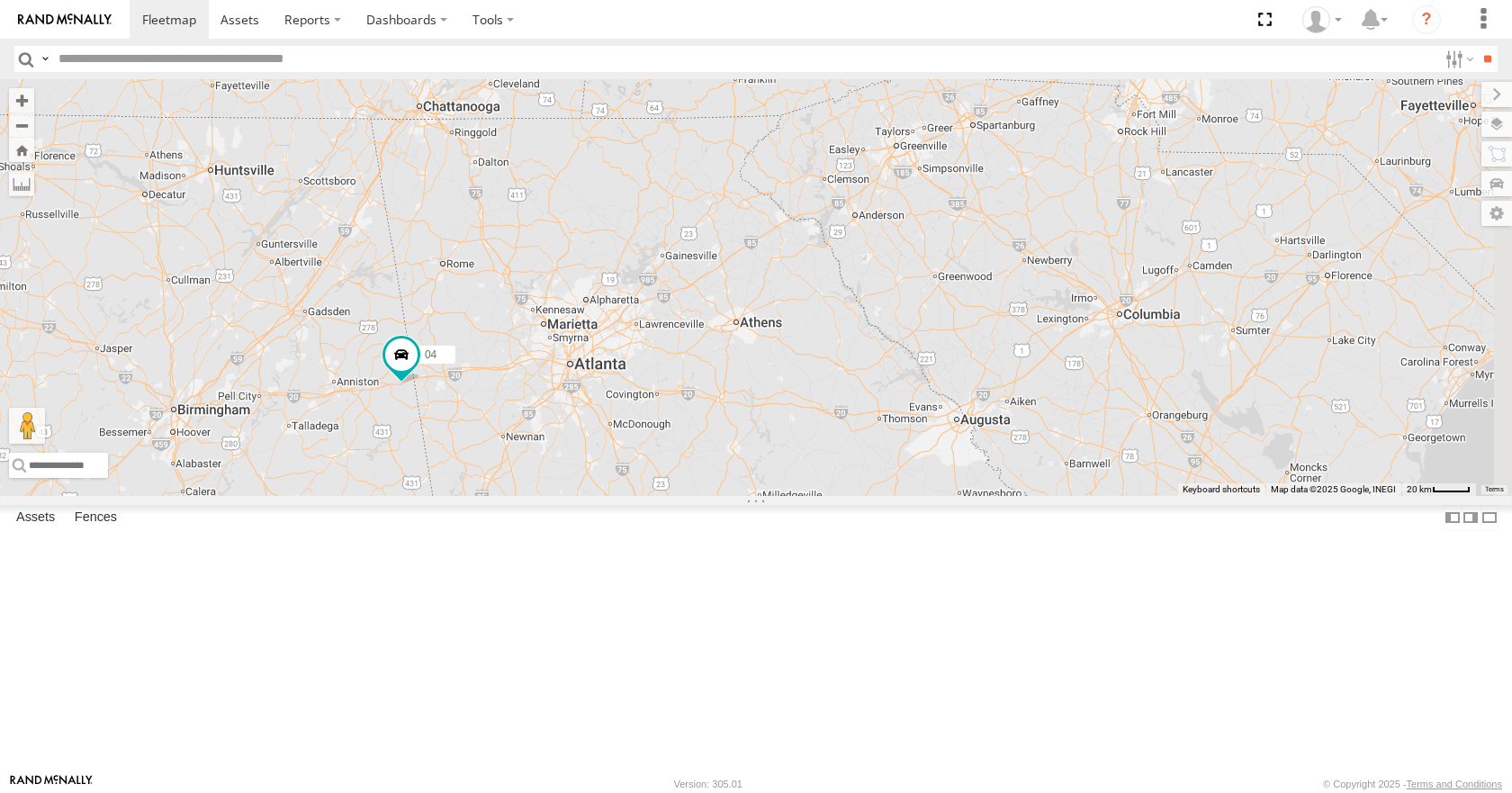
drag, startPoint x: 955, startPoint y: 485, endPoint x: 912, endPoint y: 365, distance: 127.5
click at [912, 365] on div "35 14 08 04 03 11" at bounding box center [756, 287] width 1512 height 415
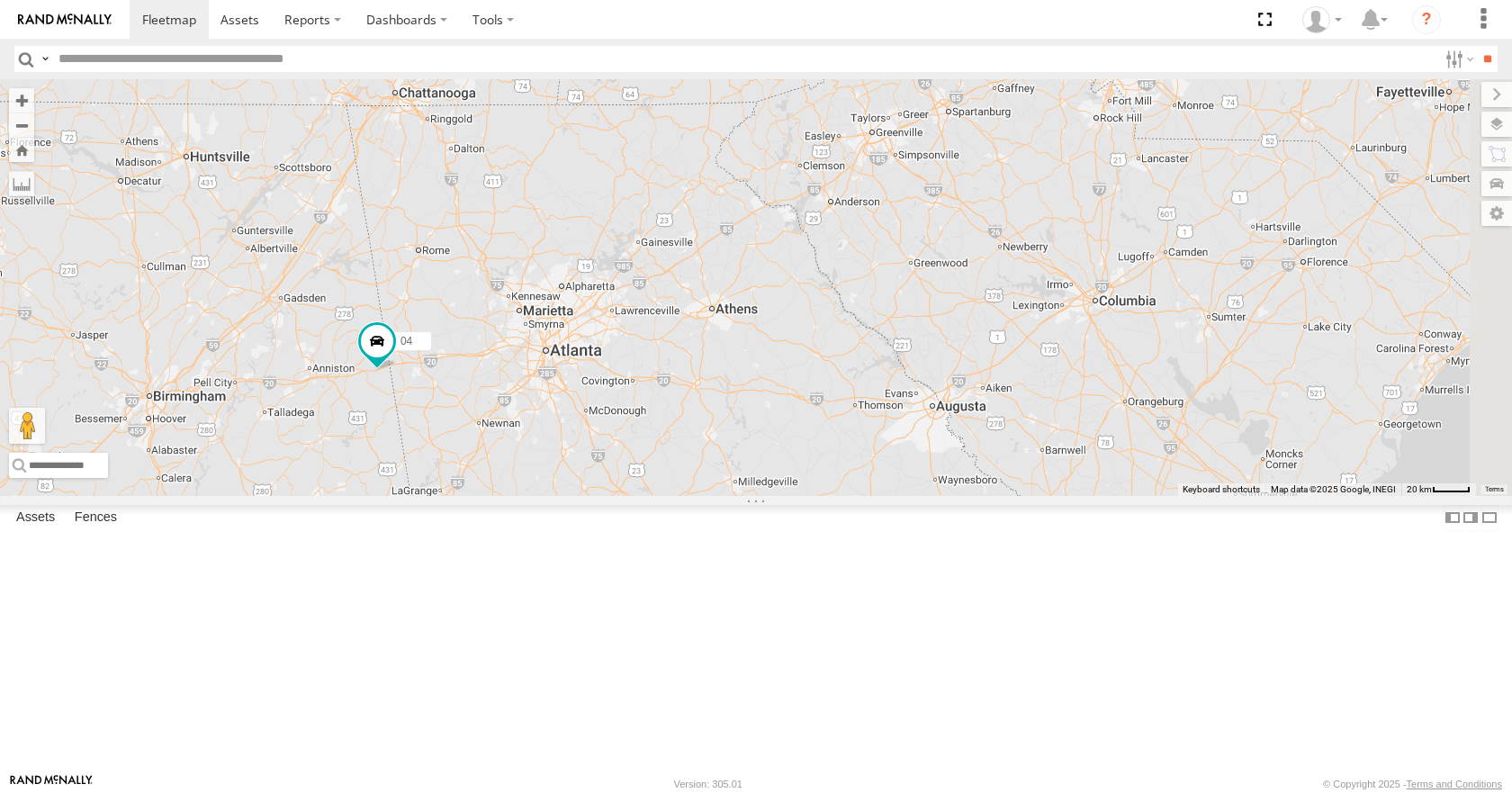
drag, startPoint x: 912, startPoint y: 365, endPoint x: 890, endPoint y: 361, distance: 22.4
click at [890, 361] on div "35 14 08 04 03 11" at bounding box center [756, 287] width 1512 height 415
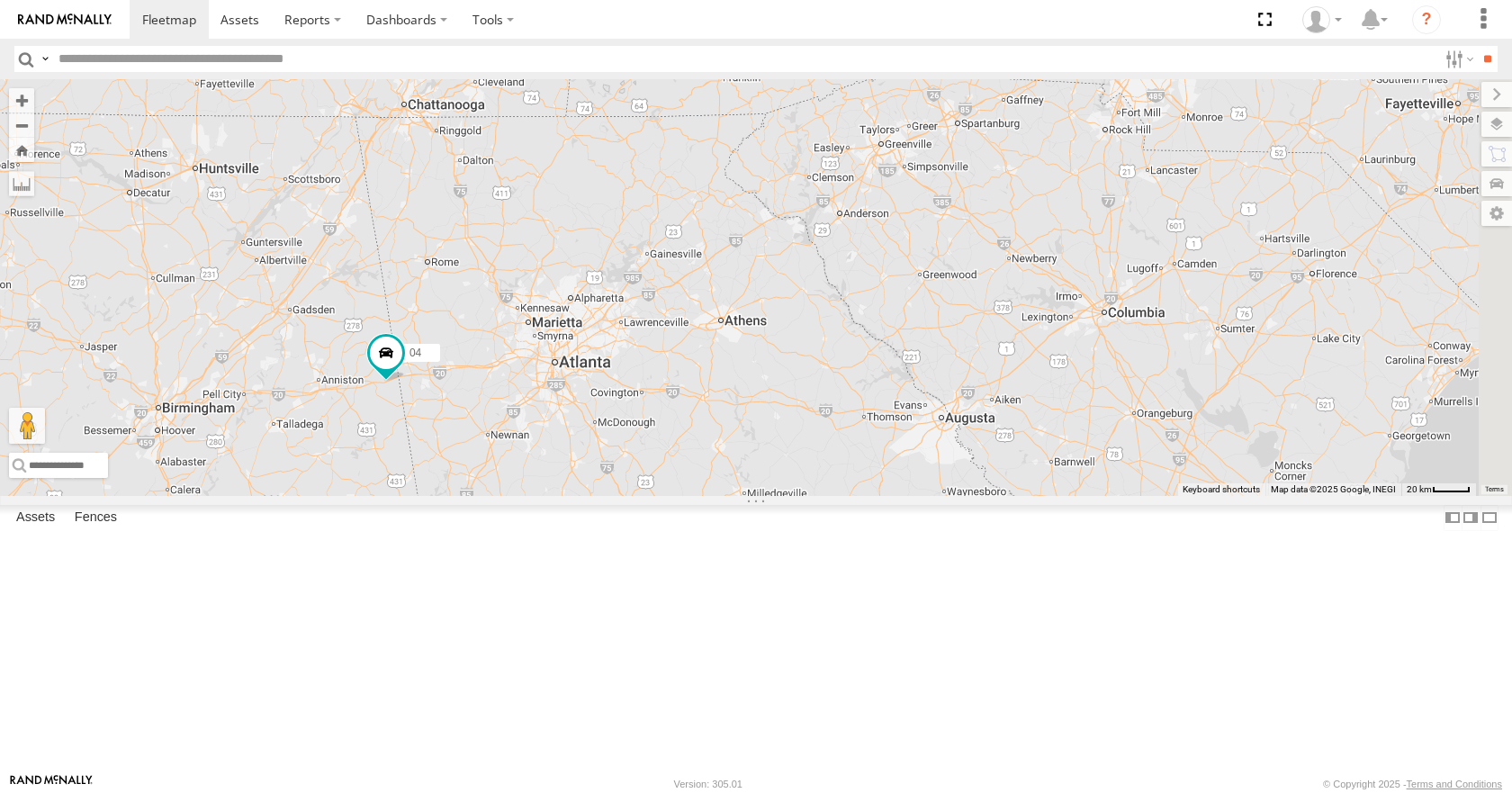
drag, startPoint x: 885, startPoint y: 364, endPoint x: 897, endPoint y: 377, distance: 17.7
click at [897, 377] on div "35 14 08 04 03 11" at bounding box center [756, 287] width 1512 height 415
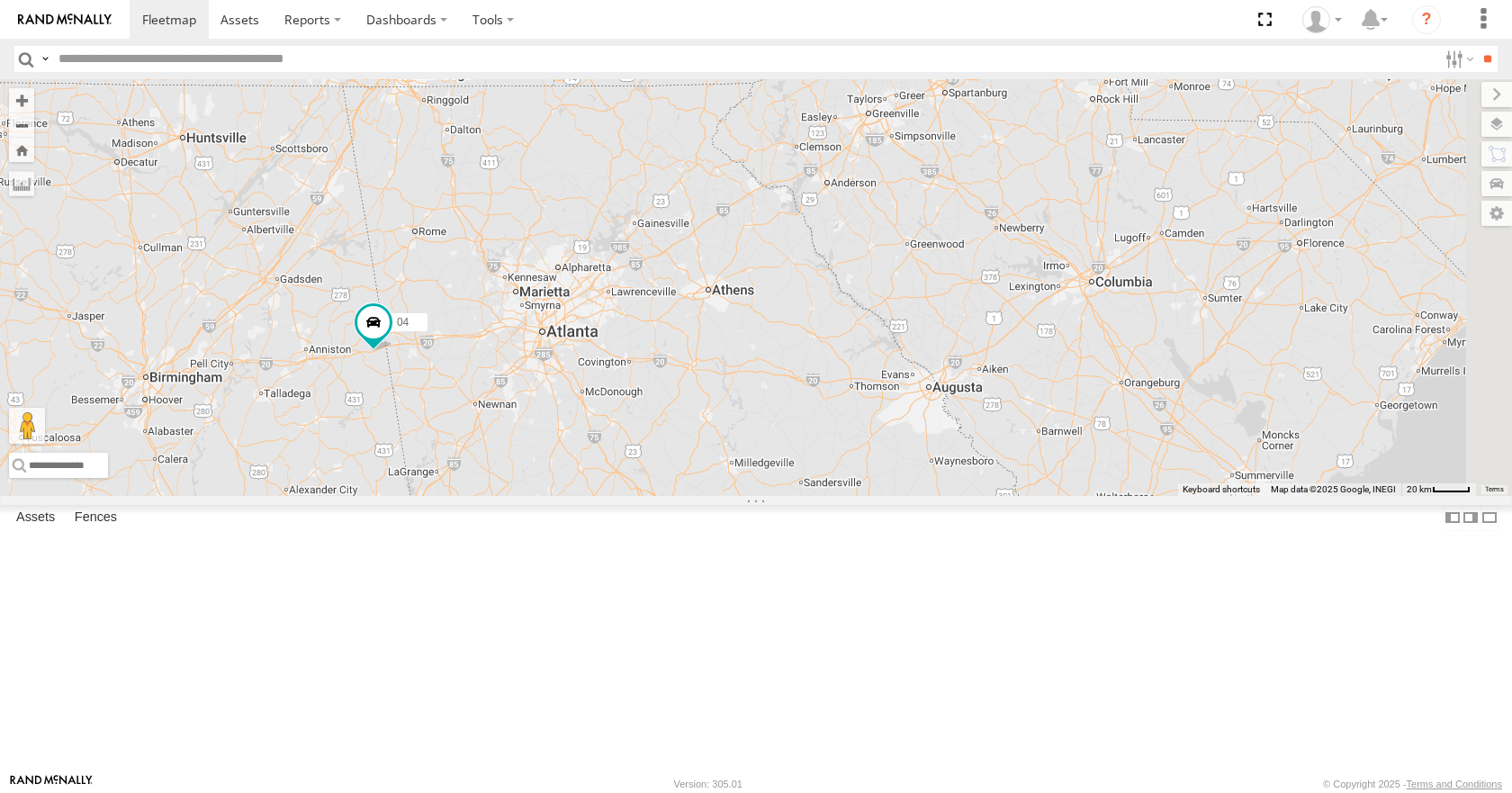
drag, startPoint x: 898, startPoint y: 369, endPoint x: 884, endPoint y: 341, distance: 31.3
click at [884, 341] on div "35 14 08 04 03 11" at bounding box center [756, 287] width 1512 height 415
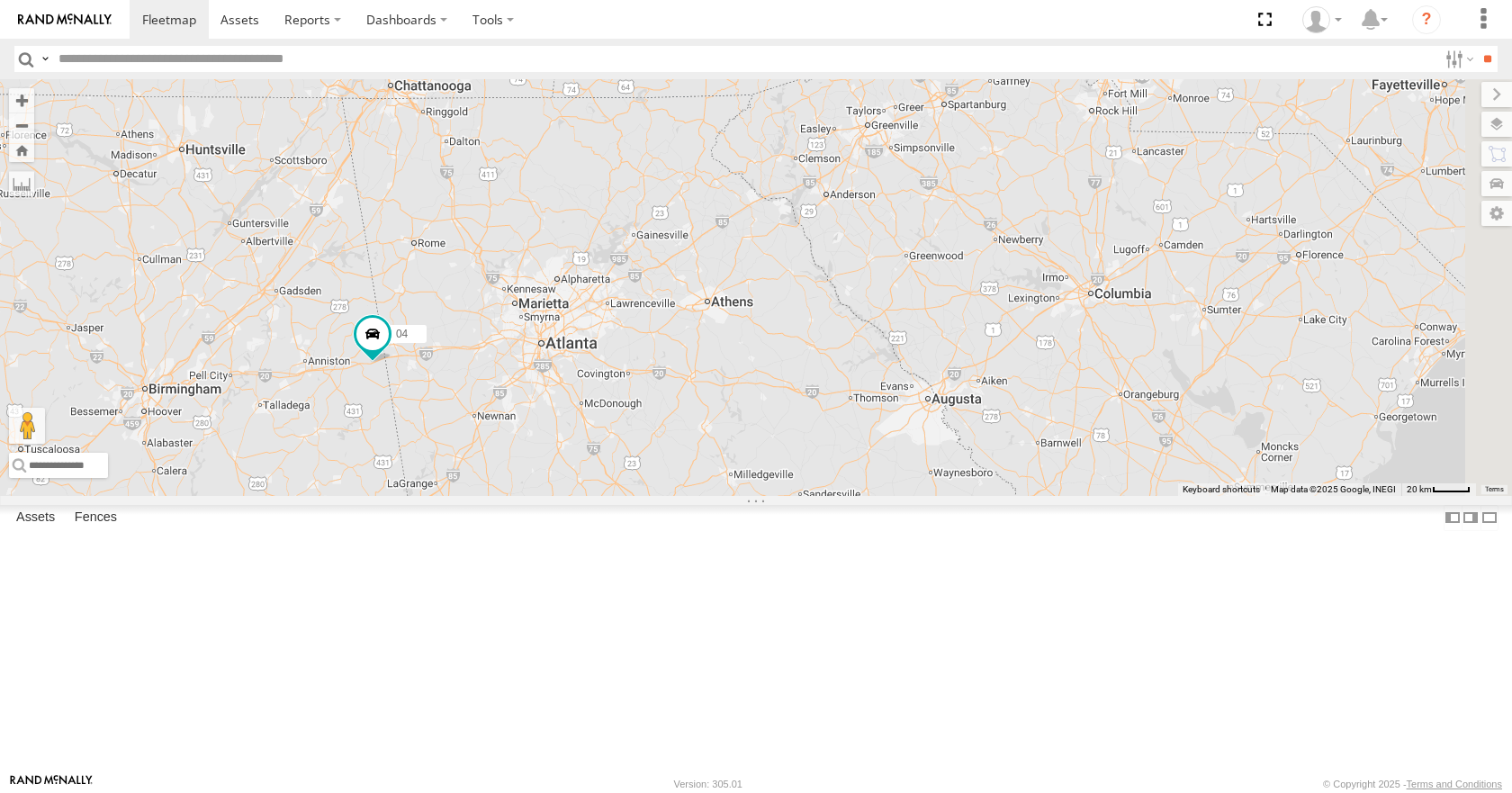
drag, startPoint x: 883, startPoint y: 306, endPoint x: 882, endPoint y: 323, distance: 17.0
click at [882, 323] on div "35 14 08 04 03 11" at bounding box center [756, 287] width 1512 height 415
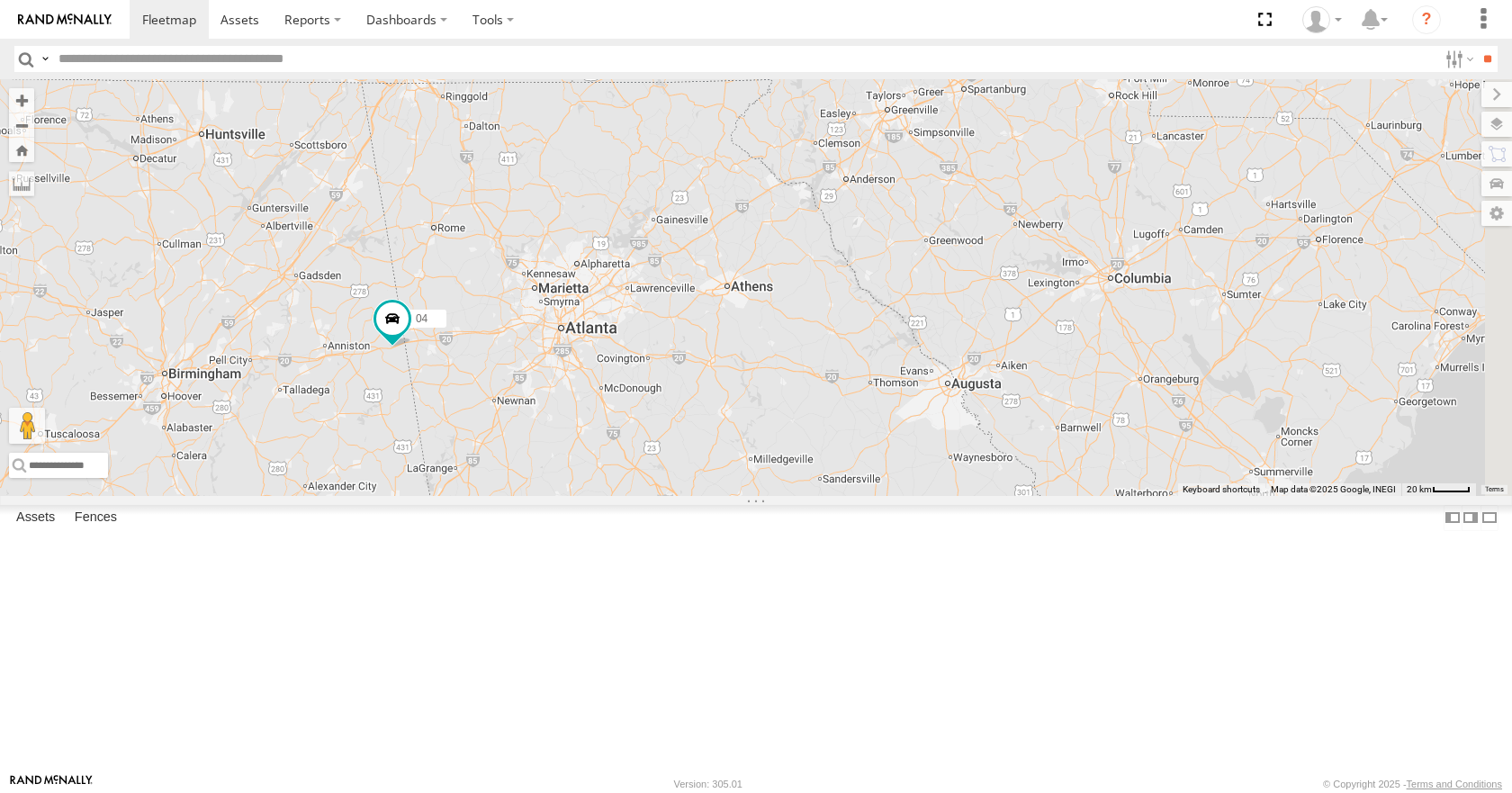
drag, startPoint x: 883, startPoint y: 327, endPoint x: 904, endPoint y: 313, distance: 25.2
click at [904, 313] on div "35 14 08 04 03 11" at bounding box center [756, 287] width 1512 height 415
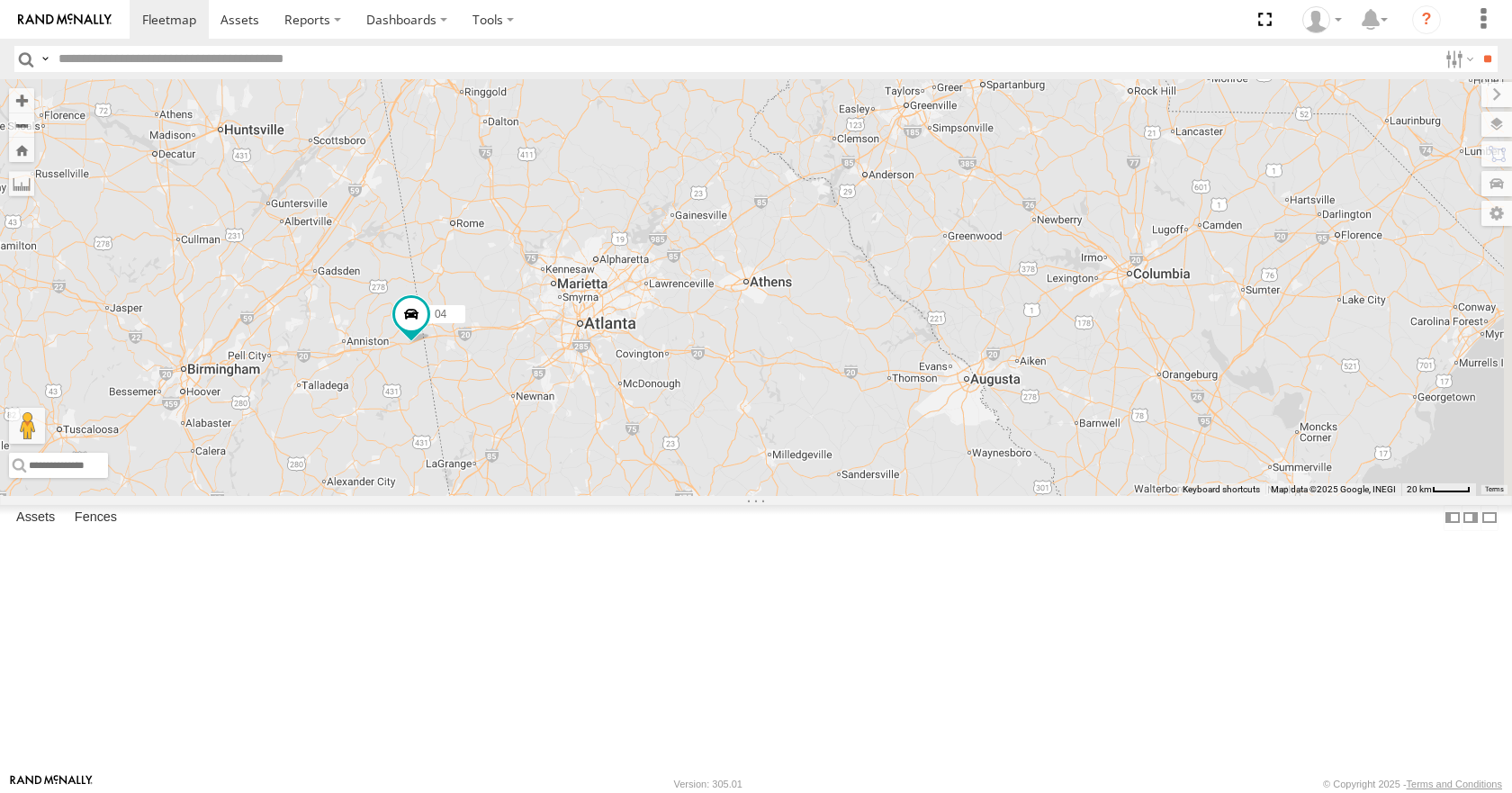
drag, startPoint x: 806, startPoint y: 362, endPoint x: 827, endPoint y: 357, distance: 21.6
click at [827, 357] on div "35 14 08 04 03 11" at bounding box center [756, 287] width 1512 height 415
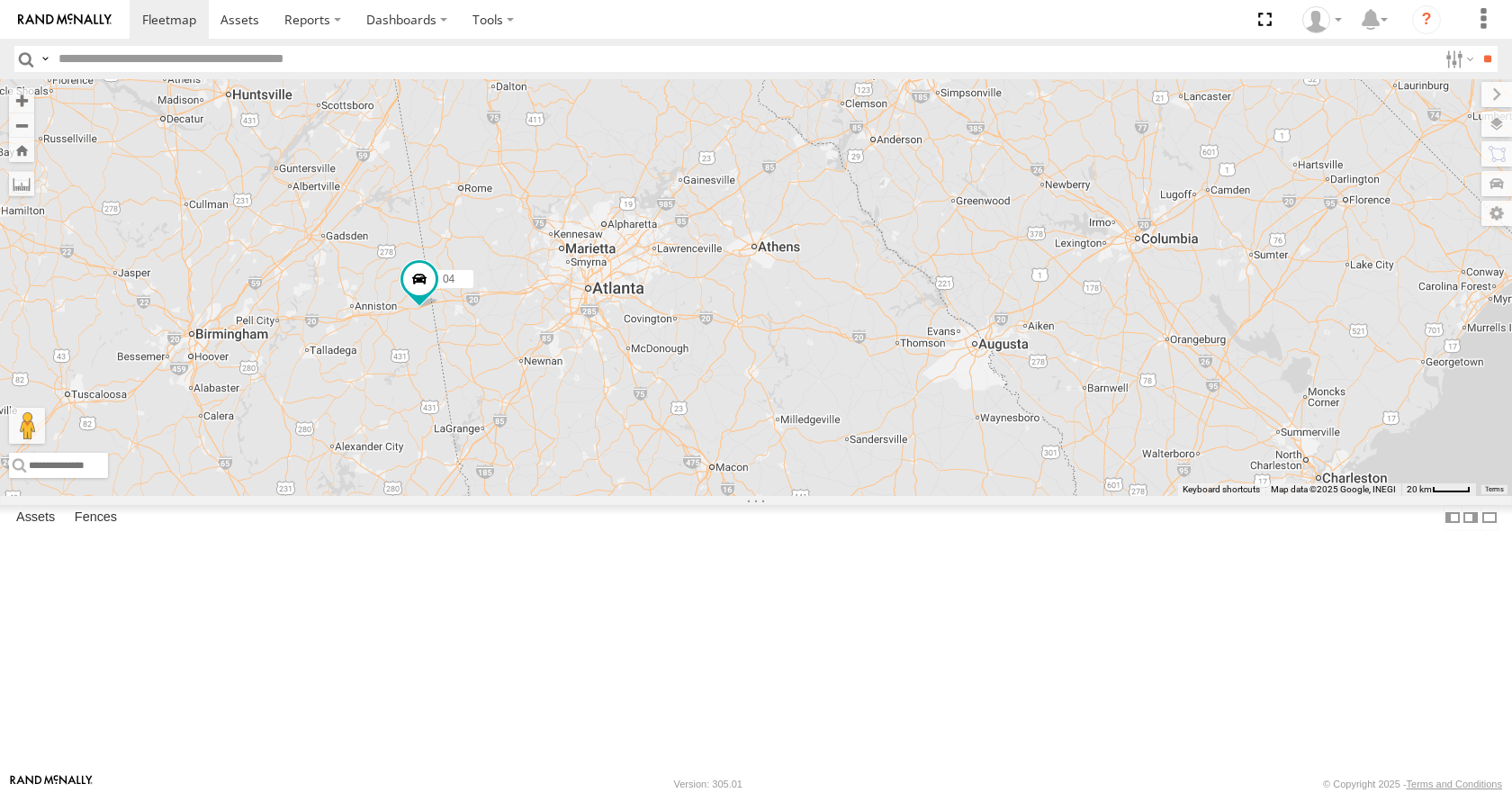
drag, startPoint x: 827, startPoint y: 357, endPoint x: 840, endPoint y: 313, distance: 45.9
click at [840, 313] on div "35 14 08 04 03 11" at bounding box center [756, 287] width 1512 height 415
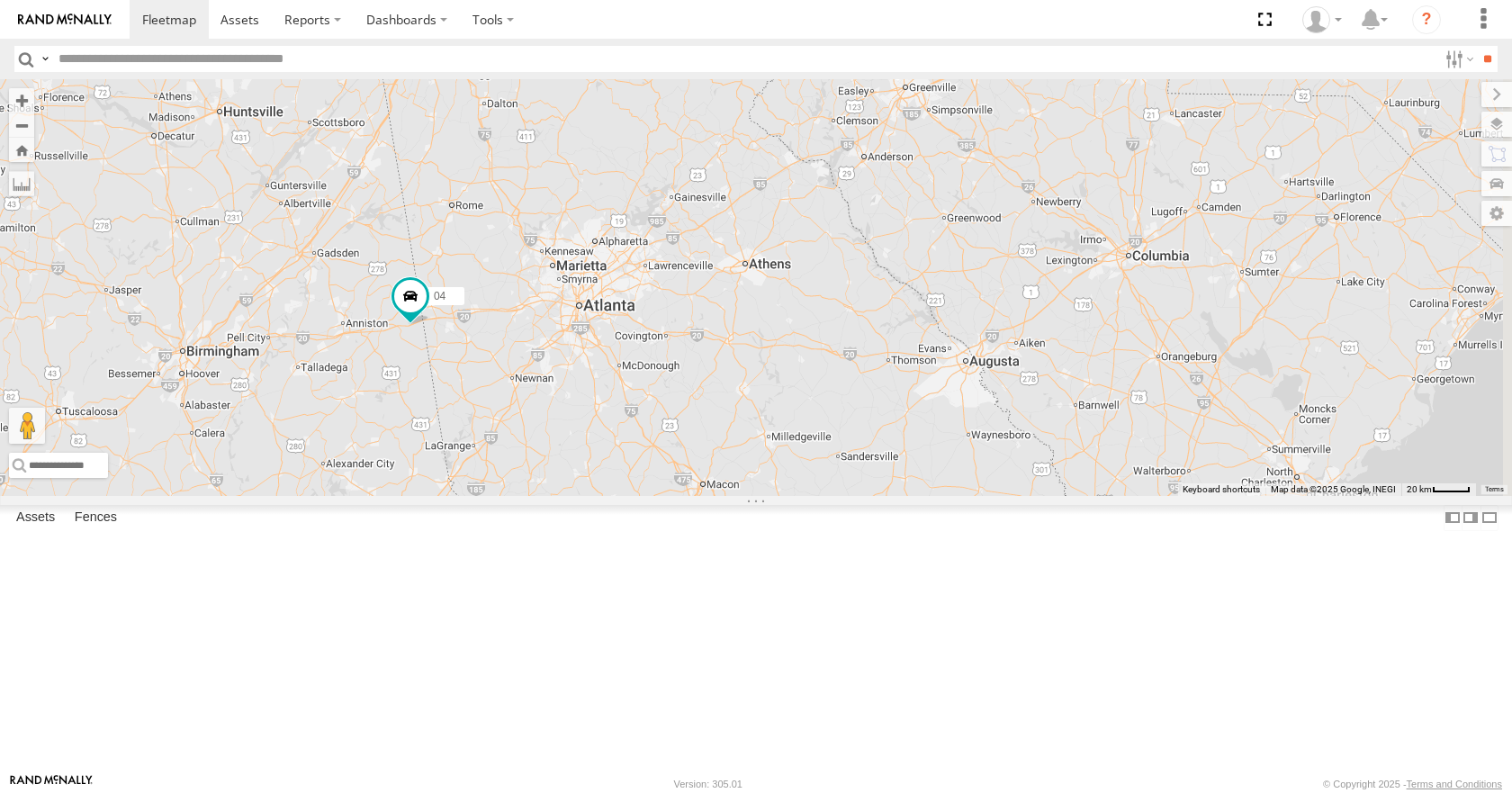
drag, startPoint x: 844, startPoint y: 253, endPoint x: 834, endPoint y: 273, distance: 22.4
click at [834, 273] on div "35 14 08 04 03 11" at bounding box center [756, 287] width 1512 height 415
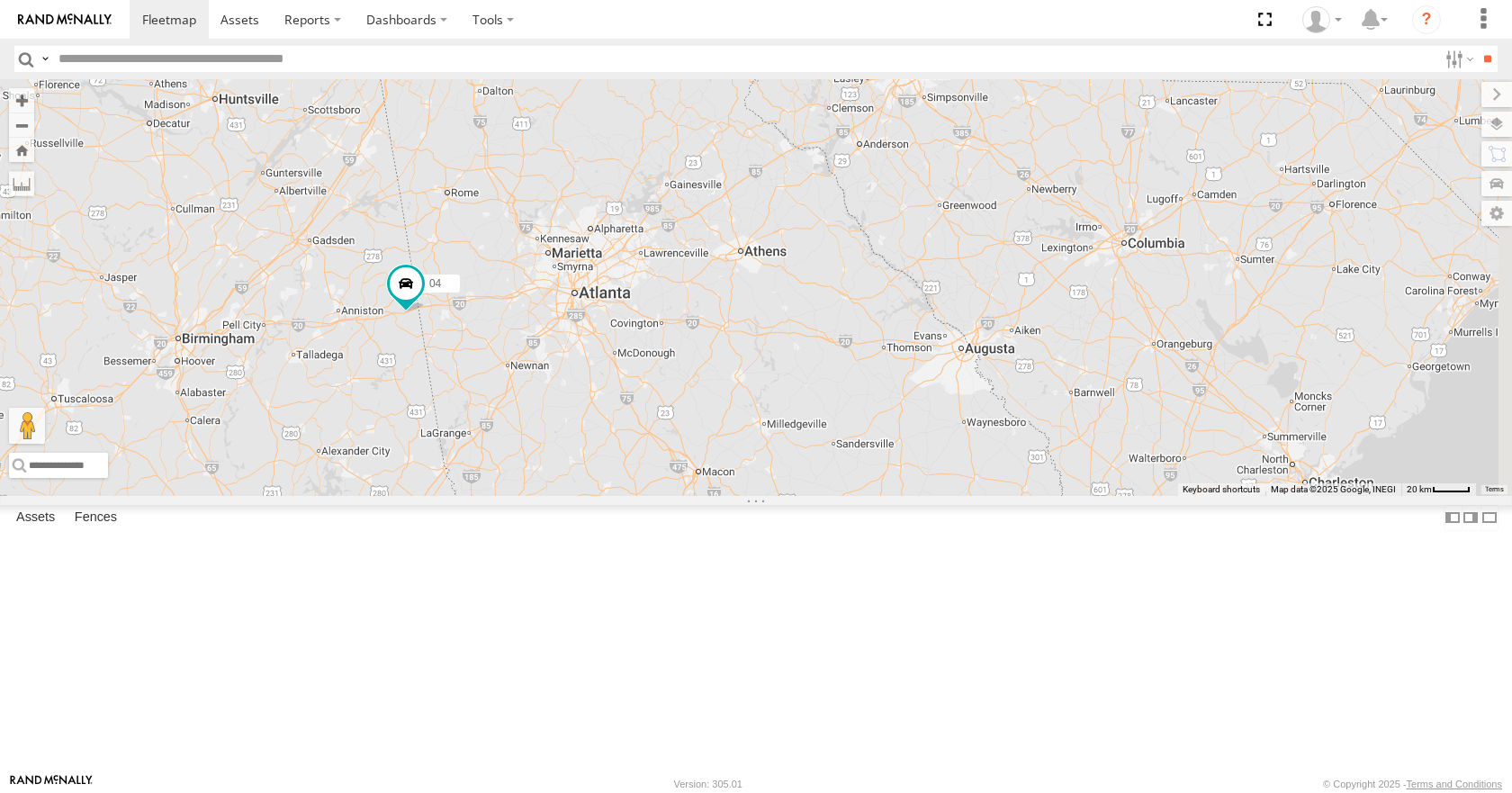
drag, startPoint x: 831, startPoint y: 280, endPoint x: 826, endPoint y: 264, distance: 16.8
click at [826, 264] on div "35 14 08 04 03 11" at bounding box center [756, 287] width 1512 height 415
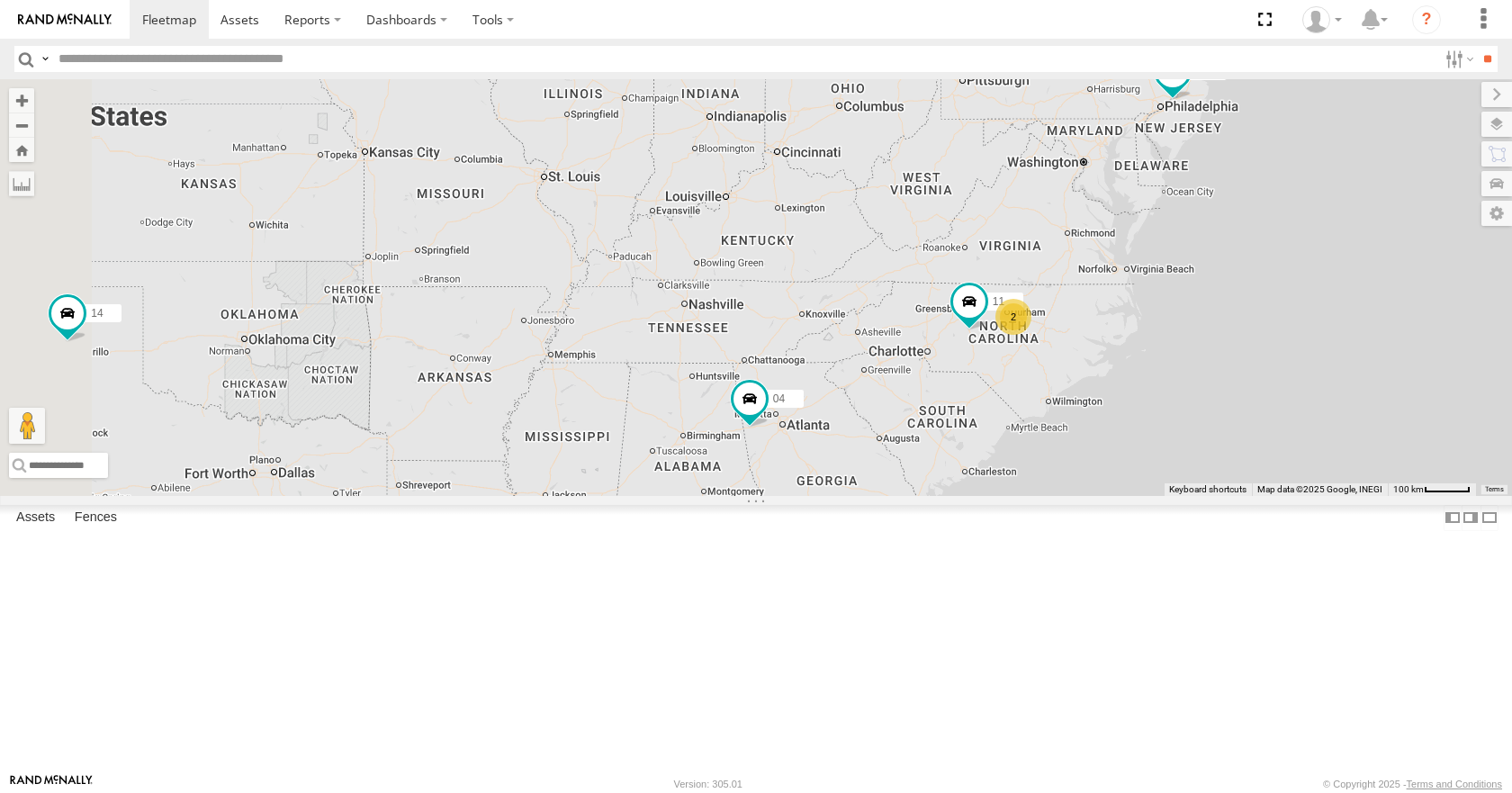
drag, startPoint x: 677, startPoint y: 455, endPoint x: 1091, endPoint y: 314, distance: 437.4
click at [1091, 314] on div "04 35 14 08 03 11 14 2" at bounding box center [756, 287] width 1512 height 415
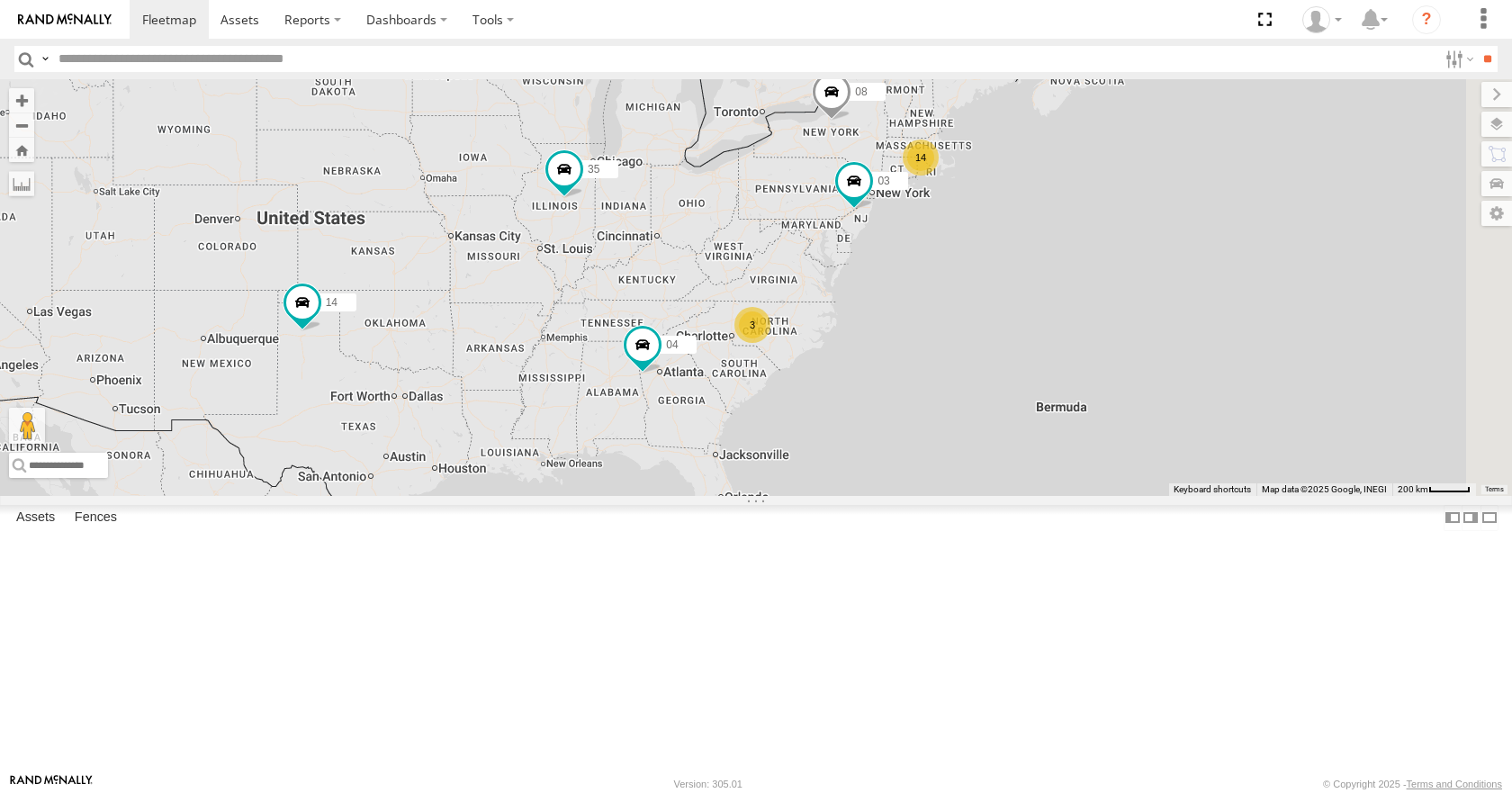
drag, startPoint x: 1081, startPoint y: 330, endPoint x: 918, endPoint y: 397, distance: 176.2
click at [918, 397] on div "04 35 14 08 03 14 3" at bounding box center [756, 287] width 1512 height 415
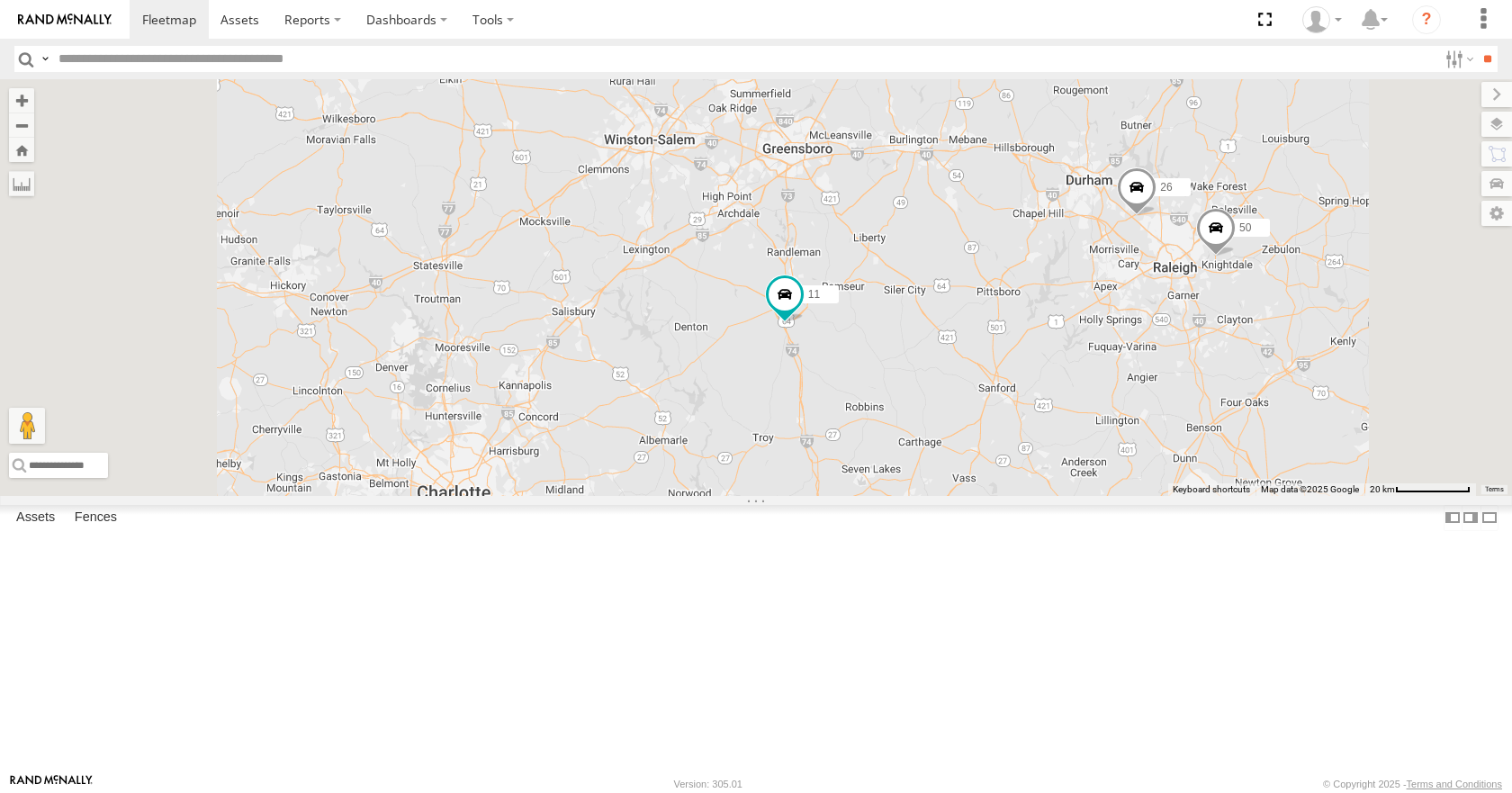
drag, startPoint x: 1046, startPoint y: 338, endPoint x: 951, endPoint y: 362, distance: 98.0
click at [951, 362] on div "04 35 14 08 03 11 26 50" at bounding box center [756, 287] width 1512 height 415
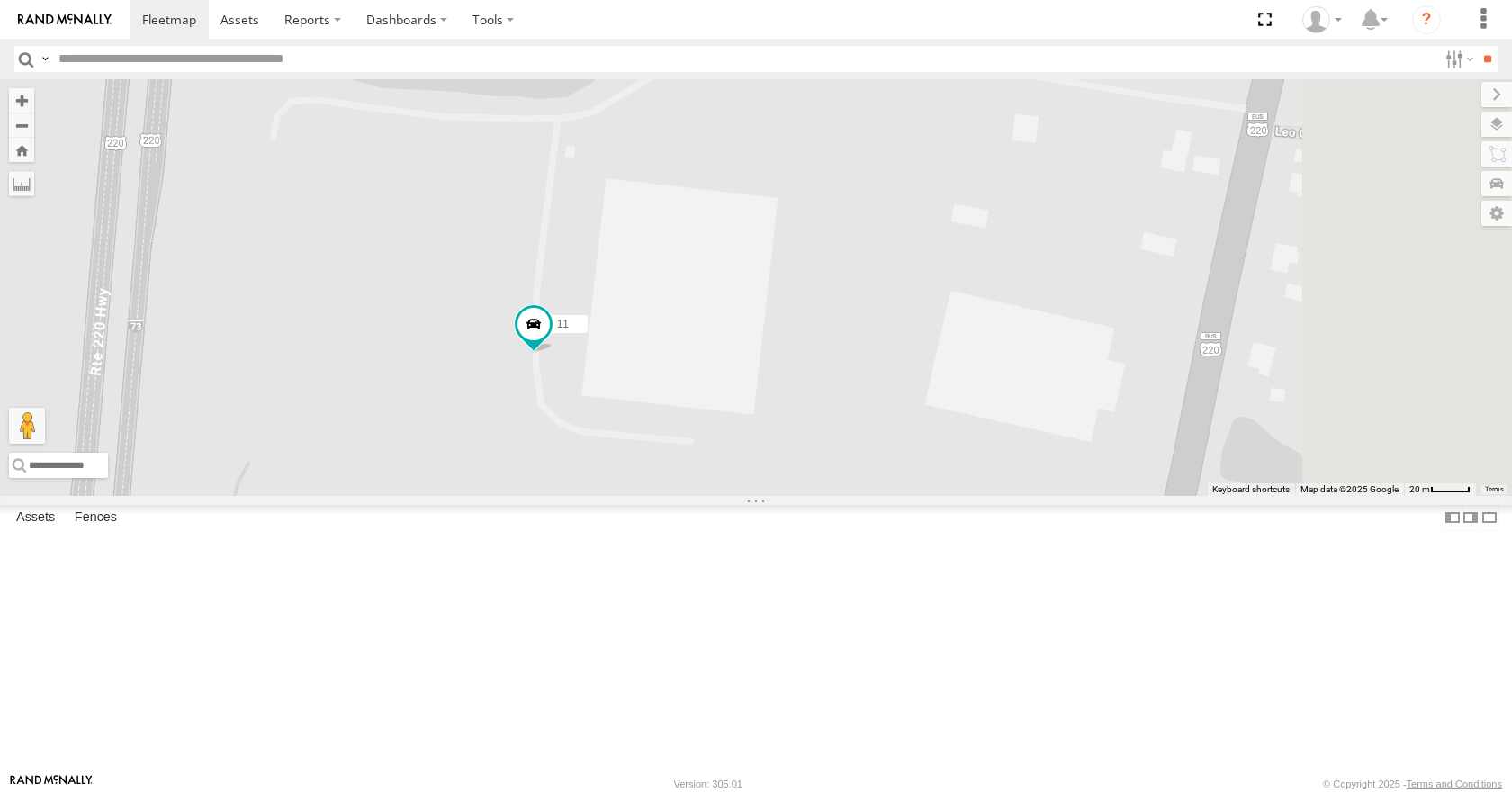
drag, startPoint x: 880, startPoint y: 480, endPoint x: 774, endPoint y: 527, distance: 116.0
click at [774, 495] on div "35 14 08 04 03 11" at bounding box center [756, 287] width 1512 height 415
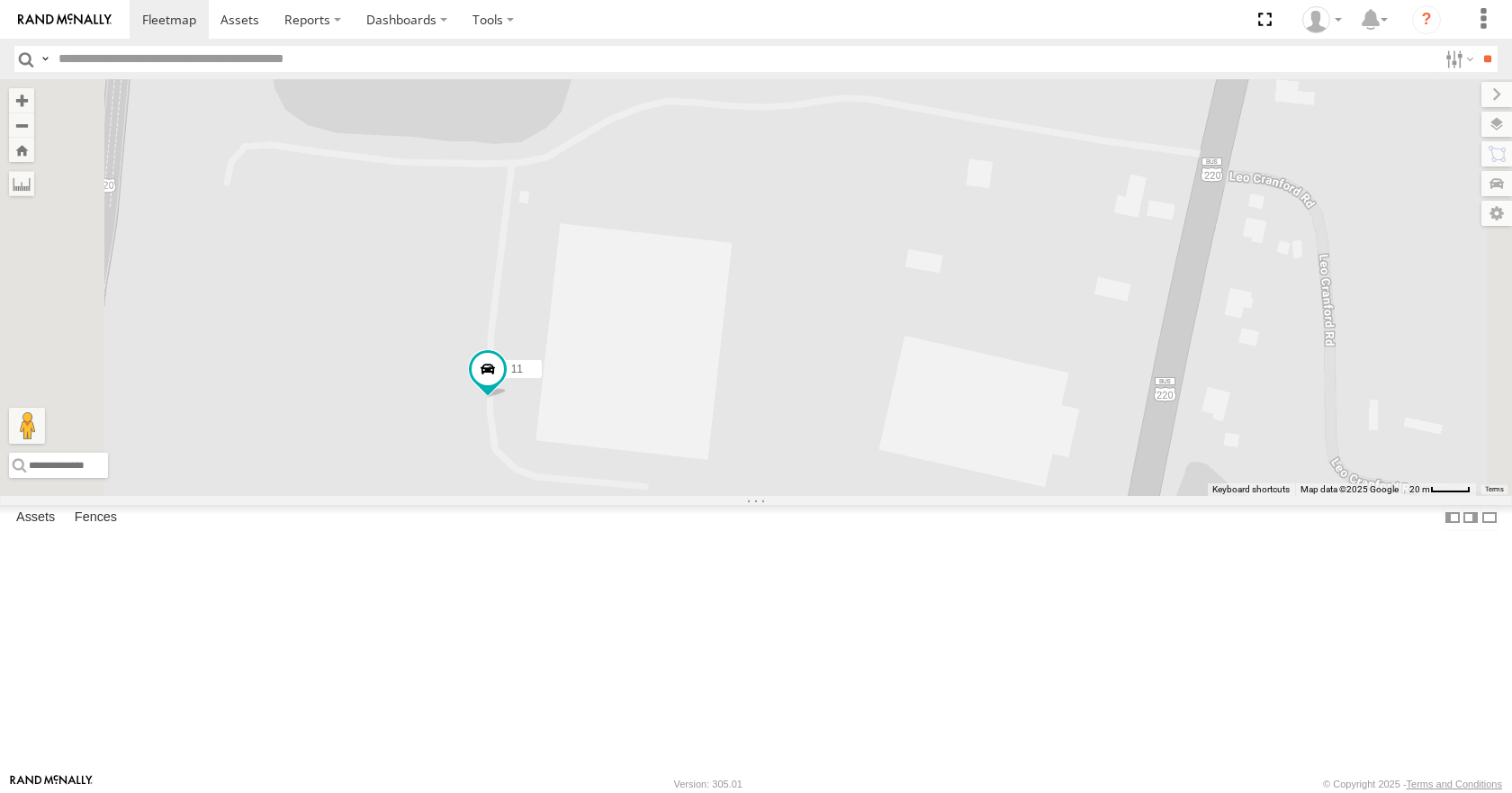
drag, startPoint x: 668, startPoint y: 388, endPoint x: 712, endPoint y: 623, distance: 239.1
click at [712, 495] on div "35 14 08 04 03 11 26" at bounding box center [756, 287] width 1512 height 415
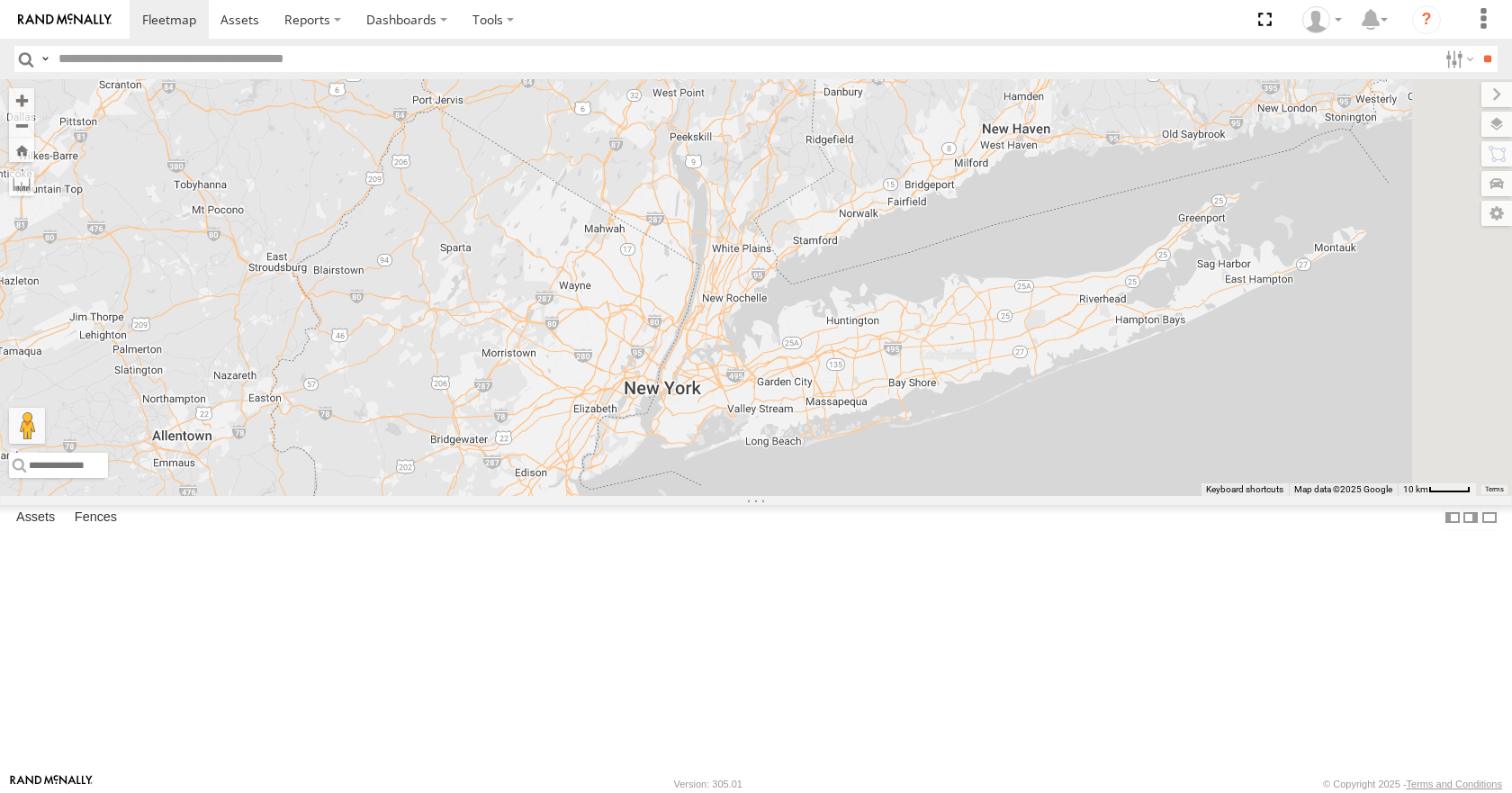
drag, startPoint x: 1198, startPoint y: 377, endPoint x: 993, endPoint y: 557, distance: 272.8
click at [993, 495] on div "35 56 14 33 08 12 05 04 11 26 50 03" at bounding box center [756, 287] width 1512 height 415
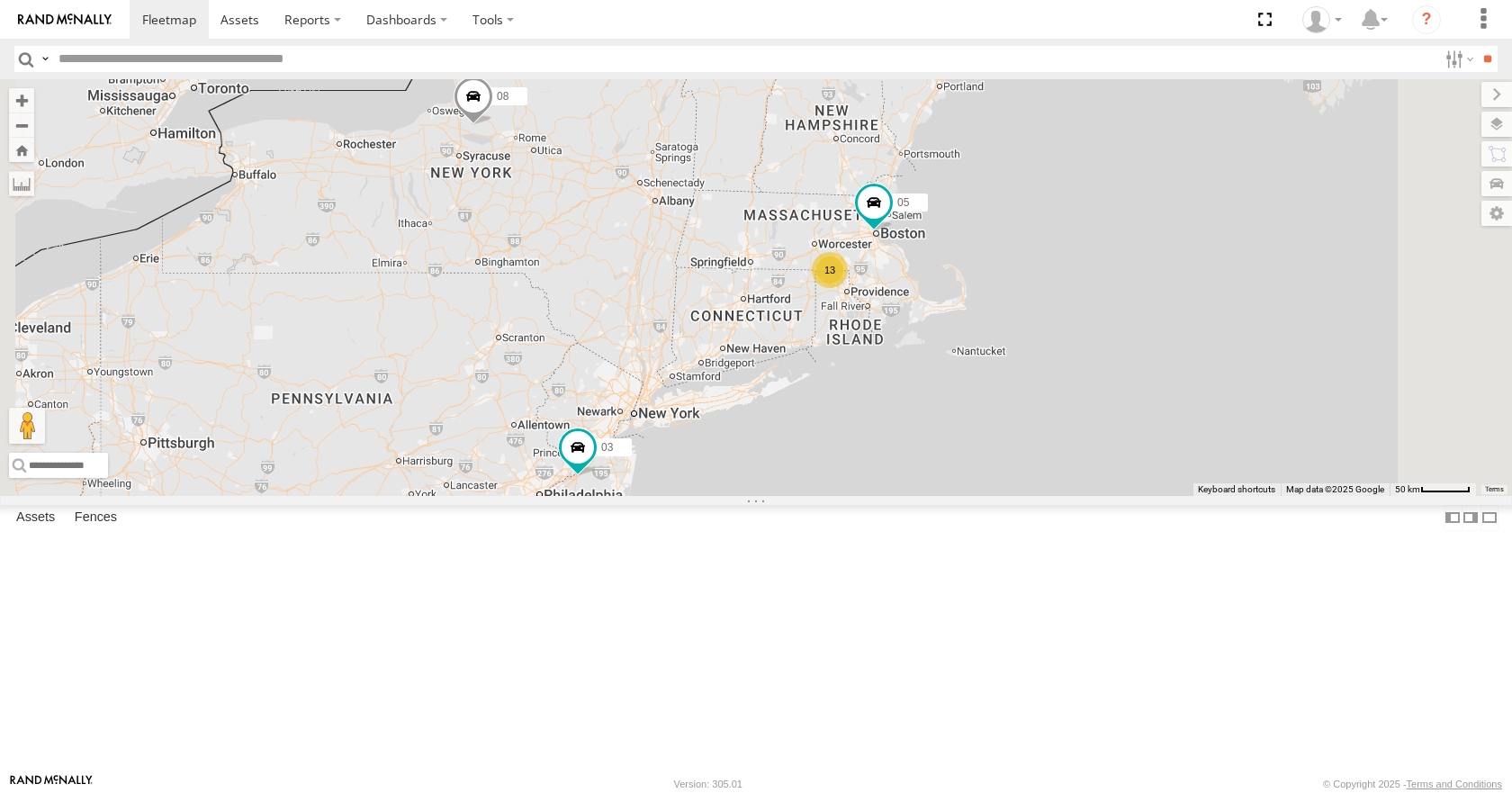
drag, startPoint x: 1047, startPoint y: 450, endPoint x: 936, endPoint y: 453, distance: 111.0
click at [936, 453] on div "35 14 08 05 04 11 26 50 03 13" at bounding box center [756, 287] width 1512 height 415
drag, startPoint x: 990, startPoint y: 363, endPoint x: 962, endPoint y: 366, distance: 28.2
click at [962, 366] on div "35 14 08 05 04 11 26 50 03 13" at bounding box center [756, 287] width 1512 height 415
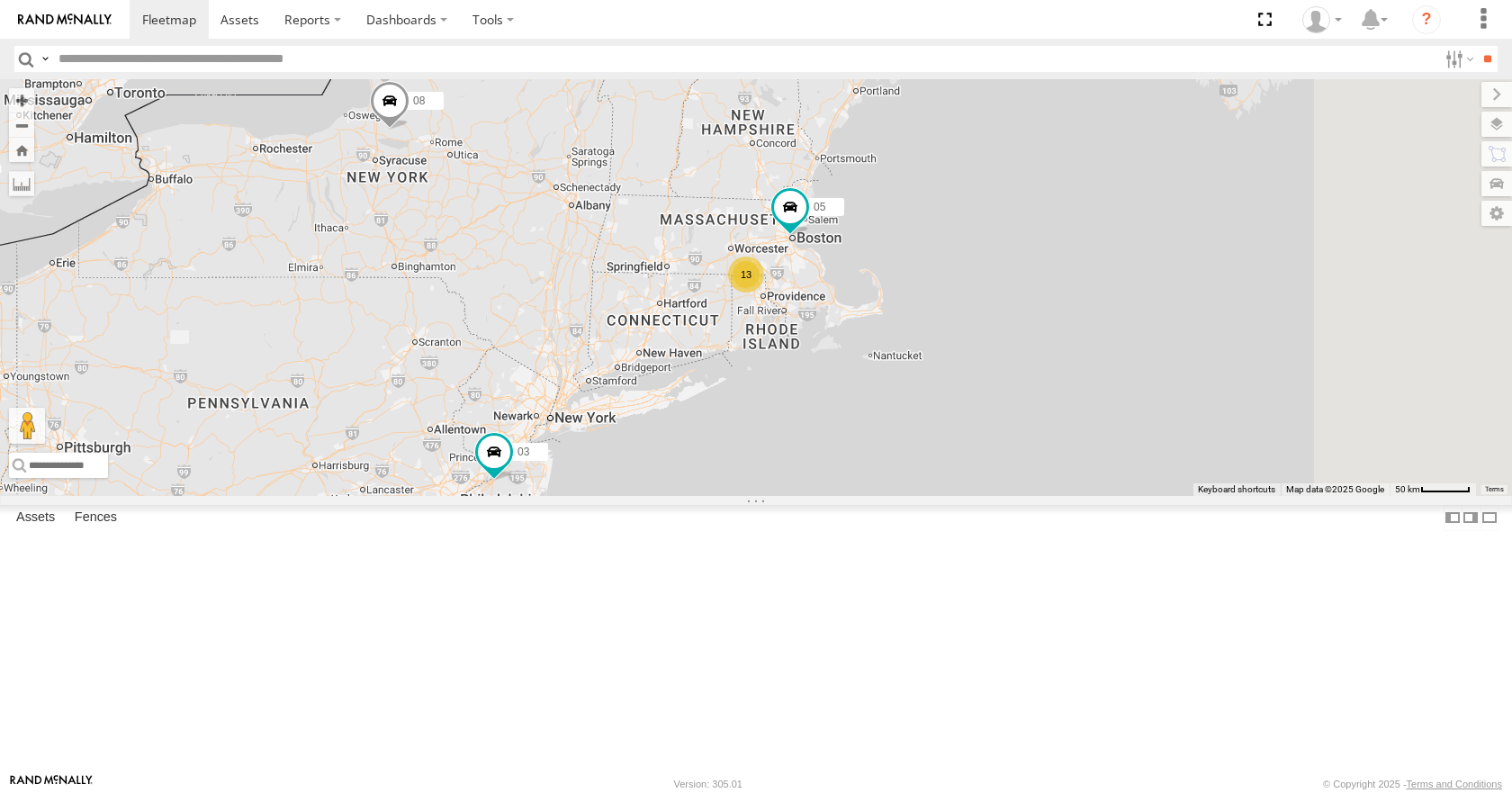
drag, startPoint x: 1053, startPoint y: 320, endPoint x: 1000, endPoint y: 321, distance: 53.0
click at [1000, 321] on div "35 14 08 05 04 11 26 50 03 13" at bounding box center [756, 287] width 1512 height 415
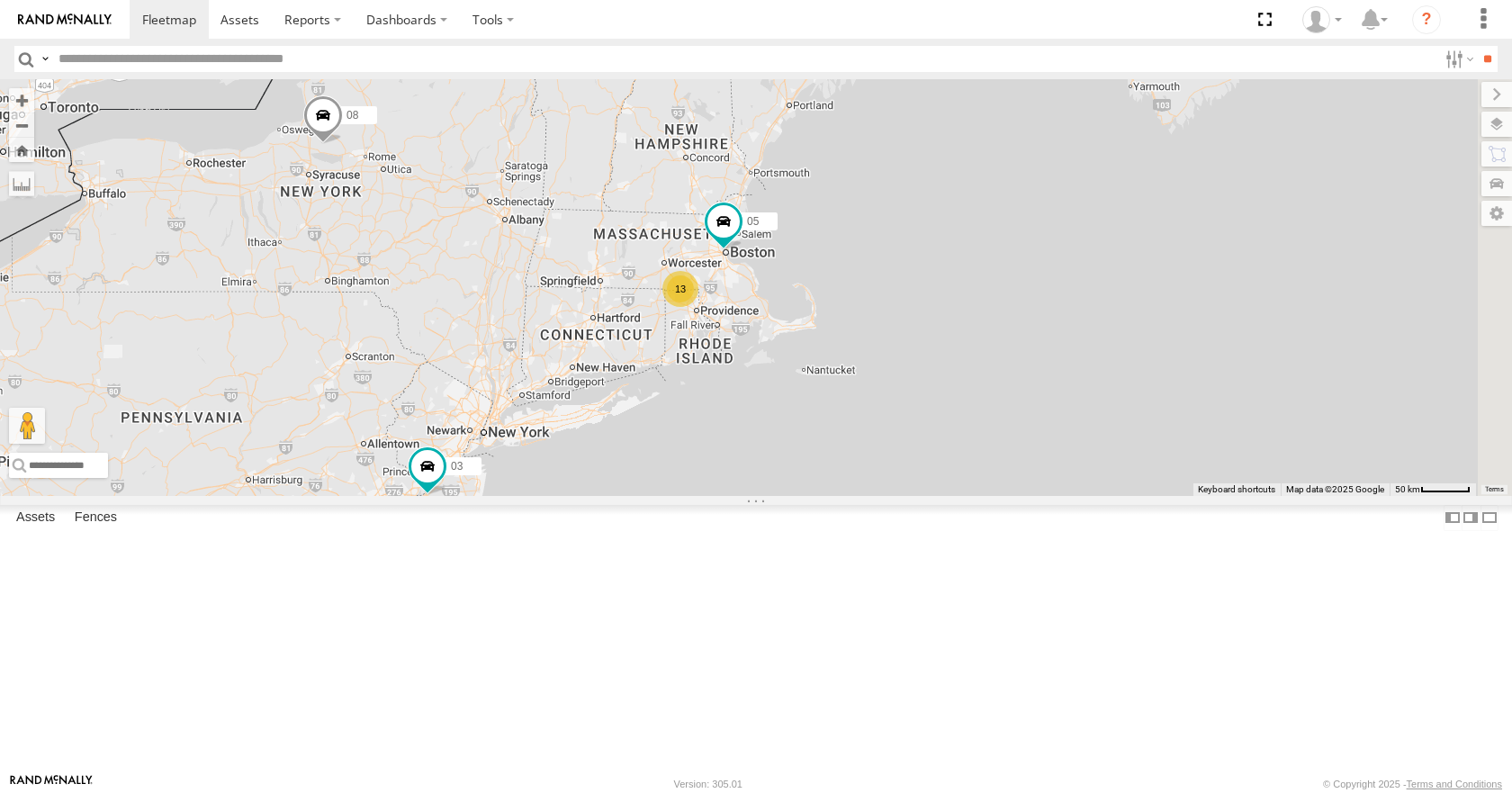
drag, startPoint x: 947, startPoint y: 237, endPoint x: 920, endPoint y: 250, distance: 30.0
click at [920, 250] on div "35 14 08 05 04 11 26 50 03 13" at bounding box center [756, 287] width 1512 height 415
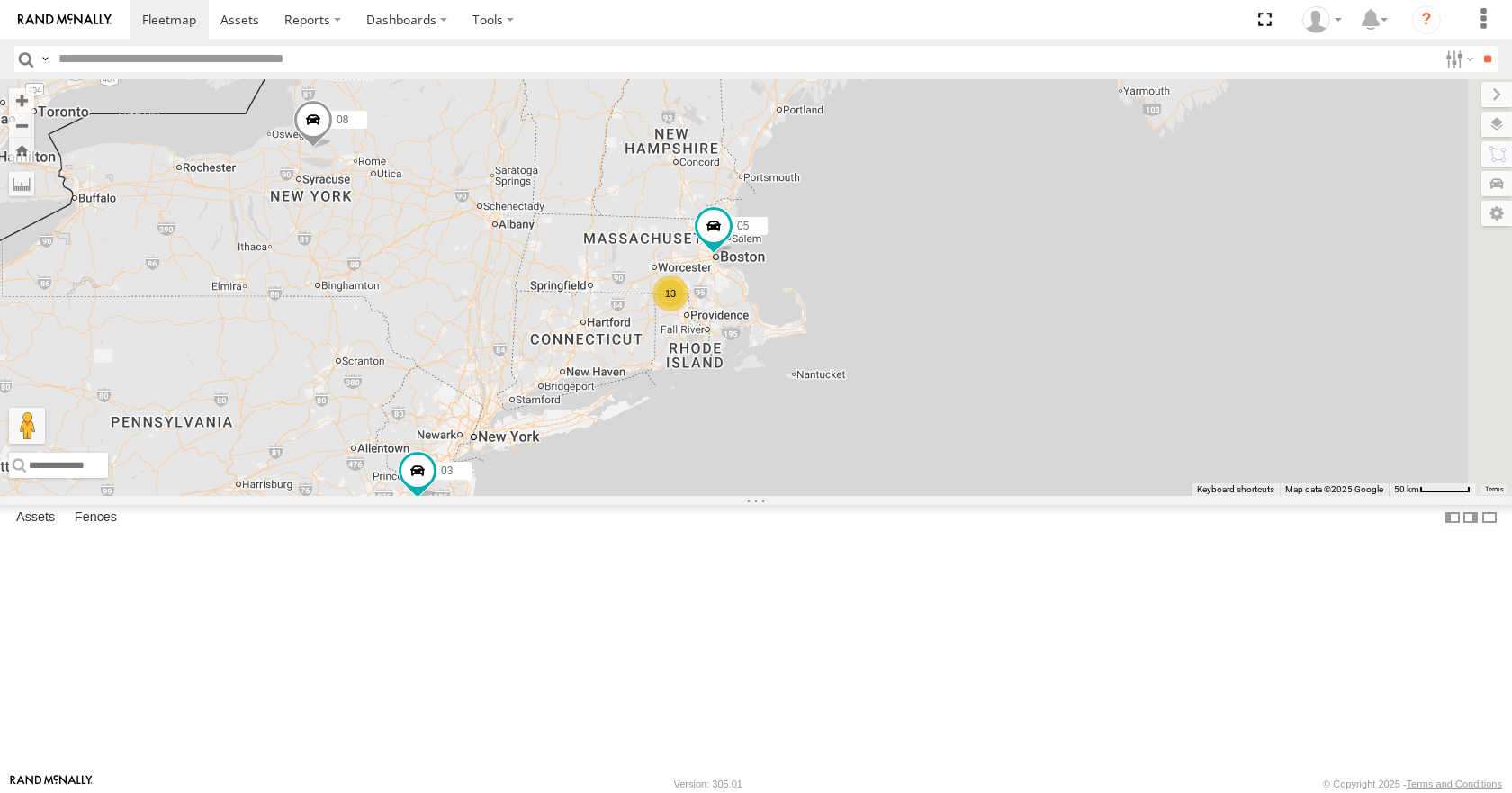
drag, startPoint x: 1004, startPoint y: 184, endPoint x: 989, endPoint y: 198, distance: 20.5
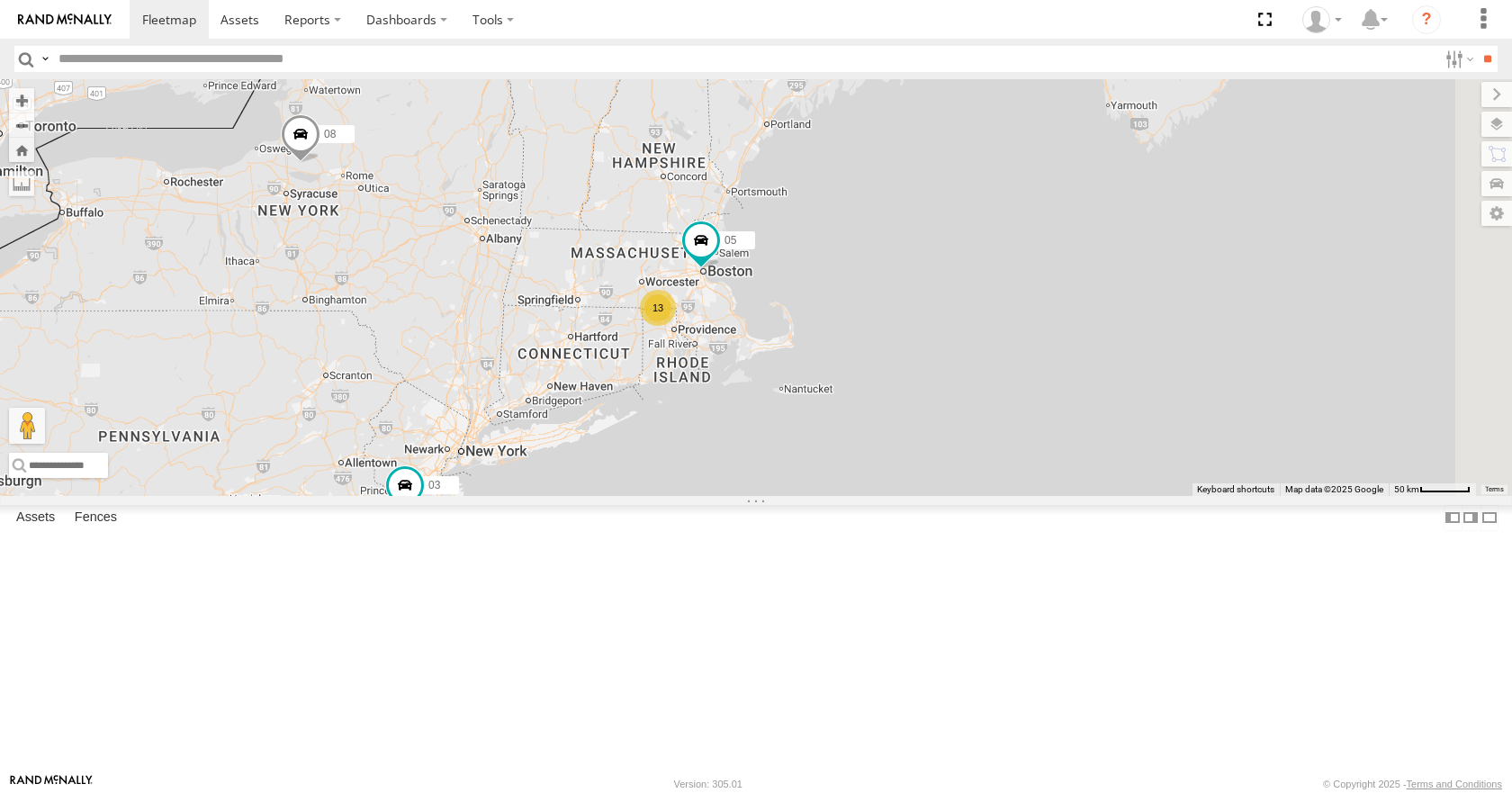
click at [989, 198] on div "35 14 08 05 04 11 26 50 03 13" at bounding box center [756, 287] width 1512 height 415
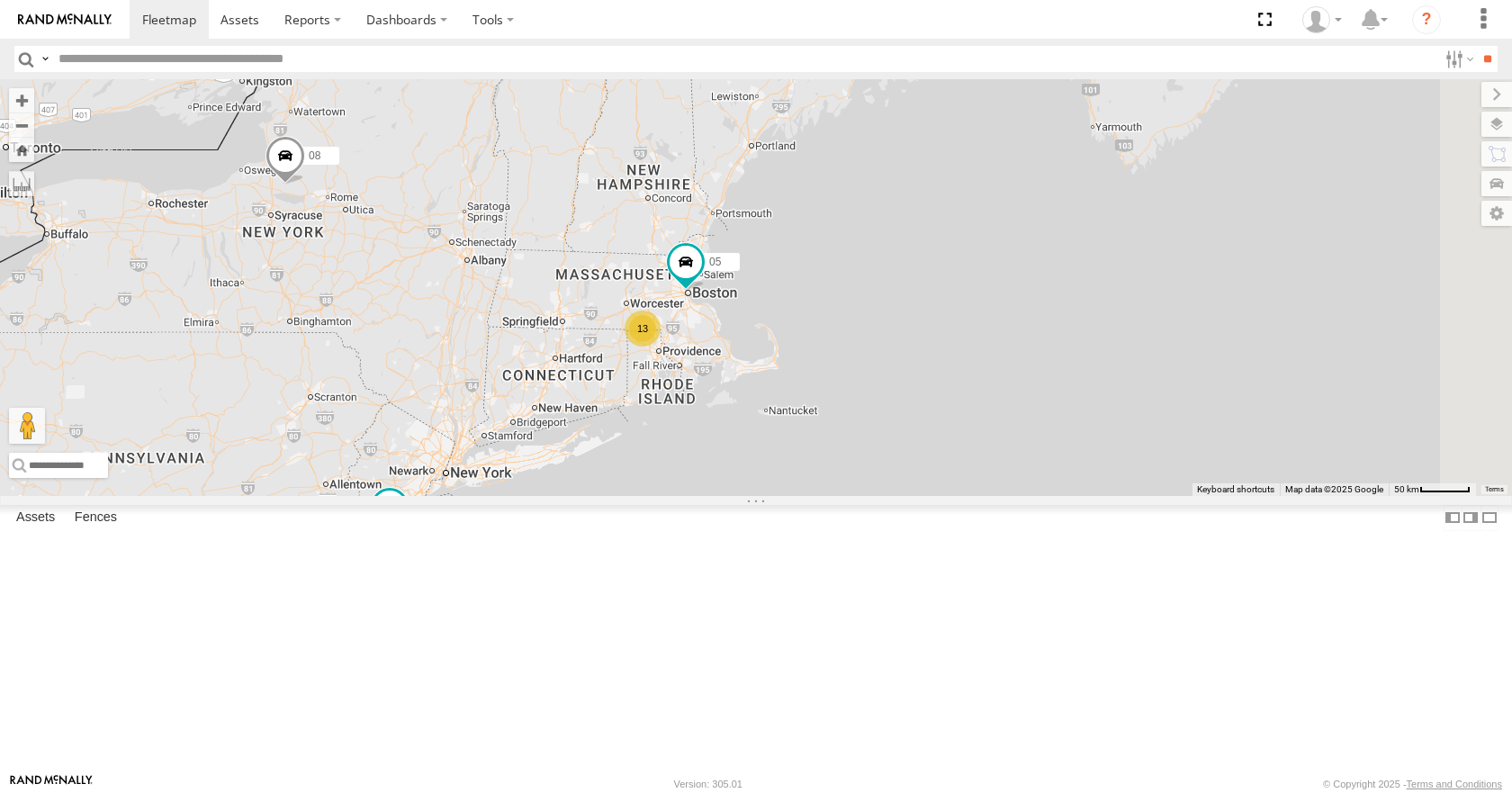
click at [1034, 294] on div "35 14 08 05 04 11 26 50 03 13" at bounding box center [756, 287] width 1512 height 415
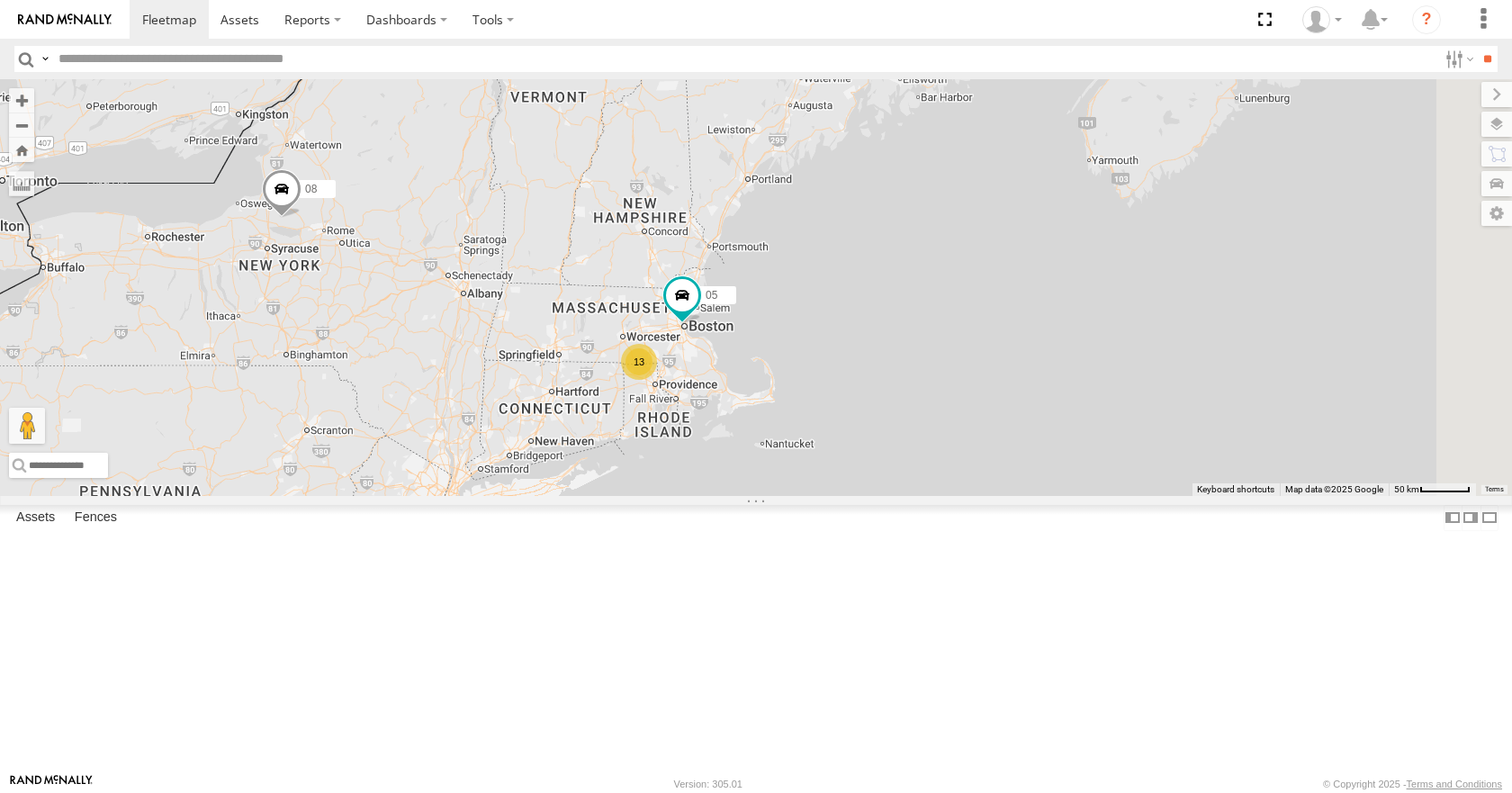
drag, startPoint x: 1016, startPoint y: 322, endPoint x: 1014, endPoint y: 362, distance: 40.0
click at [1014, 362] on div "35 14 08 05 04 11 26 50 03 13" at bounding box center [756, 287] width 1512 height 415
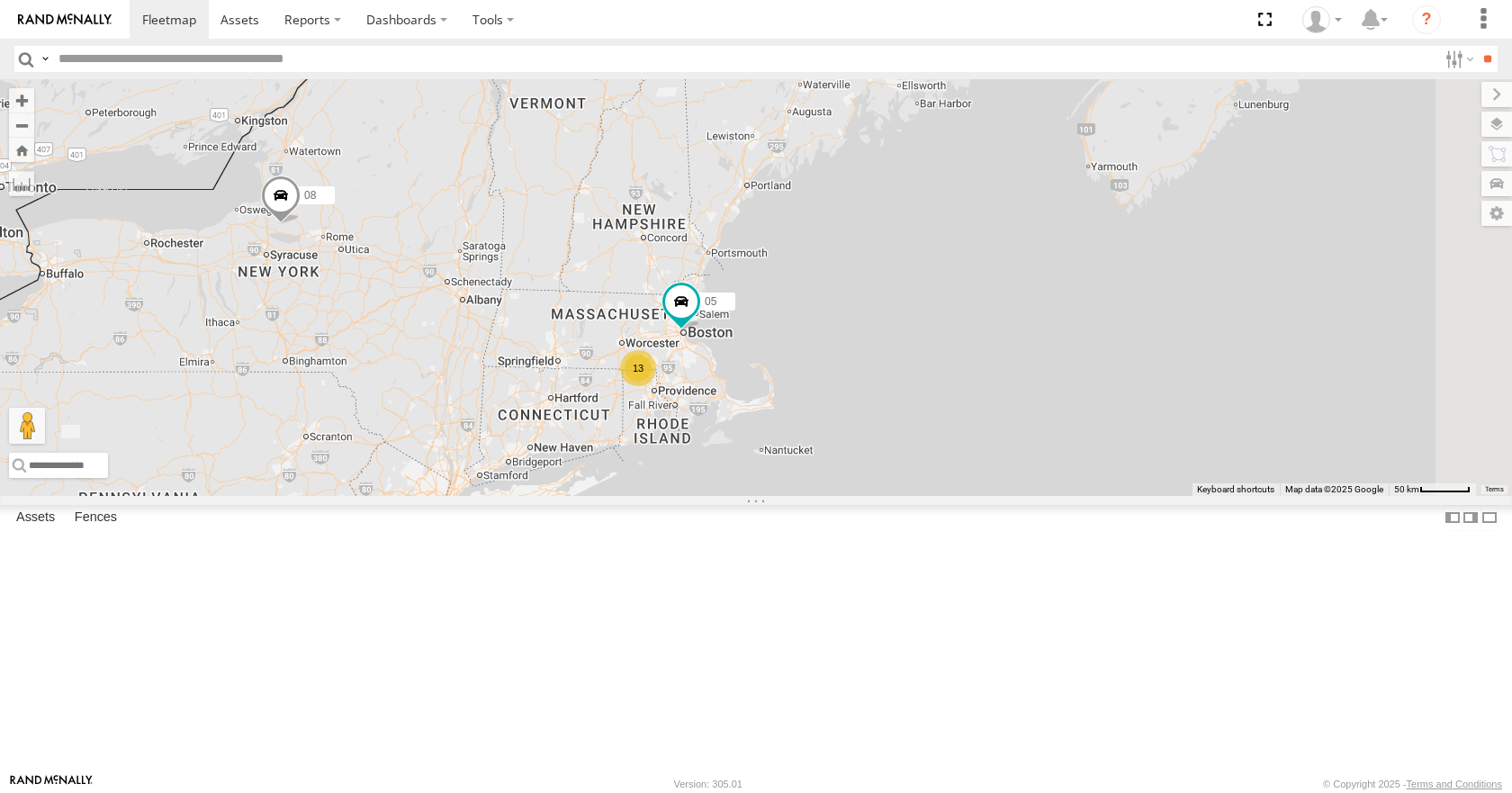
drag, startPoint x: 1058, startPoint y: 194, endPoint x: 1056, endPoint y: 206, distance: 12.2
click at [1056, 206] on div "35 14 08 05 04 11 26 50 03 13" at bounding box center [756, 287] width 1512 height 415
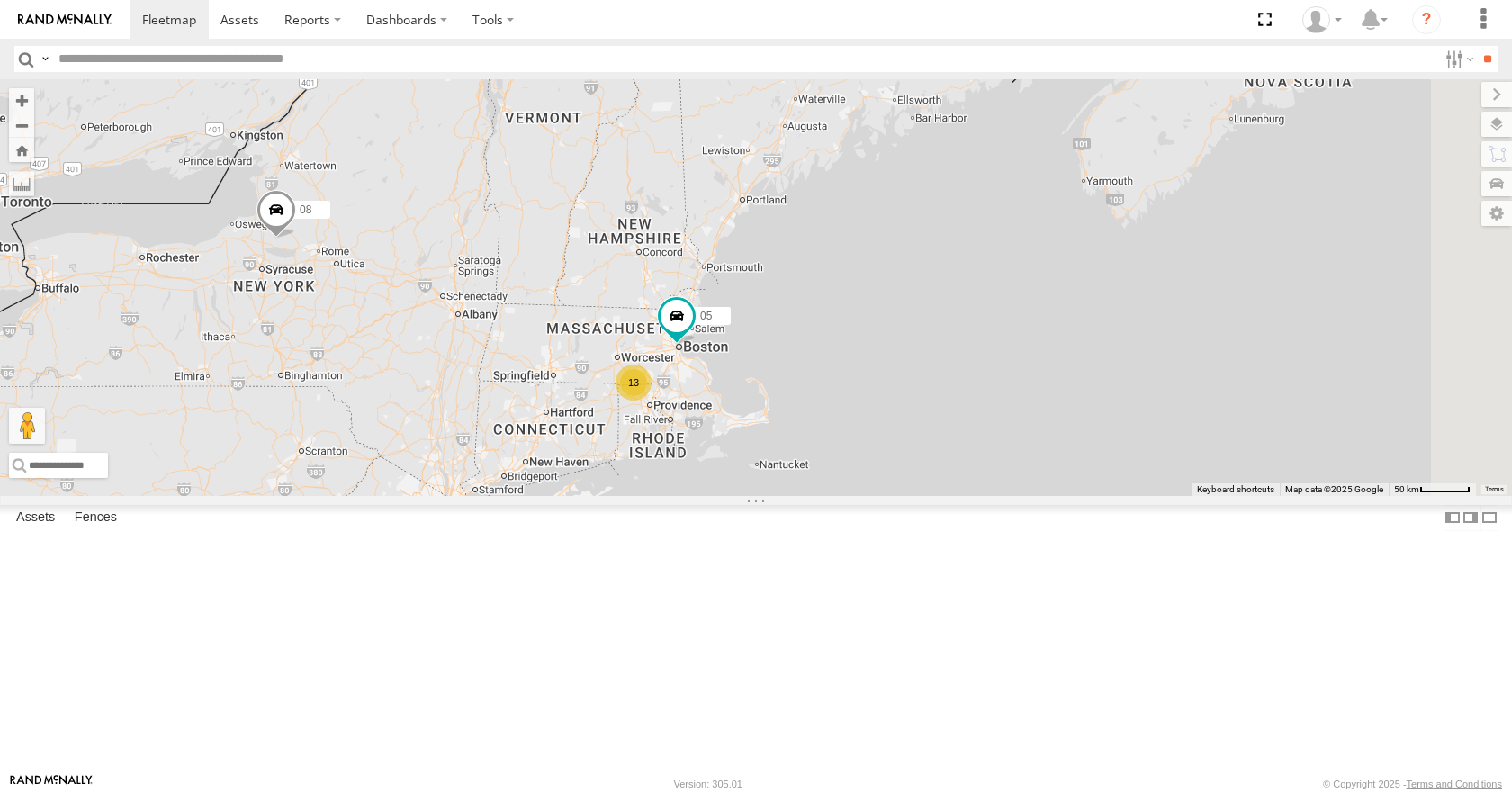
drag, startPoint x: 1070, startPoint y: 155, endPoint x: 1066, endPoint y: 169, distance: 14.6
click at [1066, 169] on div "35 14 08 05 04 11 26 50 03 13" at bounding box center [756, 287] width 1512 height 415
drag, startPoint x: 1108, startPoint y: 96, endPoint x: 1104, endPoint y: 108, distance: 12.6
click at [1104, 108] on div "35 14 08 05 04 11 26 50 03 13" at bounding box center [756, 287] width 1512 height 415
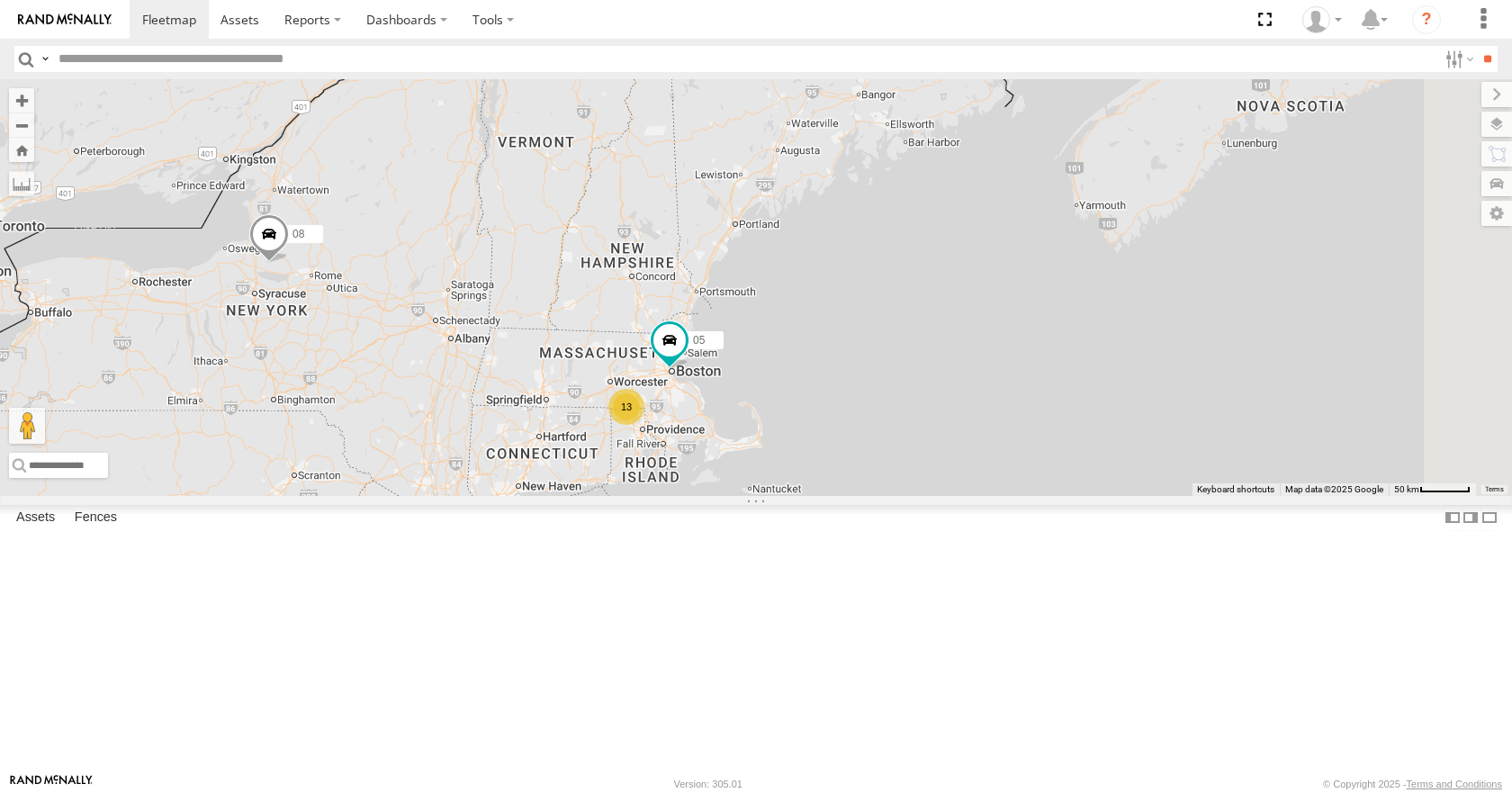
drag, startPoint x: 1095, startPoint y: 206, endPoint x: 1105, endPoint y: 163, distance: 44.1
click at [1105, 163] on div "35 14 08 05 04 11 26 50 03 13" at bounding box center [756, 287] width 1512 height 415
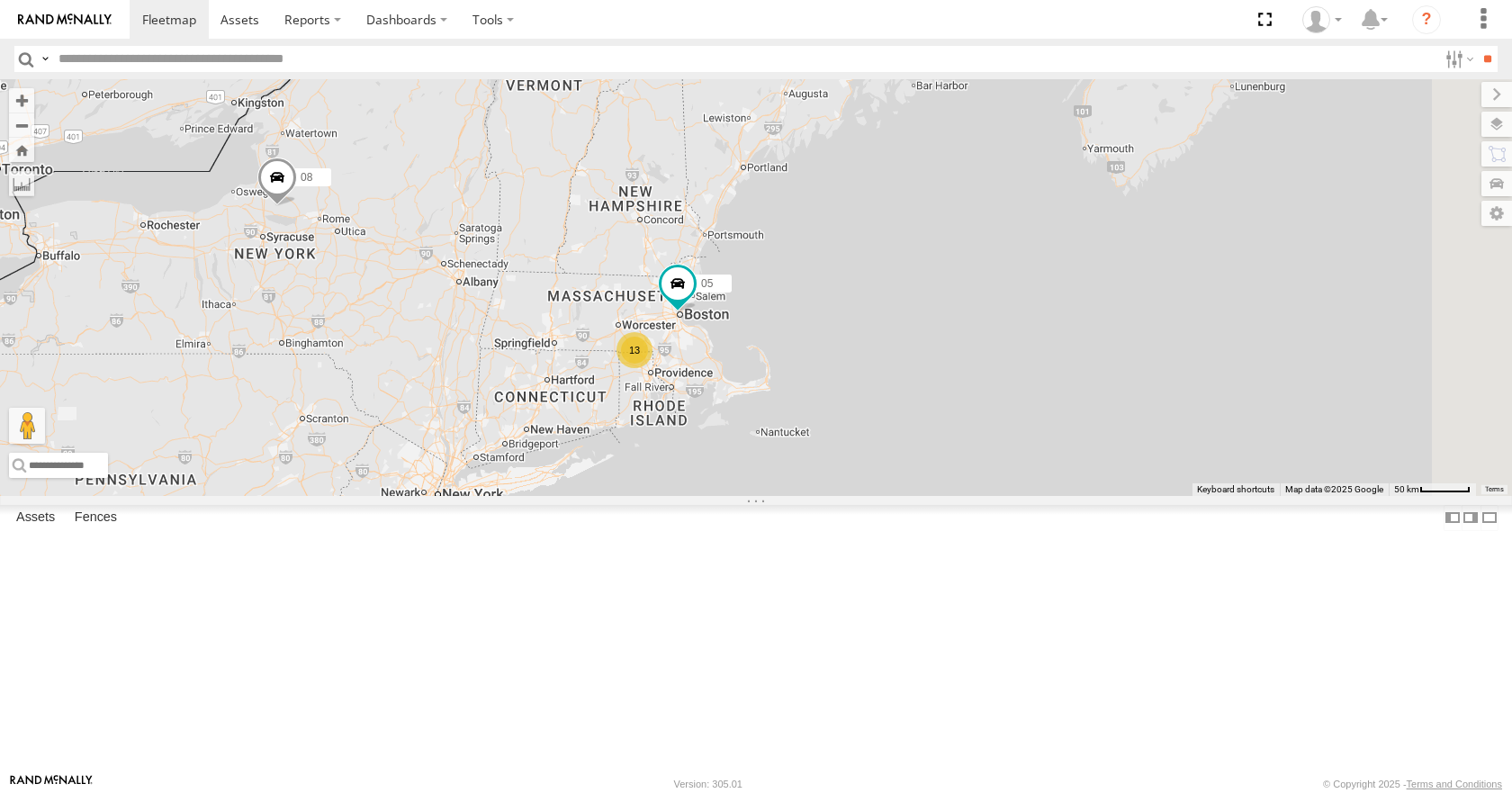
drag, startPoint x: 1144, startPoint y: 196, endPoint x: 1144, endPoint y: 173, distance: 23.0
click at [1144, 173] on div "35 14 08 05 04 11 26 50 03 13" at bounding box center [756, 287] width 1512 height 415
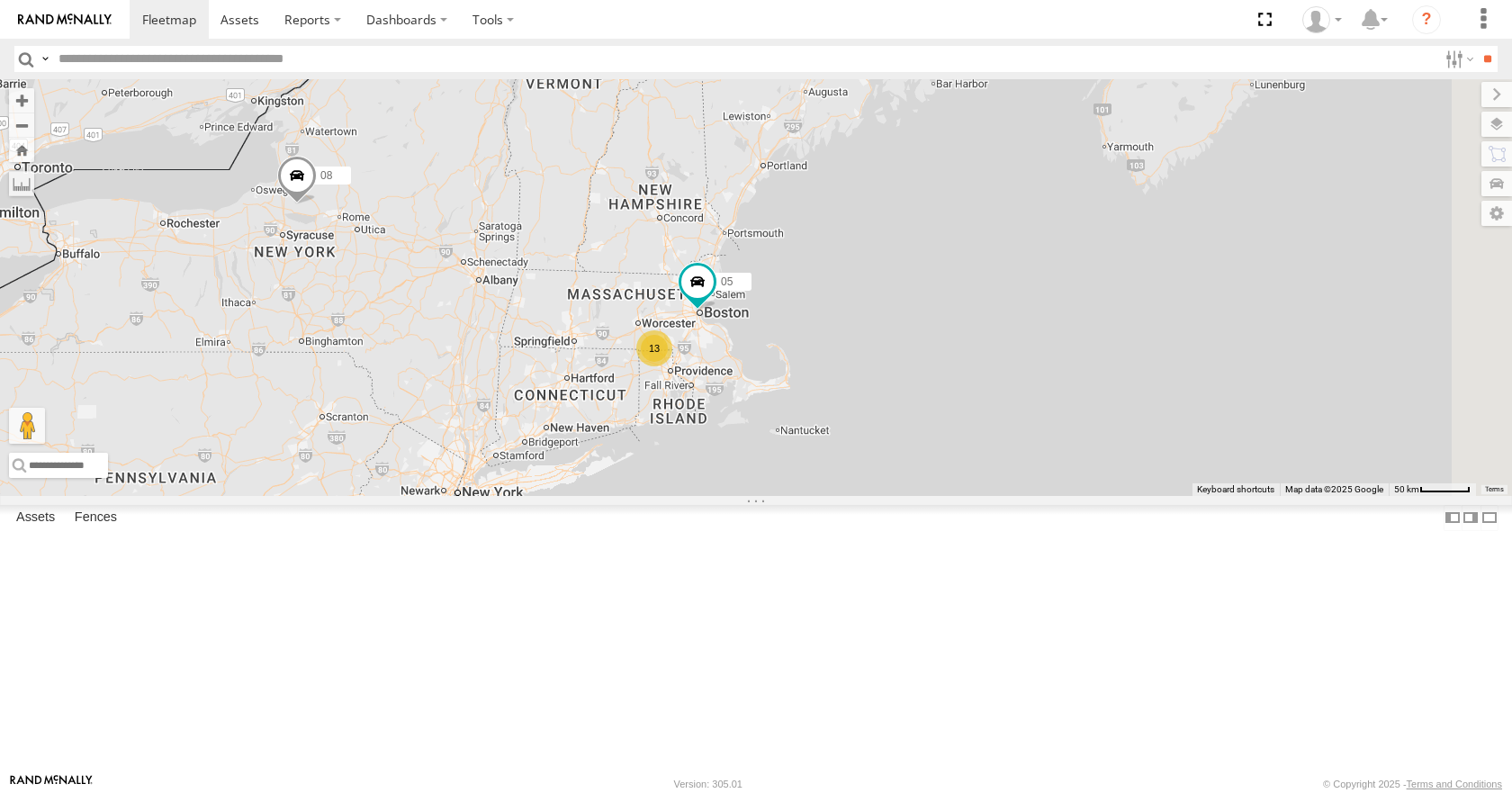
drag, startPoint x: 1169, startPoint y: 197, endPoint x: 1202, endPoint y: 257, distance: 68.5
click at [1194, 214] on div "35 14 08 05 04 11 26 50 03 13" at bounding box center [756, 287] width 1512 height 415
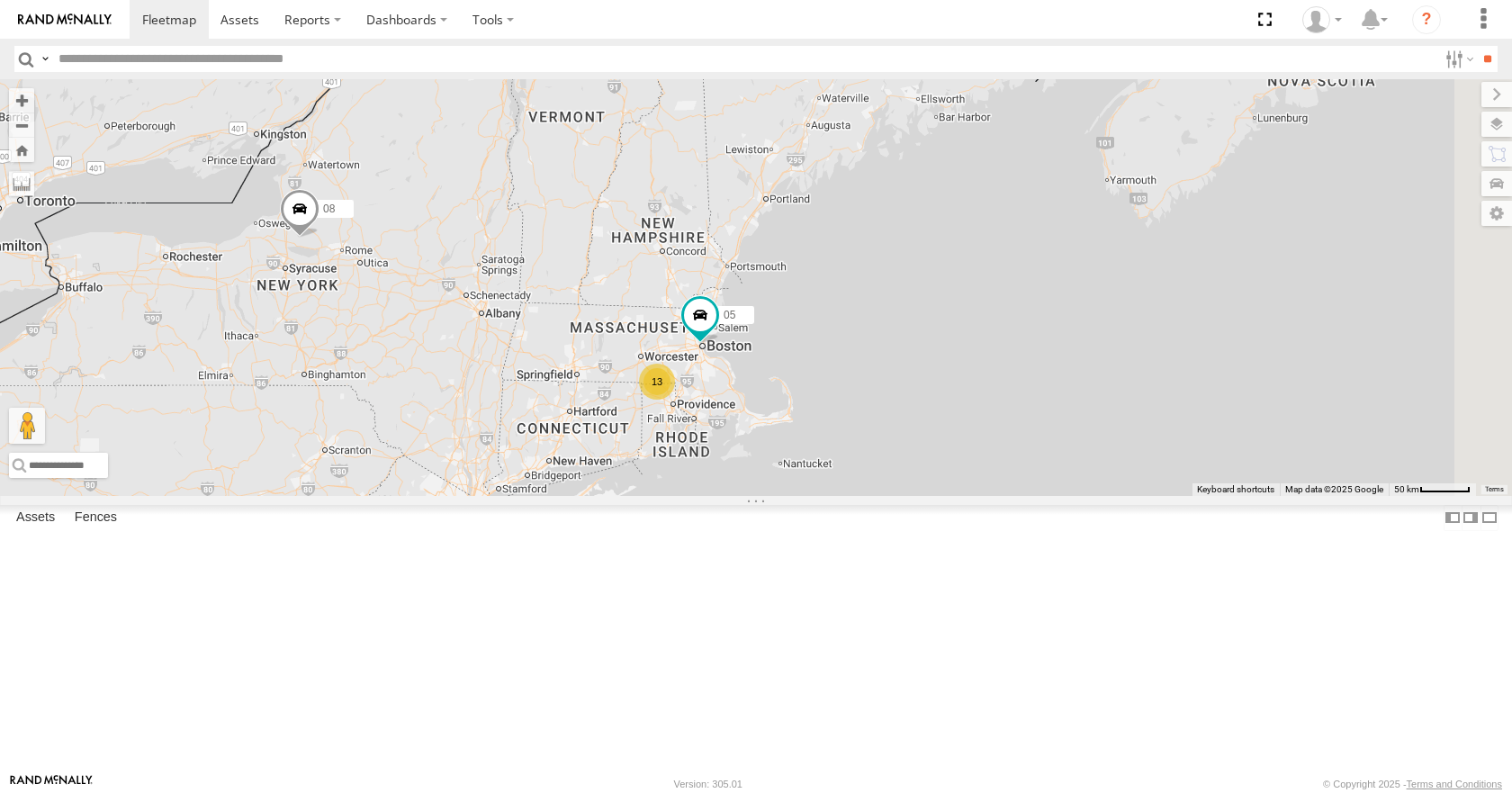
drag, startPoint x: 1202, startPoint y: 257, endPoint x: 1203, endPoint y: 290, distance: 33.0
click at [1203, 290] on div "35 14 08 05 04 11 26 50 03 13" at bounding box center [756, 287] width 1512 height 415
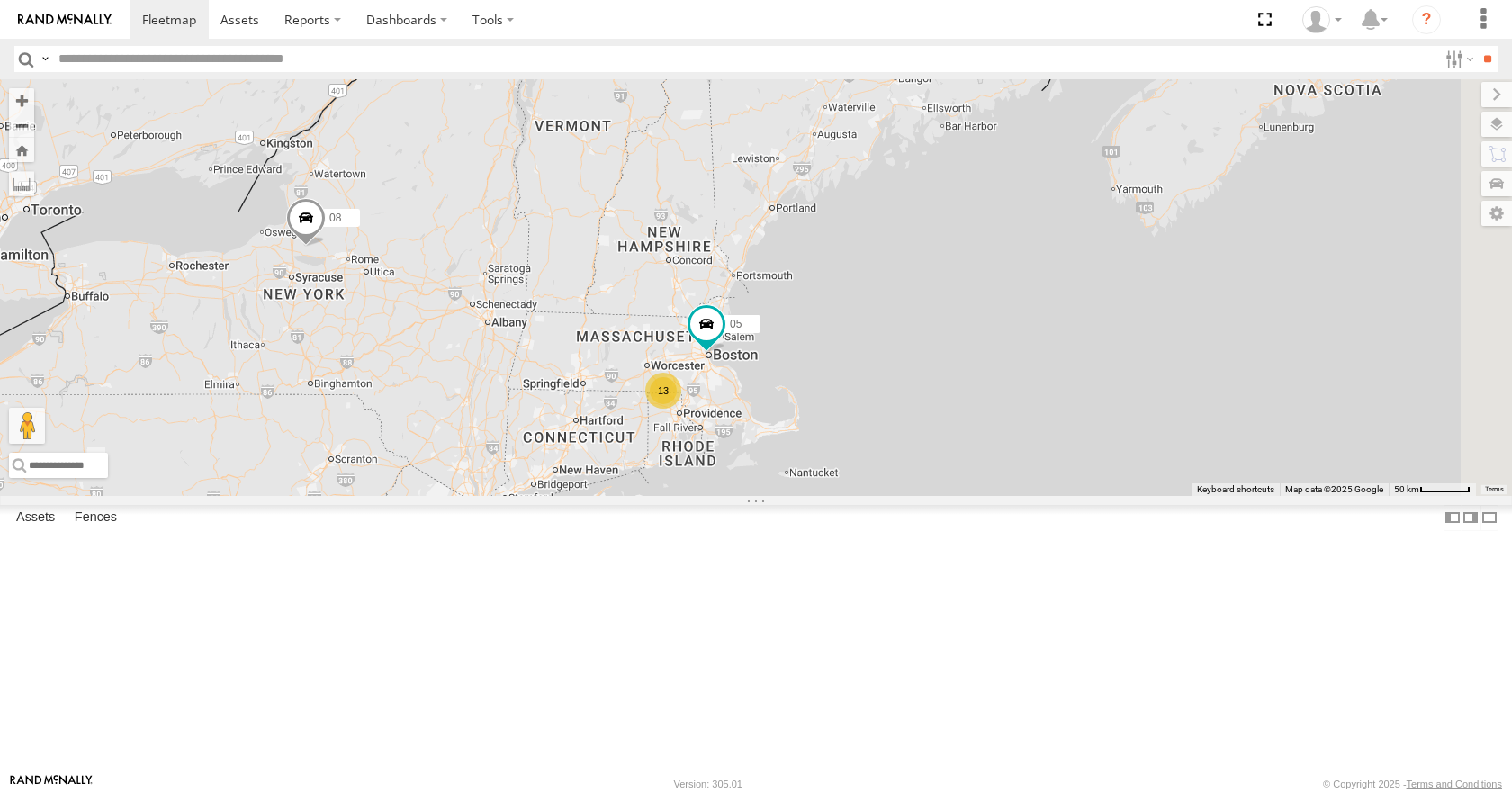
drag, startPoint x: 1177, startPoint y: 217, endPoint x: 1185, endPoint y: 228, distance: 13.6
click at [1185, 228] on div "35 14 08 05 04 11 26 50 03 13" at bounding box center [756, 287] width 1512 height 415
click at [1159, 103] on div "35 14 08 05 04 11 26 50 03 13" at bounding box center [756, 287] width 1512 height 415
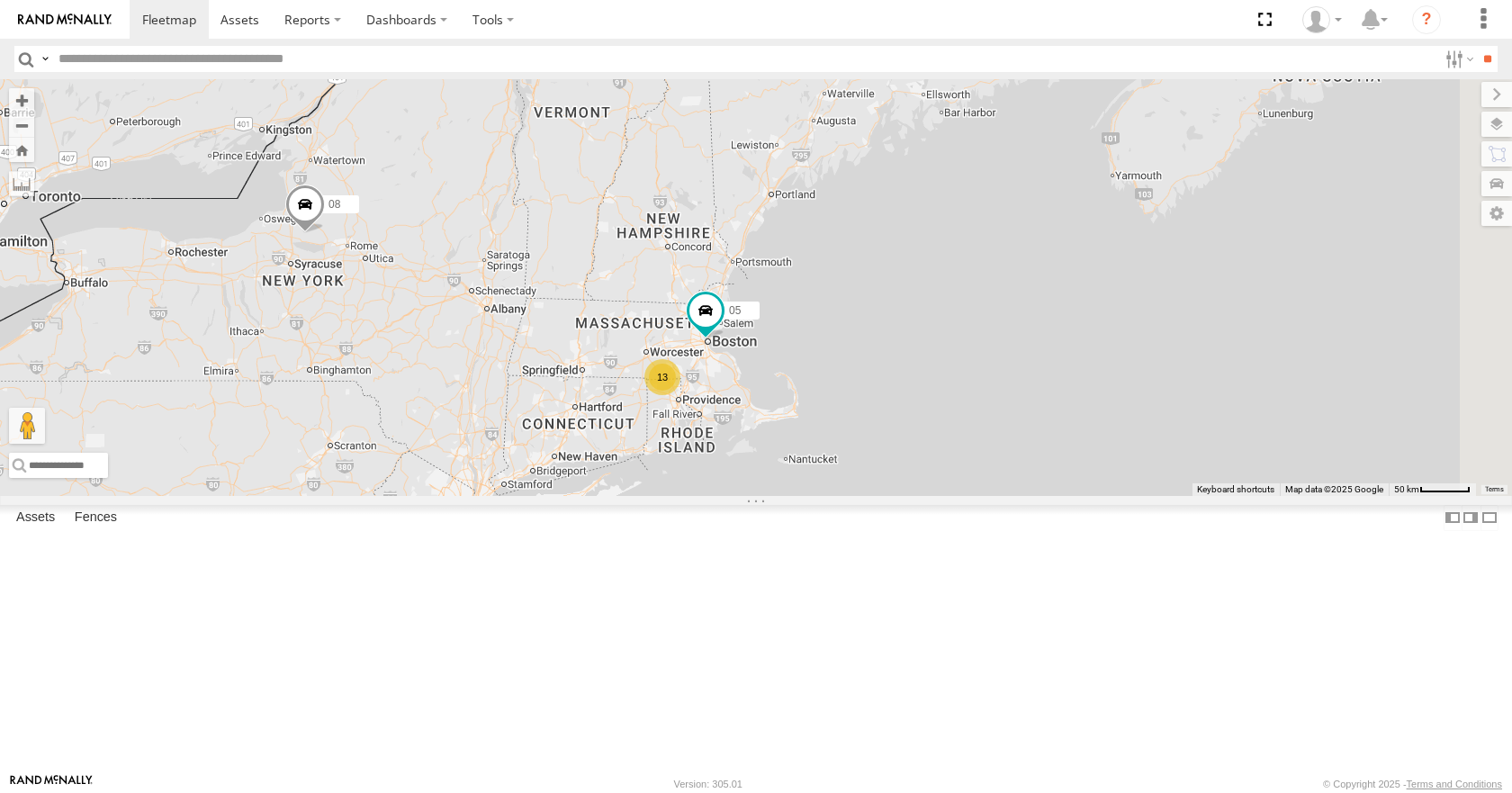
drag, startPoint x: 1143, startPoint y: 196, endPoint x: 1143, endPoint y: 177, distance: 19.0
click at [1143, 177] on div "35 14 08 05 04 11 26 50 03 13" at bounding box center [756, 287] width 1512 height 415
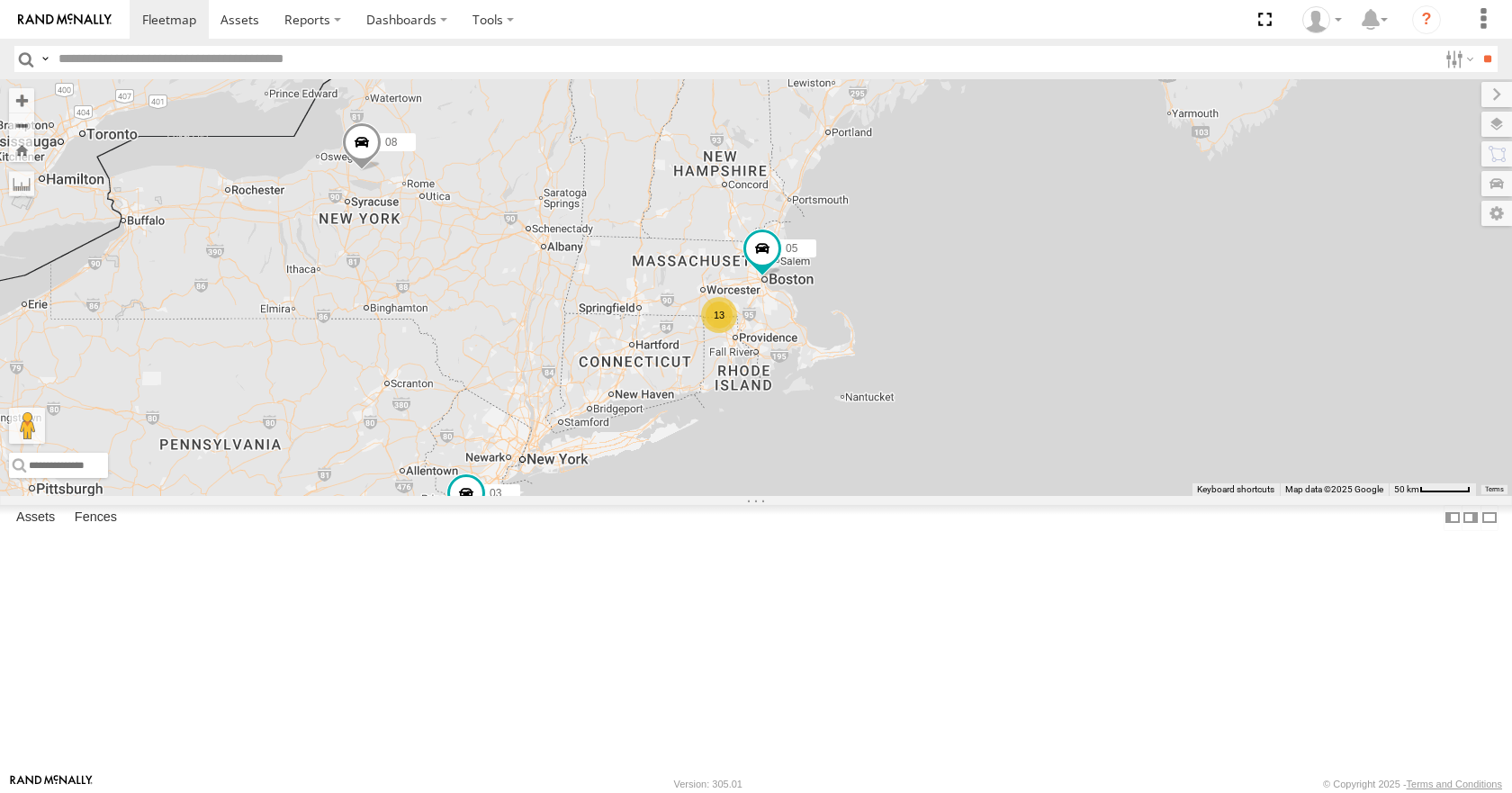
drag, startPoint x: 1143, startPoint y: 177, endPoint x: 1206, endPoint y: 111, distance: 91.2
click at [1206, 111] on div "35 14 08 05 04 11 26 50 03 13" at bounding box center [756, 287] width 1512 height 415
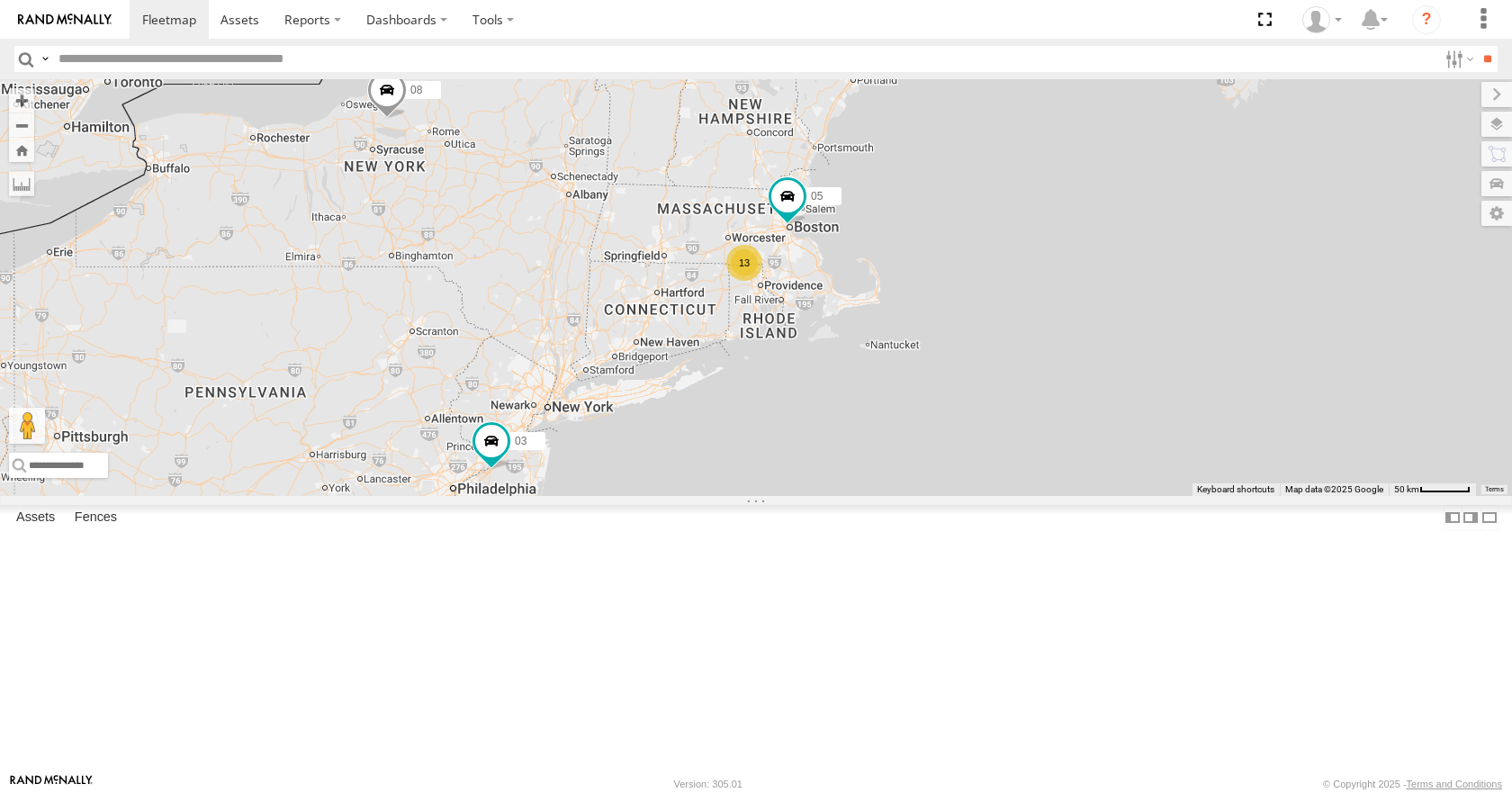
drag, startPoint x: 1139, startPoint y: 450, endPoint x: 1170, endPoint y: 381, distance: 75.6
click at [1170, 381] on div "35 14 08 05 04 11 26 50 03 13" at bounding box center [756, 287] width 1512 height 415
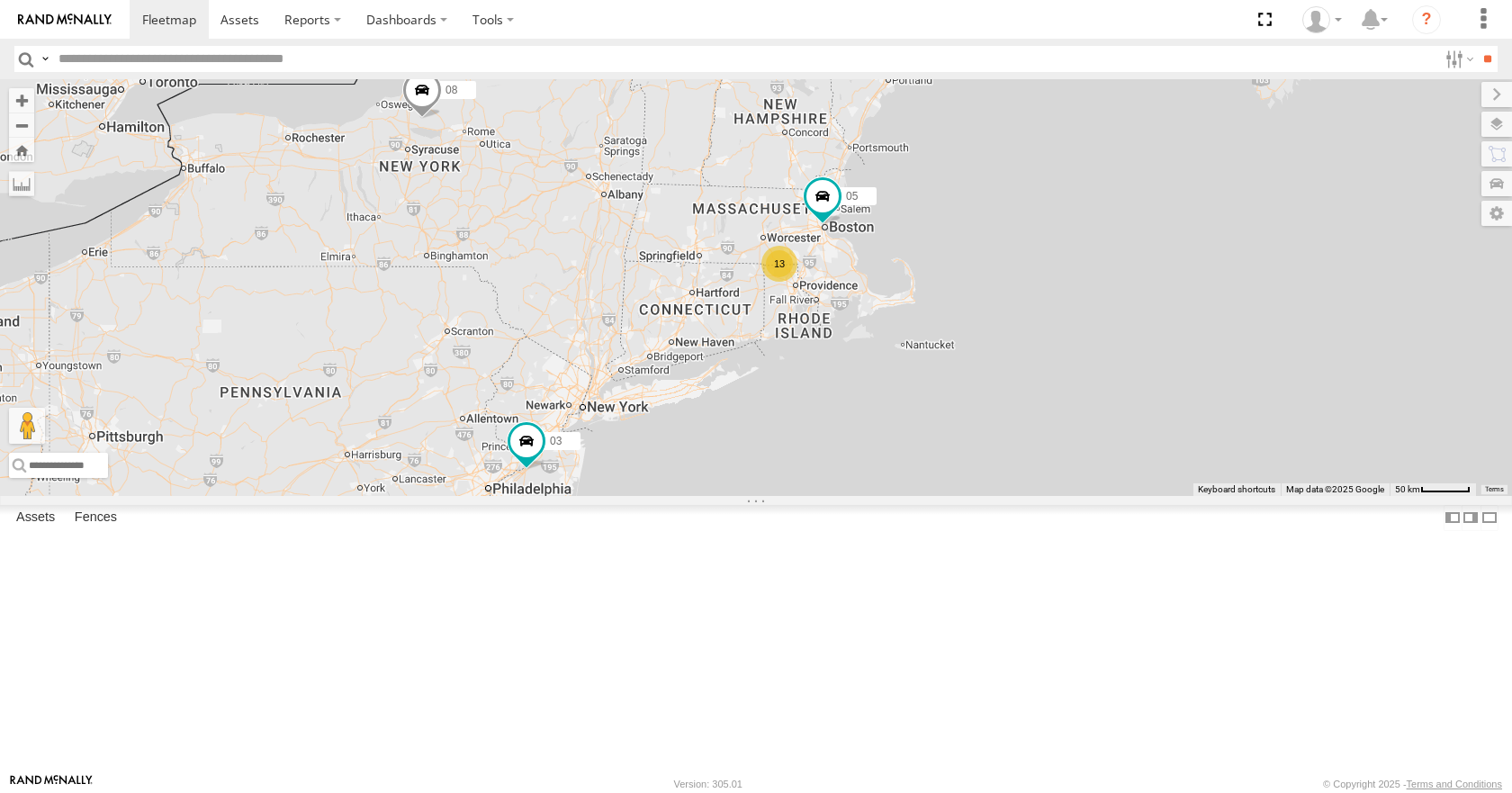
drag, startPoint x: 1170, startPoint y: 381, endPoint x: 1208, endPoint y: 394, distance: 40.2
click at [1208, 394] on div "35 14 08 05 04 11 26 50 03 13" at bounding box center [756, 287] width 1512 height 415
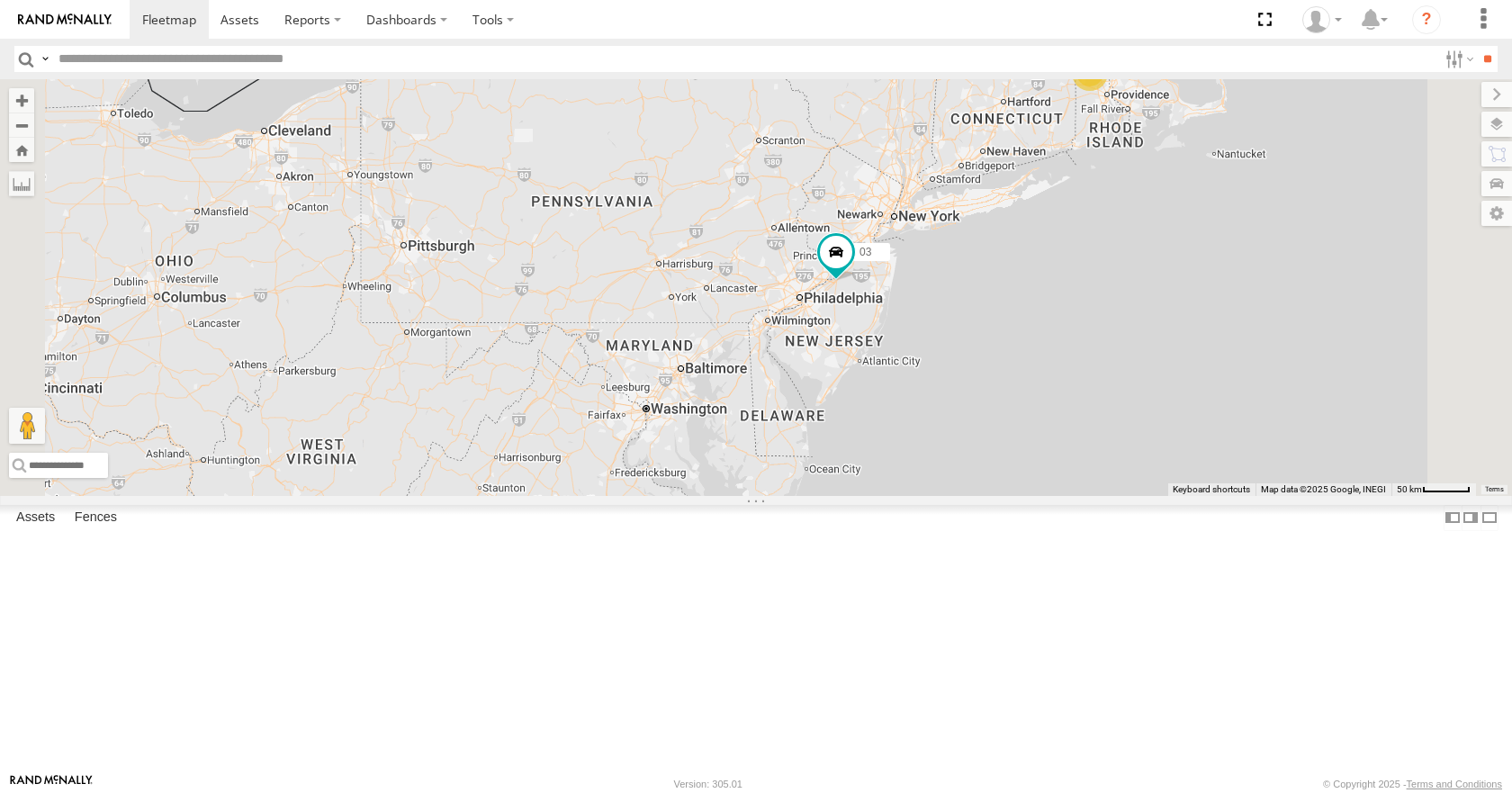
drag, startPoint x: 1164, startPoint y: 352, endPoint x: 1018, endPoint y: 443, distance: 172.0
click at [1018, 443] on div "08 03 35 14 04 11 13 05 2" at bounding box center [756, 287] width 1512 height 415
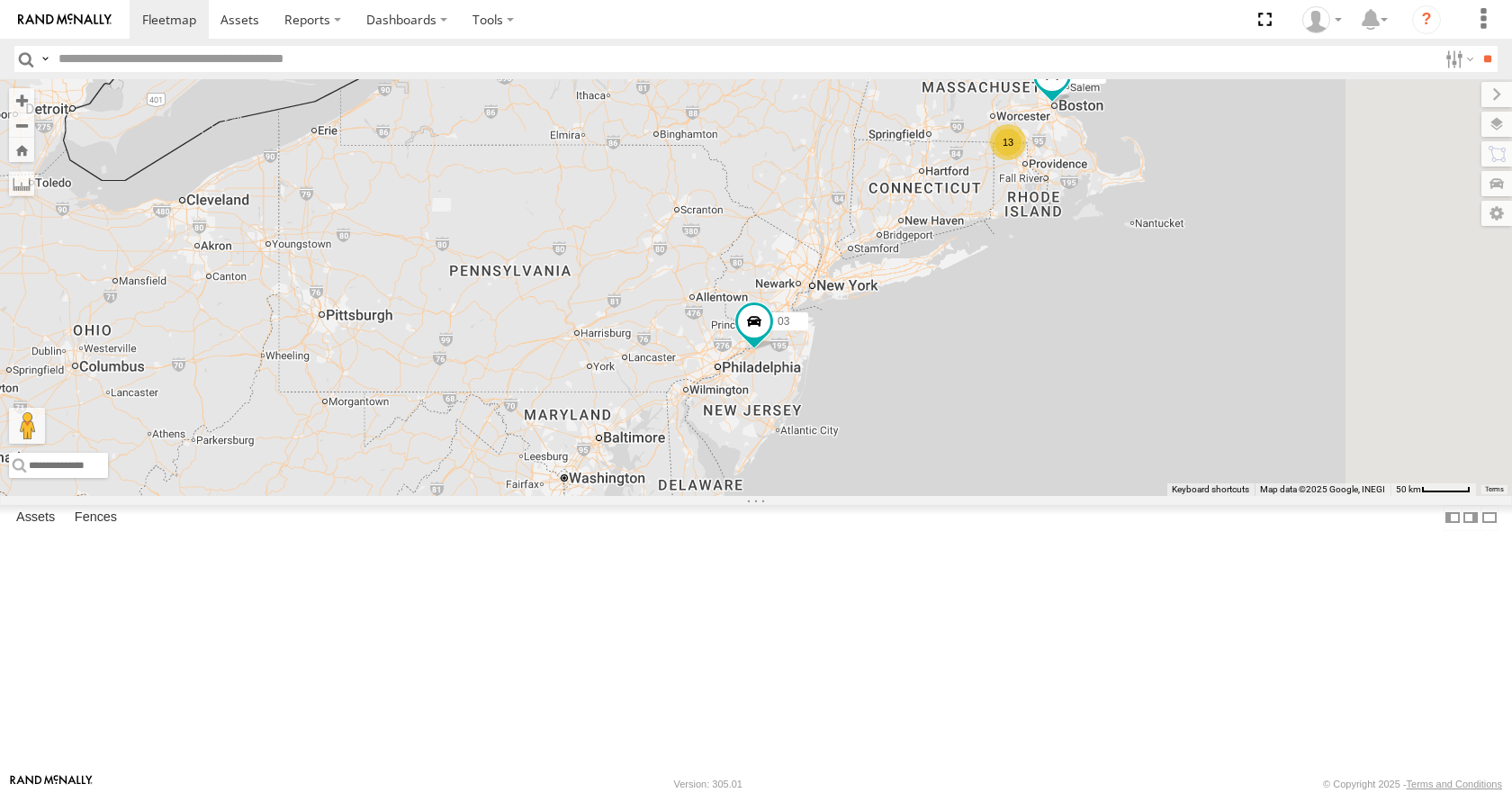
drag, startPoint x: 1046, startPoint y: 335, endPoint x: 965, endPoint y: 402, distance: 105.1
click at [965, 402] on div "08 03 35 14 04 11 13 05 2" at bounding box center [756, 287] width 1512 height 415
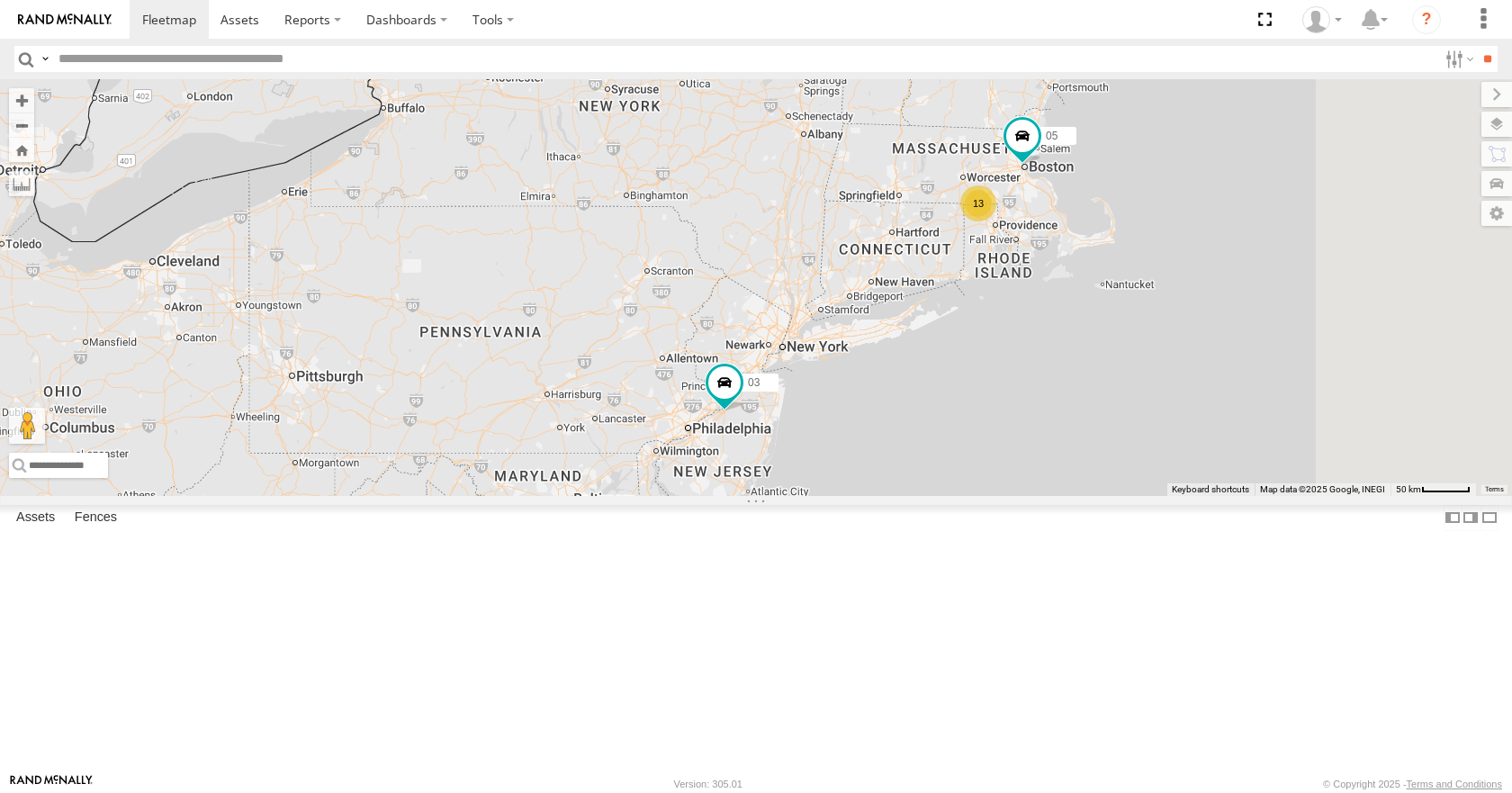
drag, startPoint x: 1009, startPoint y: 323, endPoint x: 981, endPoint y: 390, distance: 72.6
click at [981, 390] on div "08 03 35 14 04 11 13 05 2" at bounding box center [756, 287] width 1512 height 415
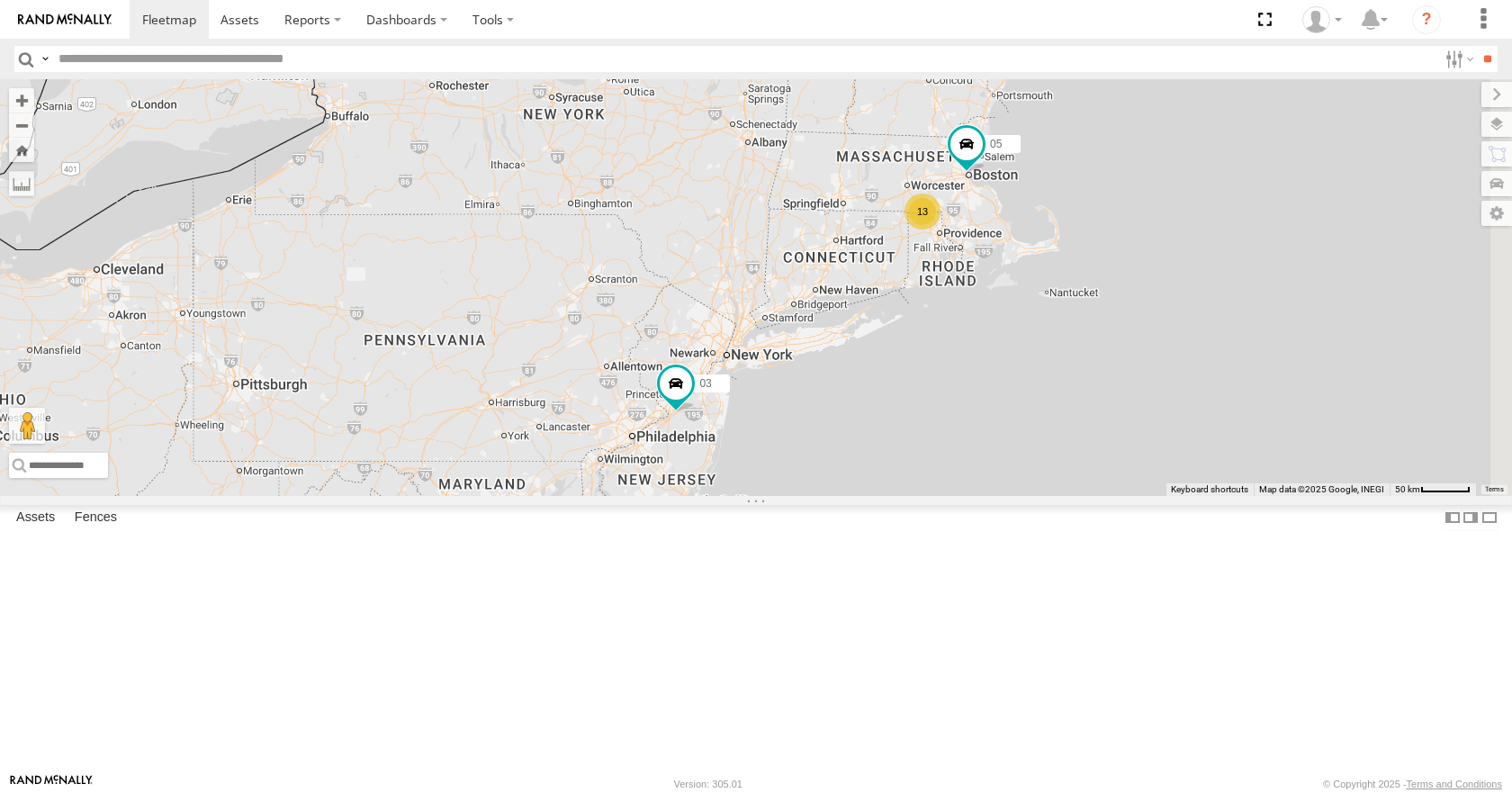
drag, startPoint x: 1104, startPoint y: 386, endPoint x: 1040, endPoint y: 394, distance: 64.5
click at [1040, 394] on div "08 03 35 14 04 11 13 05 2" at bounding box center [756, 287] width 1512 height 415
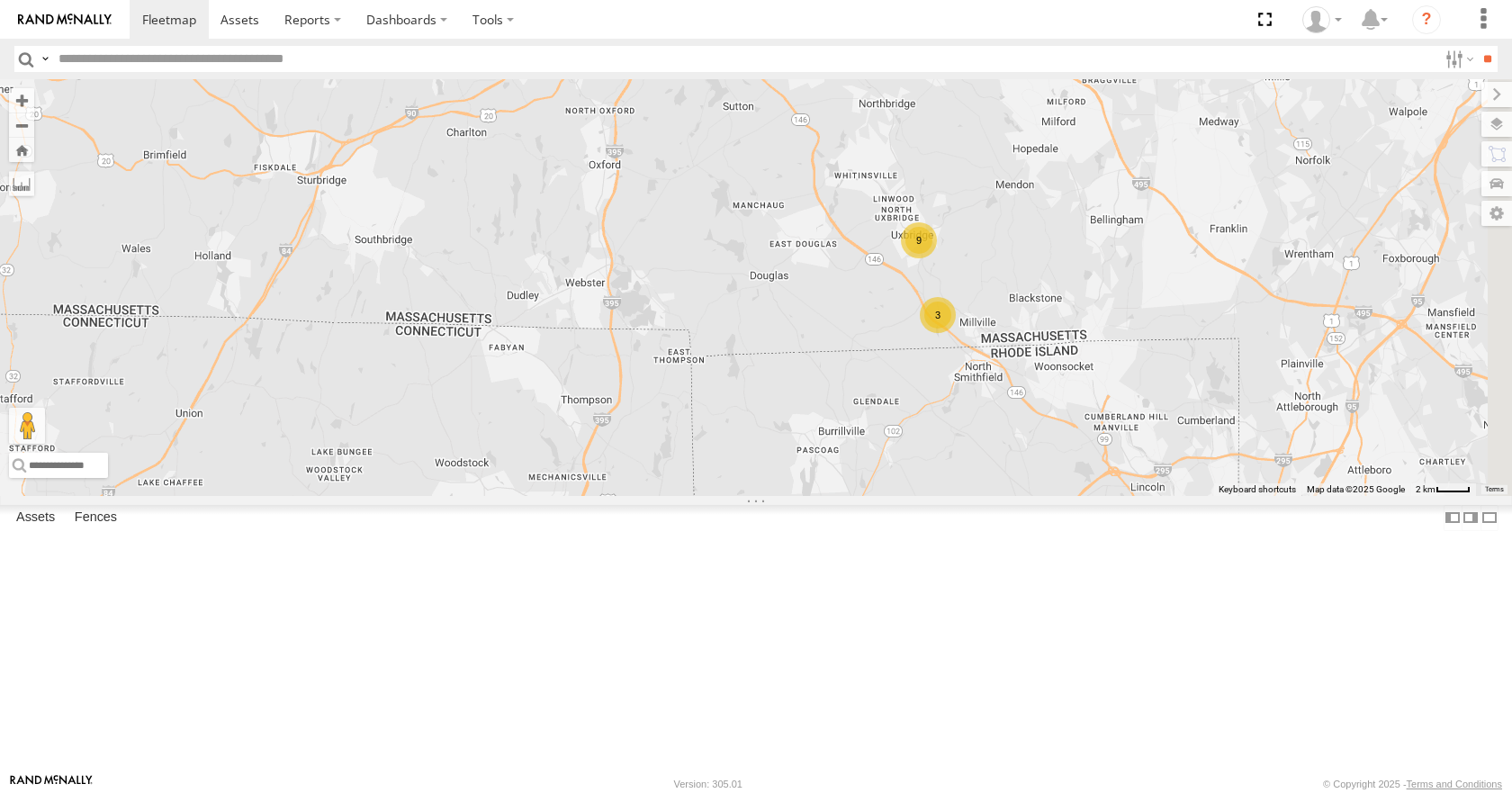
drag, startPoint x: 1193, startPoint y: 301, endPoint x: 894, endPoint y: 410, distance: 318.2
click at [894, 410] on div "08 03 35 14 04 11 05 3 9" at bounding box center [756, 287] width 1512 height 415
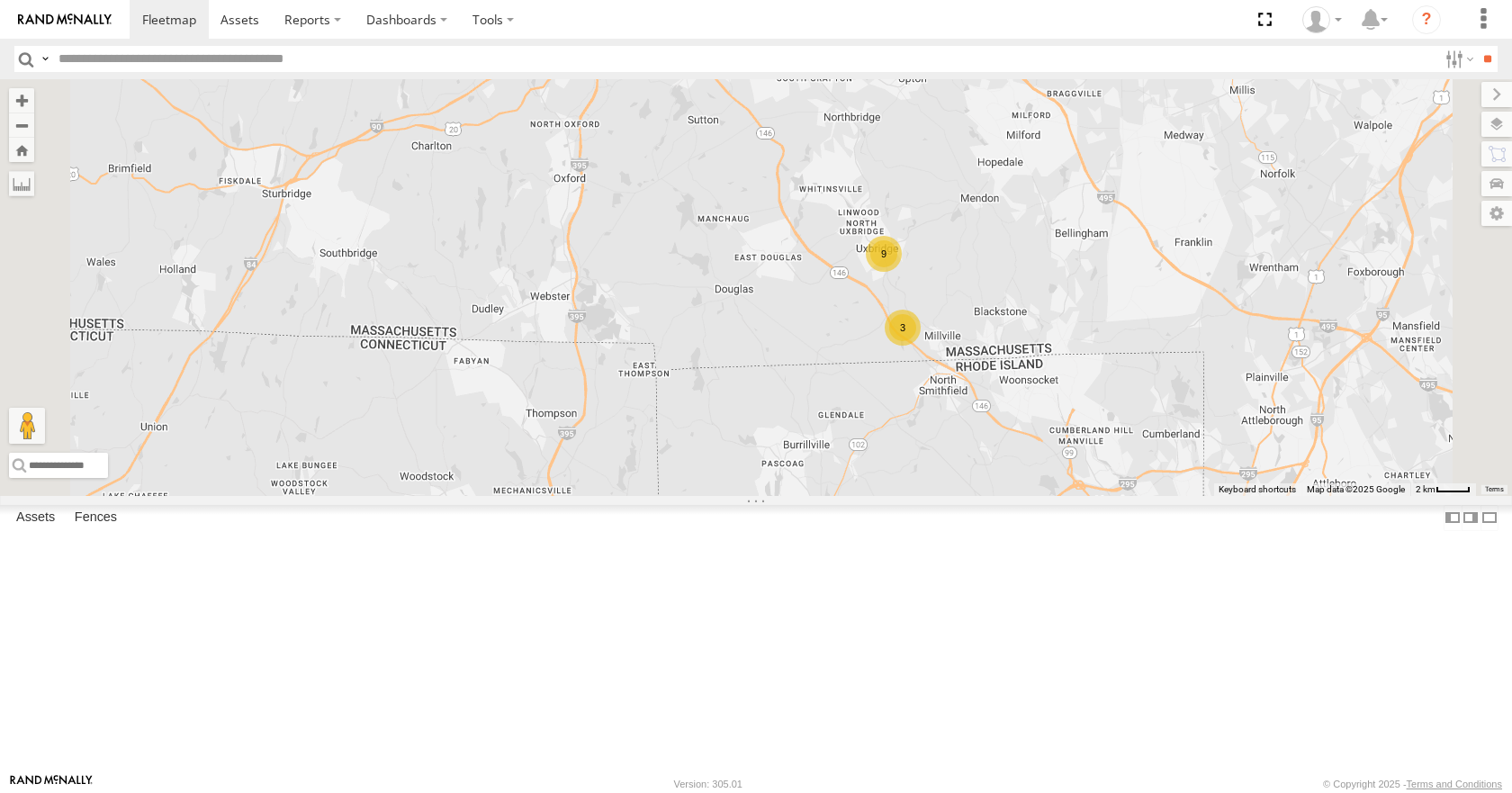
drag, startPoint x: 1015, startPoint y: 369, endPoint x: 966, endPoint y: 387, distance: 52.2
click at [966, 387] on div "08 03 35 14 04 11 05 12 3 9" at bounding box center [756, 287] width 1512 height 415
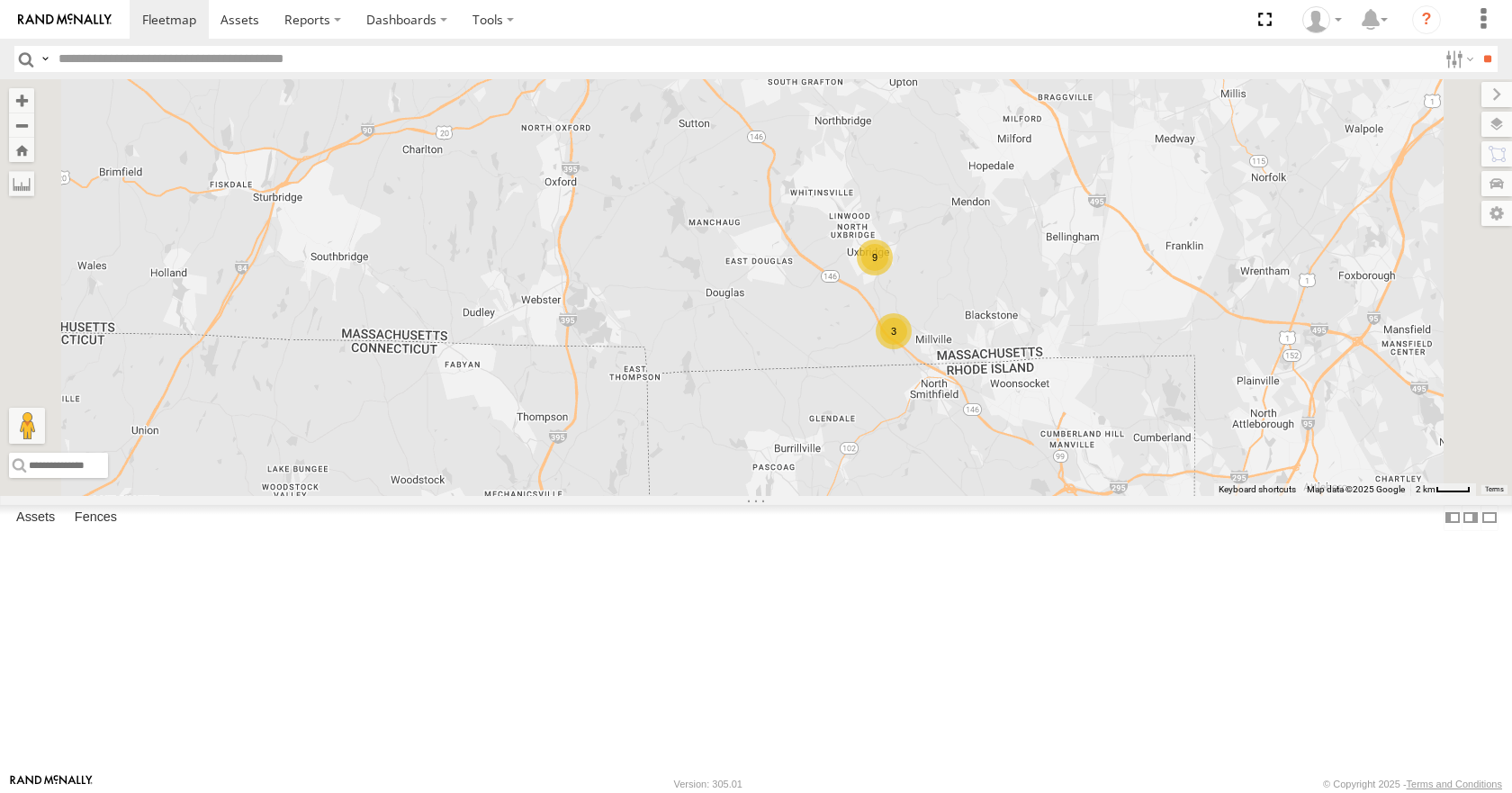
drag, startPoint x: 1082, startPoint y: 308, endPoint x: 1051, endPoint y: 321, distance: 33.6
click at [1051, 321] on div "08 03 35 14 04 11 05 12 3 9" at bounding box center [756, 287] width 1512 height 415
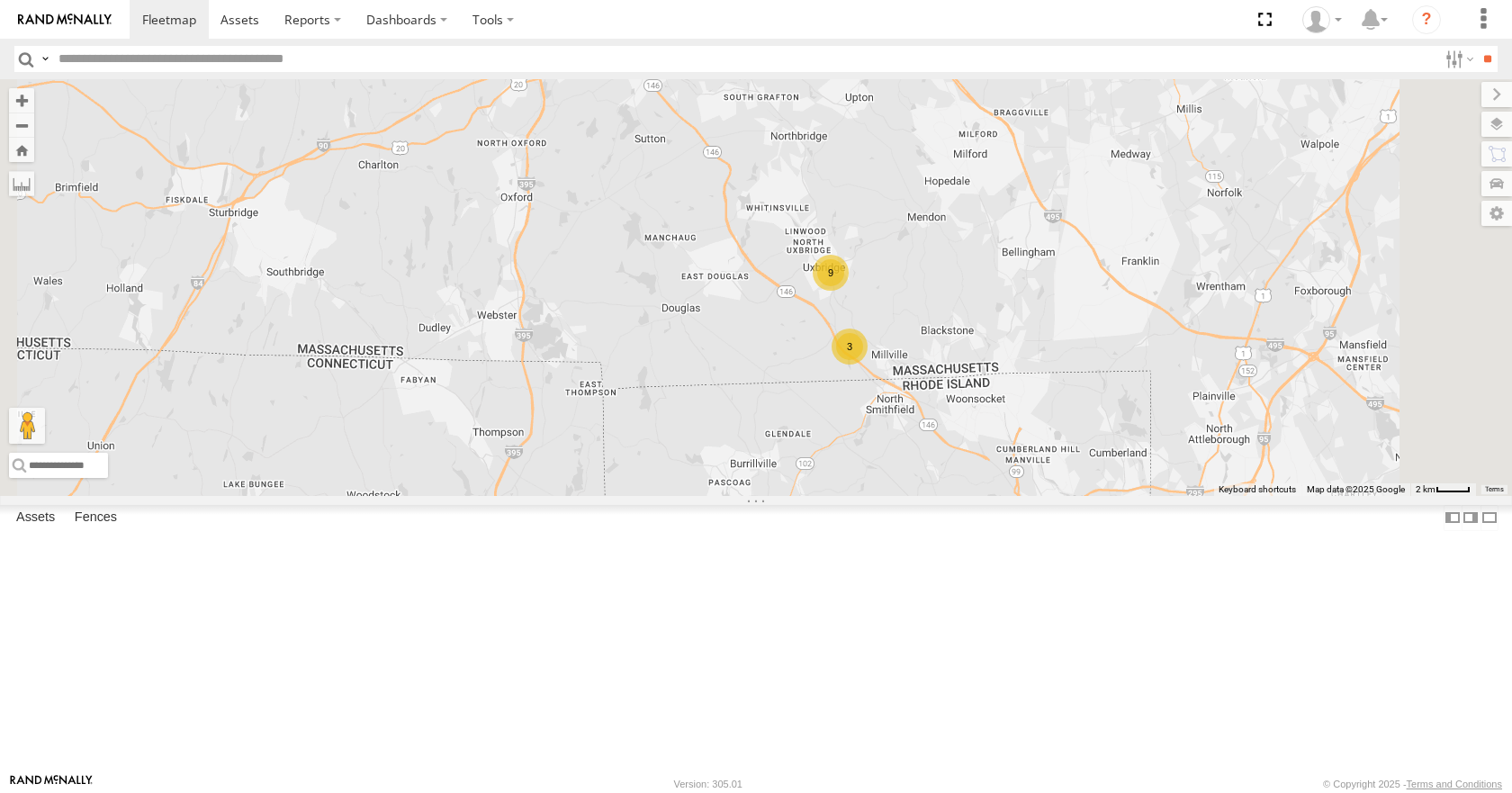
drag, startPoint x: 1049, startPoint y: 240, endPoint x: 1059, endPoint y: 259, distance: 21.5
click at [1059, 259] on div "08 03 35 14 04 11 05 12 3 9" at bounding box center [756, 287] width 1512 height 415
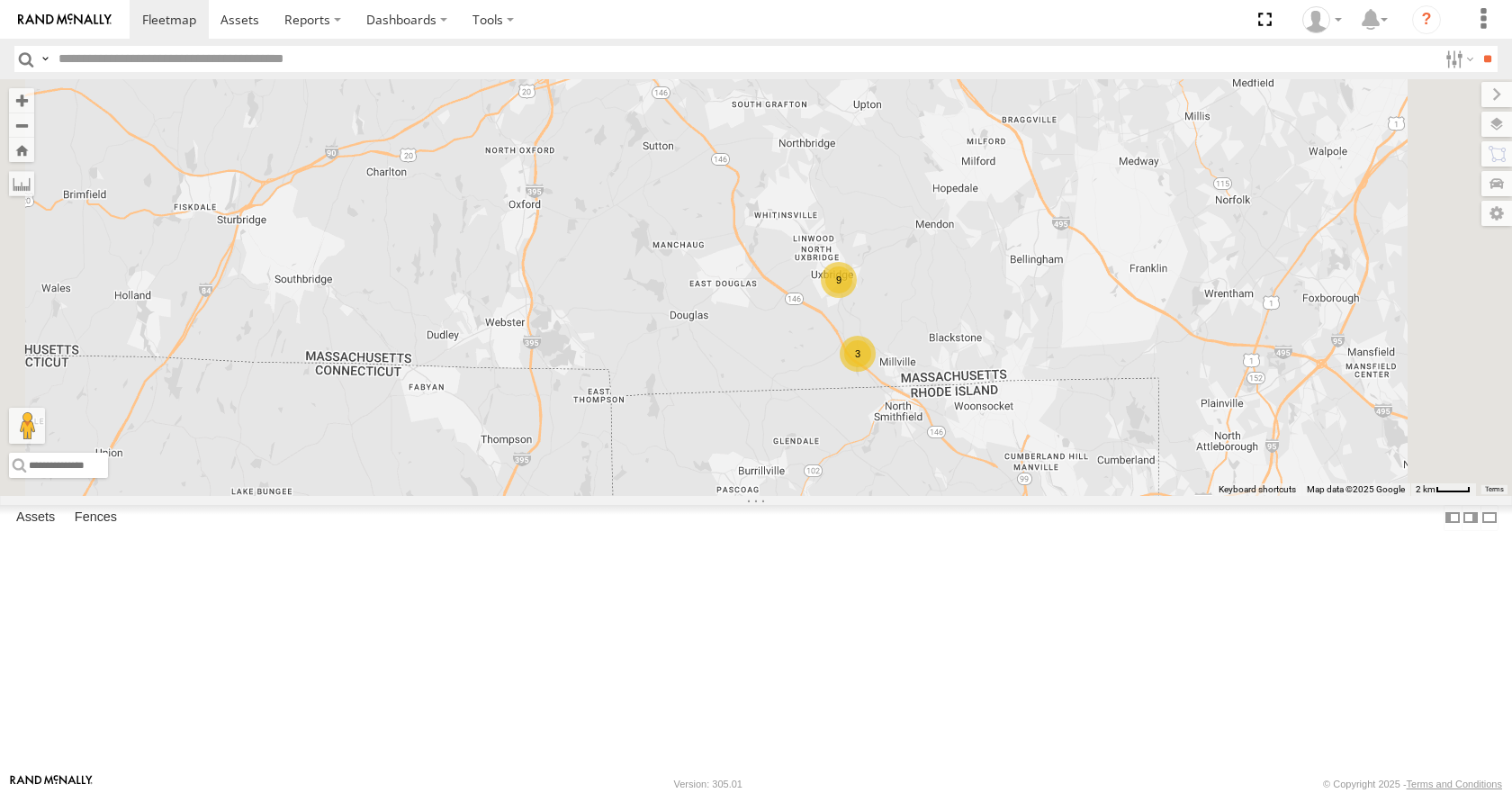
click at [1088, 213] on div "08 03 35 14 04 11 05 12 3 9" at bounding box center [756, 287] width 1512 height 415
drag, startPoint x: 1052, startPoint y: 359, endPoint x: 1052, endPoint y: 415, distance: 56.0
click at [1052, 415] on div "08 03 35 14 04 11 05 12 3 9" at bounding box center [756, 287] width 1512 height 415
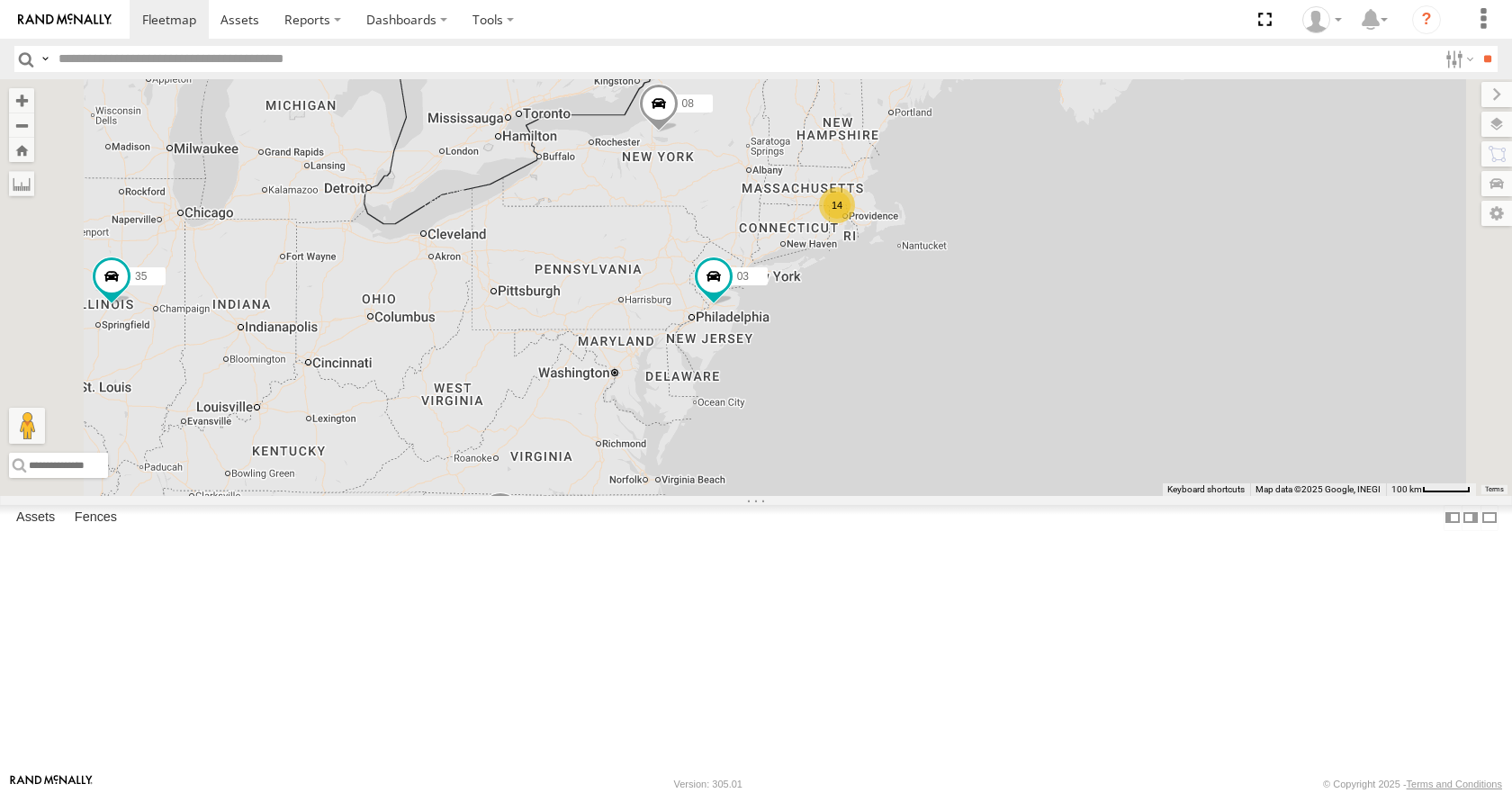
drag, startPoint x: 888, startPoint y: 420, endPoint x: 990, endPoint y: 331, distance: 135.4
click at [990, 331] on div "08 03 35 14 04 11 14 2" at bounding box center [756, 287] width 1512 height 415
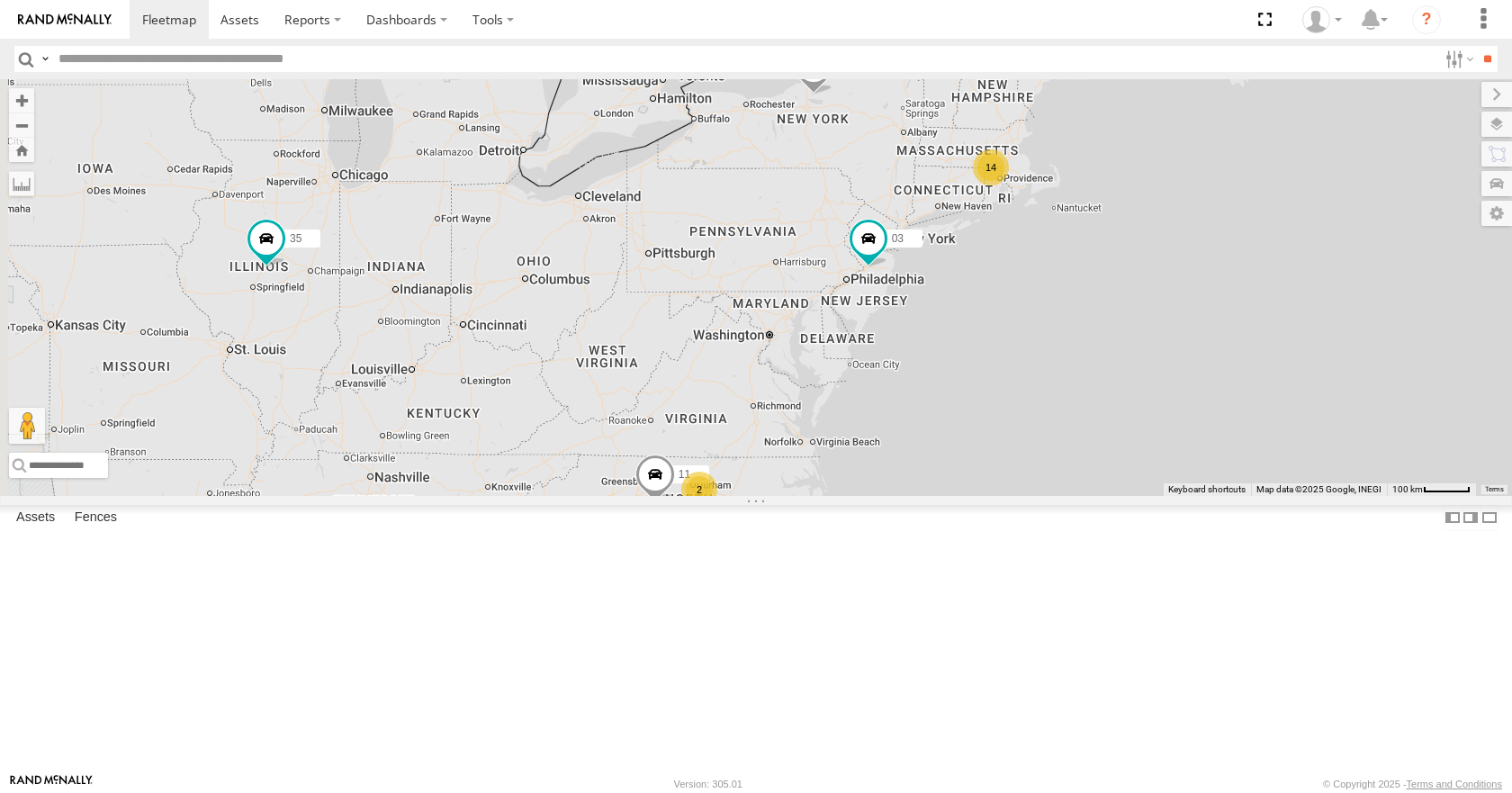
drag, startPoint x: 867, startPoint y: 360, endPoint x: 1020, endPoint y: 323, distance: 157.4
click at [1020, 323] on div "08 03 35 14 04 14 11 2" at bounding box center [756, 287] width 1512 height 415
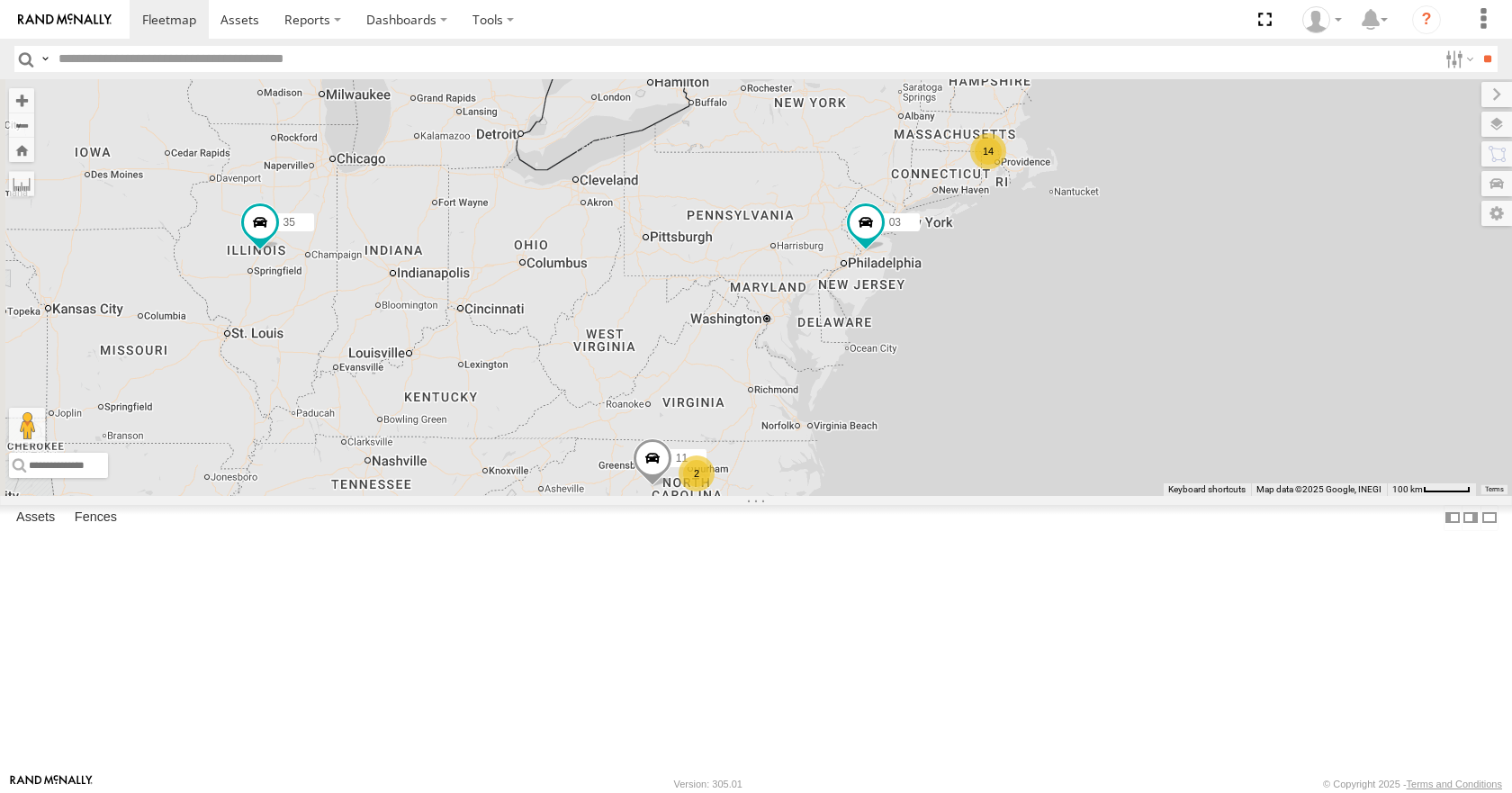
drag, startPoint x: 1066, startPoint y: 353, endPoint x: 1058, endPoint y: 330, distance: 24.4
click at [1058, 330] on div "08 03 35 14 04 14 11 2" at bounding box center [756, 287] width 1512 height 415
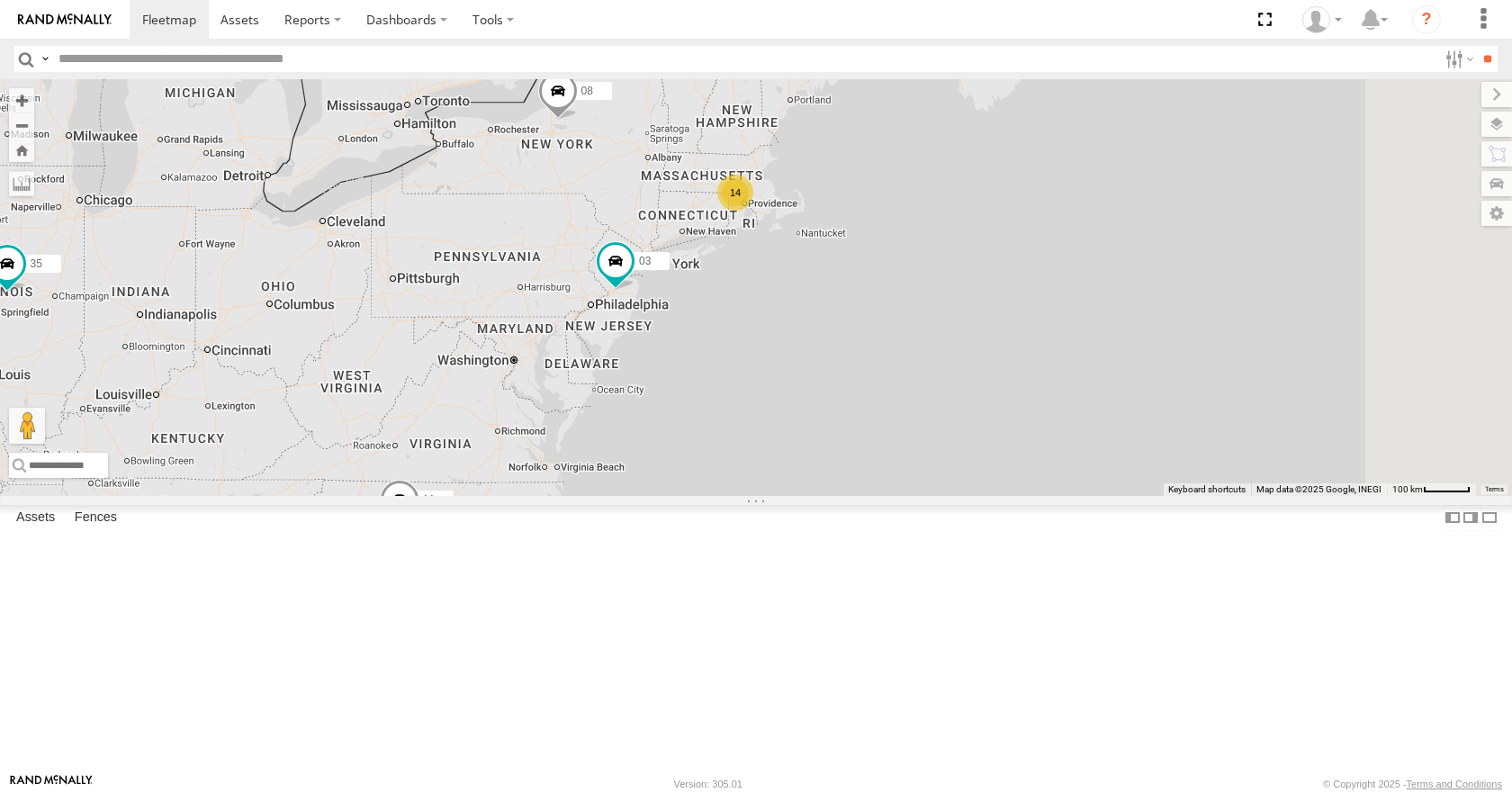
drag, startPoint x: 1014, startPoint y: 342, endPoint x: 746, endPoint y: 389, distance: 272.1
click at [746, 389] on div "35 08 04 11 03 14 2" at bounding box center [756, 287] width 1512 height 415
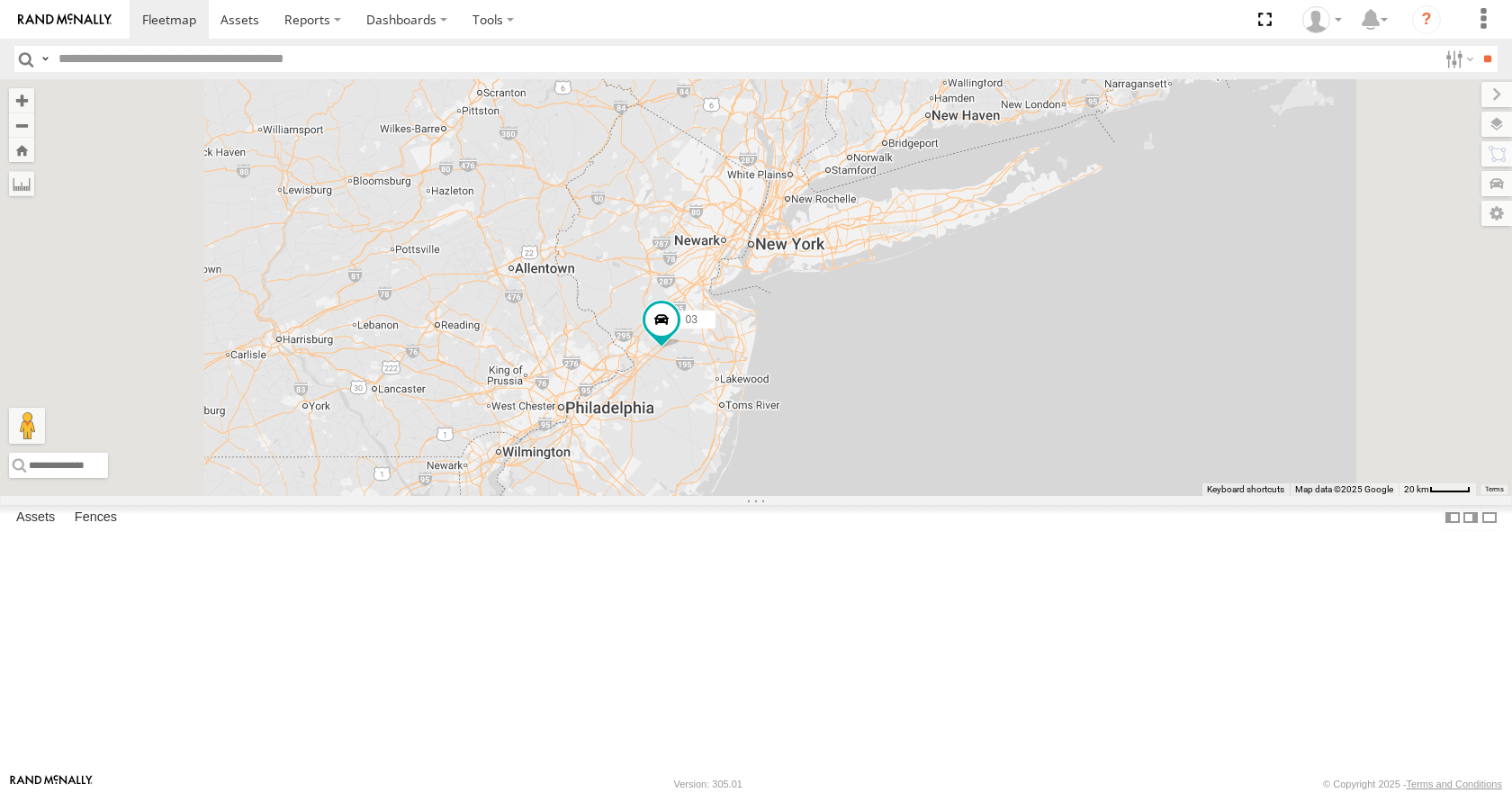
drag, startPoint x: 1134, startPoint y: 222, endPoint x: 806, endPoint y: 589, distance: 492.2
click at [806, 495] on div "35 08 04 11 03 12" at bounding box center [756, 287] width 1512 height 415
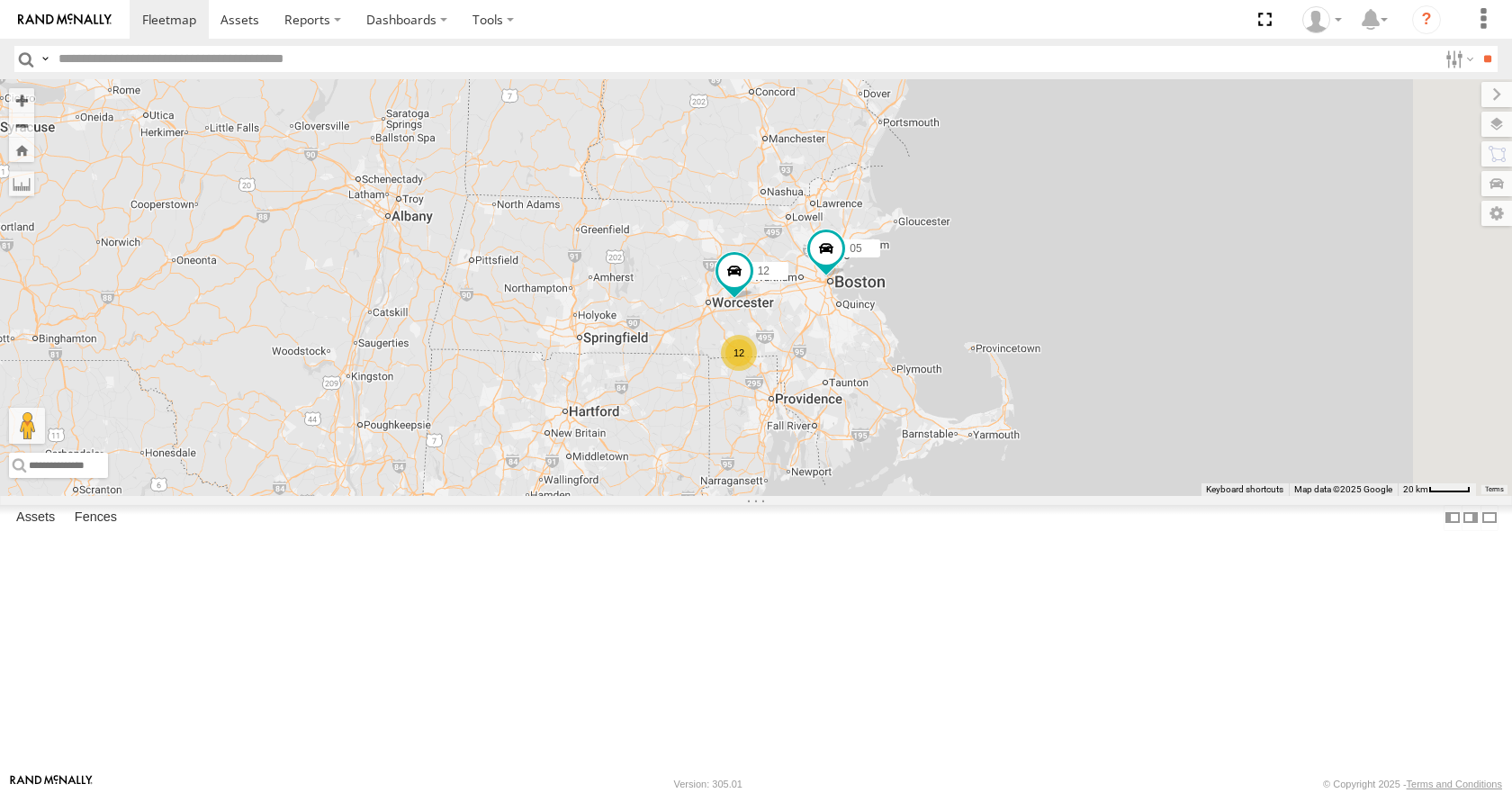
drag, startPoint x: 1081, startPoint y: 382, endPoint x: 990, endPoint y: 430, distance: 102.9
click at [990, 430] on div "35 08 04 11 03 12 12 05" at bounding box center [756, 287] width 1512 height 415
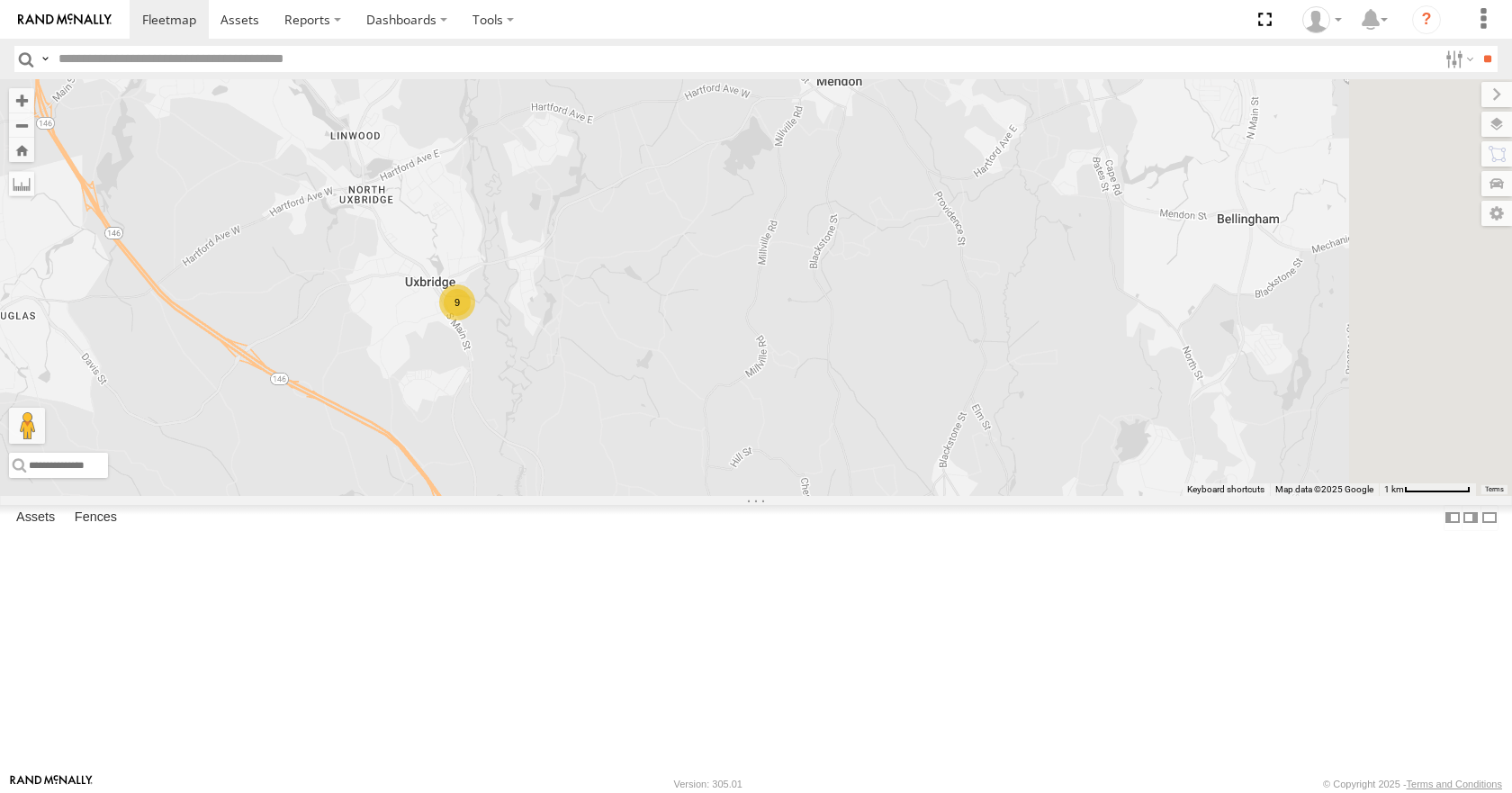
drag, startPoint x: 1064, startPoint y: 253, endPoint x: 880, endPoint y: 553, distance: 351.9
click at [880, 495] on div "35 08 04 11 03 12 05 3 9" at bounding box center [756, 287] width 1512 height 415
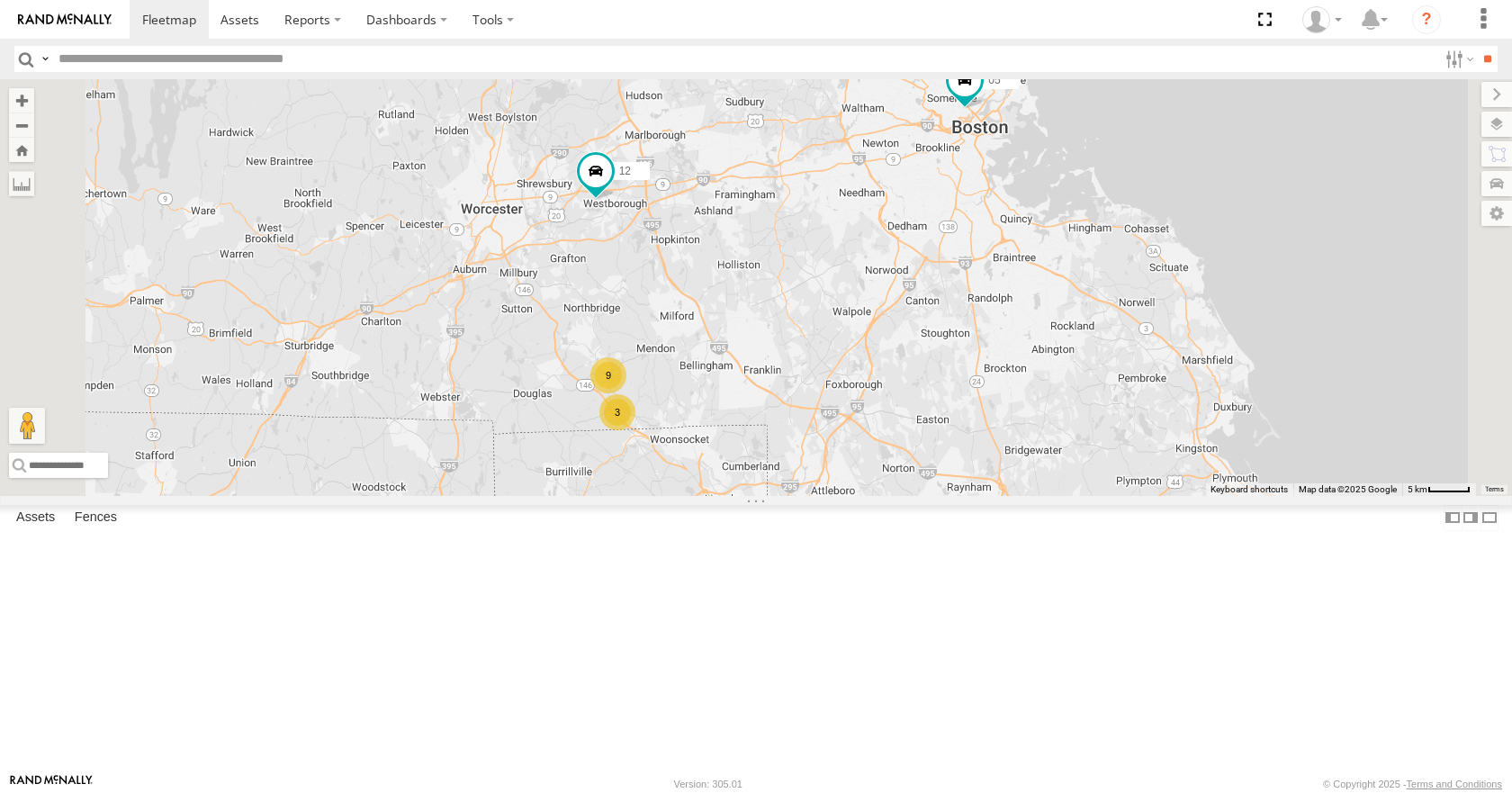
drag, startPoint x: 931, startPoint y: 488, endPoint x: 906, endPoint y: 466, distance: 33.3
click at [906, 466] on div "35 08 04 11 03 12 05 3 9" at bounding box center [756, 287] width 1512 height 415
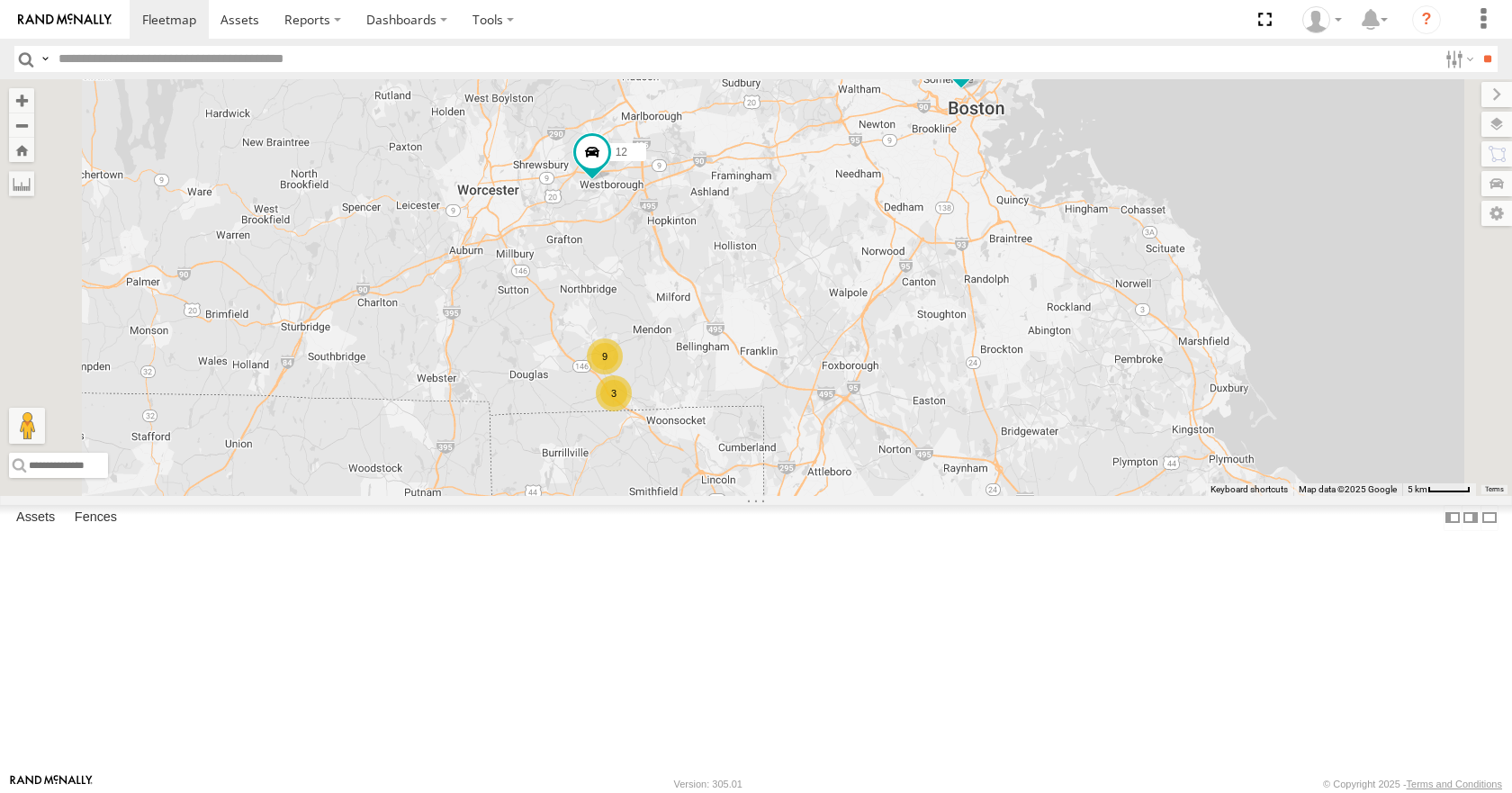
drag, startPoint x: 904, startPoint y: 437, endPoint x: 900, endPoint y: 413, distance: 24.3
click at [900, 413] on div "35 08 04 11 03 12 05 3 9" at bounding box center [756, 287] width 1512 height 415
drag, startPoint x: 898, startPoint y: 325, endPoint x: 886, endPoint y: 365, distance: 41.8
click at [886, 365] on div "35 08 04 11 03 12 05 3 9" at bounding box center [756, 287] width 1512 height 415
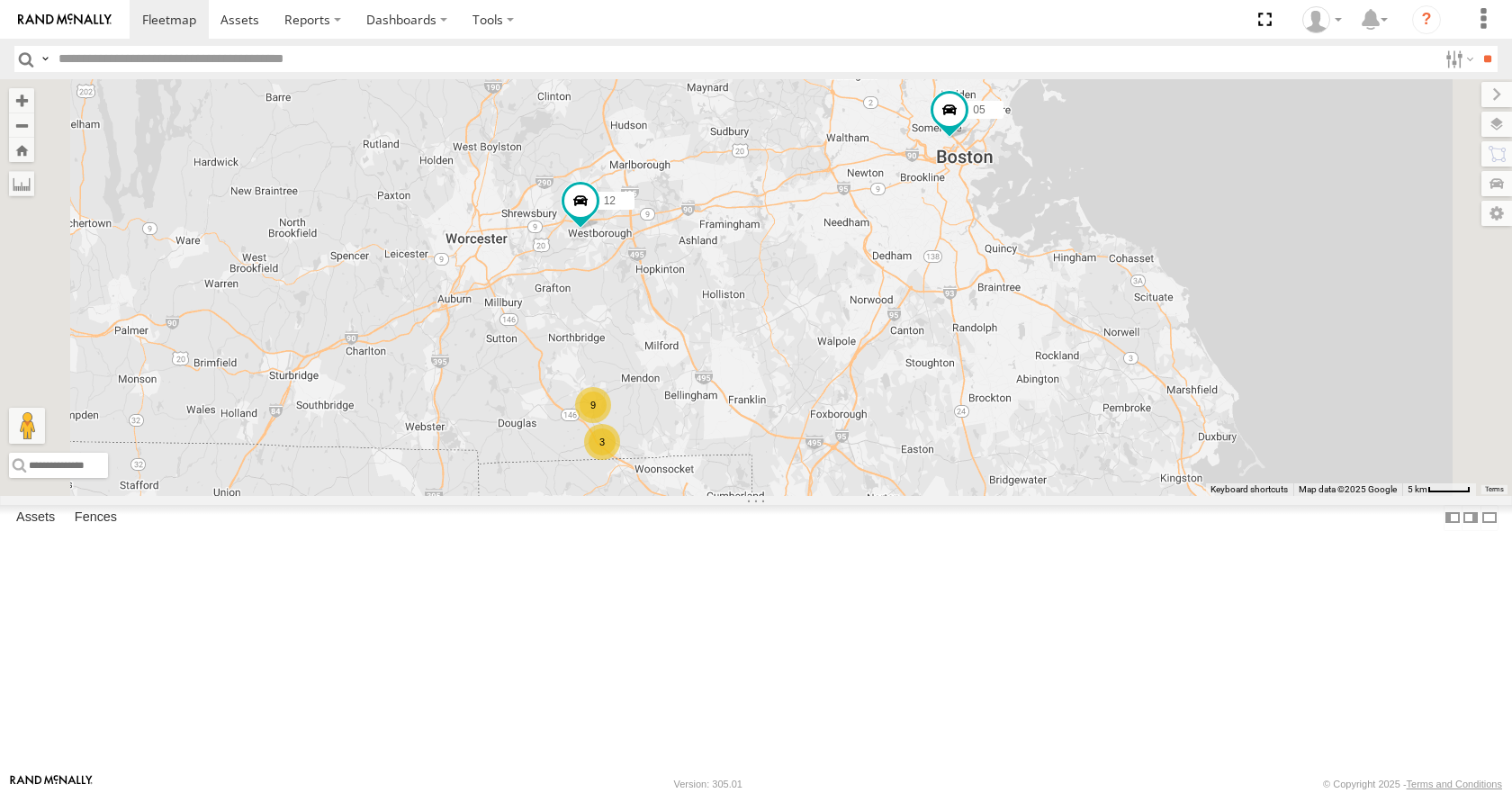
drag, startPoint x: 966, startPoint y: 324, endPoint x: 963, endPoint y: 339, distance: 15.3
click at [963, 339] on div "35 08 04 11 03 12 05 3 9" at bounding box center [756, 287] width 1512 height 415
click at [951, 260] on div "35 08 04 11 03 12 05 3 9" at bounding box center [756, 287] width 1512 height 415
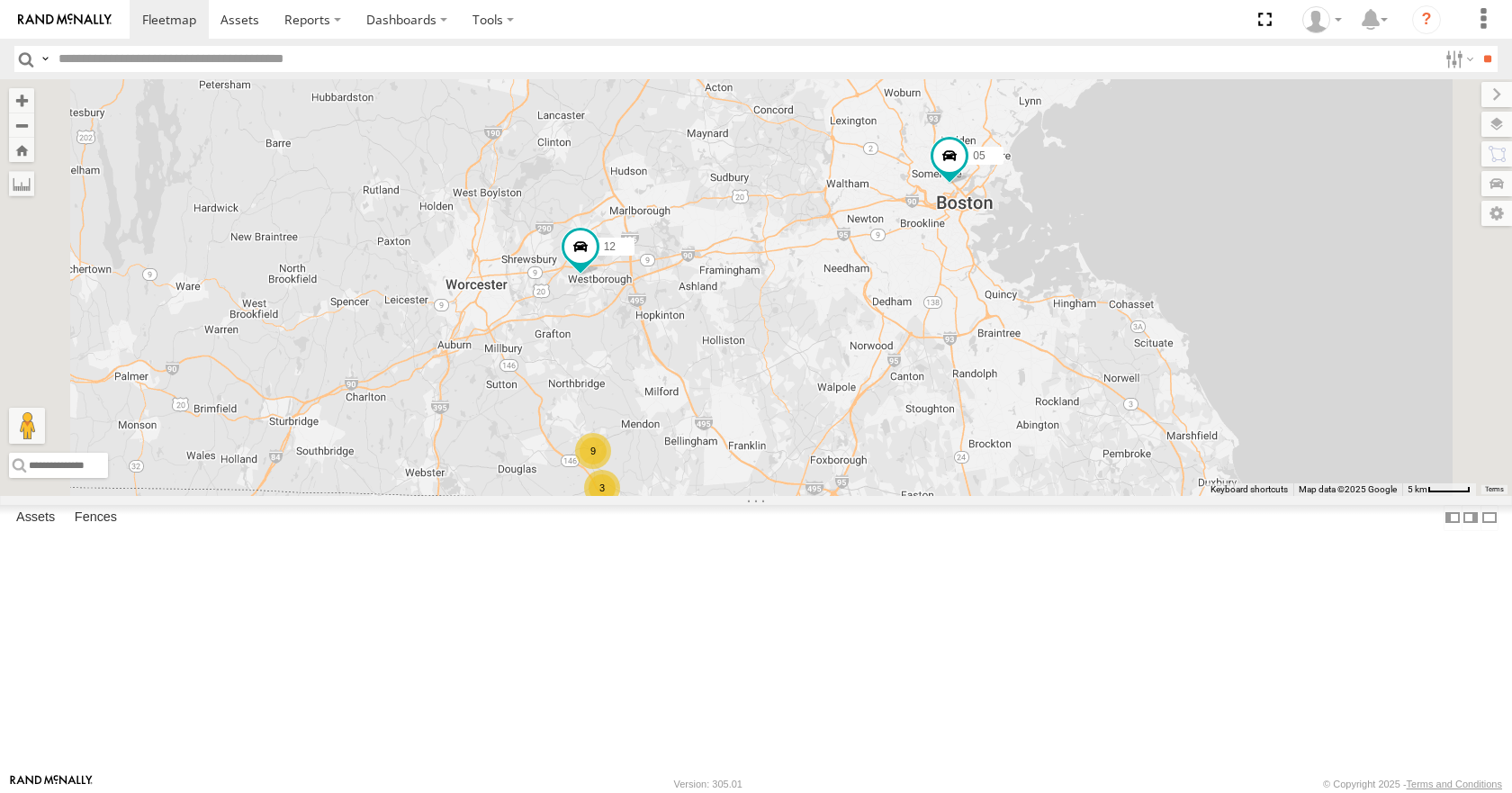
drag, startPoint x: 943, startPoint y: 205, endPoint x: 943, endPoint y: 246, distance: 41.0
click at [943, 246] on div "35 08 04 11 03 12 05 3 9" at bounding box center [756, 287] width 1512 height 415
click at [948, 215] on div "35 08 04 11 03 12 05 3 9" at bounding box center [756, 287] width 1512 height 415
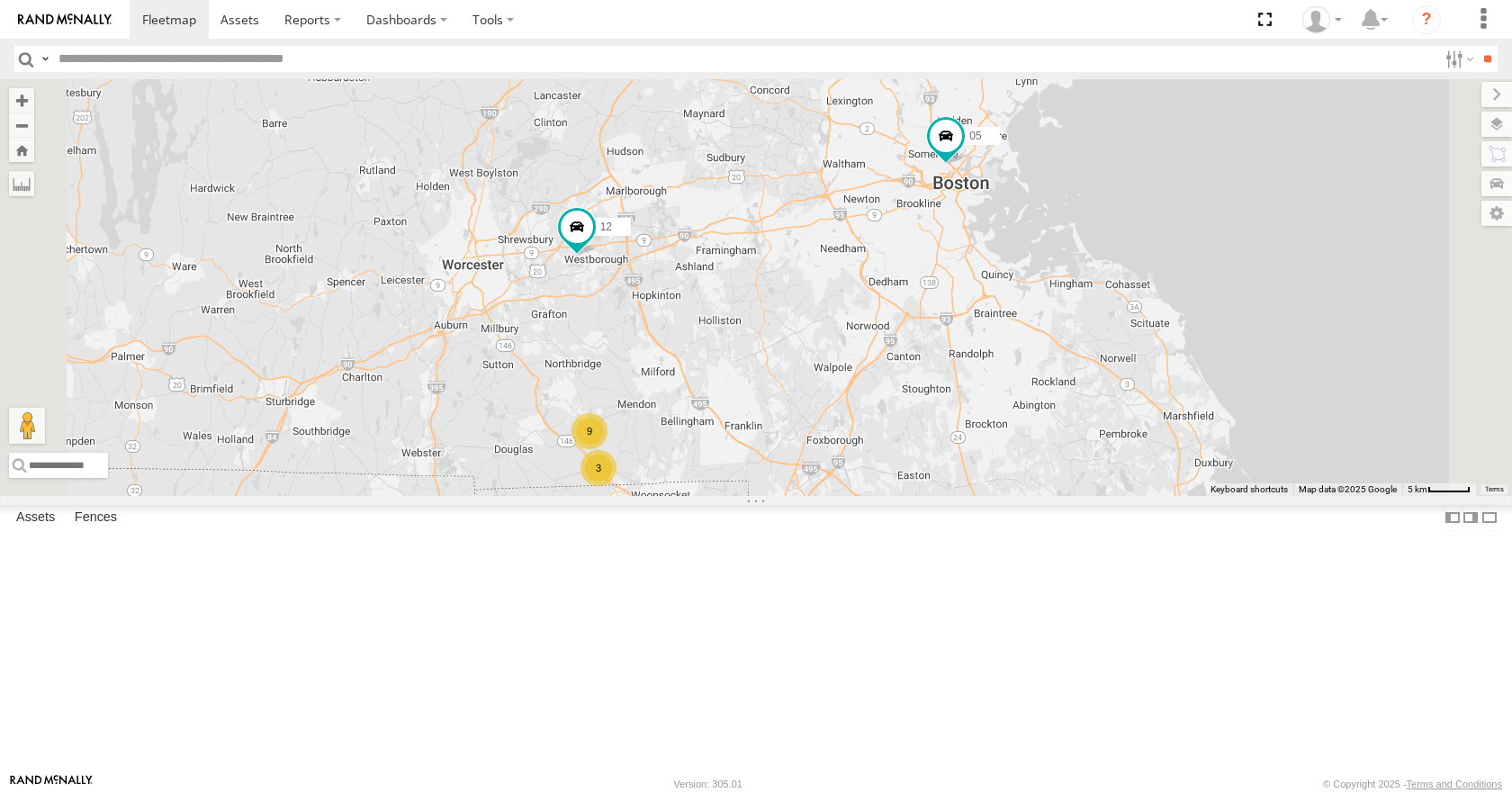
drag, startPoint x: 1003, startPoint y: 248, endPoint x: 1001, endPoint y: 221, distance: 27.1
click at [1001, 221] on div "35 08 04 11 03 12 05 3 9" at bounding box center [756, 287] width 1512 height 415
drag, startPoint x: 996, startPoint y: 243, endPoint x: 1001, endPoint y: 251, distance: 9.4
click at [1001, 251] on div "35 08 04 11 03 12 05 3 9" at bounding box center [756, 287] width 1512 height 415
drag, startPoint x: 1095, startPoint y: 225, endPoint x: 1100, endPoint y: 234, distance: 10.3
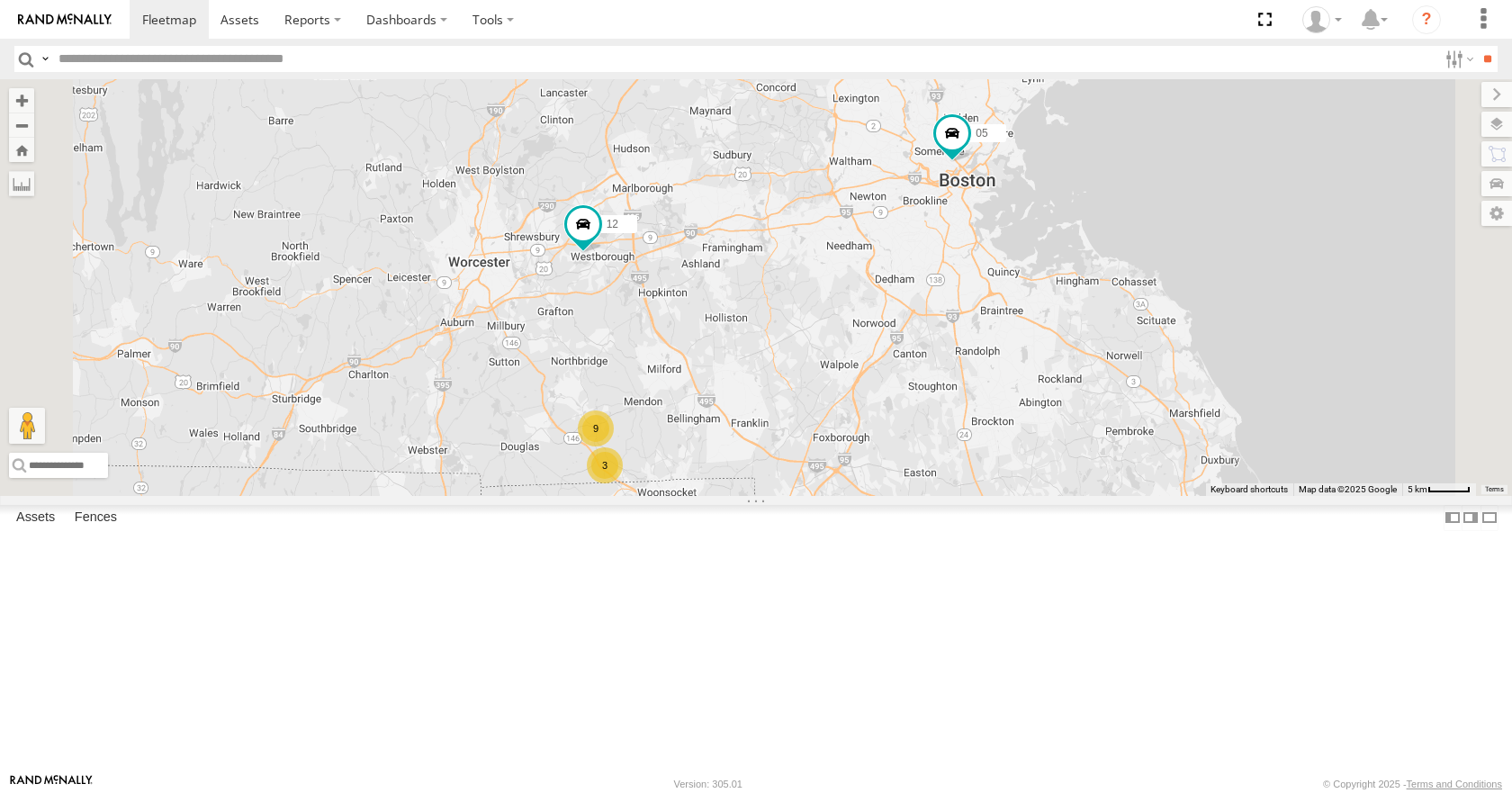
click at [1100, 234] on div "35 08 04 11 03 12 05 3 9" at bounding box center [756, 287] width 1512 height 415
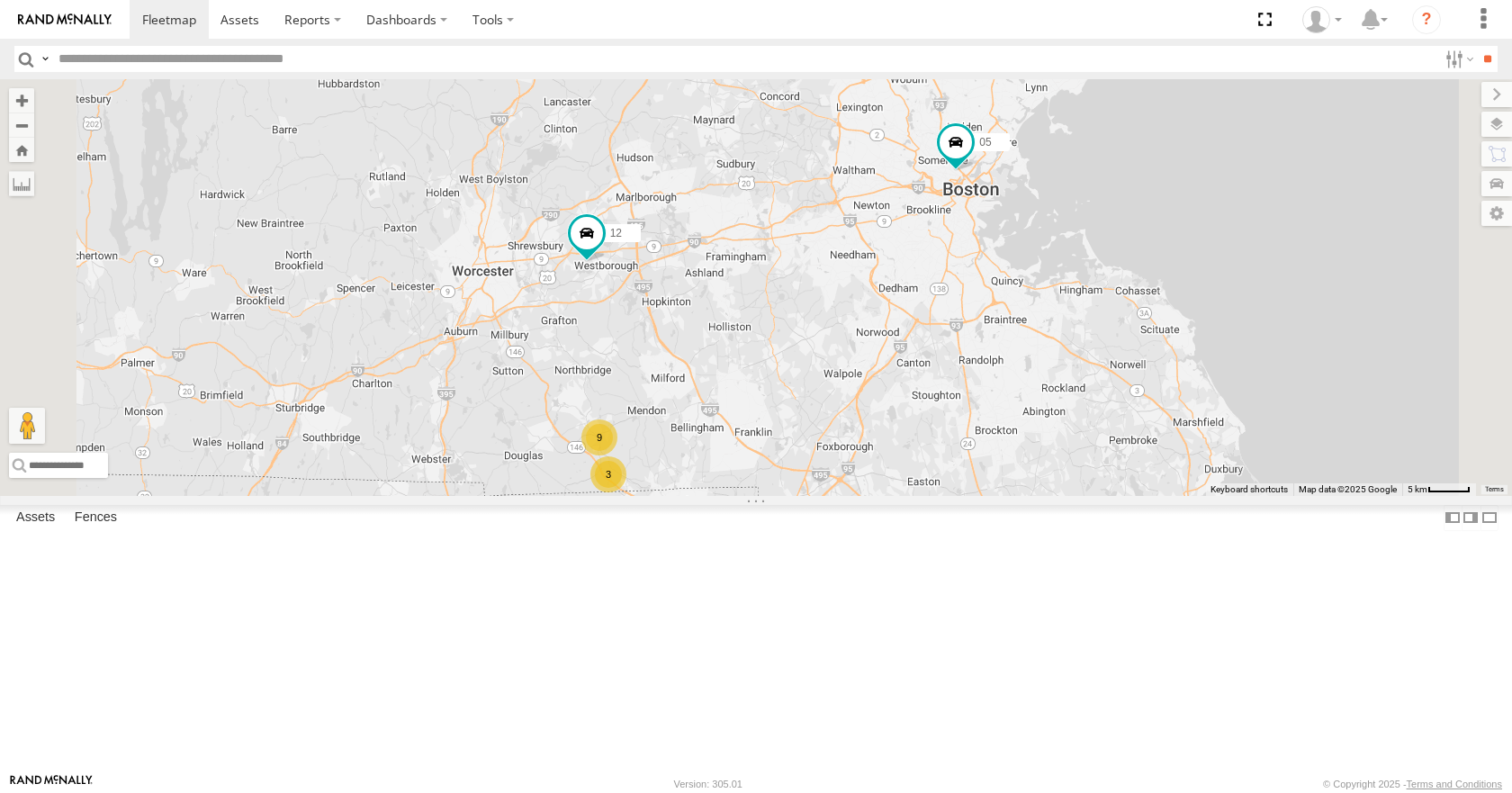
click at [1122, 186] on div "35 08 04 11 03 12 05 3 9" at bounding box center [756, 287] width 1512 height 415
drag, startPoint x: 1136, startPoint y: 210, endPoint x: 1144, endPoint y: 223, distance: 15.3
click at [1144, 223] on div "35 08 04 11 03 12 05 3 9" at bounding box center [756, 287] width 1512 height 415
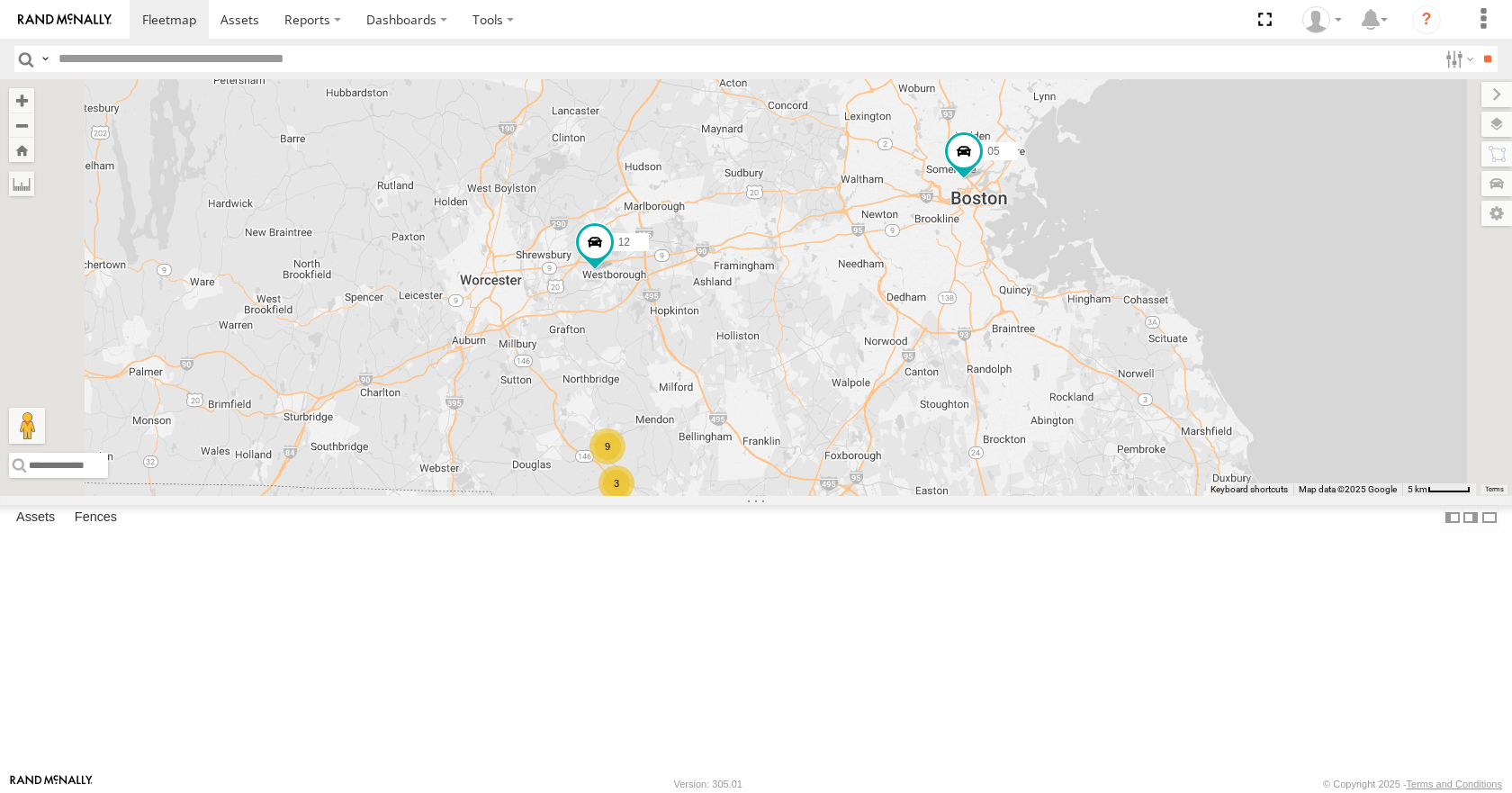
click at [1148, 250] on div "35 08 04 11 03 12 05 3 9" at bounding box center [756, 287] width 1512 height 415
drag, startPoint x: 1078, startPoint y: 137, endPoint x: 1072, endPoint y: 165, distance: 28.6
click at [1072, 165] on div "35 08 04 11 03 12 05 3 9" at bounding box center [756, 287] width 1512 height 415
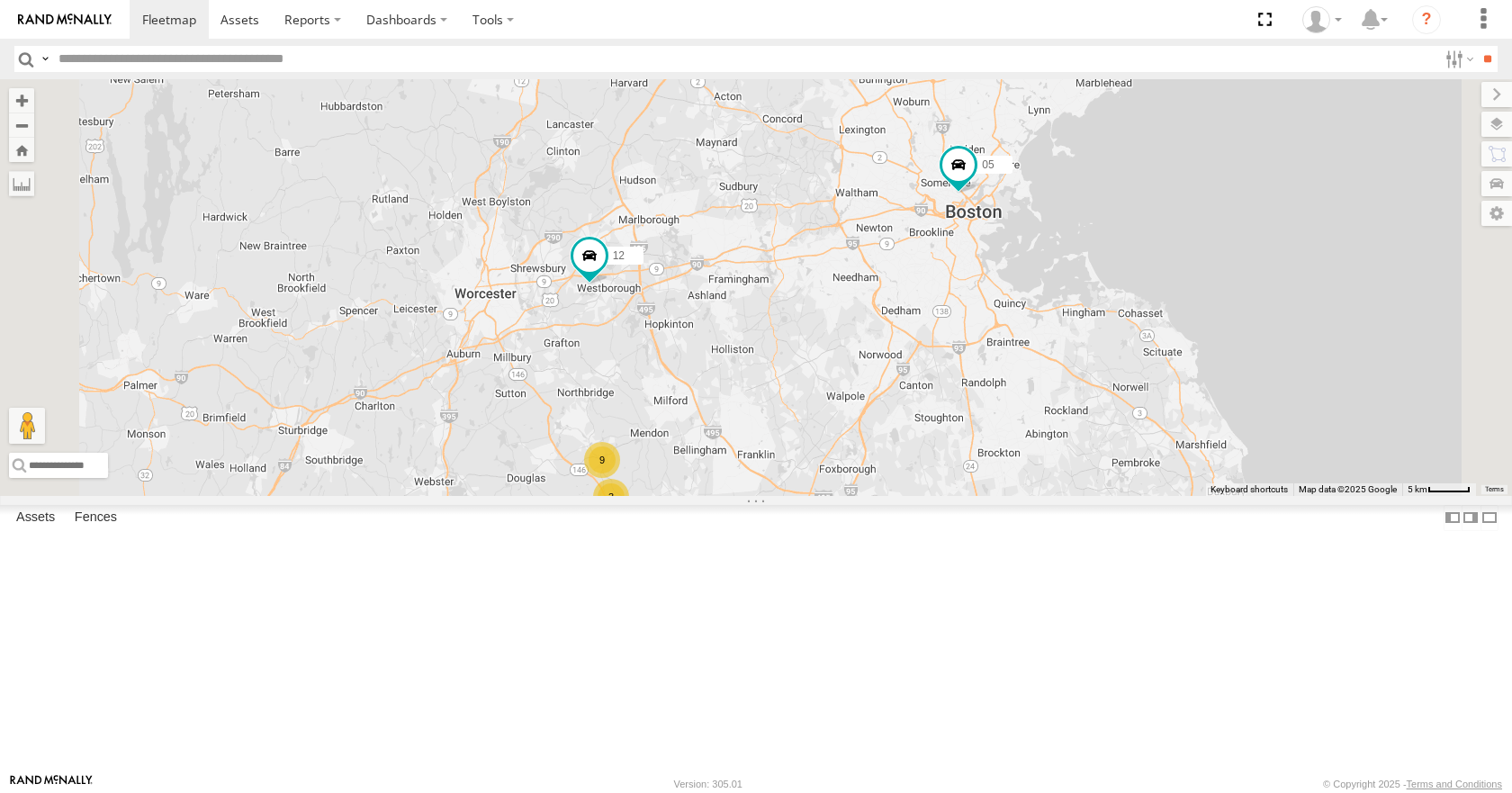
drag, startPoint x: 1091, startPoint y: 97, endPoint x: 1086, endPoint y: 111, distance: 14.9
click at [1086, 111] on div "35 08 04 11 03 12 05 3 9" at bounding box center [756, 287] width 1512 height 415
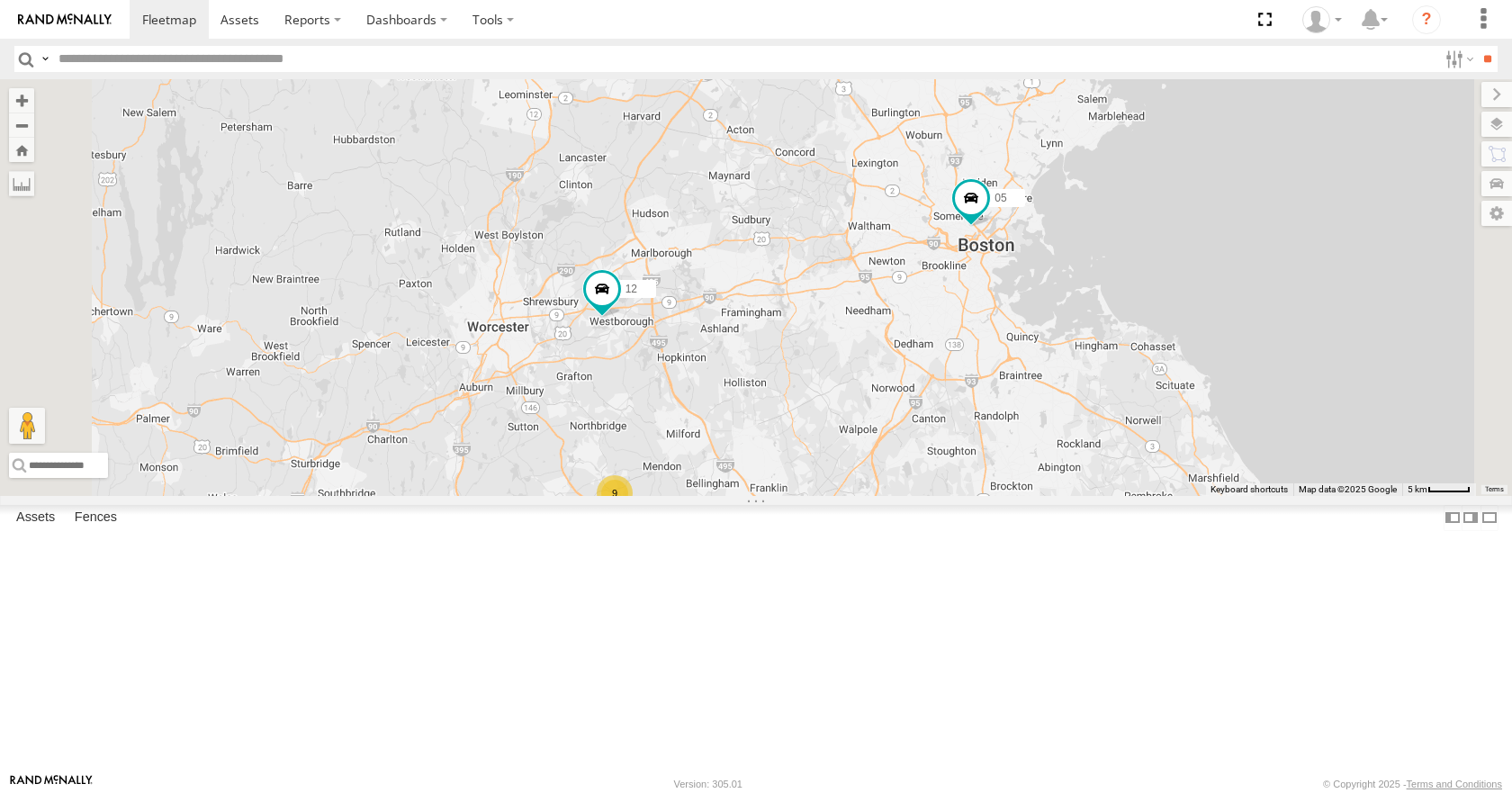
drag, startPoint x: 1074, startPoint y: 145, endPoint x: 1086, endPoint y: 180, distance: 37.0
click at [1086, 180] on div "35 08 04 11 03 12 05 3 9" at bounding box center [756, 287] width 1512 height 415
click at [1091, 149] on div "35 08 04 11 03 12 05 3 9" at bounding box center [756, 287] width 1512 height 415
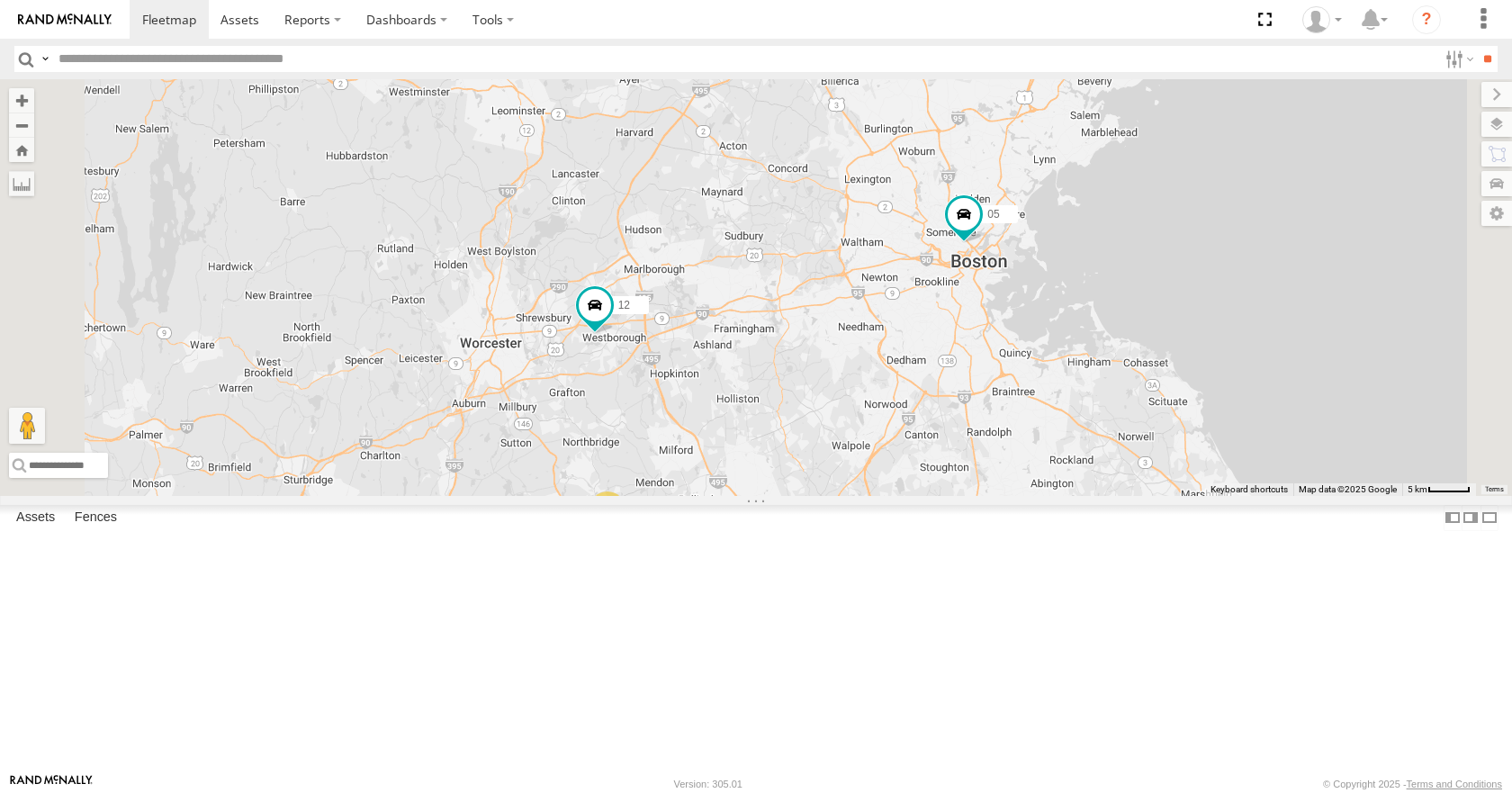
drag, startPoint x: 1159, startPoint y: 108, endPoint x: 1146, endPoint y: 134, distance: 29.1
click at [1146, 134] on div "35 08 04 11 03 12 05 3 9" at bounding box center [756, 287] width 1512 height 415
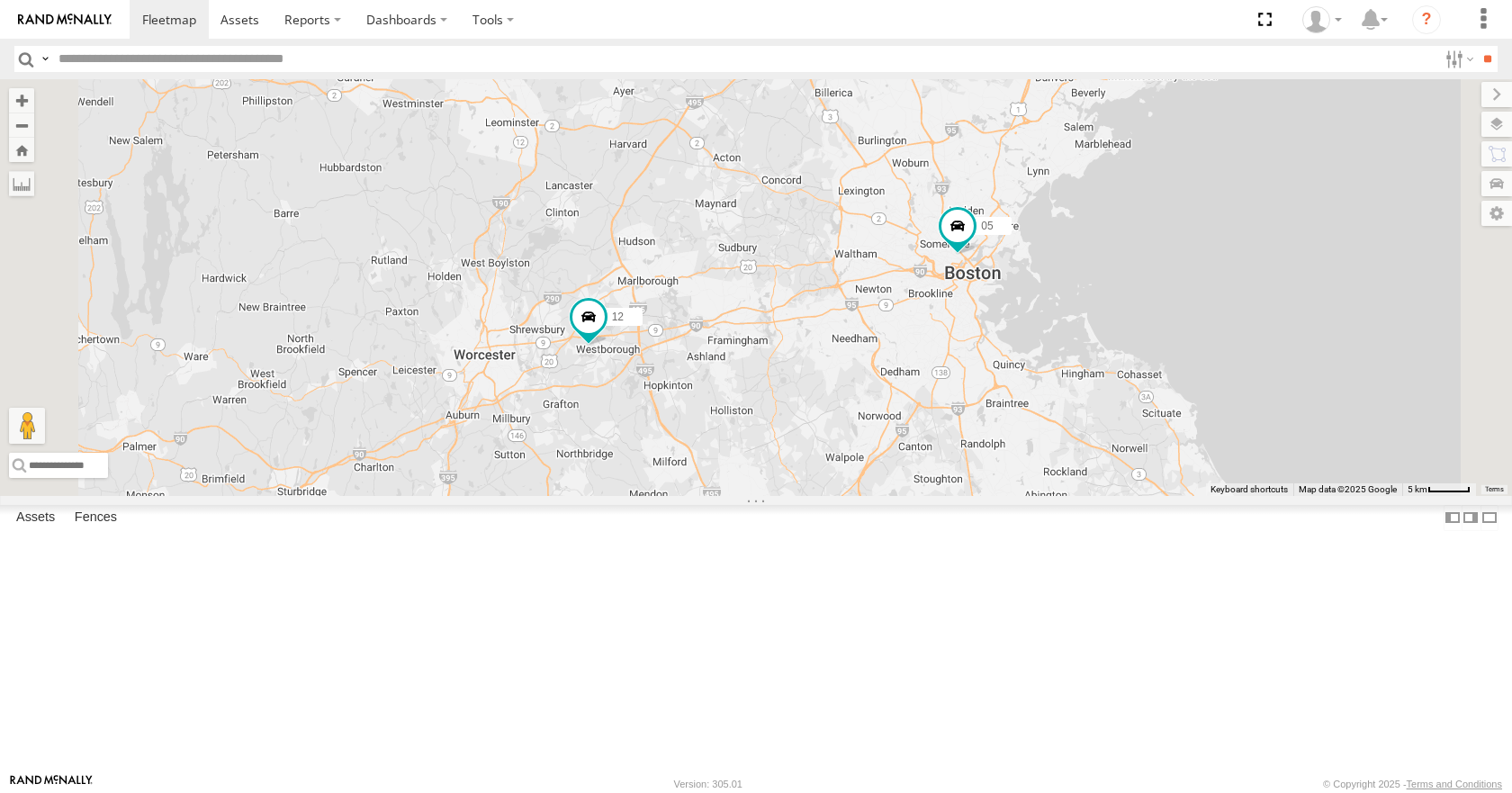
drag, startPoint x: 1140, startPoint y: 163, endPoint x: 1133, endPoint y: 194, distance: 31.8
click at [1133, 194] on div "35 08 04 11 03 12 05 3 9" at bounding box center [756, 287] width 1512 height 415
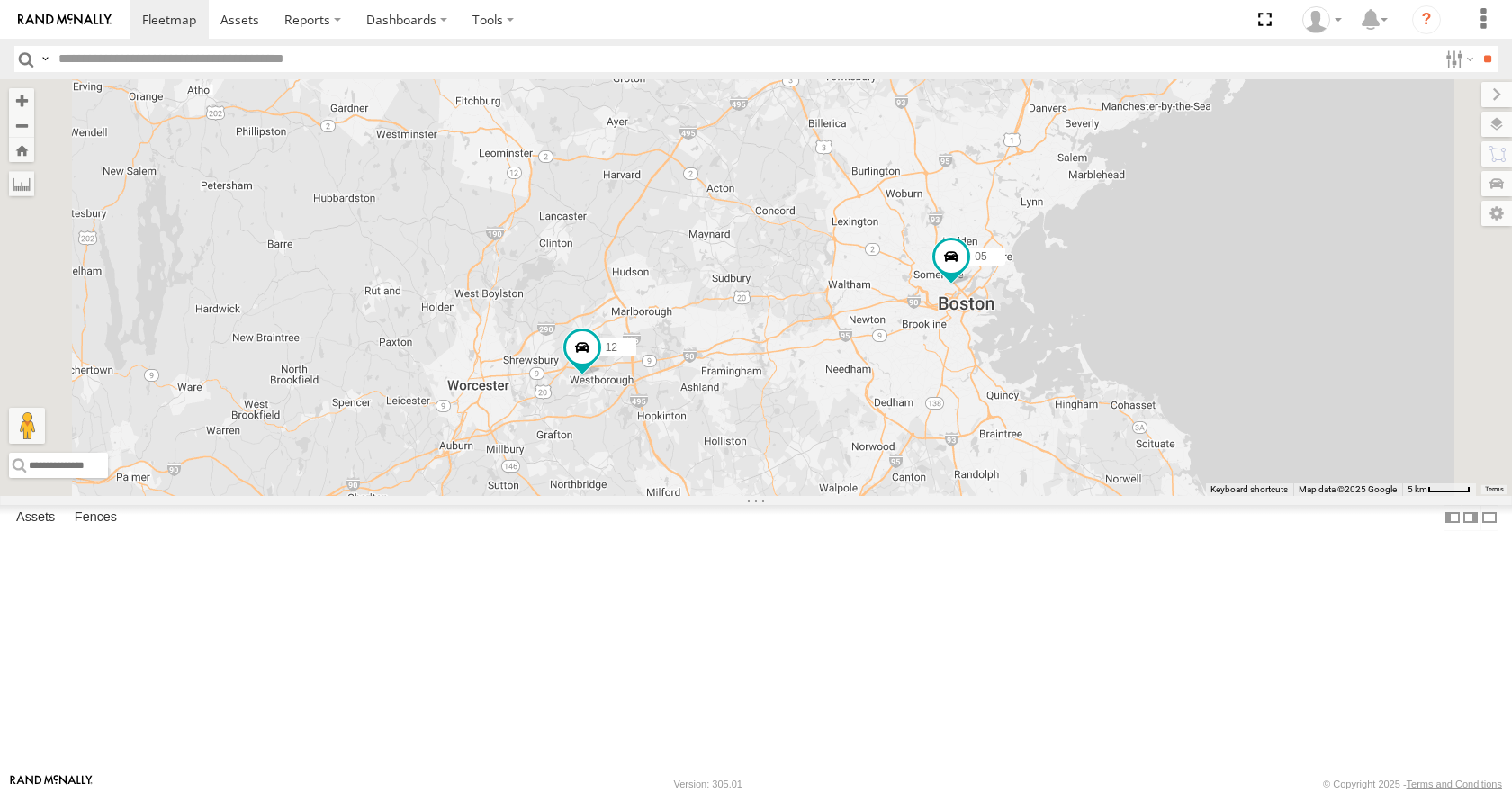
drag, startPoint x: 1134, startPoint y: 144, endPoint x: 1123, endPoint y: 154, distance: 14.9
click at [1130, 164] on div "35 08 04 11 03 12 05 3 9" at bounding box center [756, 287] width 1512 height 415
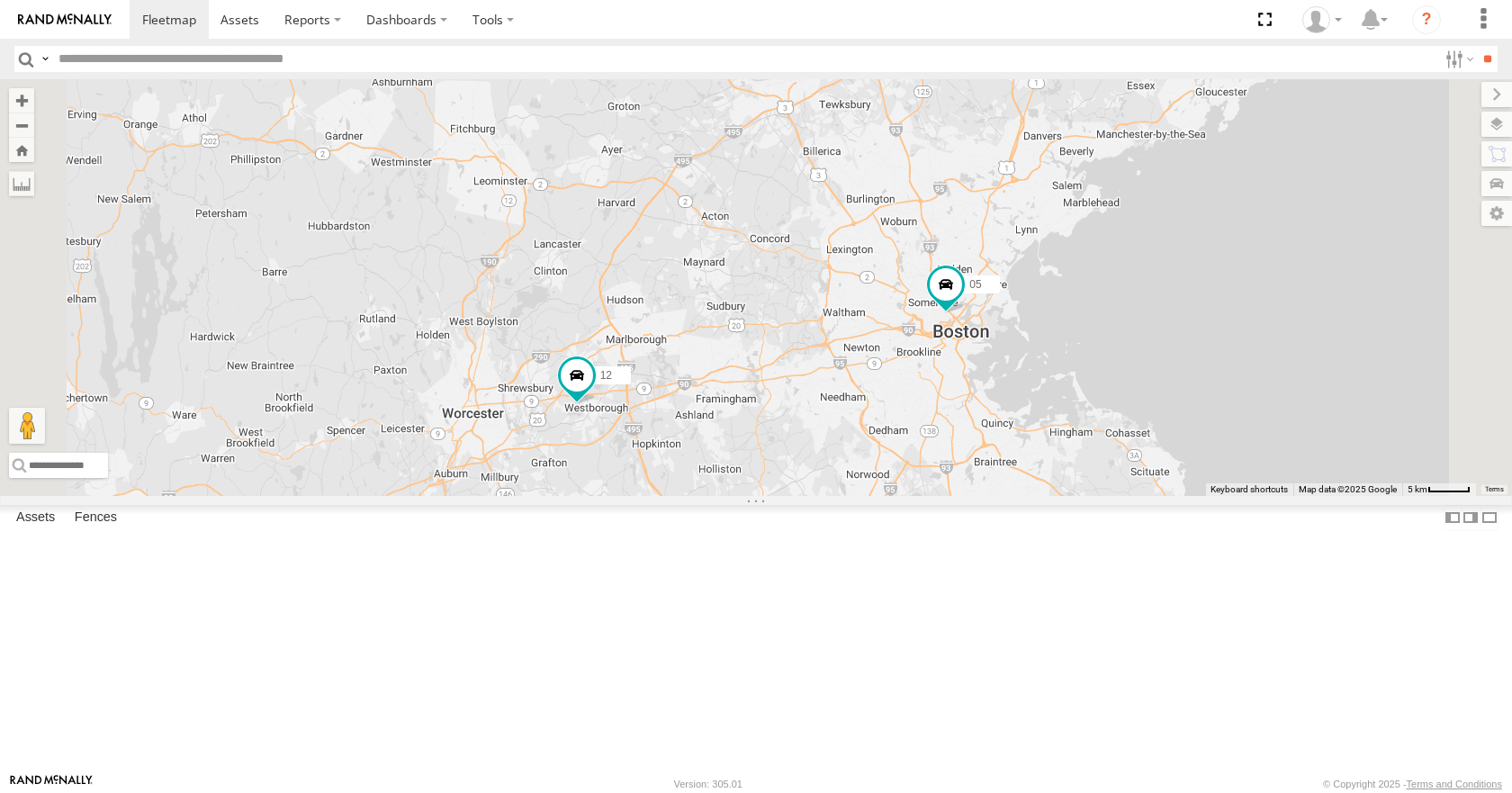
click at [1117, 151] on div "35 08 04 11 03 12 05 3 9" at bounding box center [756, 287] width 1512 height 415
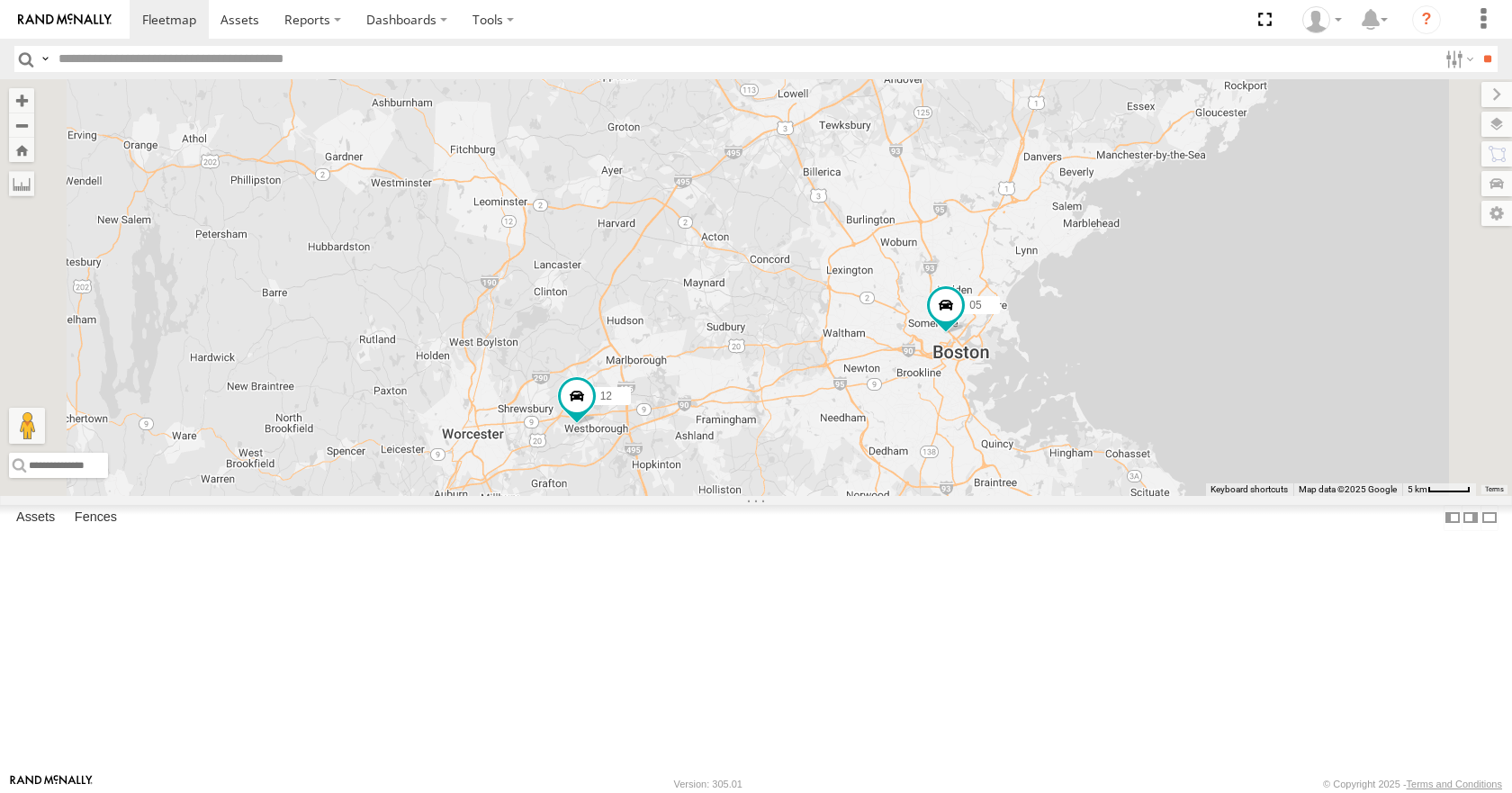
drag, startPoint x: 1107, startPoint y: 131, endPoint x: 1107, endPoint y: 151, distance: 20.0
click at [1107, 151] on div "35 08 04 11 03 12 05 3 9" at bounding box center [756, 287] width 1512 height 415
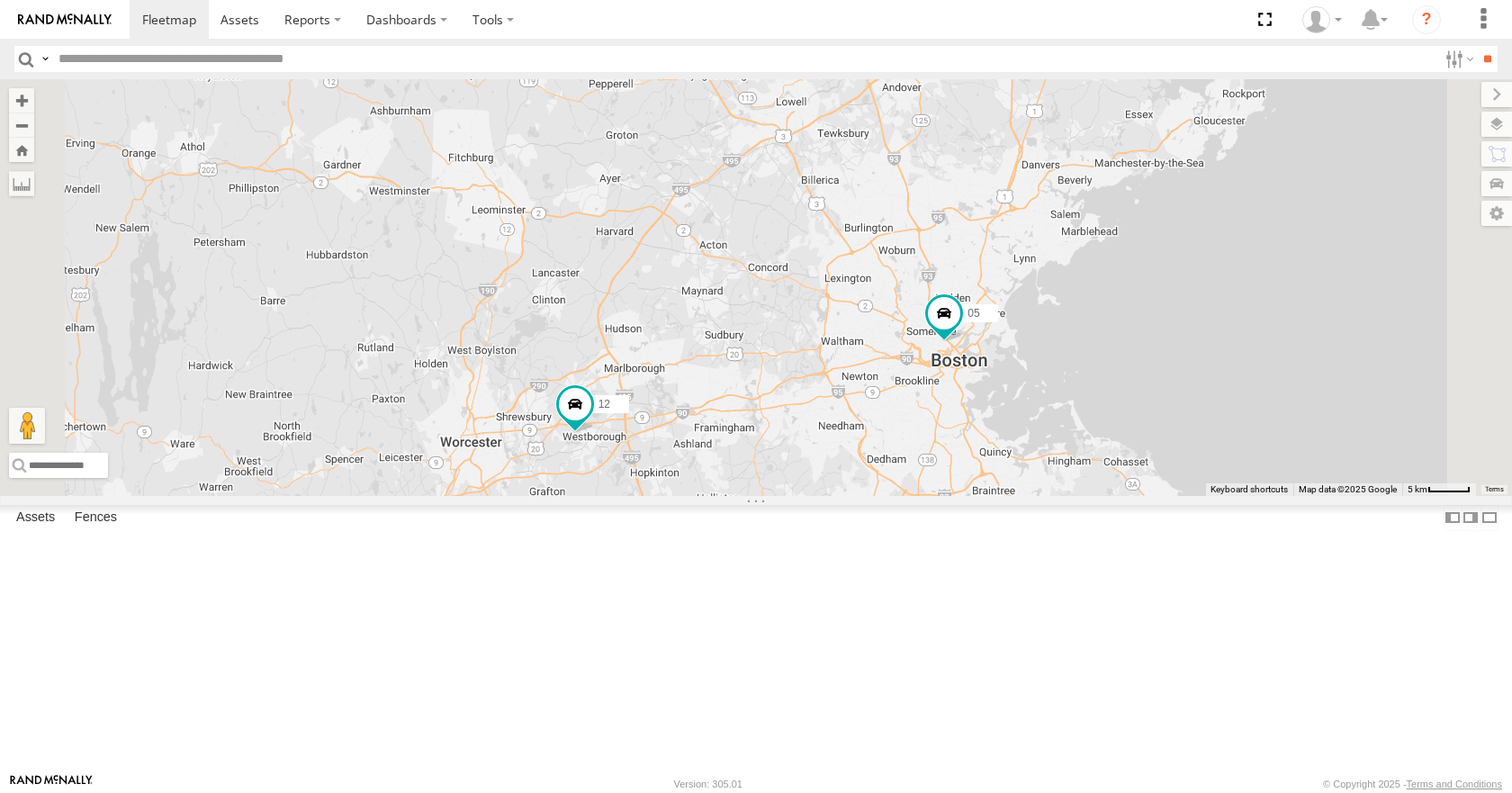
drag, startPoint x: 1170, startPoint y: 105, endPoint x: 1189, endPoint y: 139, distance: 38.9
click at [1167, 116] on div "35 08 04 11 03 12 05 3 9" at bounding box center [756, 287] width 1512 height 415
drag, startPoint x: 1224, startPoint y: 153, endPoint x: 1218, endPoint y: 114, distance: 39.5
click at [1218, 114] on div "35 08 04 11 03 12 05 3 9" at bounding box center [756, 287] width 1512 height 415
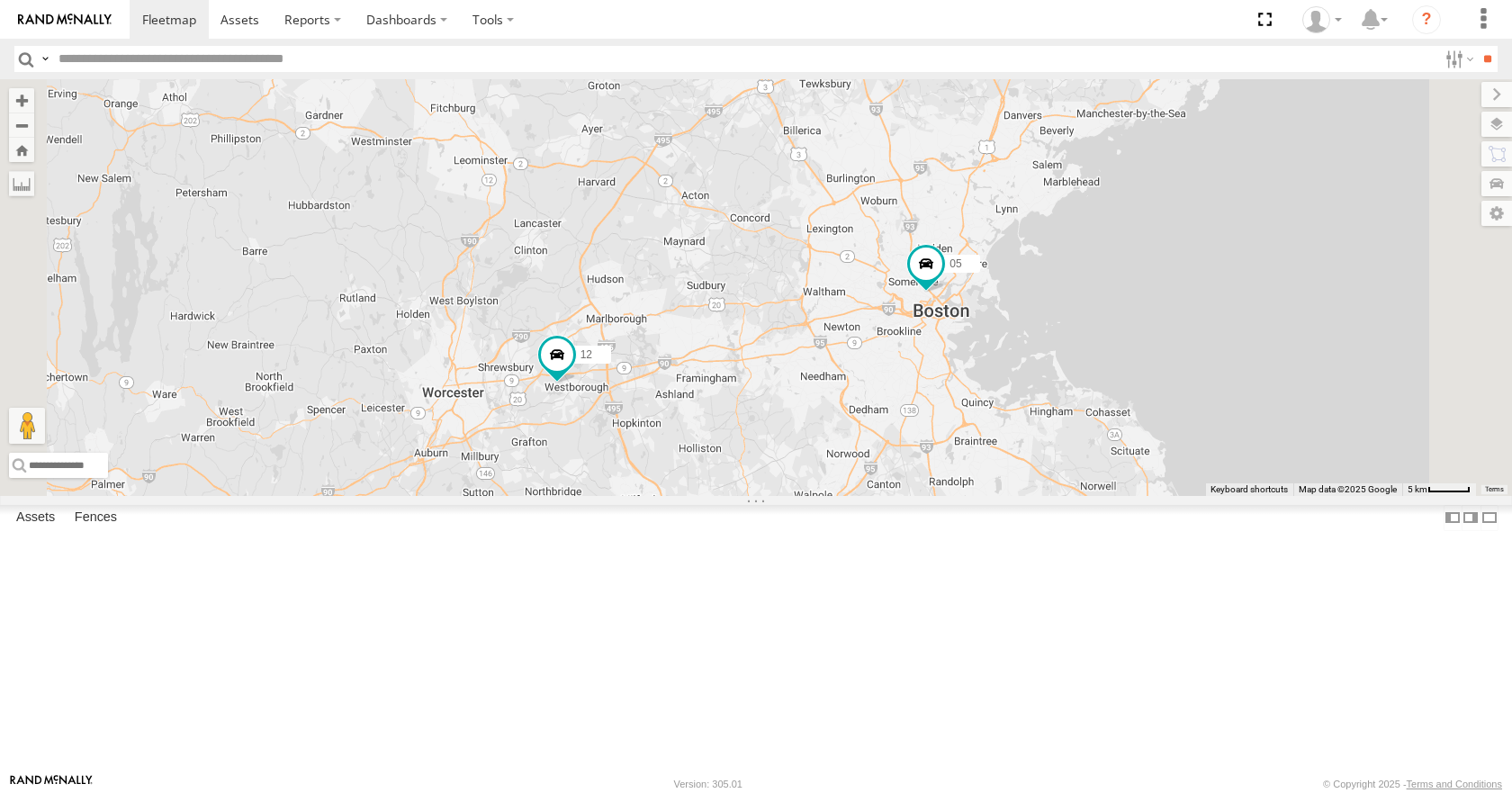
drag, startPoint x: 1239, startPoint y: 159, endPoint x: 1222, endPoint y: 143, distance: 23.3
click at [1222, 143] on div "35 08 04 11 03 12 05 3 9" at bounding box center [756, 287] width 1512 height 415
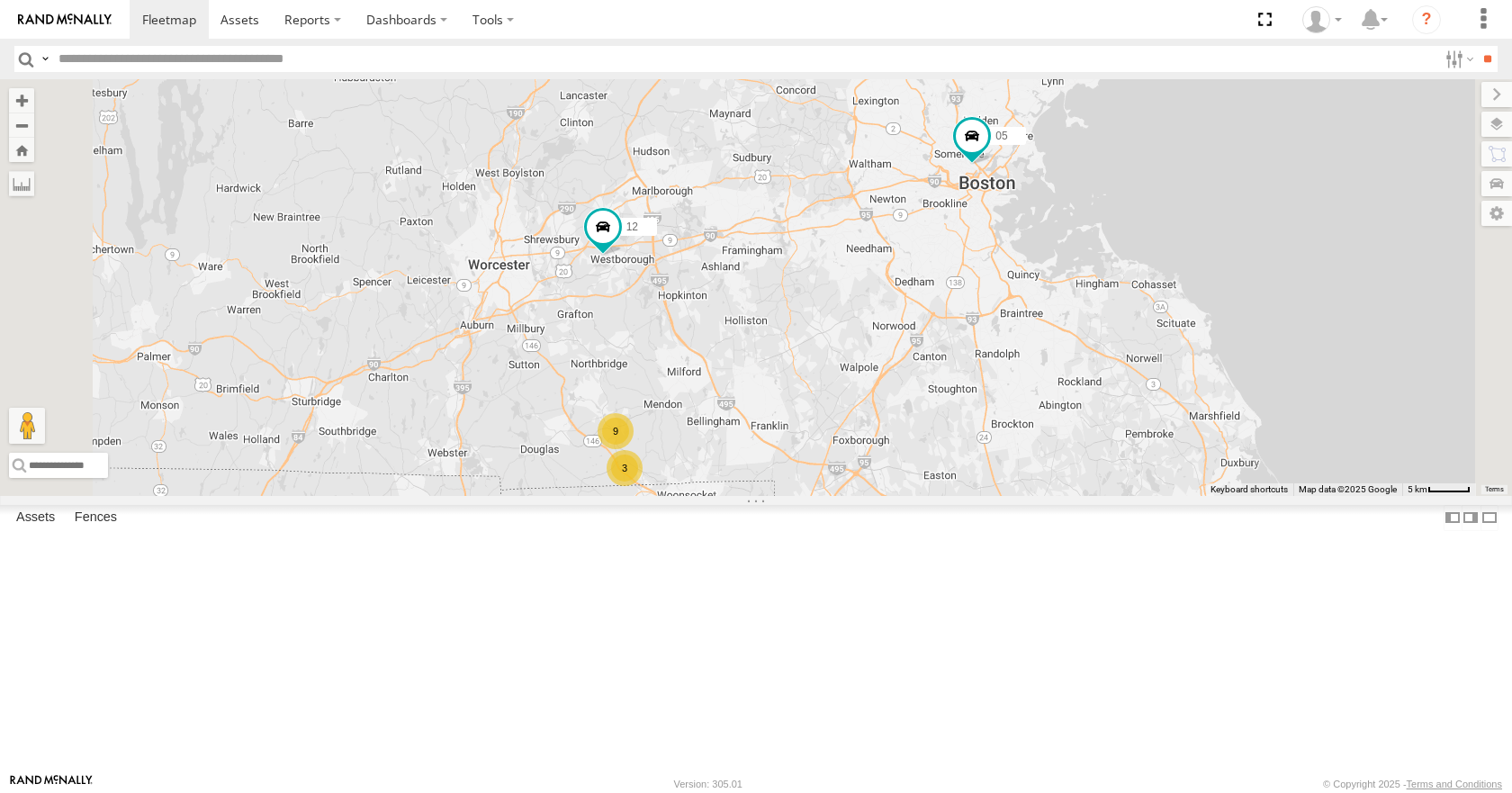
drag, startPoint x: 1164, startPoint y: 363, endPoint x: 1220, endPoint y: 232, distance: 142.5
click at [1220, 232] on div "35 08 04 11 03 12 05 3 9" at bounding box center [756, 287] width 1512 height 415
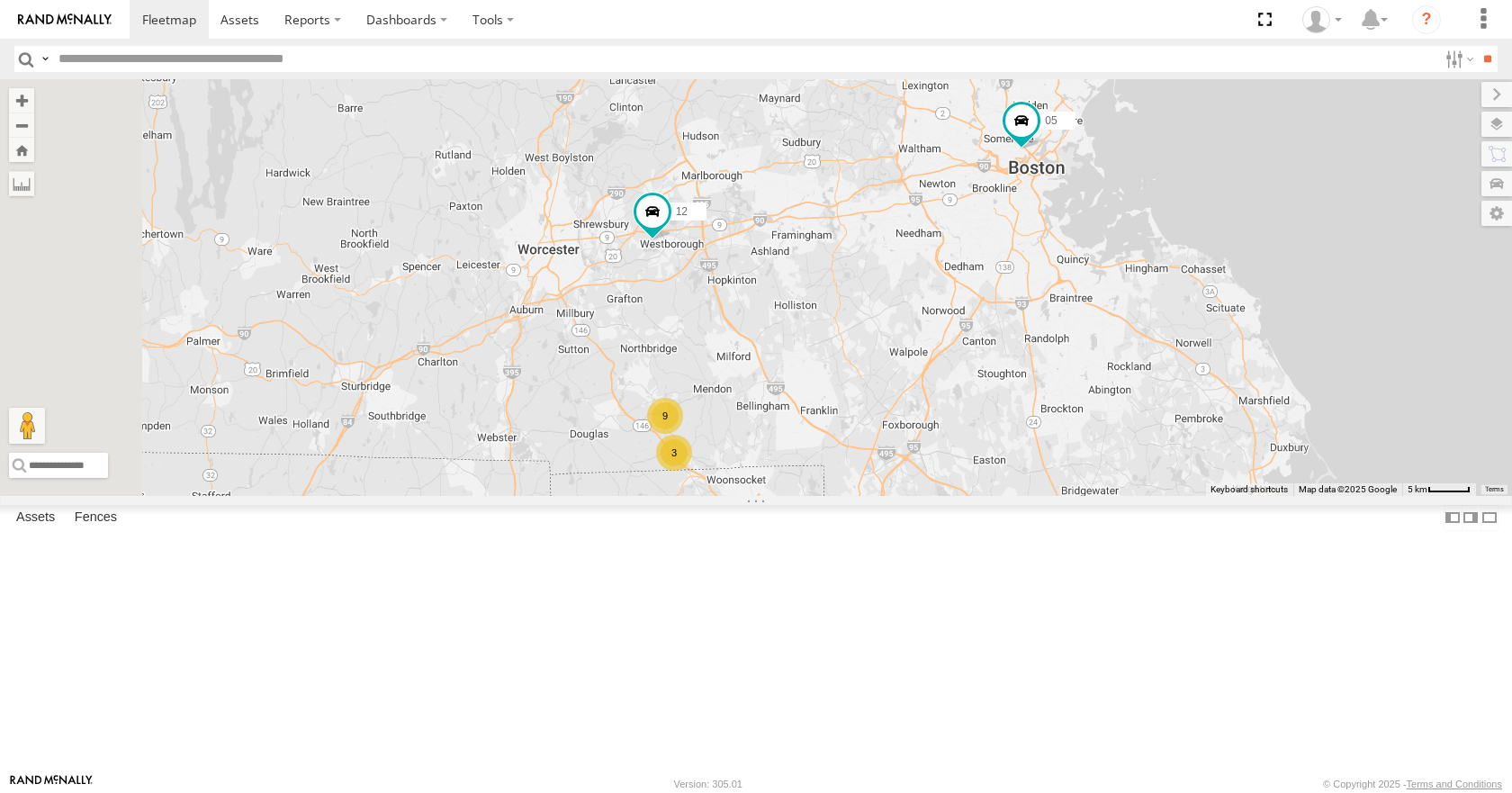
drag, startPoint x: 1178, startPoint y: 342, endPoint x: 1232, endPoint y: 328, distance: 55.8
click at [1232, 328] on div "35 08 04 11 03 12 05 3 9" at bounding box center [756, 287] width 1512 height 415
drag, startPoint x: 1206, startPoint y: 347, endPoint x: 1258, endPoint y: 344, distance: 52.1
click at [1258, 344] on div "35 08 04 11 03 12 05 3 9" at bounding box center [756, 287] width 1512 height 415
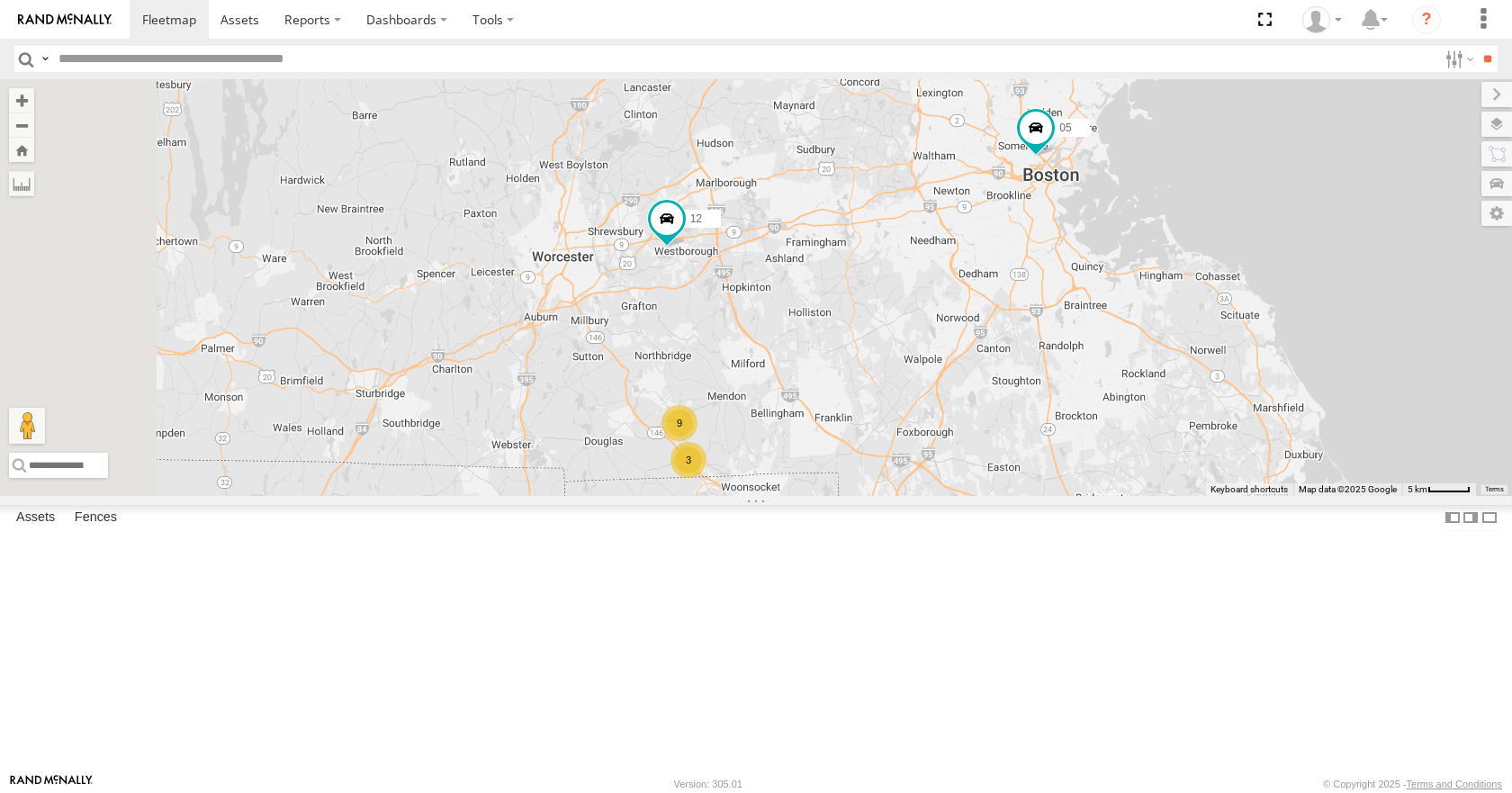
drag, startPoint x: 1178, startPoint y: 361, endPoint x: 1167, endPoint y: 365, distance: 11.7
click at [1167, 365] on div "35 08 04 11 03 12 05 3 9" at bounding box center [756, 287] width 1512 height 415
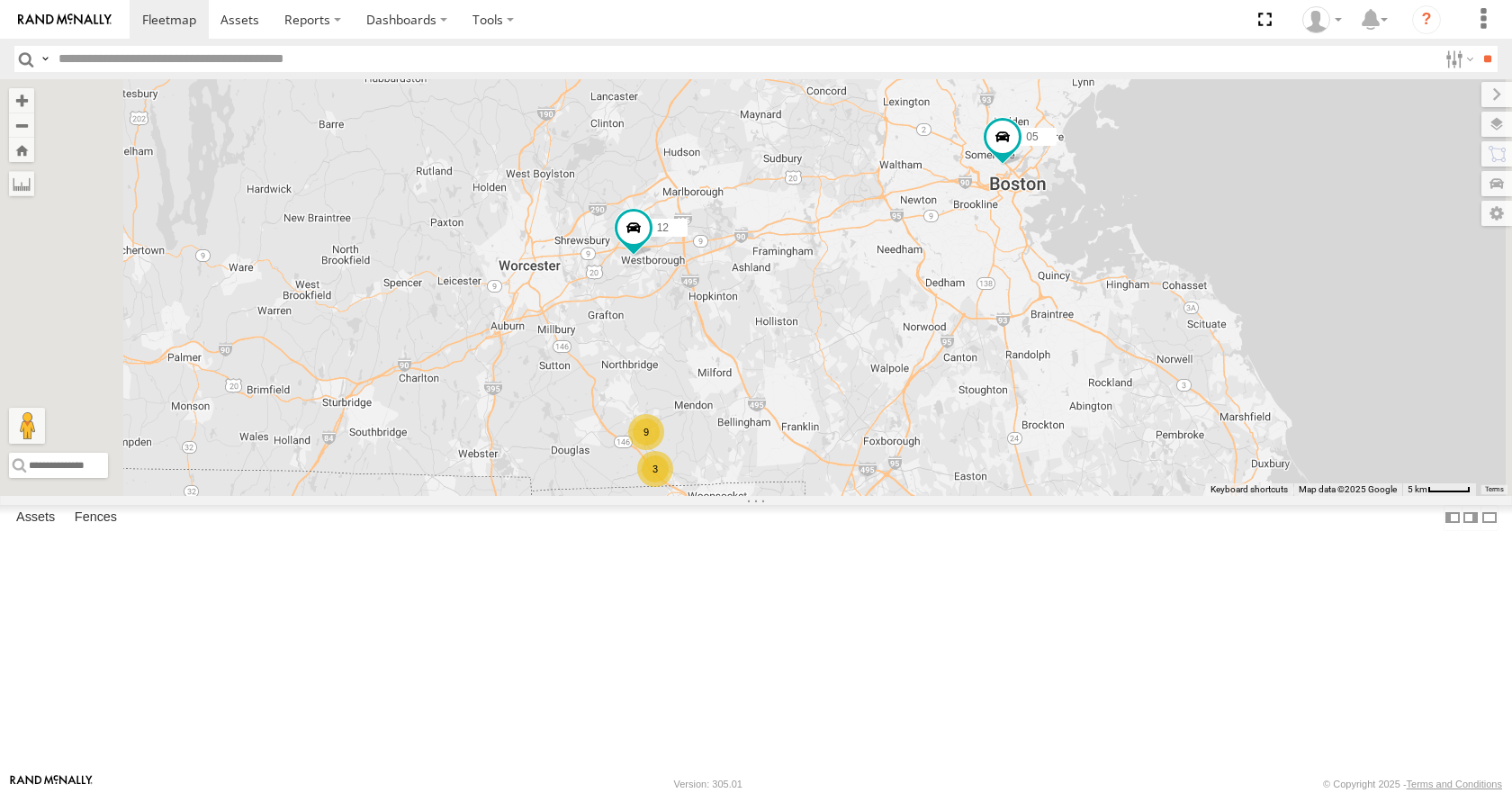
drag, startPoint x: 1192, startPoint y: 396, endPoint x: 1167, endPoint y: 403, distance: 26.0
click at [1167, 403] on div "35 08 04 11 03 12 05 3 9" at bounding box center [756, 287] width 1512 height 415
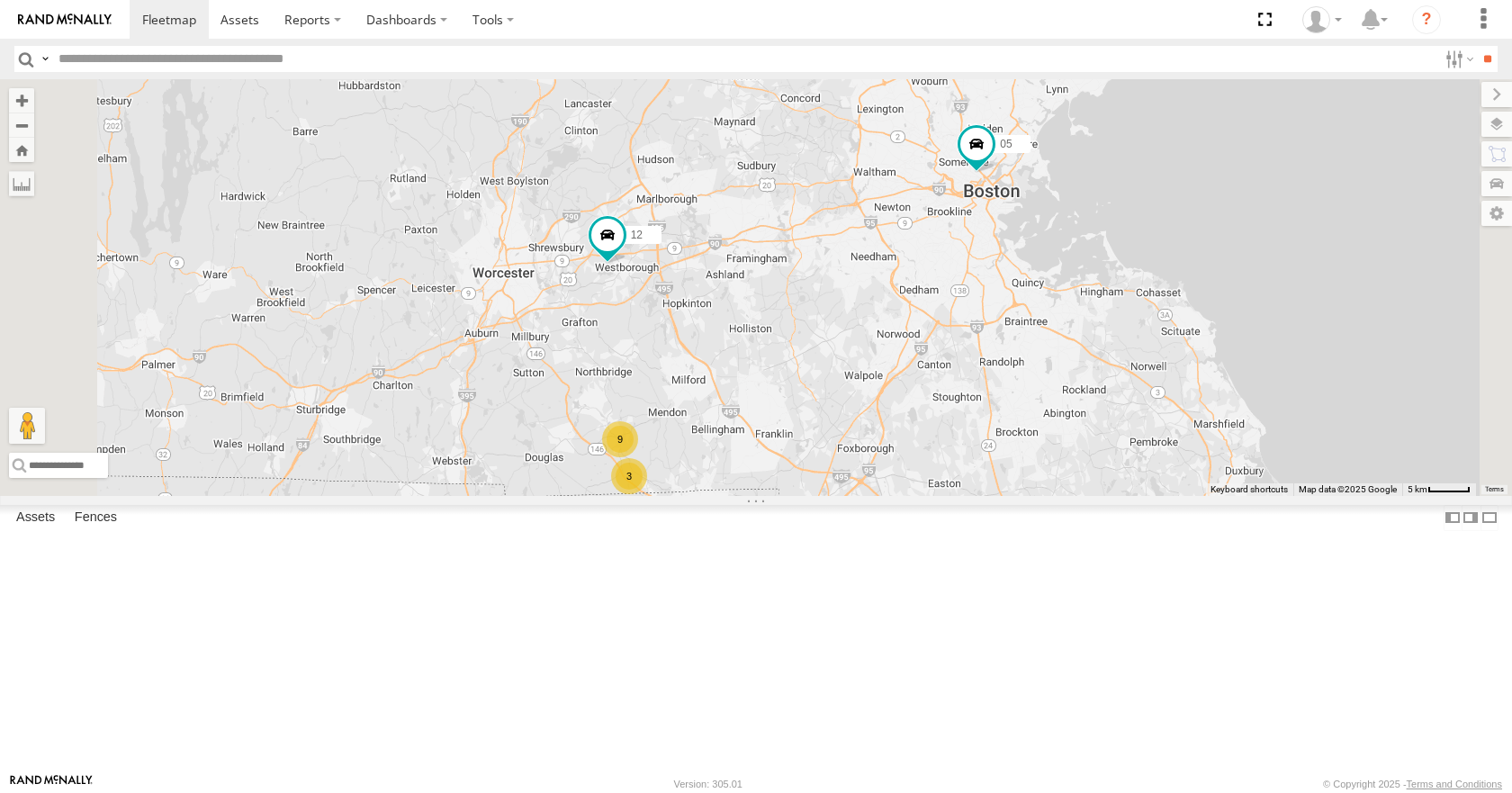
drag, startPoint x: 1164, startPoint y: 439, endPoint x: 1134, endPoint y: 447, distance: 31.0
click at [1134, 447] on div "35 08 04 11 03 12 05 3 9" at bounding box center [756, 287] width 1512 height 415
drag, startPoint x: 1240, startPoint y: 447, endPoint x: 1229, endPoint y: 450, distance: 11.4
click at [1229, 450] on div "35 08 04 11 03 12 05 3 9" at bounding box center [756, 287] width 1512 height 415
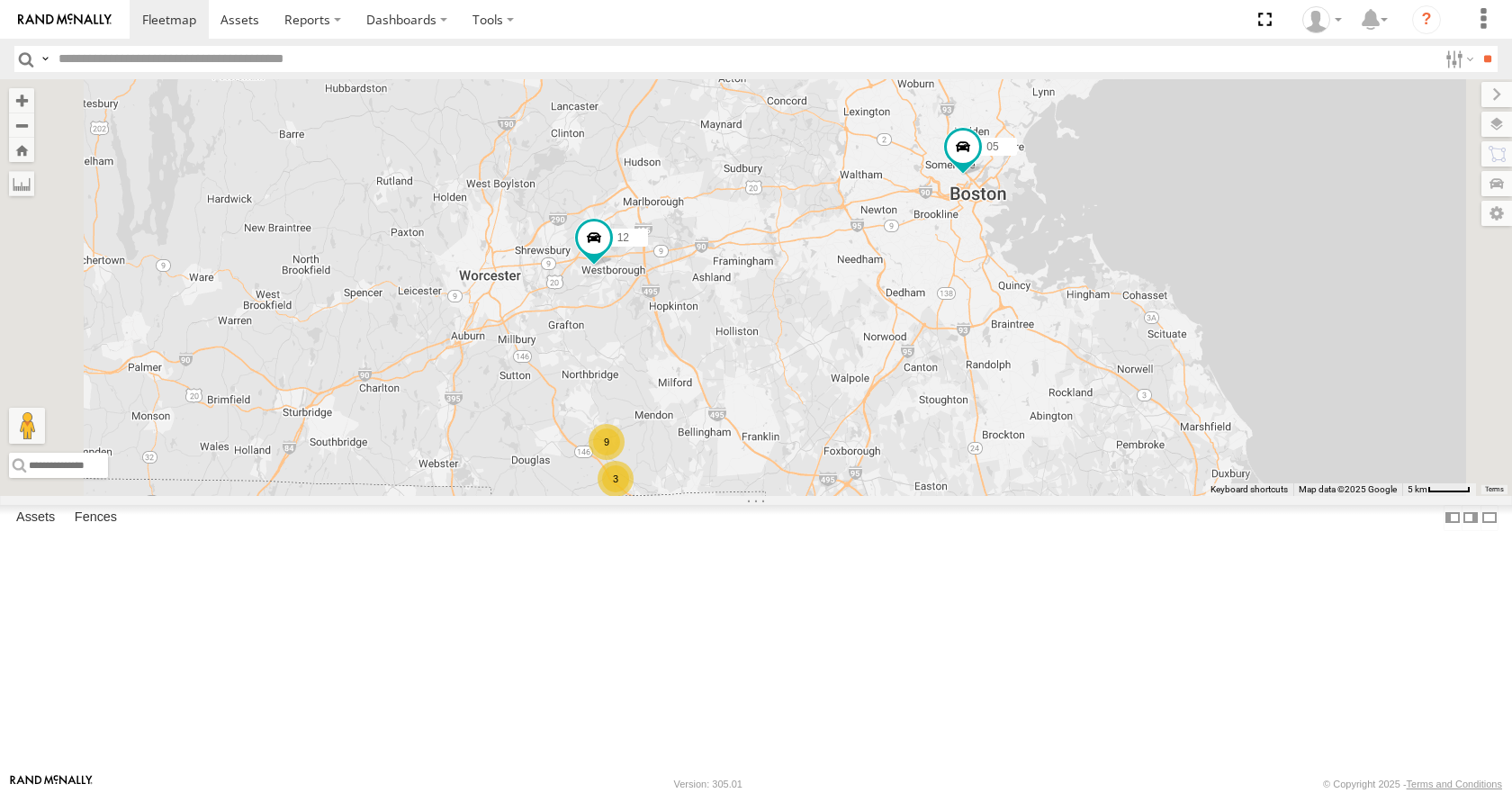
click at [1238, 400] on div "35 08 04 11 03 12 05 3 9" at bounding box center [756, 287] width 1512 height 415
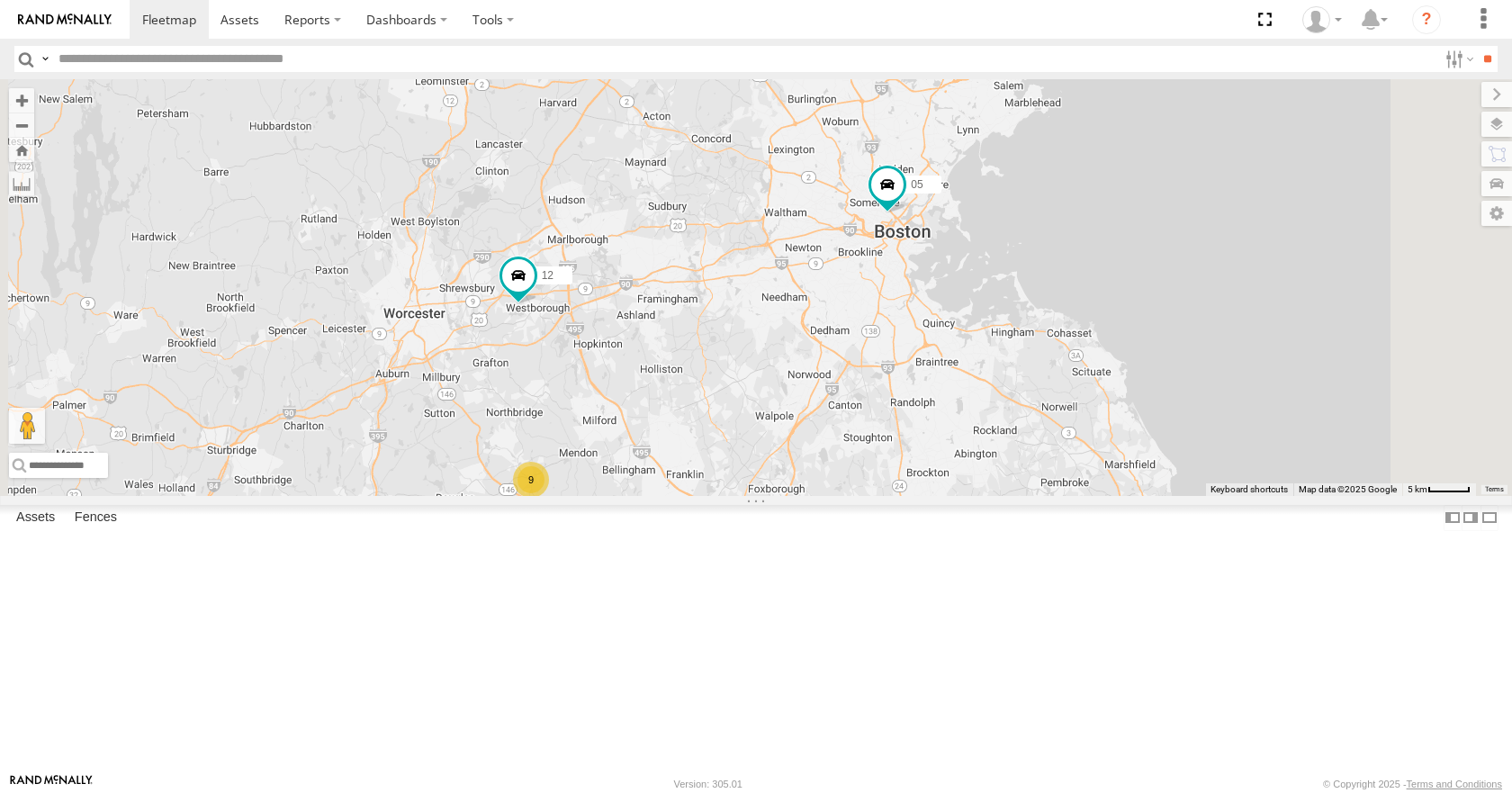
click at [942, 258] on div "35 08 04 11 03 12 05 3 9" at bounding box center [756, 287] width 1512 height 415
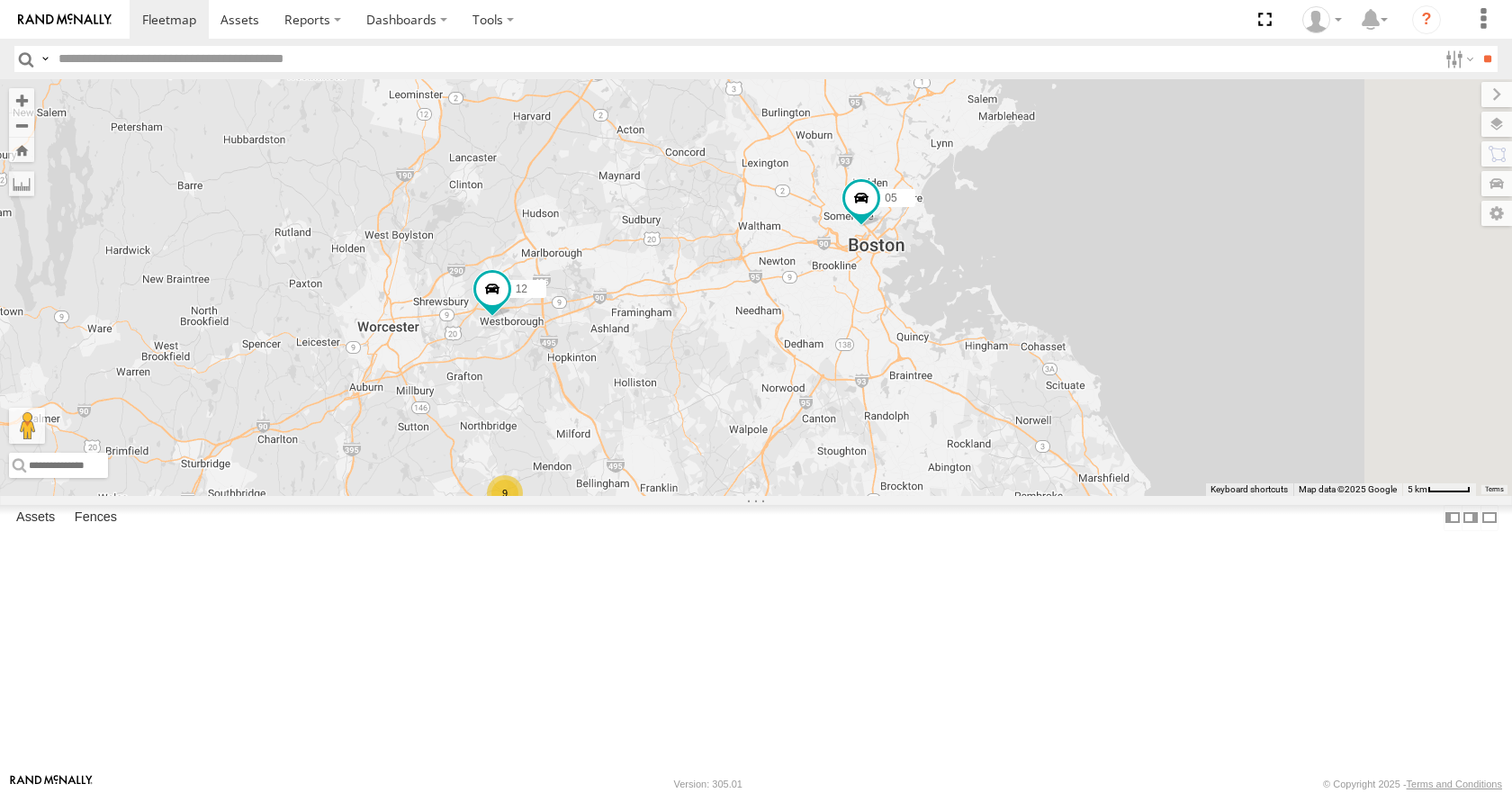
click at [1122, 293] on div "35 08 04 11 03 12 05 3 9" at bounding box center [756, 287] width 1512 height 415
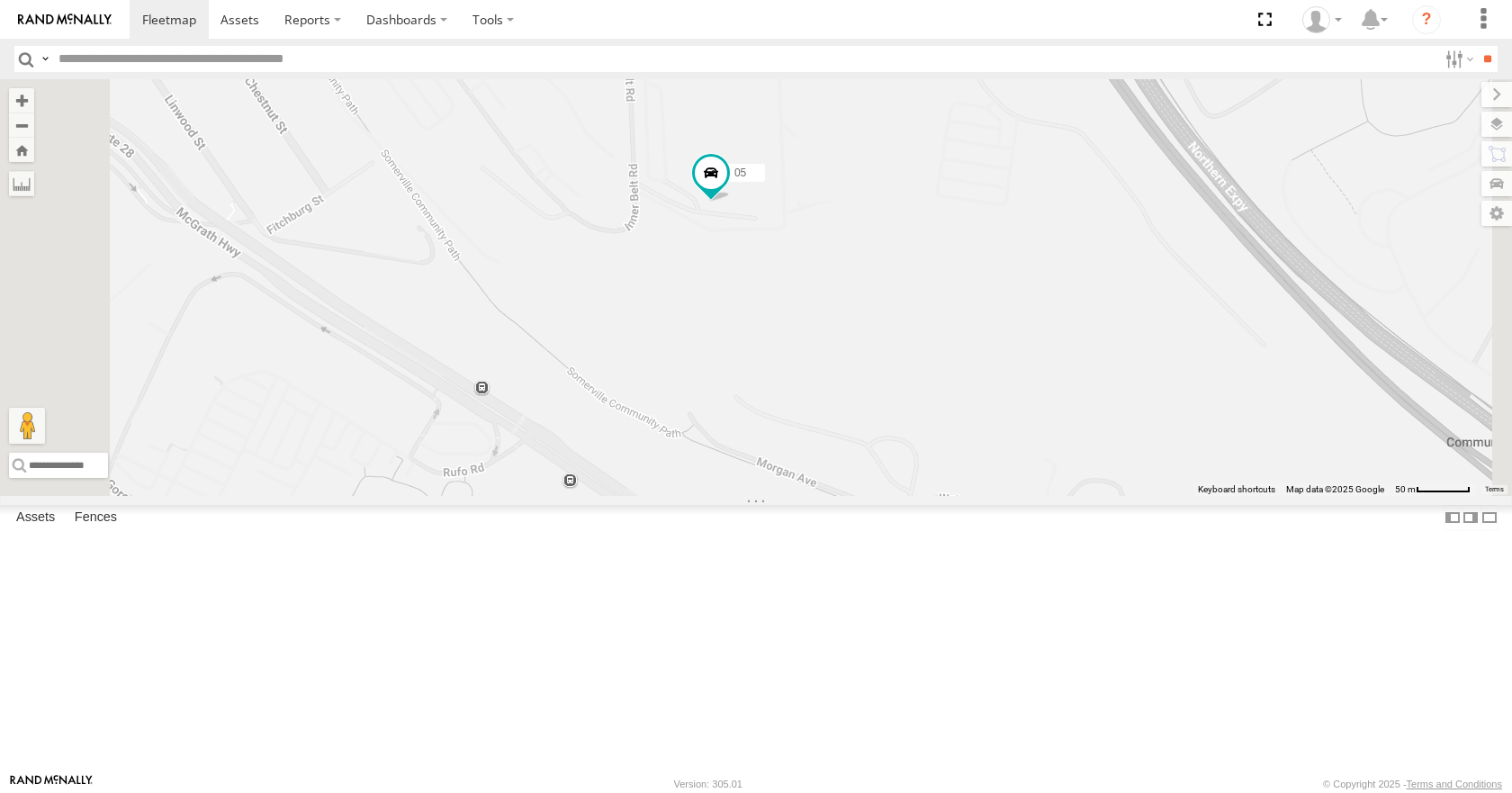
drag, startPoint x: 914, startPoint y: 235, endPoint x: 883, endPoint y: 431, distance: 198.4
click at [883, 431] on div "35 08 04 11 03 12 05" at bounding box center [756, 287] width 1512 height 415
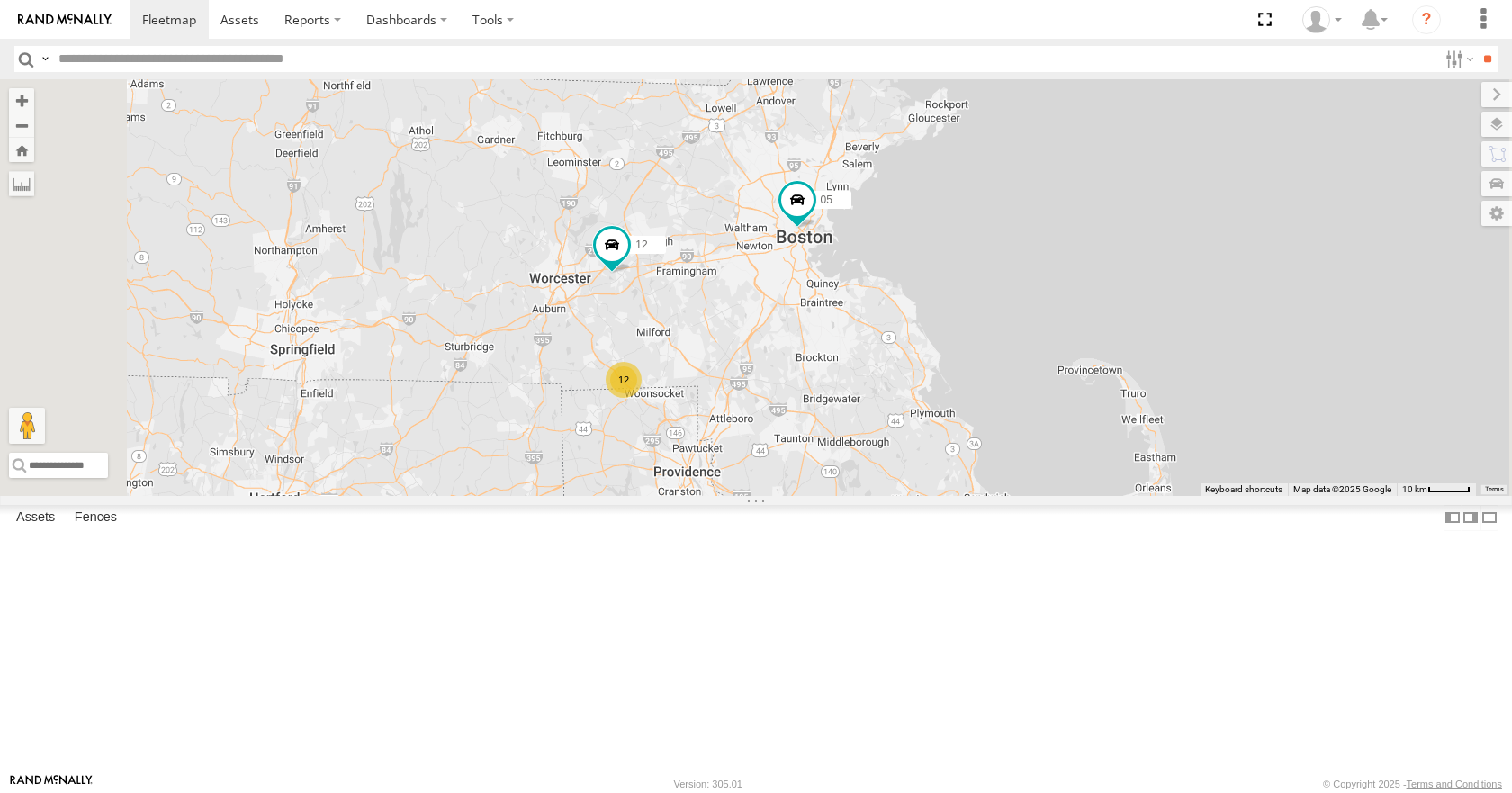
drag, startPoint x: 732, startPoint y: 423, endPoint x: 954, endPoint y: 331, distance: 240.3
click at [954, 331] on div "35 08 04 11 03 12 05 12" at bounding box center [756, 287] width 1512 height 415
drag, startPoint x: 1022, startPoint y: 190, endPoint x: 1030, endPoint y: 210, distance: 21.5
click at [1030, 210] on div "35 08 04 11 03 12 05 12" at bounding box center [756, 287] width 1512 height 415
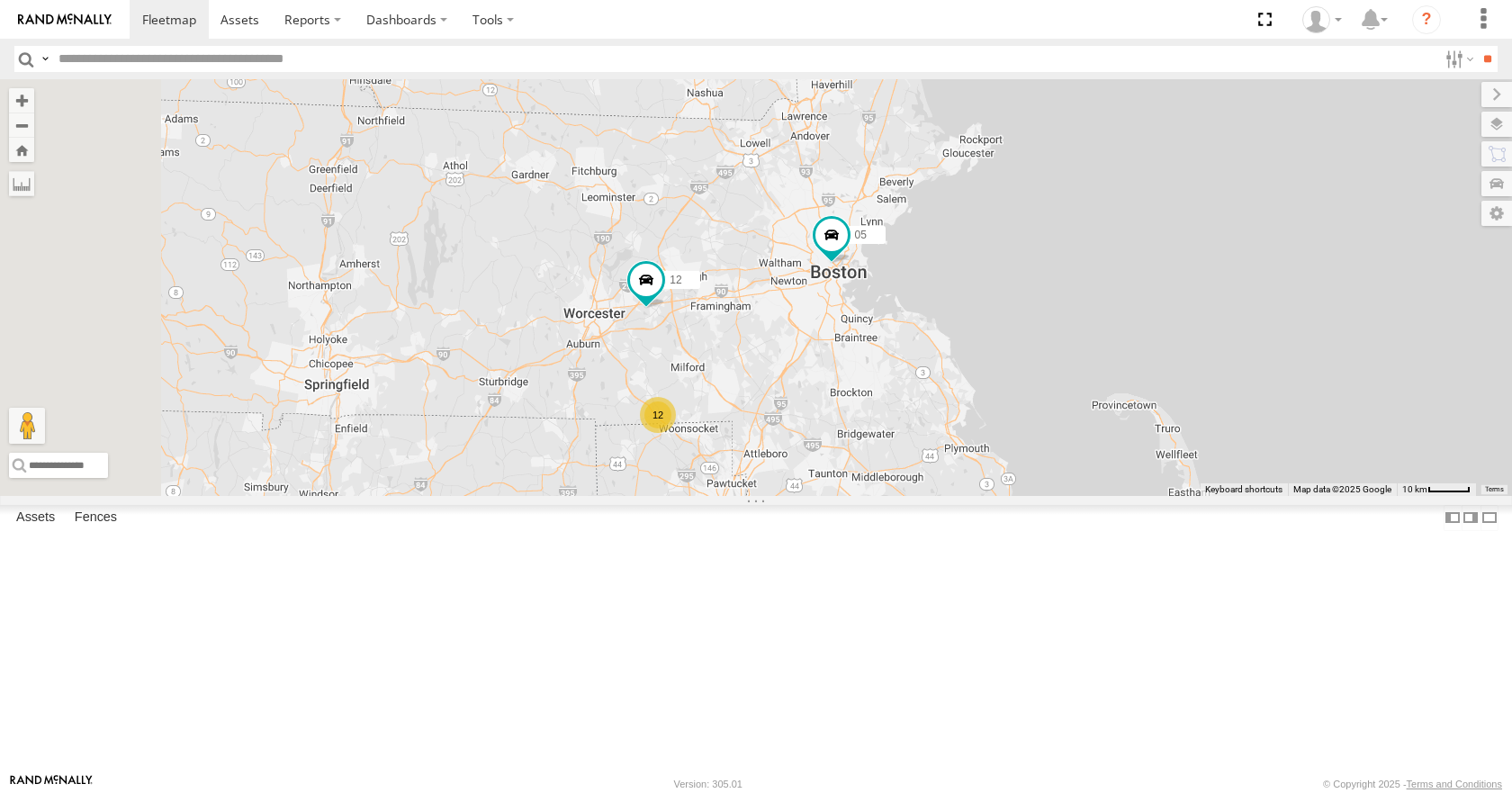
drag, startPoint x: 1085, startPoint y: 126, endPoint x: 1112, endPoint y: 144, distance: 32.4
click at [1112, 144] on div "35 08 04 11 03 12 05 12" at bounding box center [756, 287] width 1512 height 415
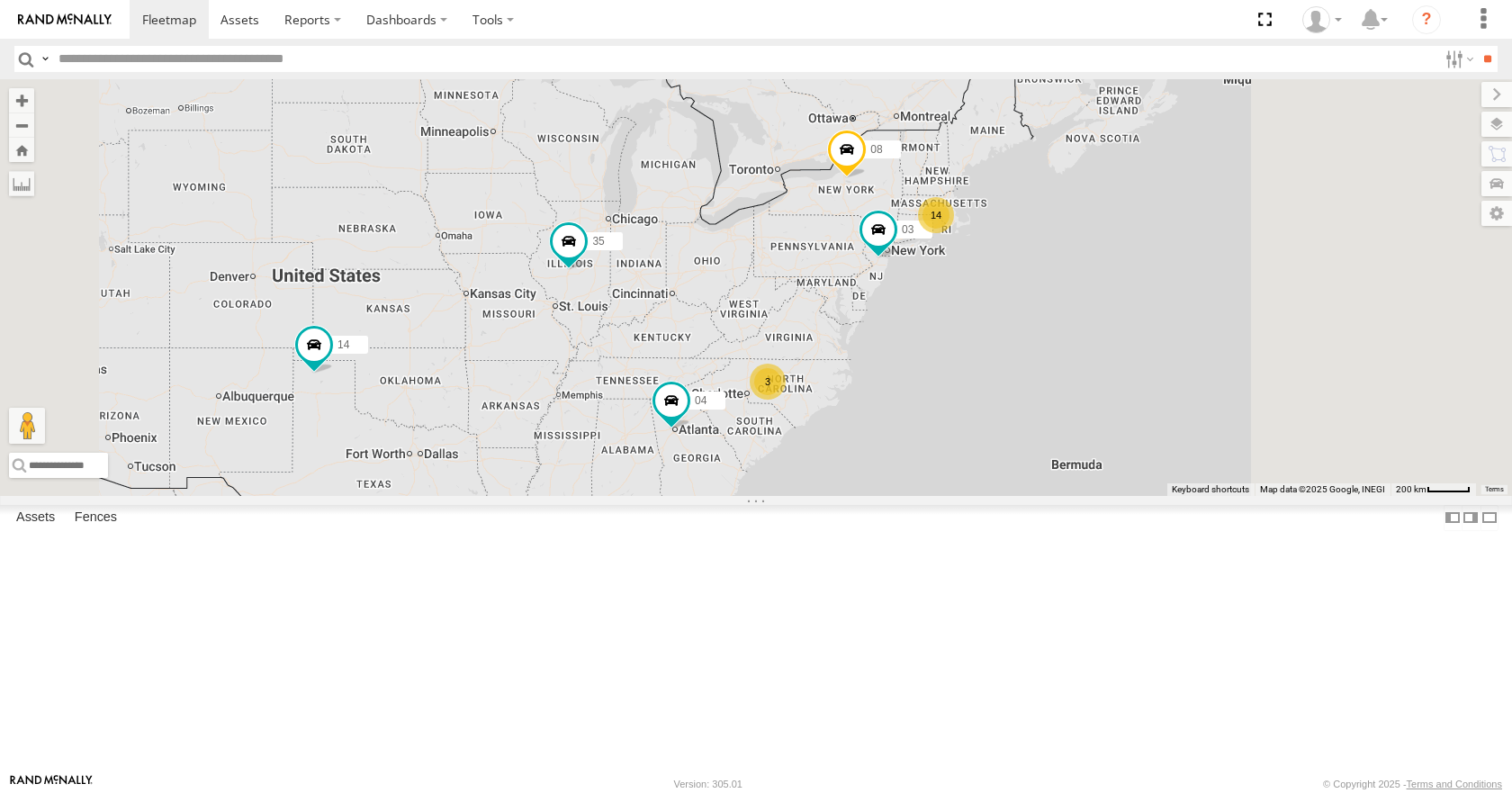
drag, startPoint x: 1056, startPoint y: 390, endPoint x: 918, endPoint y: 407, distance: 139.0
click at [918, 407] on div "35 14 08 04 03 14 3" at bounding box center [756, 287] width 1512 height 415
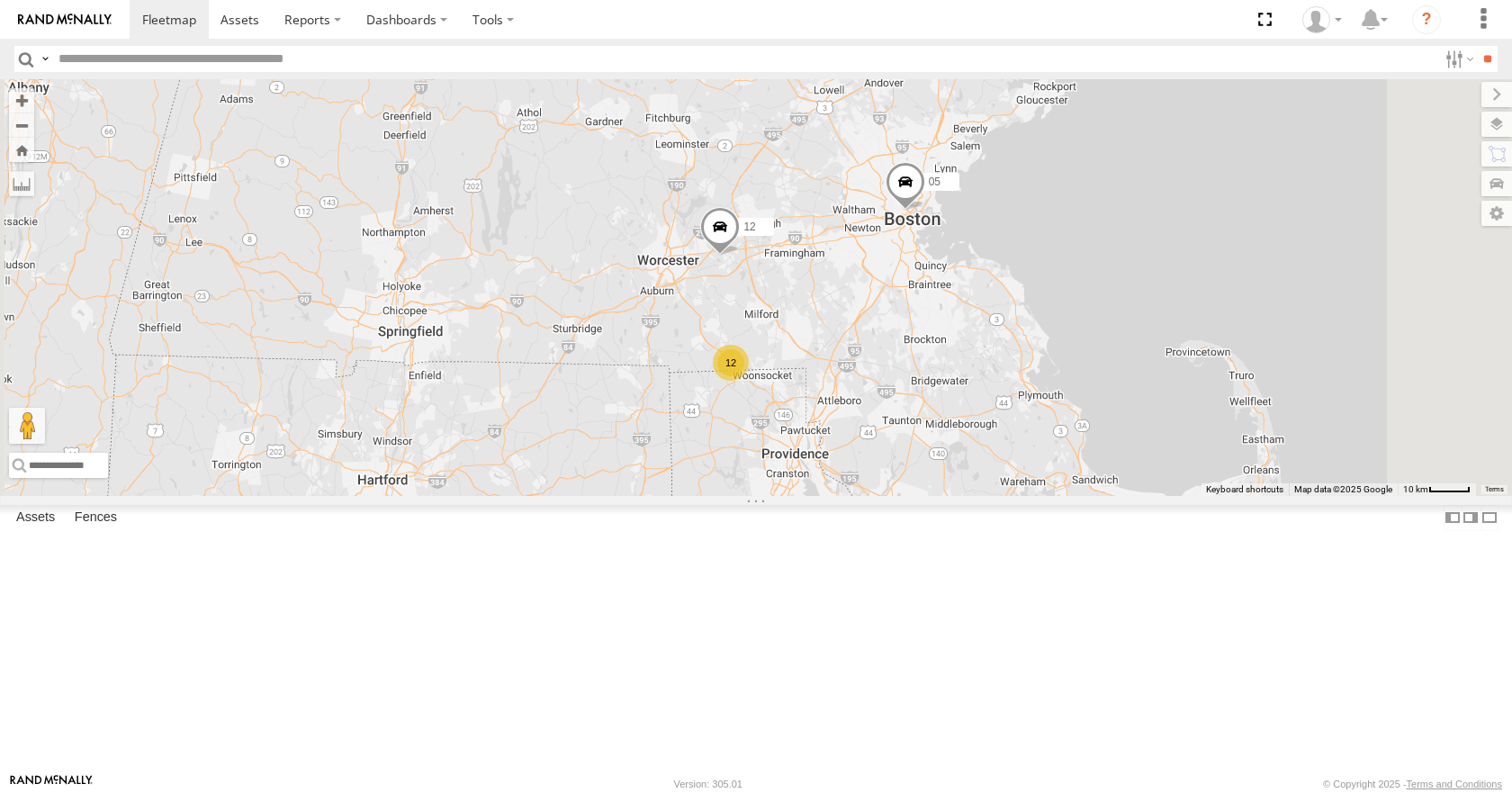
drag, startPoint x: 1126, startPoint y: 299, endPoint x: 951, endPoint y: 603, distance: 350.8
click at [951, 495] on div "35 14 08 04 03 12 05 12" at bounding box center [756, 287] width 1512 height 415
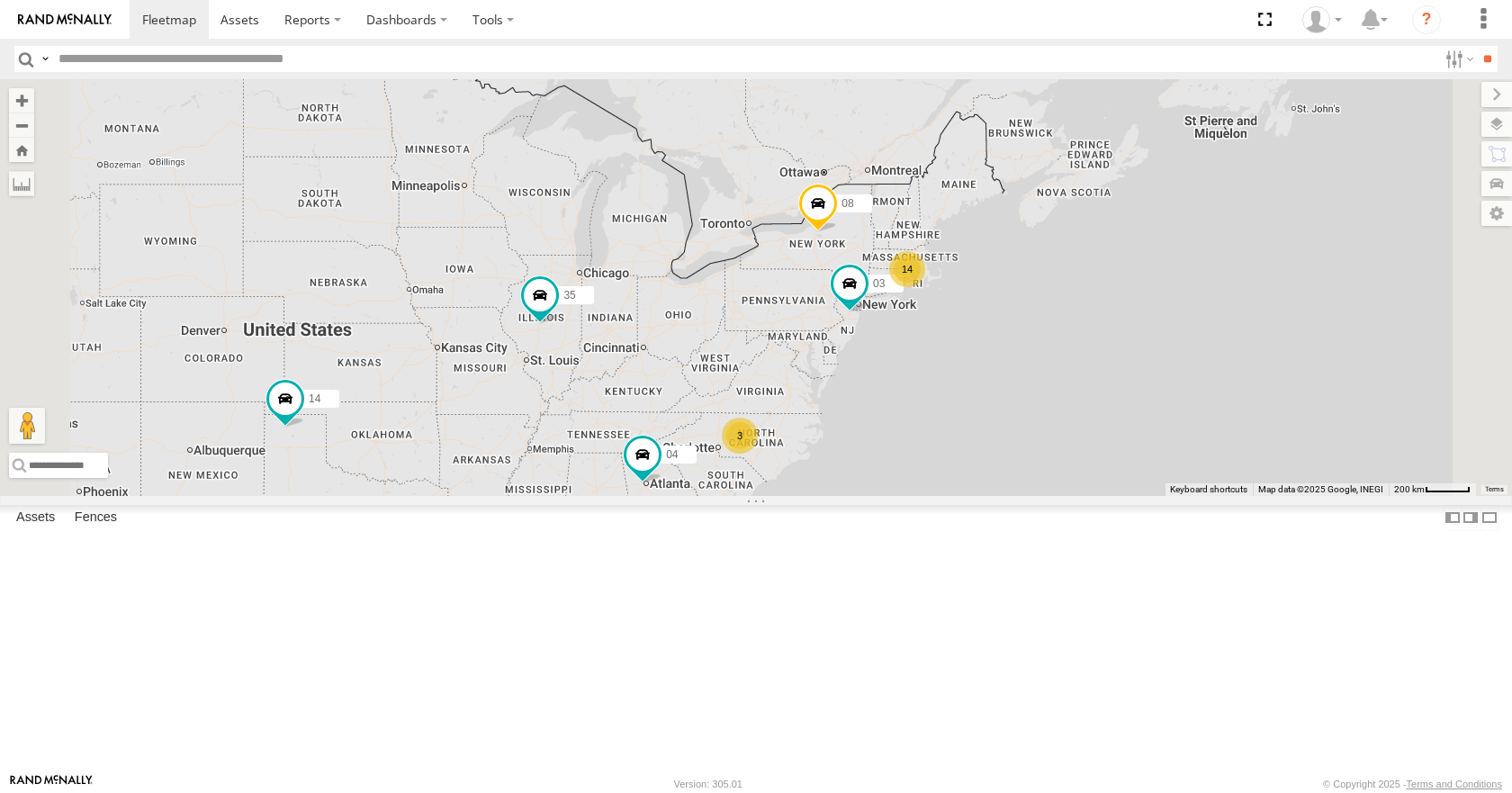
drag, startPoint x: 918, startPoint y: 466, endPoint x: 1014, endPoint y: 441, distance: 99.2
click at [1014, 441] on div "35 14 08 04 03 14 3" at bounding box center [756, 287] width 1512 height 415
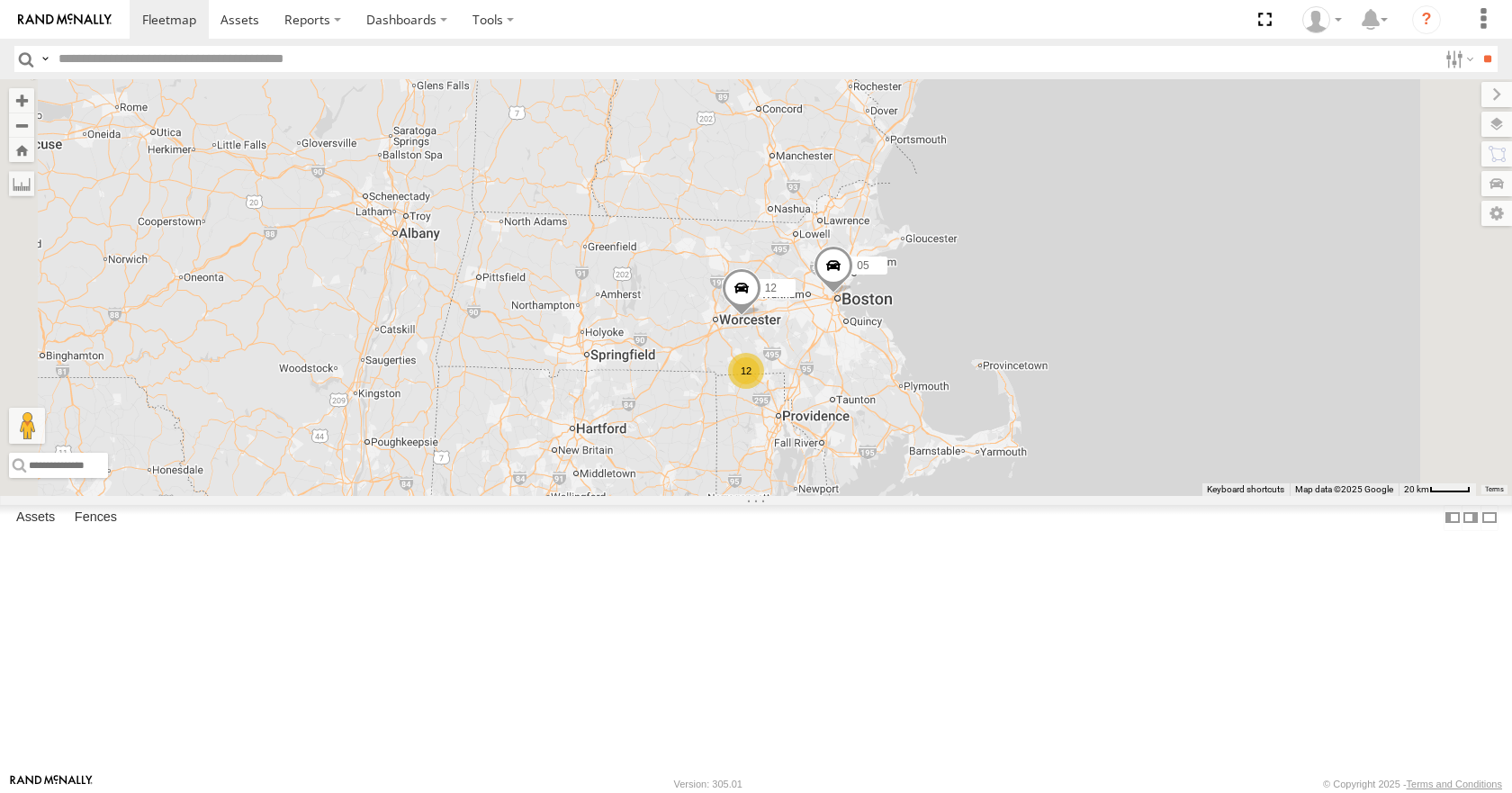
drag, startPoint x: 1052, startPoint y: 298, endPoint x: 909, endPoint y: 607, distance: 340.5
click at [909, 495] on div "35 14 08 04 03 05 12 12" at bounding box center [756, 287] width 1512 height 415
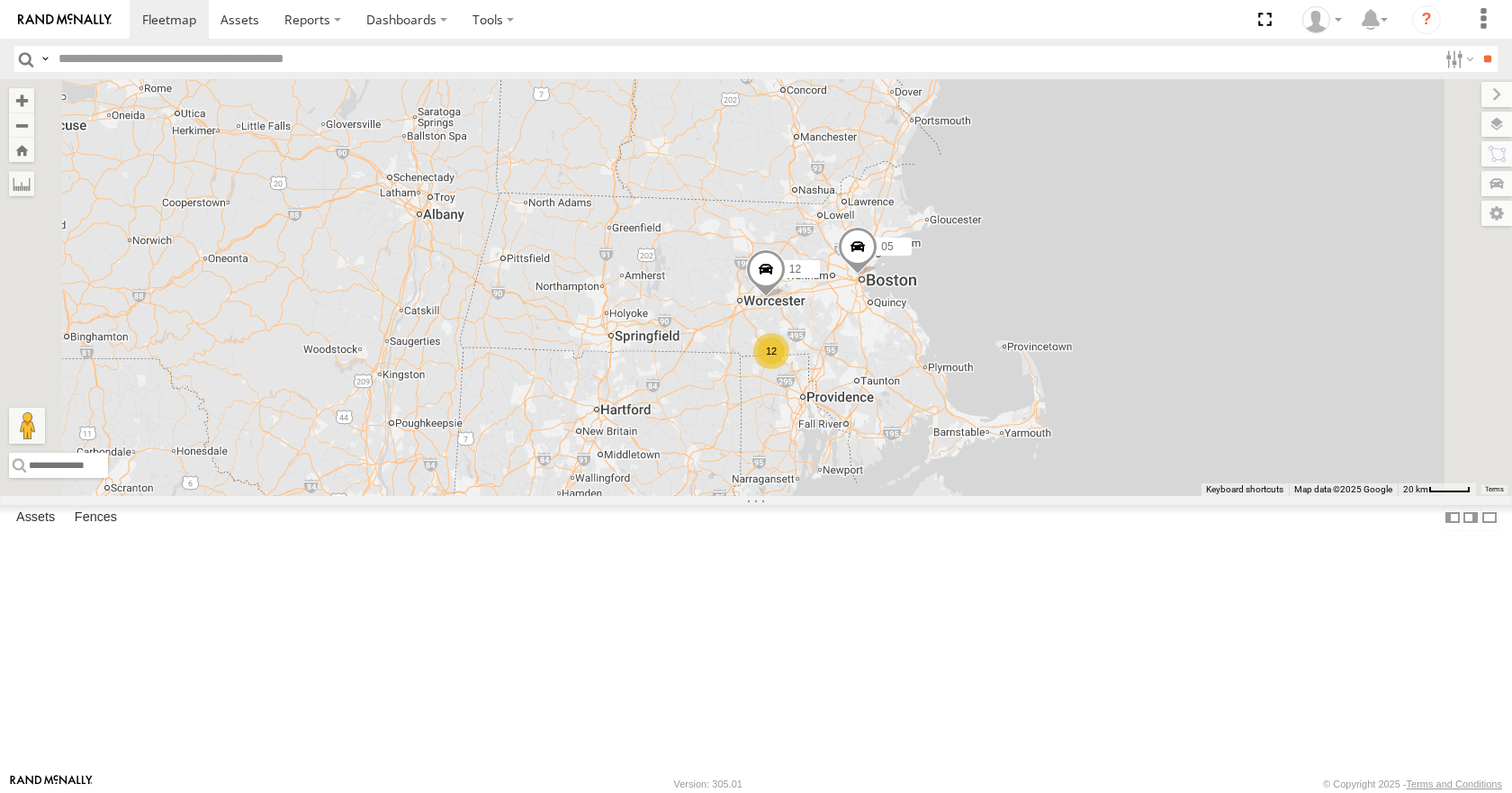
drag, startPoint x: 870, startPoint y: 533, endPoint x: 1219, endPoint y: 305, distance: 416.9
click at [1219, 305] on div "12 05 12" at bounding box center [756, 287] width 1512 height 415
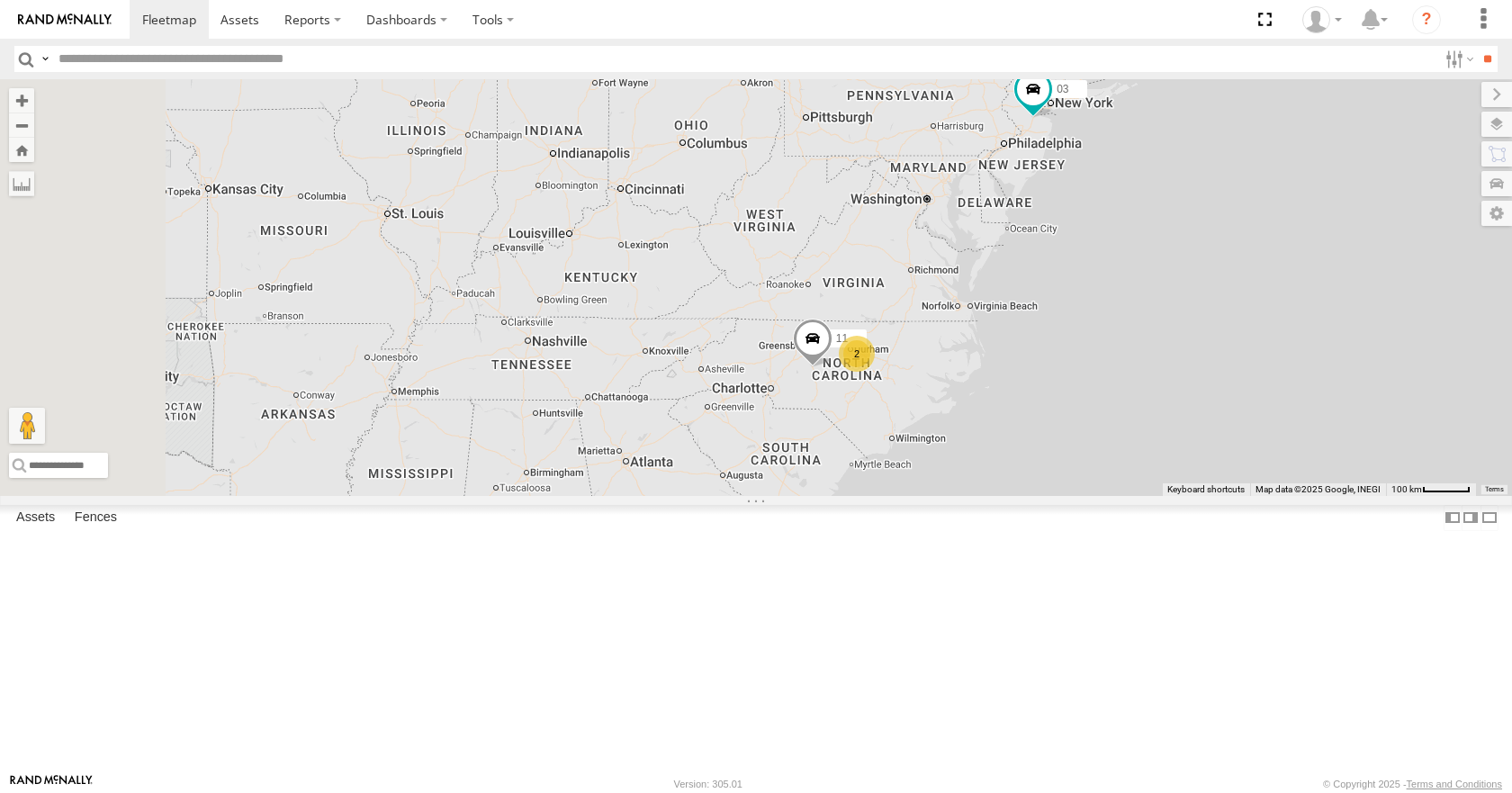
drag, startPoint x: 868, startPoint y: 658, endPoint x: 1149, endPoint y: 379, distance: 396.0
click at [1149, 379] on div "03 14 08 11 2" at bounding box center [756, 287] width 1512 height 415
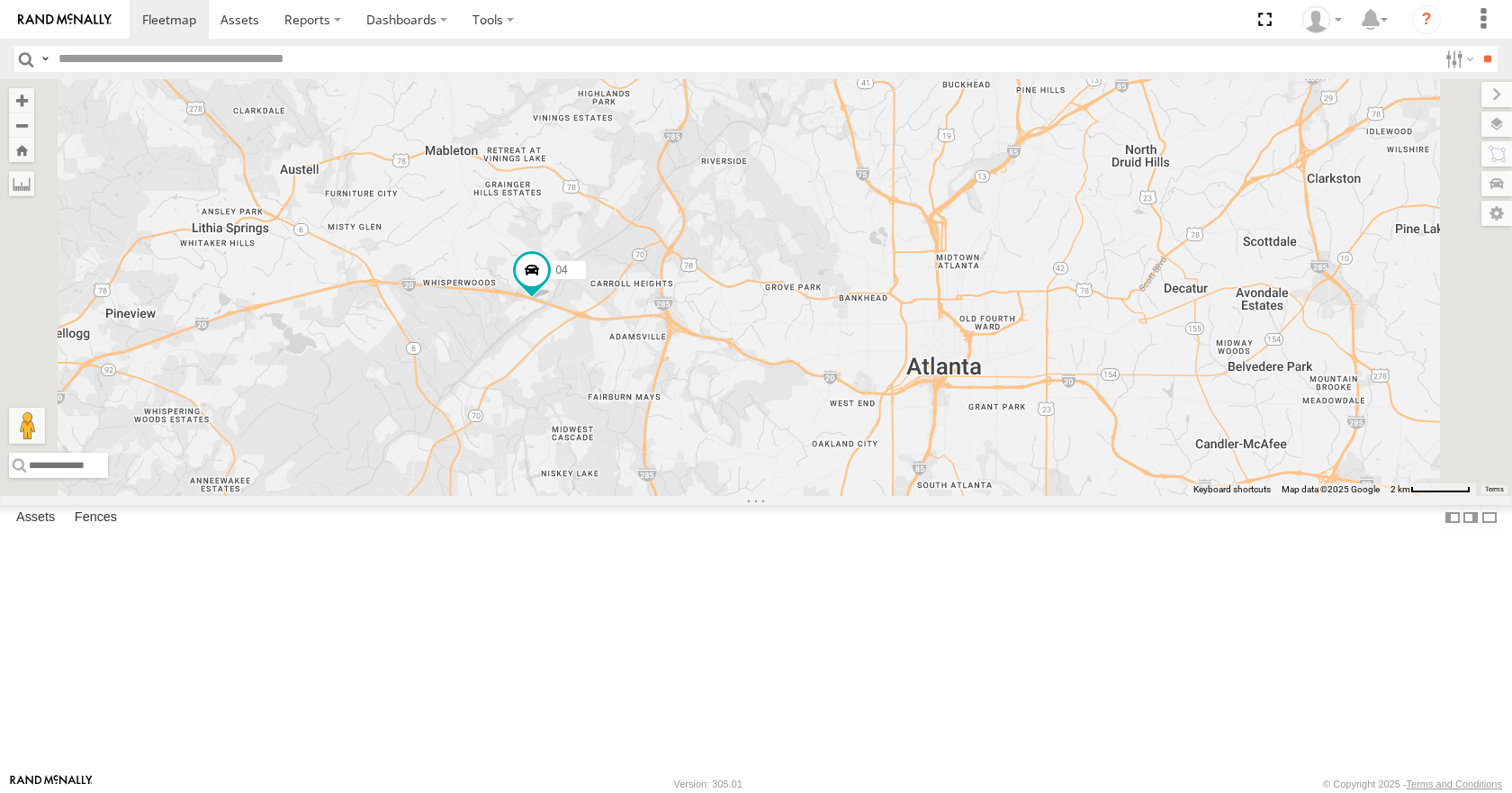
drag, startPoint x: 716, startPoint y: 404, endPoint x: 766, endPoint y: 520, distance: 126.3
click at [766, 495] on div "03 08 11 35 04" at bounding box center [756, 287] width 1512 height 415
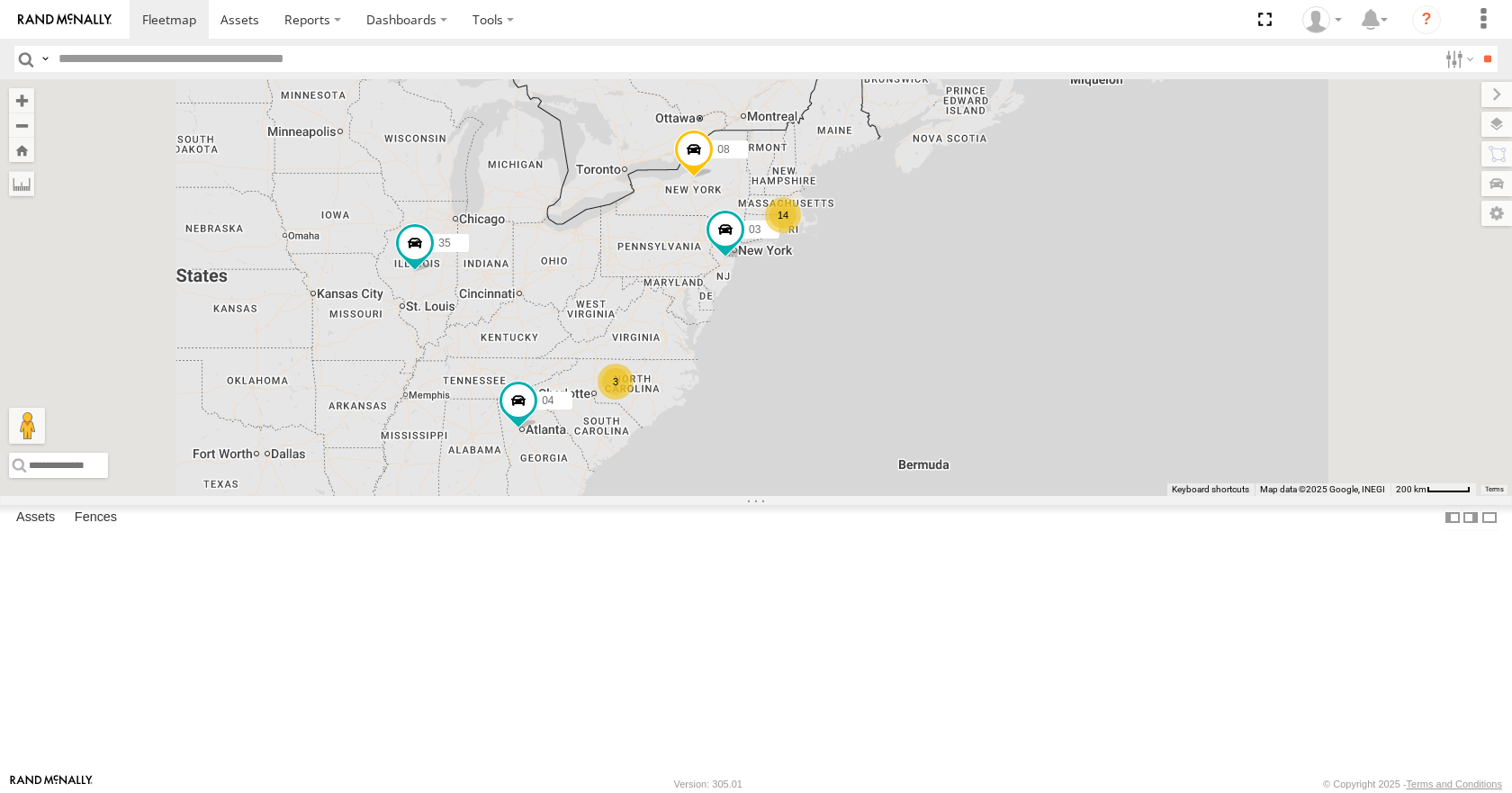
drag, startPoint x: 722, startPoint y: 466, endPoint x: 712, endPoint y: 493, distance: 28.8
click at [712, 493] on div "03 08 35 04 14 3" at bounding box center [756, 287] width 1512 height 415
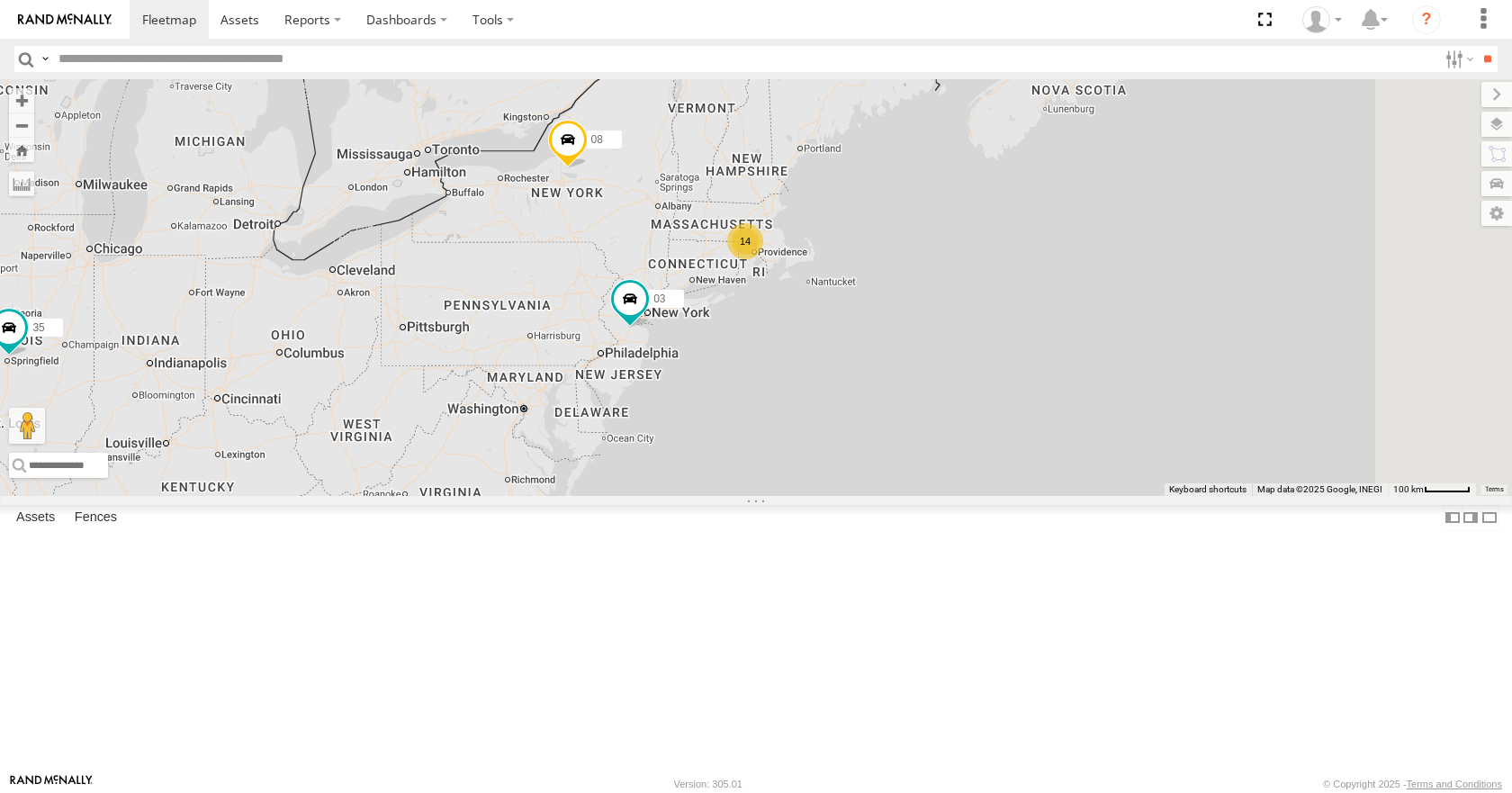
drag, startPoint x: 1158, startPoint y: 205, endPoint x: 892, endPoint y: 361, distance: 308.4
click at [892, 361] on div "03 08 35 04 14 11 2" at bounding box center [756, 287] width 1512 height 415
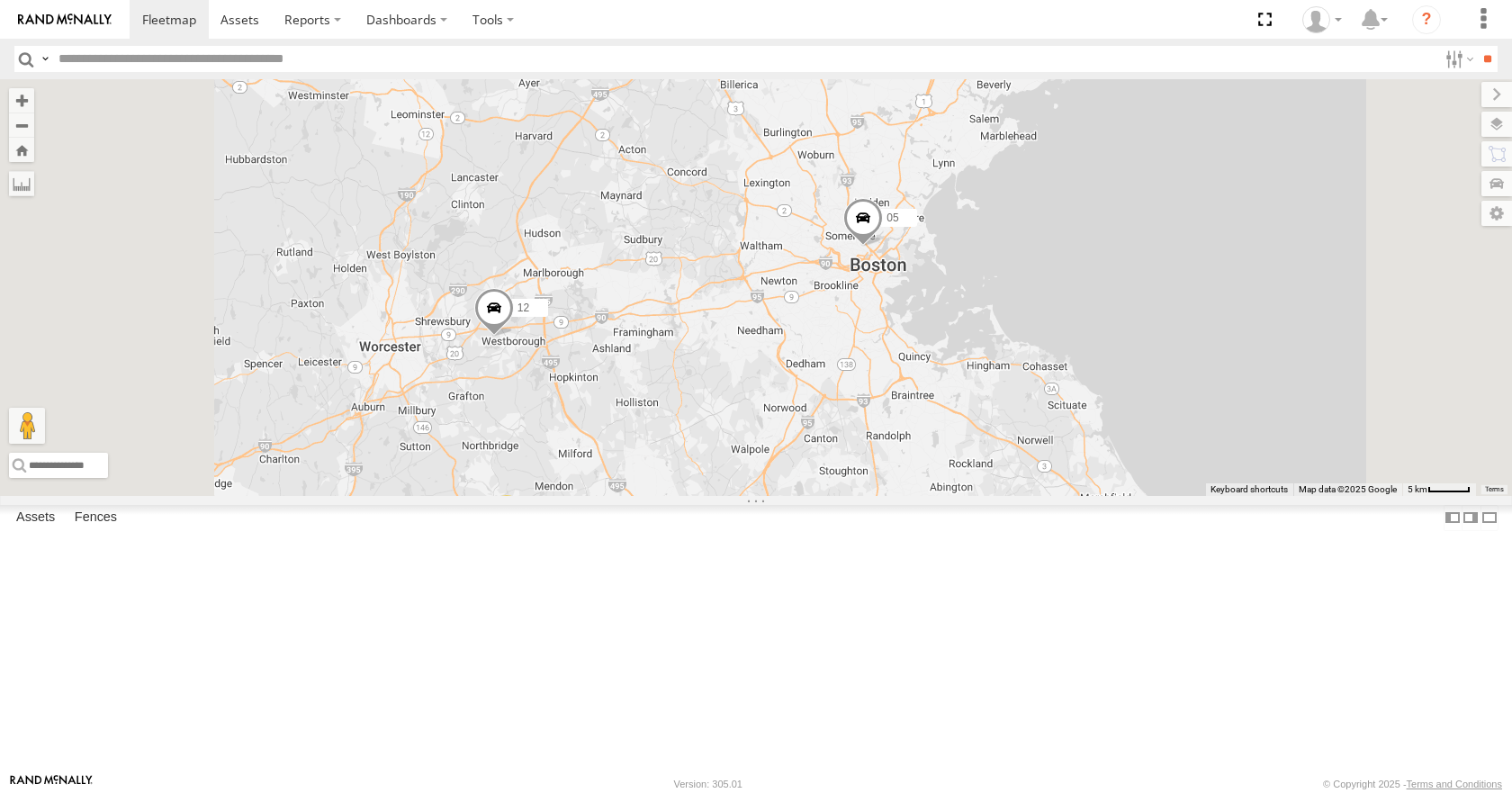
drag, startPoint x: 917, startPoint y: 282, endPoint x: 970, endPoint y: 337, distance: 76.4
click at [970, 337] on div "03 08 35 04 11 12 05 3 9" at bounding box center [756, 287] width 1512 height 415
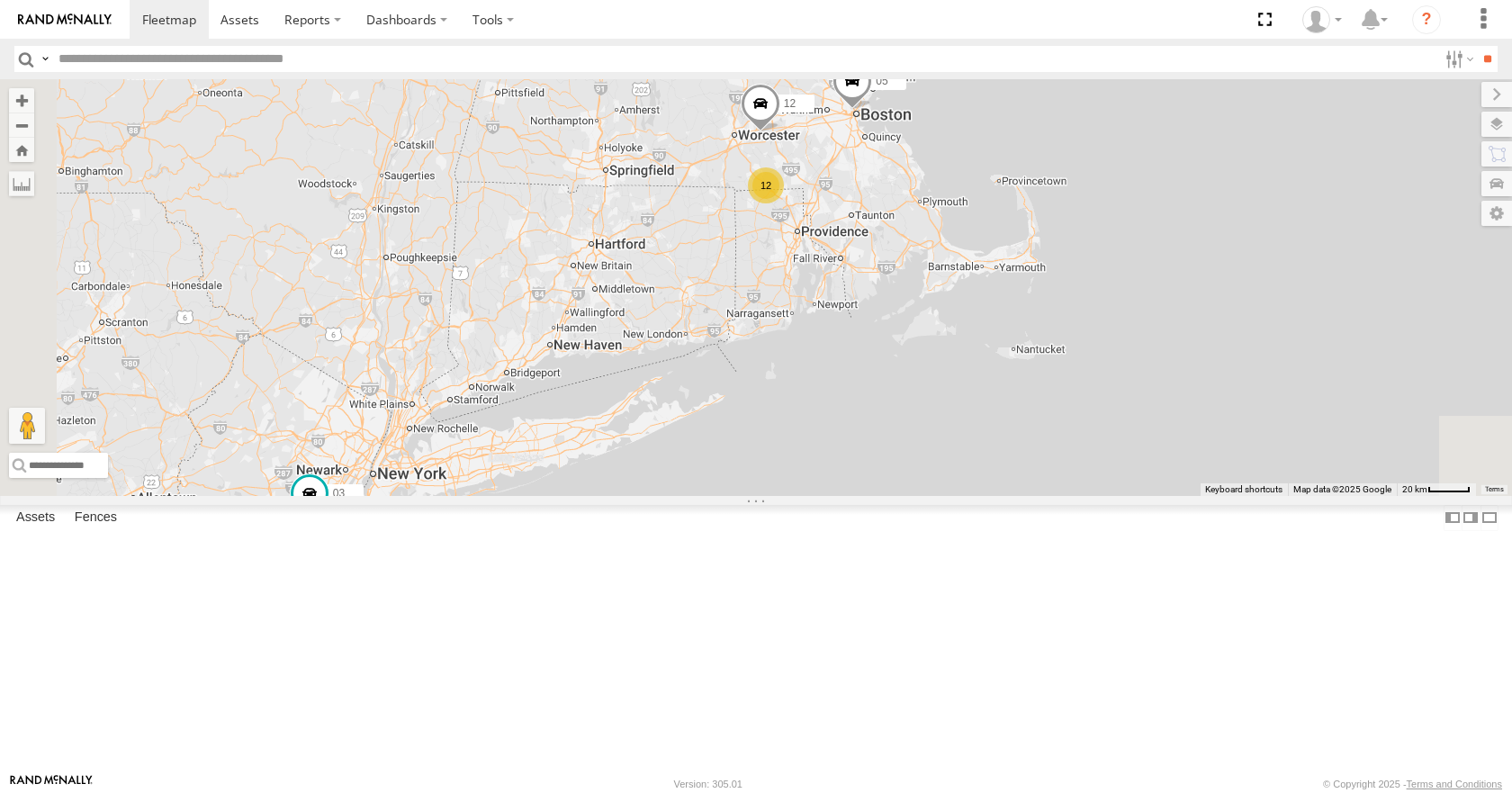
drag, startPoint x: 786, startPoint y: 560, endPoint x: 1035, endPoint y: 202, distance: 436.1
click at [1035, 202] on div "03 08 35 04 11 12 05 12" at bounding box center [756, 287] width 1512 height 415
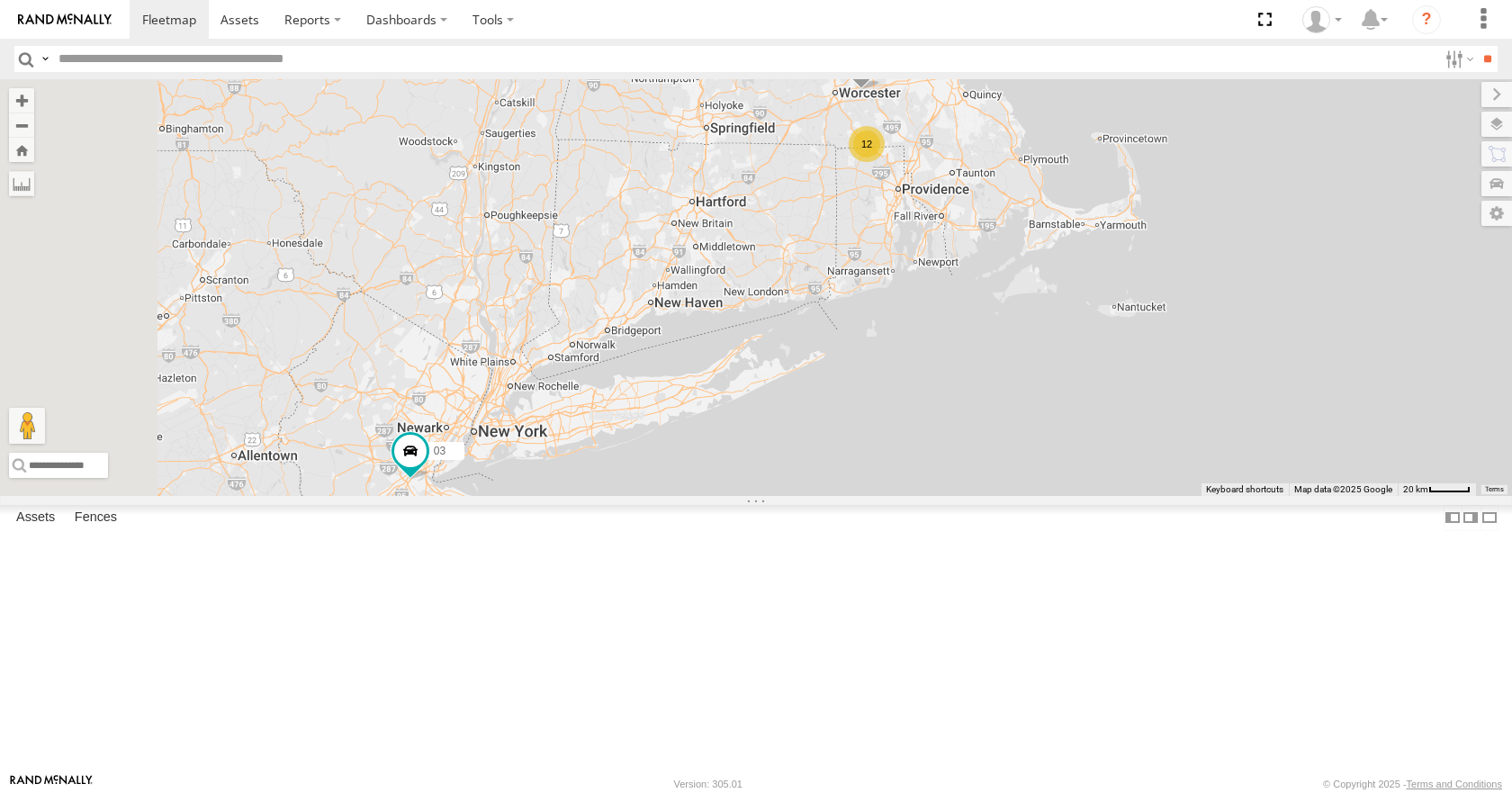
drag, startPoint x: 877, startPoint y: 318, endPoint x: 980, endPoint y: 273, distance: 112.4
click at [980, 273] on div "03 08 35 04 11 12 05 12" at bounding box center [756, 287] width 1512 height 415
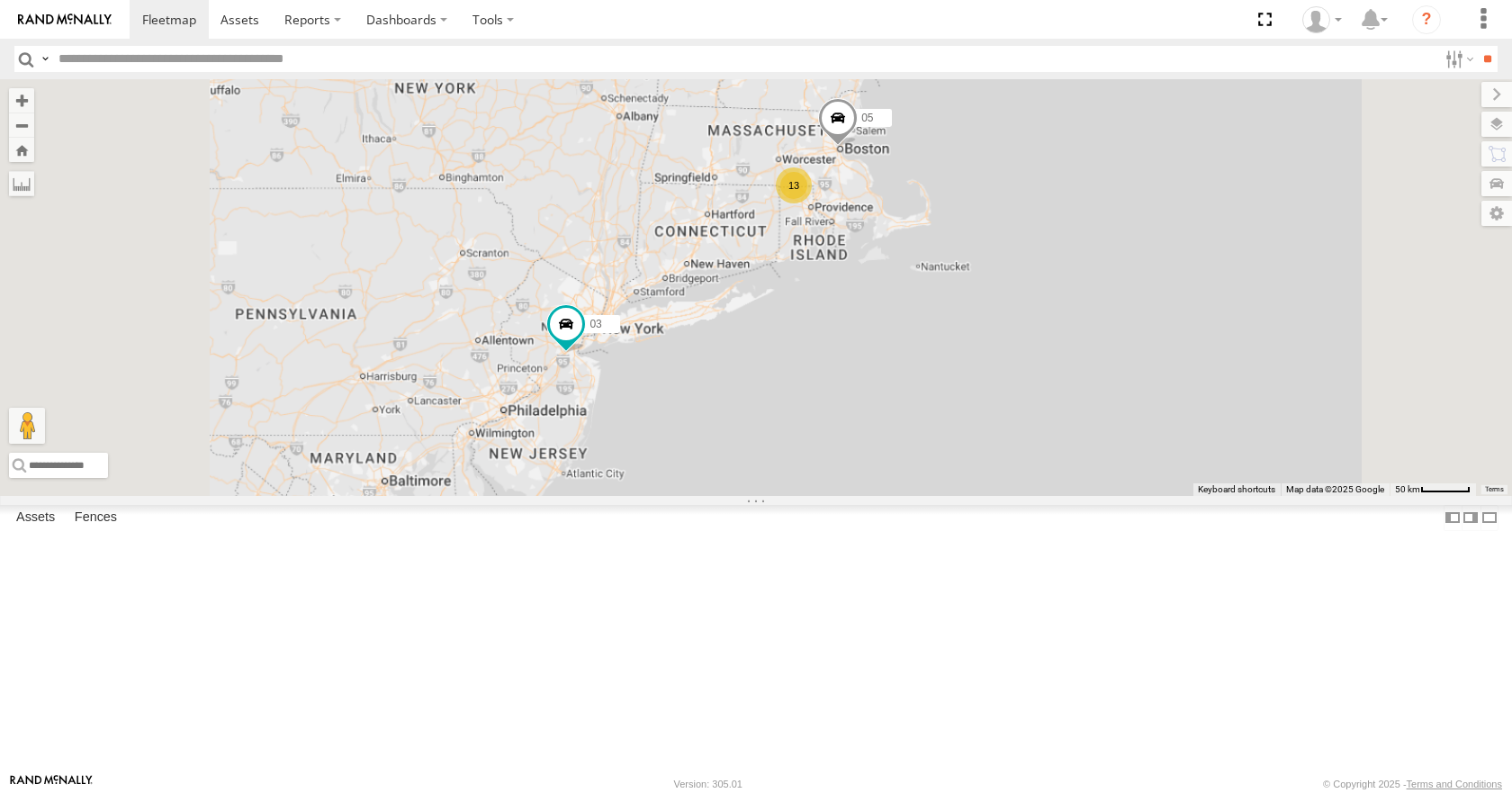
drag, startPoint x: 940, startPoint y: 299, endPoint x: 955, endPoint y: 310, distance: 18.6
click at [955, 310] on div "03 08 35 04 11 05 13" at bounding box center [756, 287] width 1512 height 415
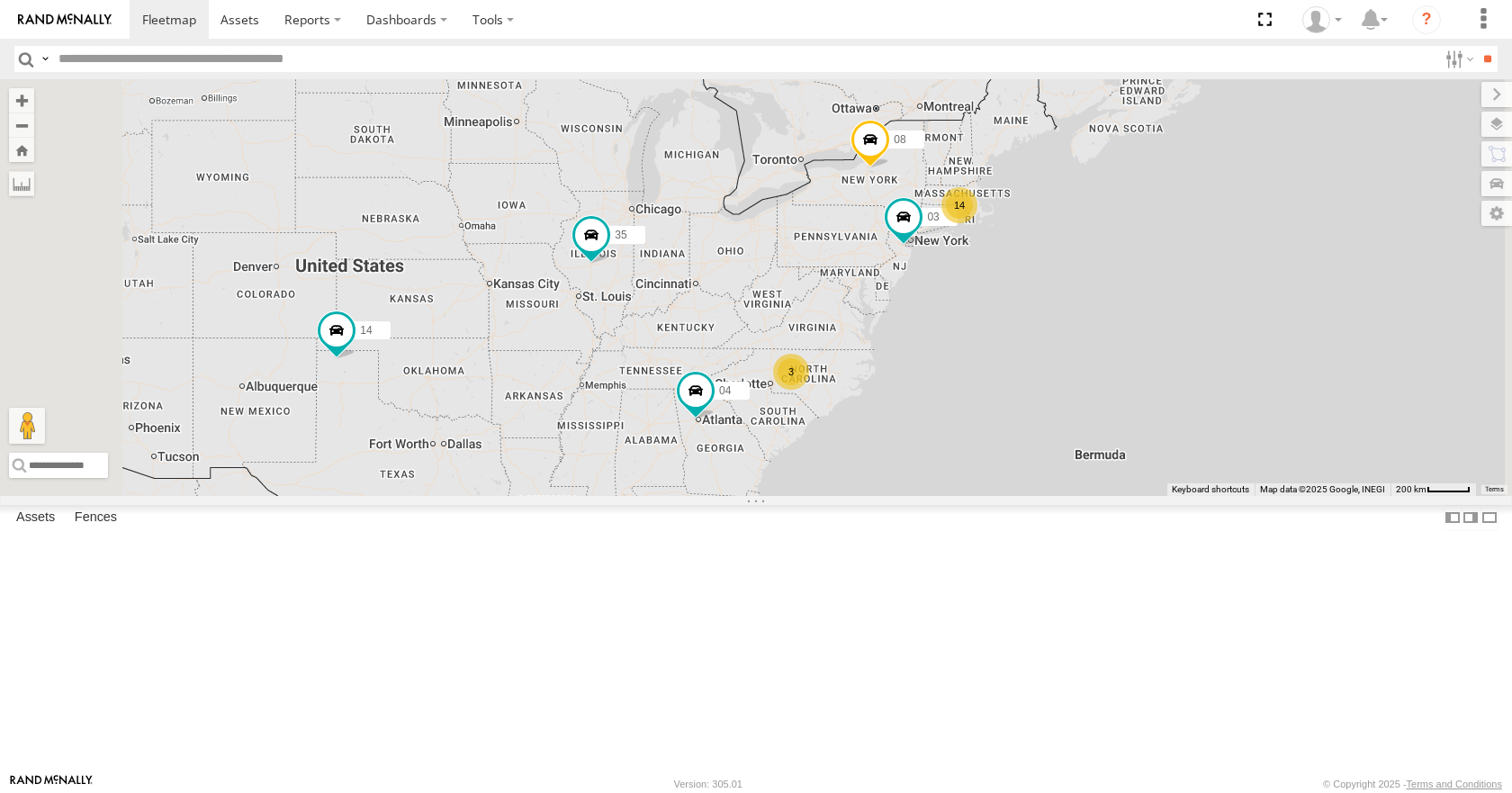
drag, startPoint x: 1124, startPoint y: 374, endPoint x: 1015, endPoint y: 380, distance: 109.2
click at [1015, 380] on div "08 04 03 14 35 14 3" at bounding box center [756, 287] width 1512 height 415
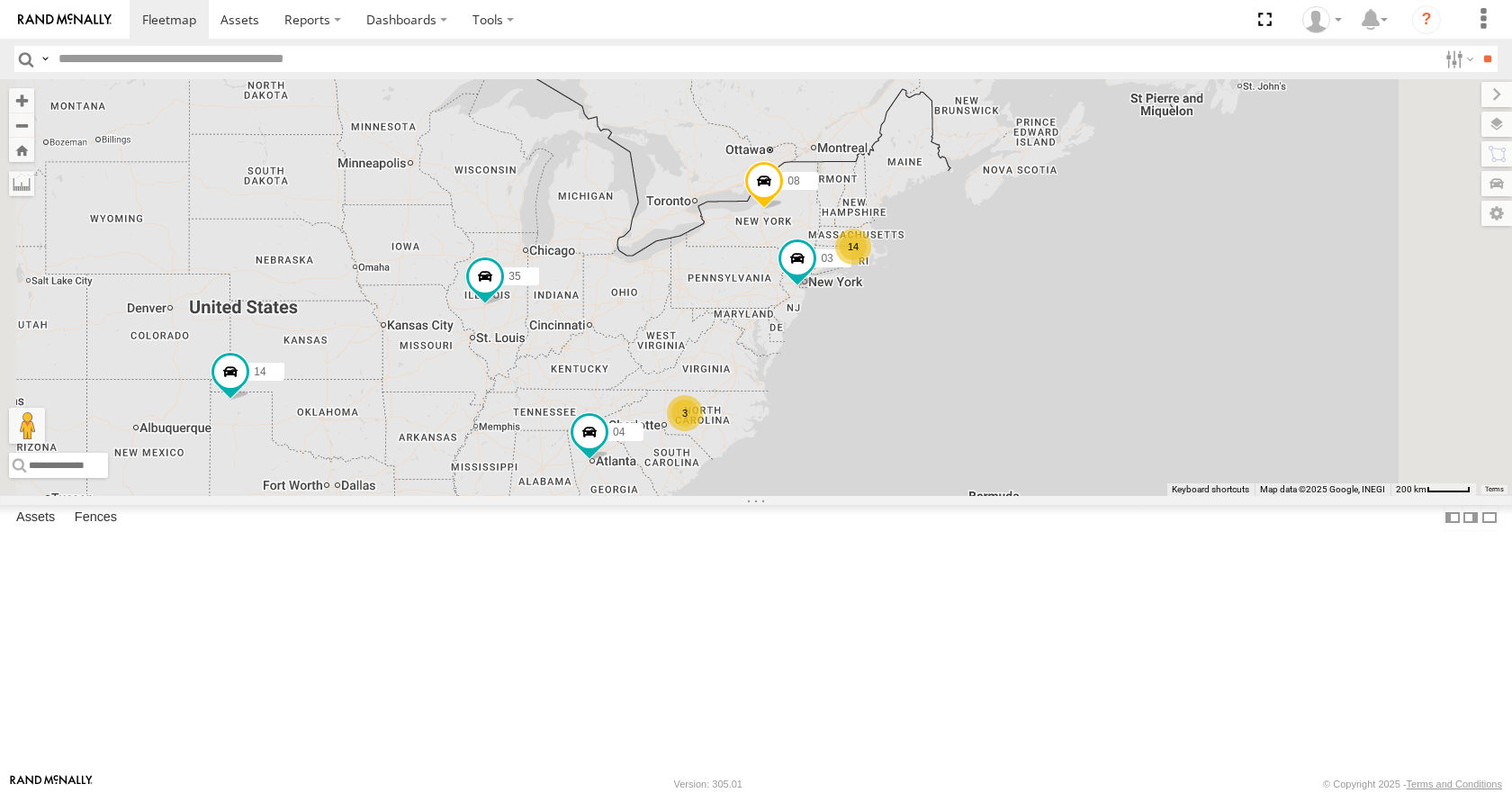
drag, startPoint x: 1041, startPoint y: 465, endPoint x: 858, endPoint y: 528, distance: 193.5
click at [858, 495] on div "08 04 03 14 35 14 3" at bounding box center [756, 287] width 1512 height 415
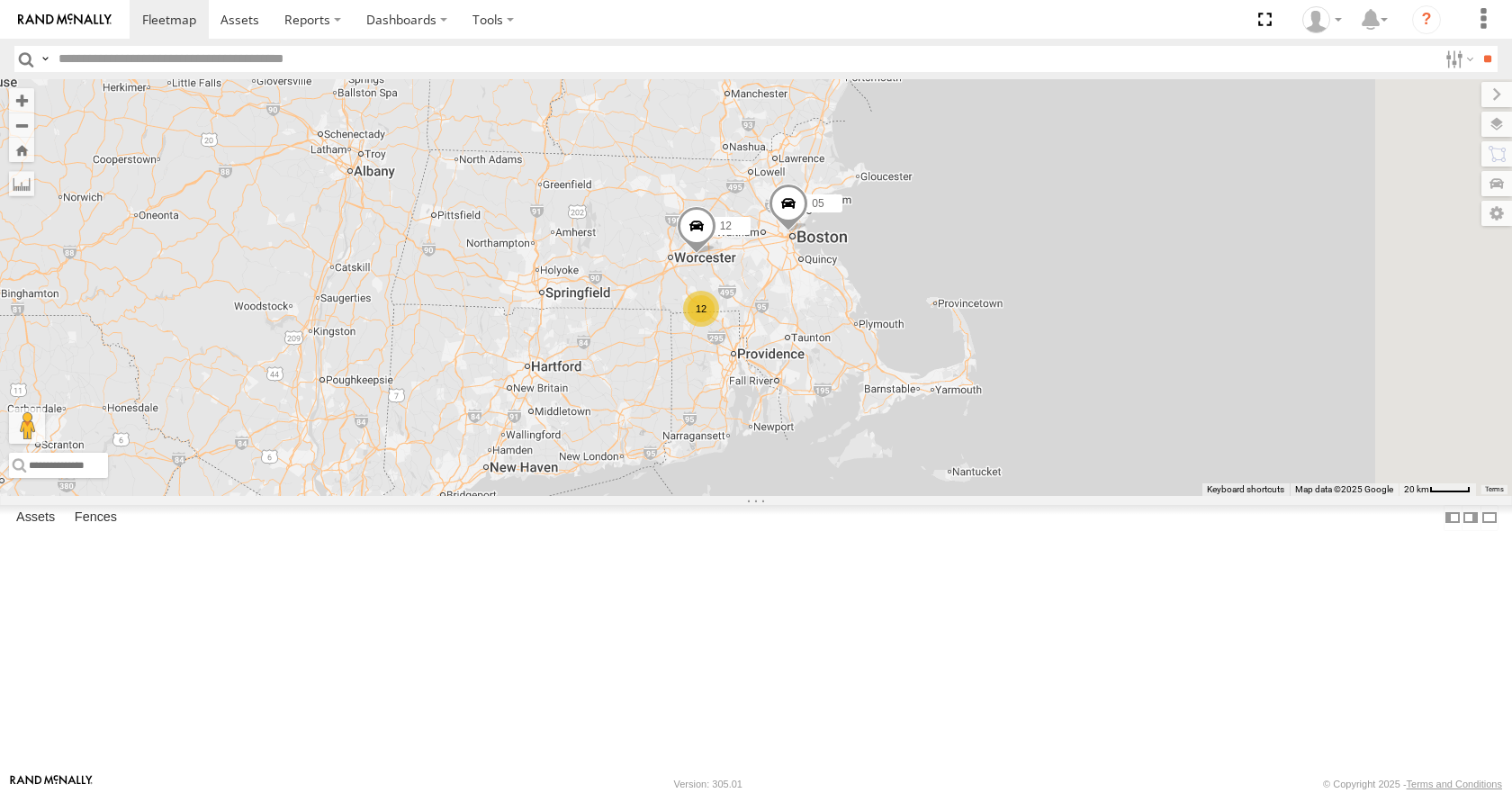
drag, startPoint x: 954, startPoint y: 301, endPoint x: 849, endPoint y: 487, distance: 213.6
click at [849, 487] on div "08 04 03 35 14 12 12 05" at bounding box center [756, 287] width 1512 height 415
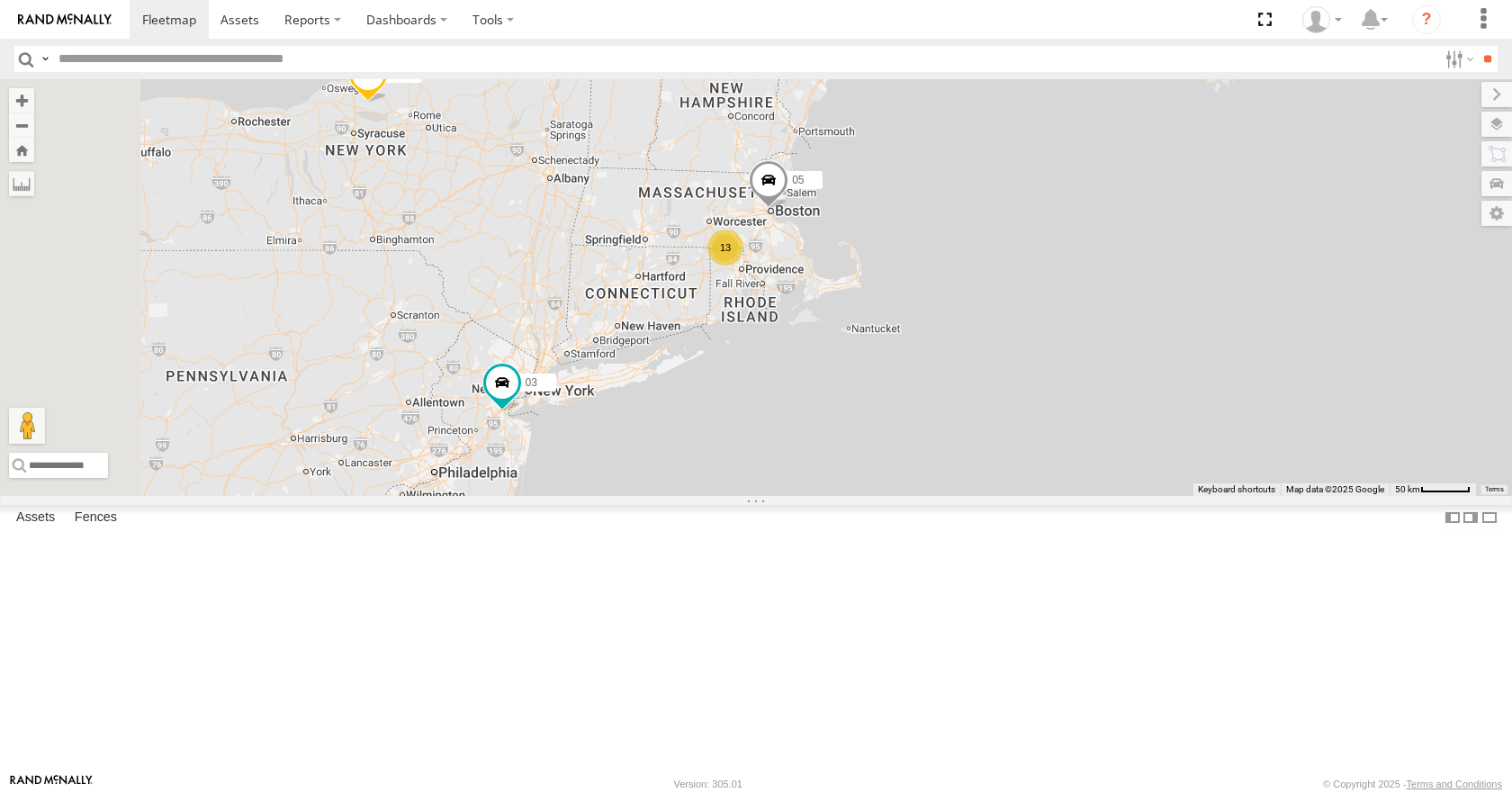
drag, startPoint x: 1041, startPoint y: 373, endPoint x: 1090, endPoint y: 336, distance: 61.4
click at [1090, 336] on div "08 04 03 35 14 05 13" at bounding box center [756, 287] width 1512 height 415
